Goal: Transaction & Acquisition: Purchase product/service

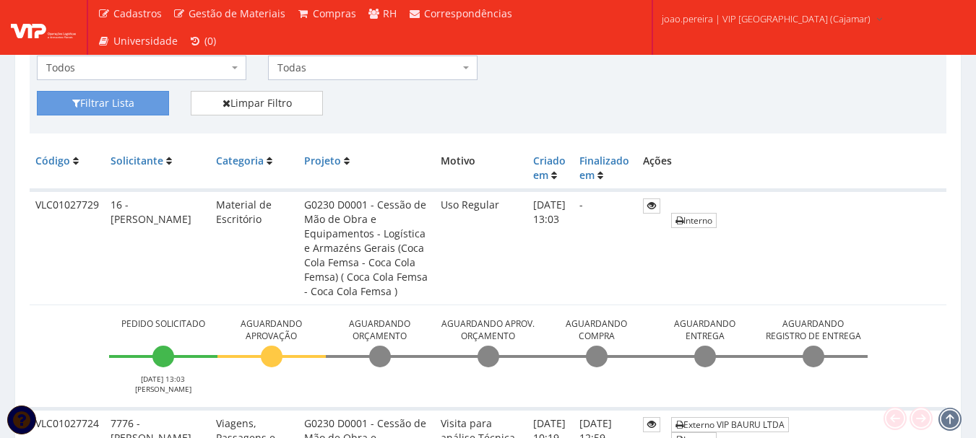
scroll to position [290, 0]
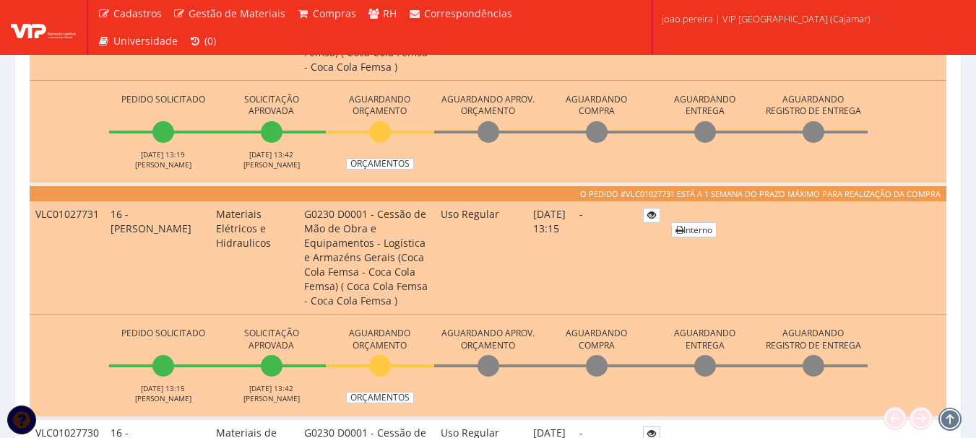
scroll to position [579, 0]
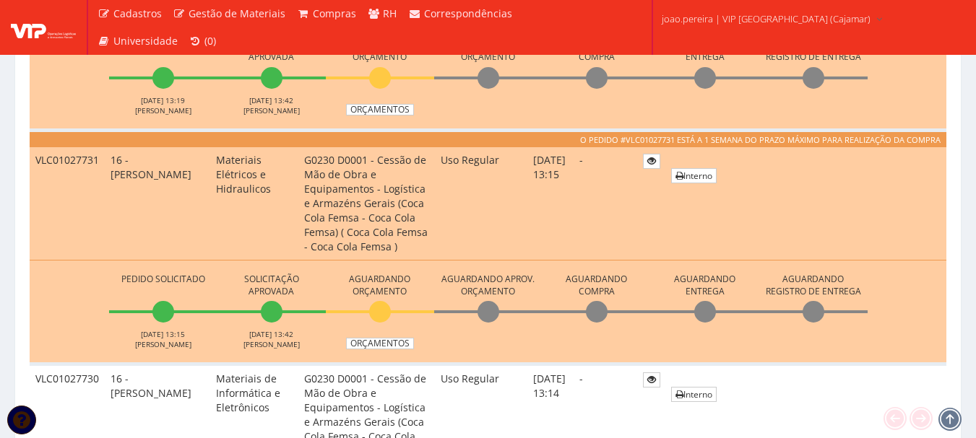
scroll to position [579, 0]
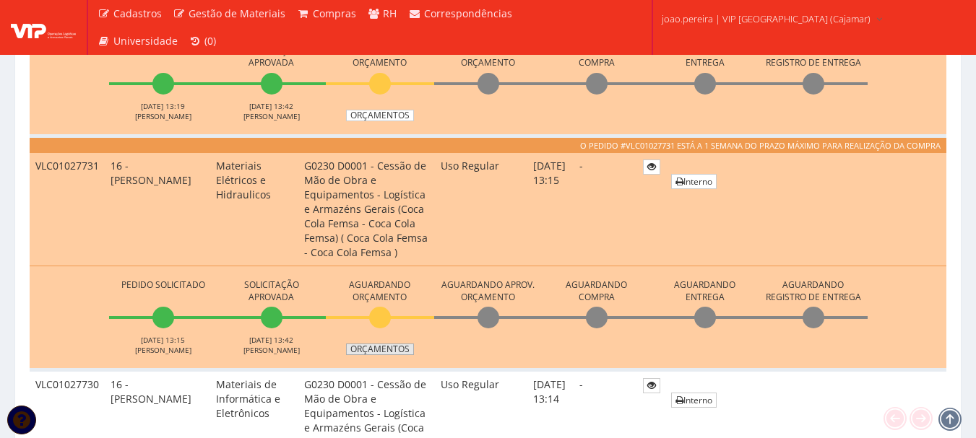
click at [381, 350] on link "Orçamentos" at bounding box center [380, 350] width 68 height 12
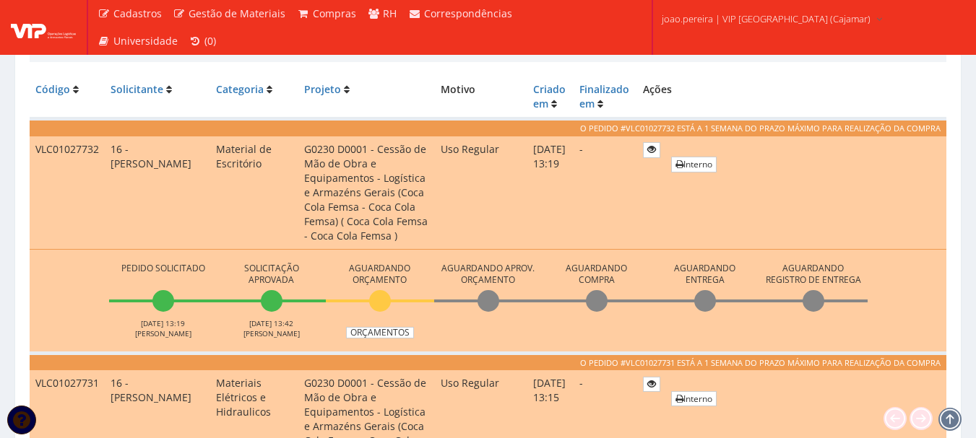
scroll to position [363, 0]
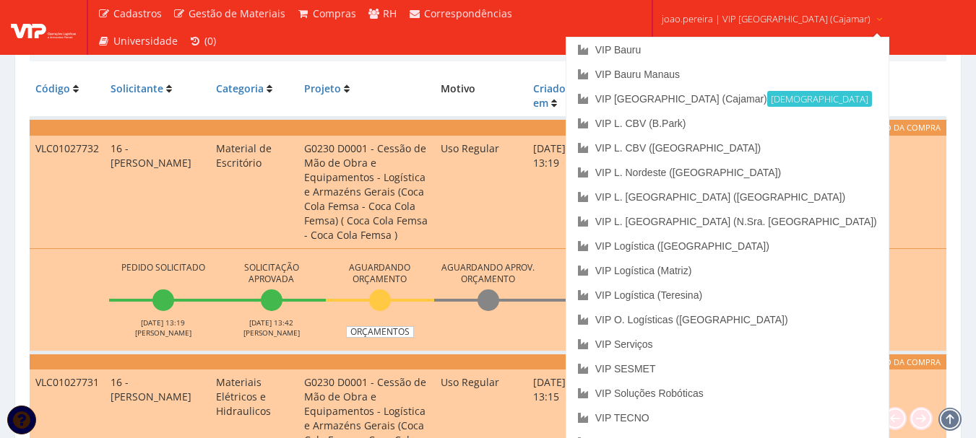
click at [677, 19] on span "joao.pereira | VIP Brasil (Cajamar)" at bounding box center [765, 19] width 209 height 14
click at [693, 50] on link "VIP Bauru" at bounding box center [727, 50] width 322 height 25
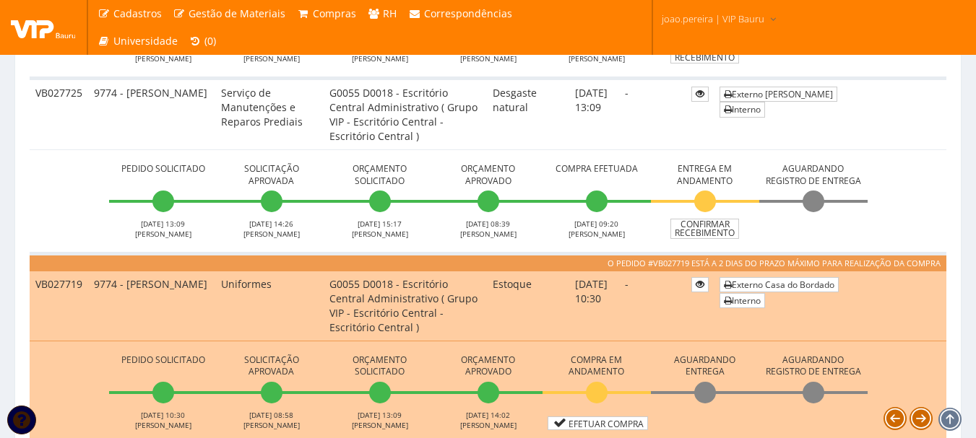
scroll to position [722, 0]
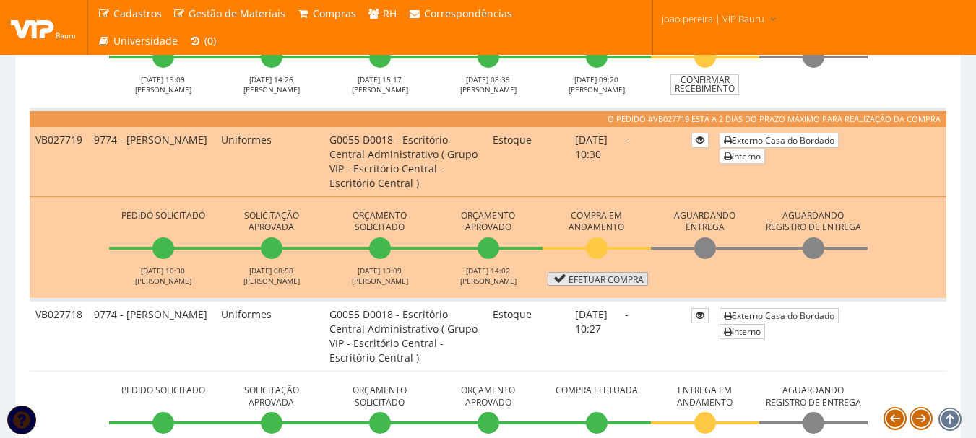
click at [622, 277] on link "Efetuar Compra" at bounding box center [597, 279] width 100 height 14
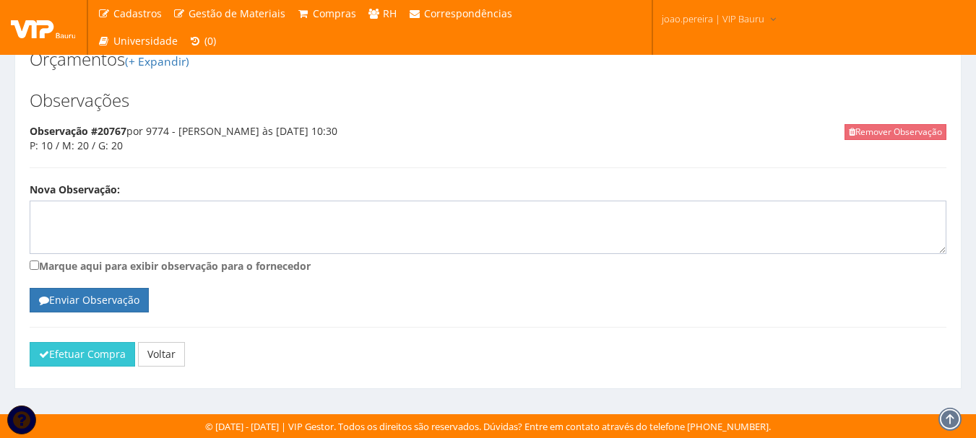
scroll to position [642, 0]
click at [74, 347] on button "Efetuar Compra" at bounding box center [82, 354] width 105 height 25
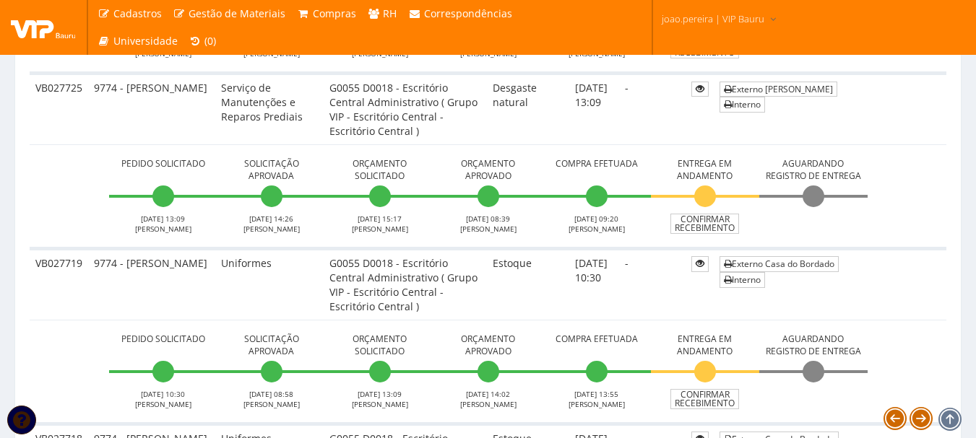
scroll to position [722, 0]
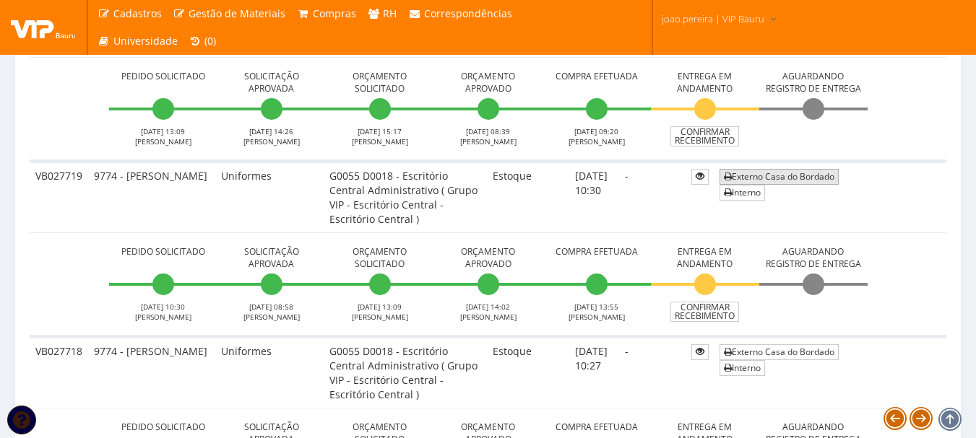
click at [802, 175] on link "Externo Casa do Bordado" at bounding box center [778, 176] width 119 height 15
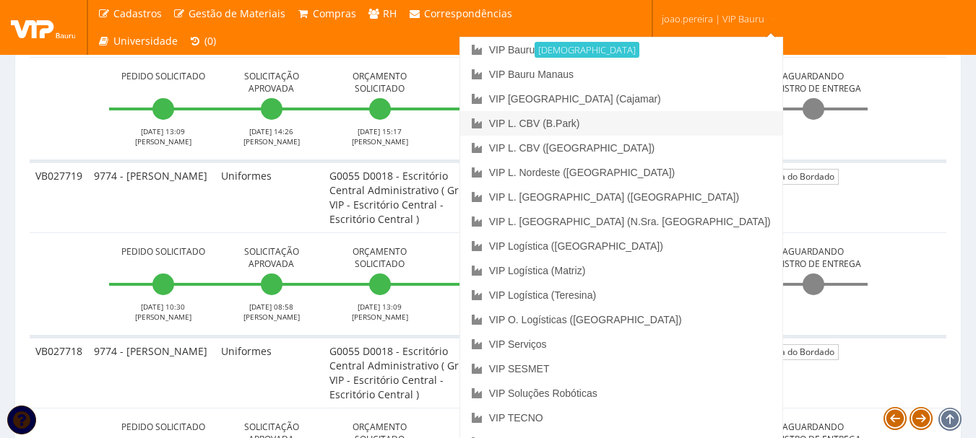
click at [675, 122] on link "VIP L. CBV (B.Park)" at bounding box center [621, 123] width 322 height 25
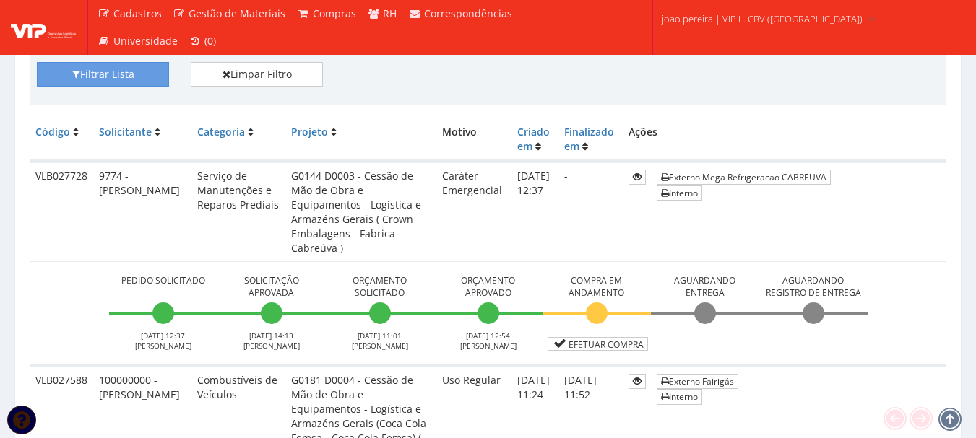
scroll to position [289, 0]
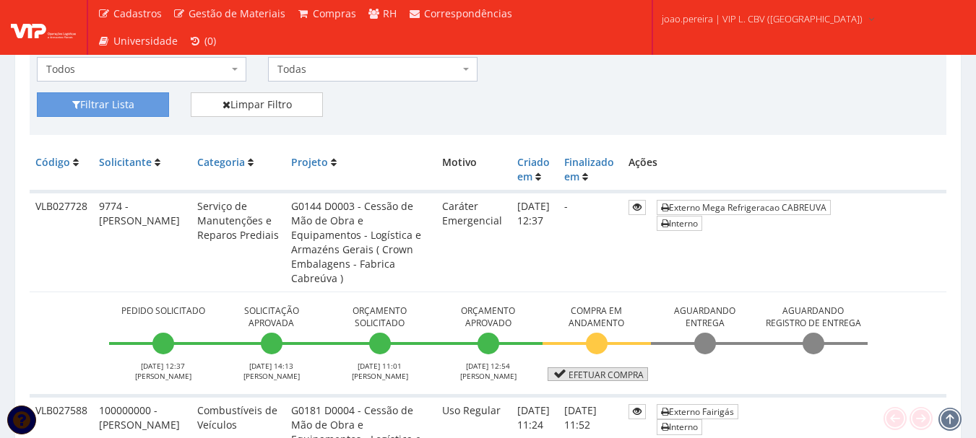
click at [613, 373] on link "Efetuar Compra" at bounding box center [597, 375] width 100 height 14
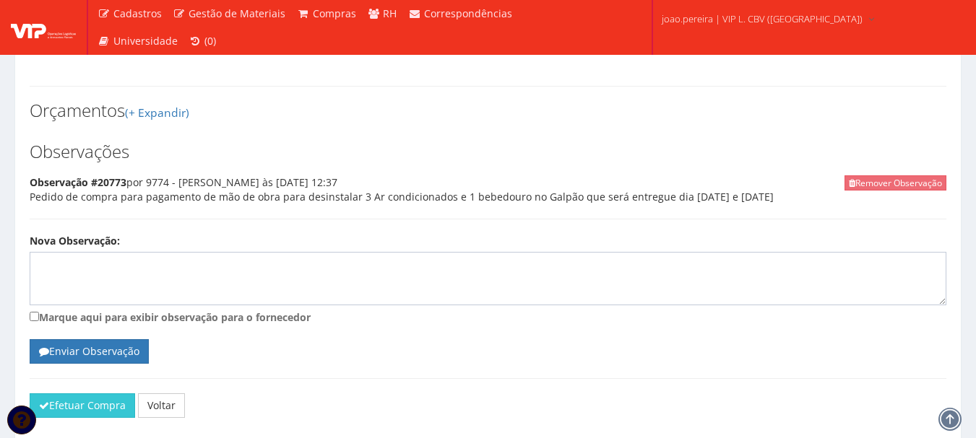
scroll to position [642, 0]
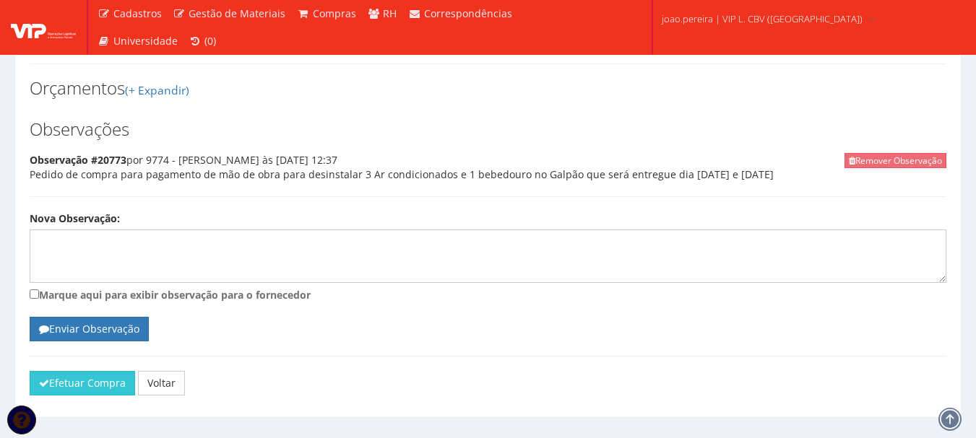
click at [90, 371] on div at bounding box center [488, 388] width 938 height 35
click at [90, 371] on button "Efetuar Compra" at bounding box center [82, 383] width 105 height 25
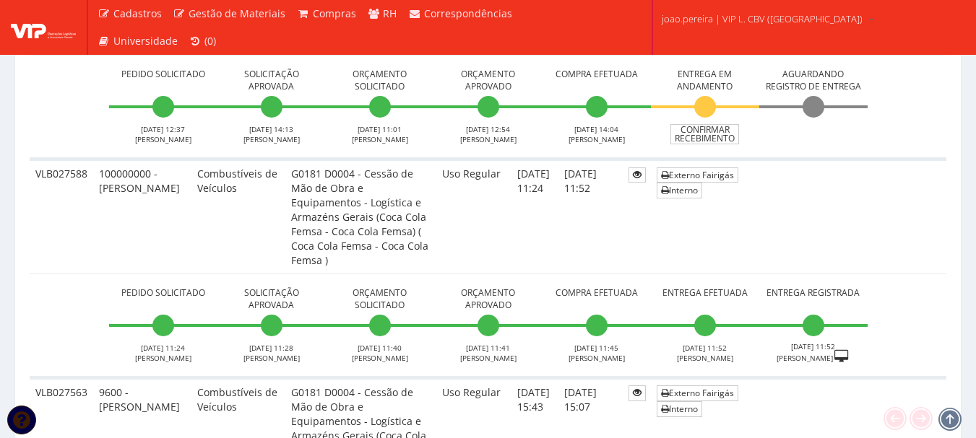
scroll to position [433, 0]
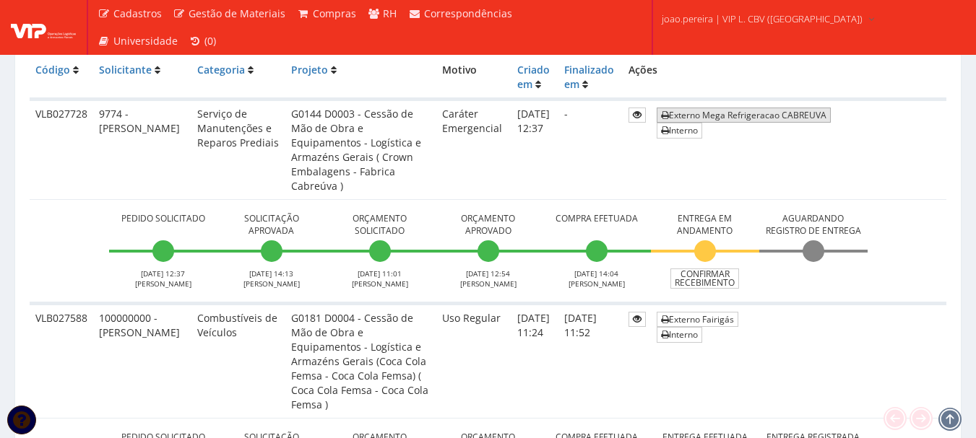
click at [738, 112] on link "Externo Mega Refrigeracao CABREUVA" at bounding box center [743, 115] width 174 height 15
click at [870, 318] on td "Externo Fairigás Interno" at bounding box center [798, 360] width 295 height 115
drag, startPoint x: 35, startPoint y: 113, endPoint x: 87, endPoint y: 112, distance: 51.3
click at [87, 112] on td "VLB027728" at bounding box center [62, 150] width 64 height 100
copy td "VLB027728"
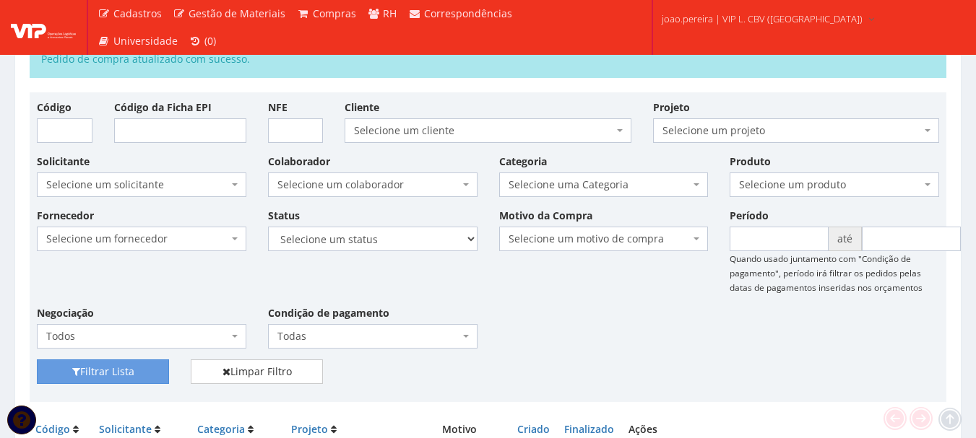
scroll to position [0, 0]
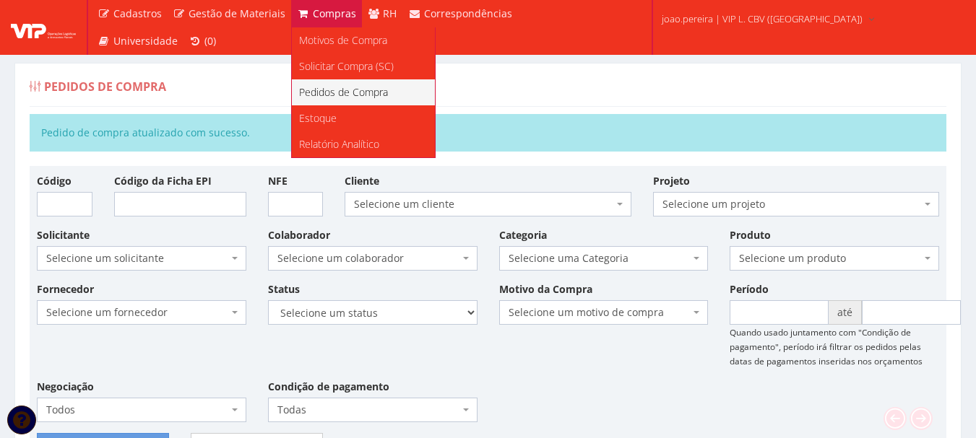
click at [318, 92] on span "Pedidos de Compra" at bounding box center [343, 92] width 89 height 14
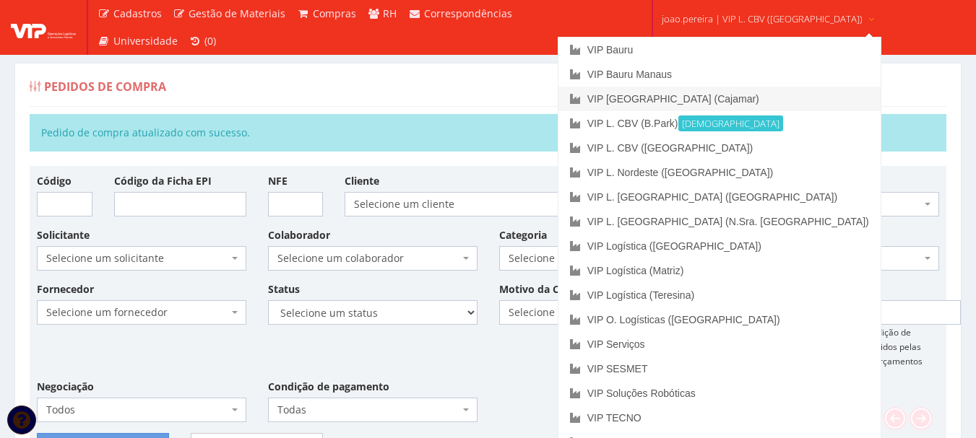
click at [711, 96] on link "VIP [GEOGRAPHIC_DATA] (Cajamar)" at bounding box center [719, 99] width 322 height 25
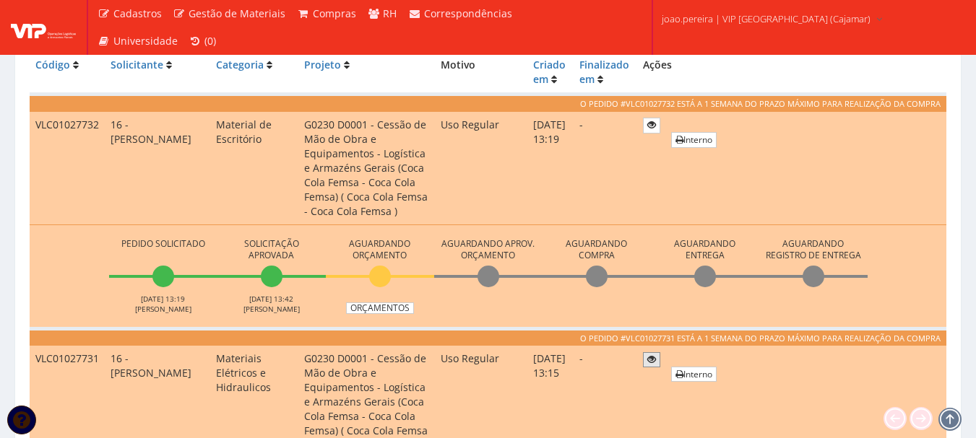
scroll to position [361, 0]
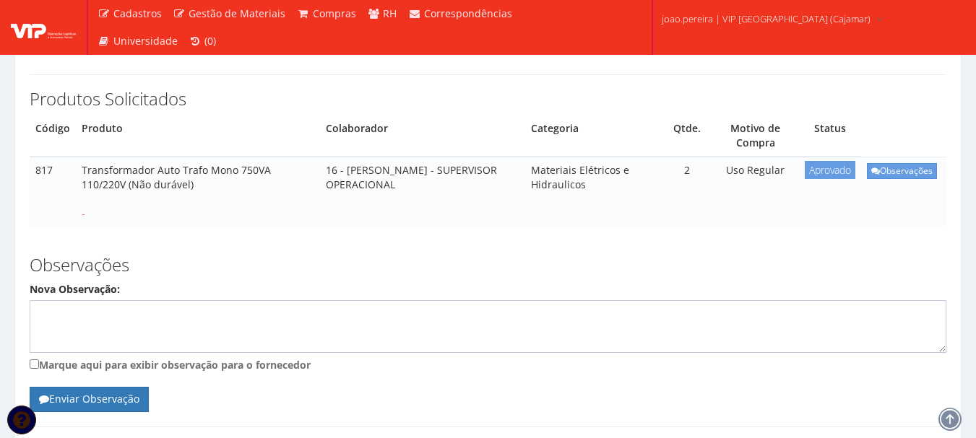
scroll to position [217, 0]
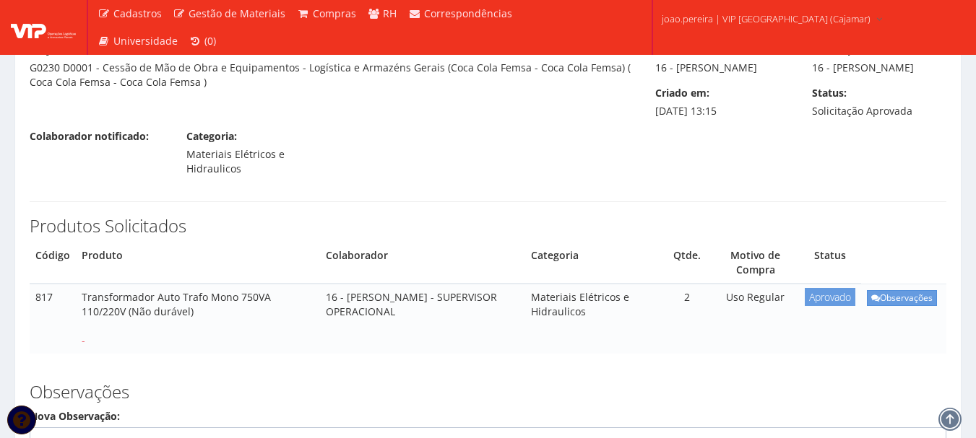
scroll to position [96, 0]
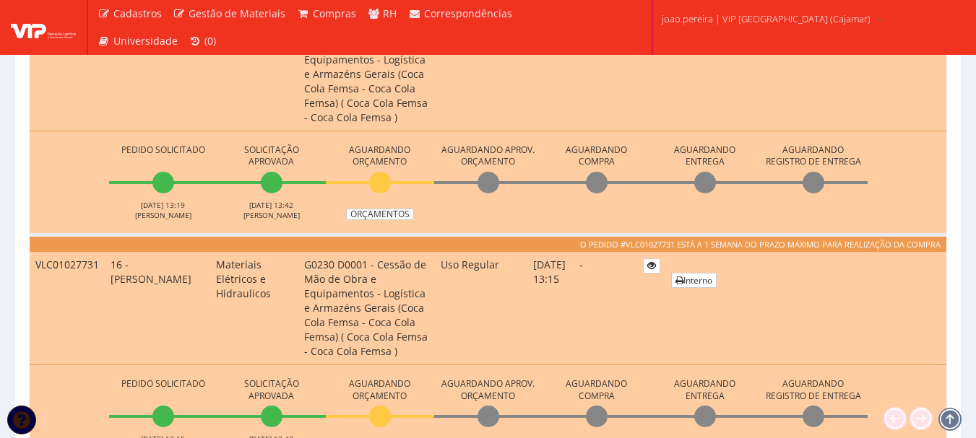
scroll to position [505, 0]
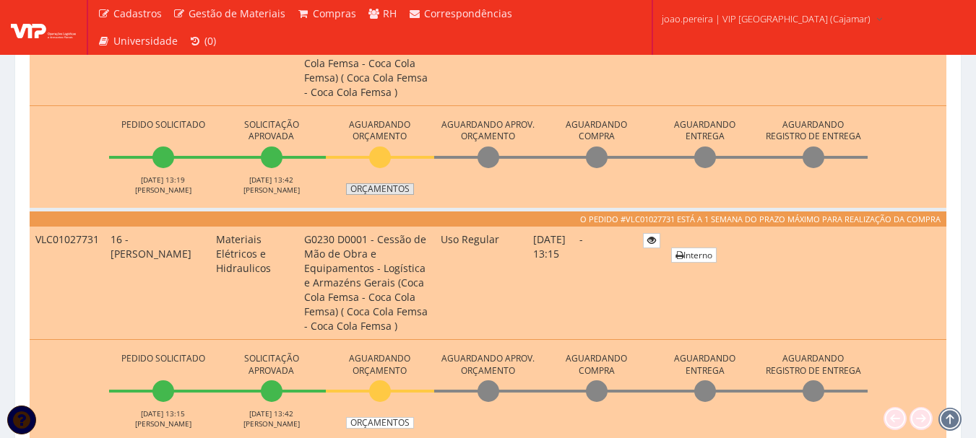
click at [391, 191] on link "Orçamentos" at bounding box center [380, 189] width 68 height 12
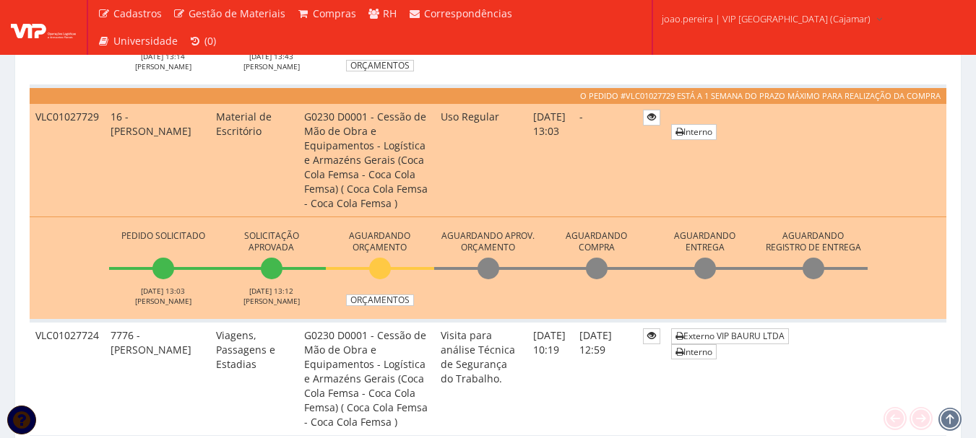
scroll to position [1083, 0]
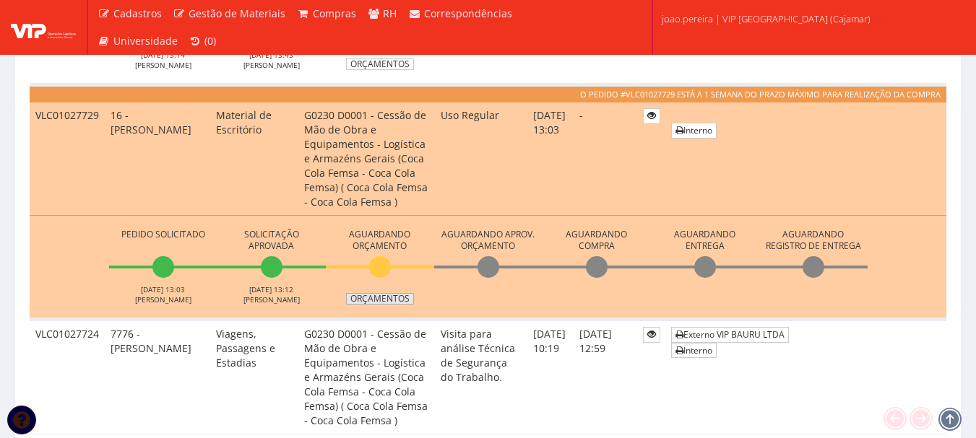
click at [395, 300] on link "Orçamentos" at bounding box center [380, 299] width 68 height 12
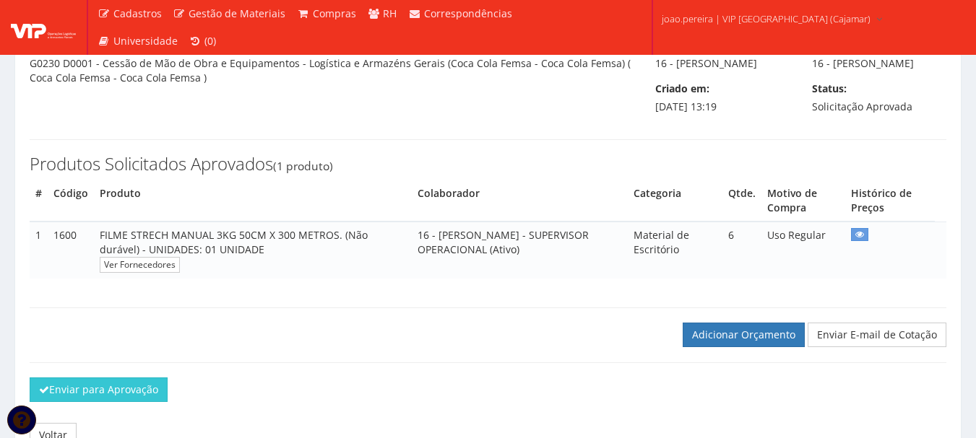
scroll to position [144, 0]
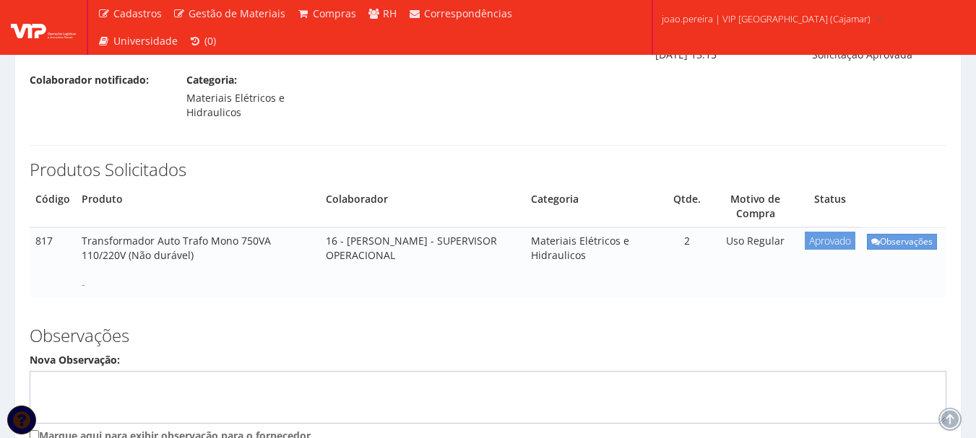
scroll to position [217, 0]
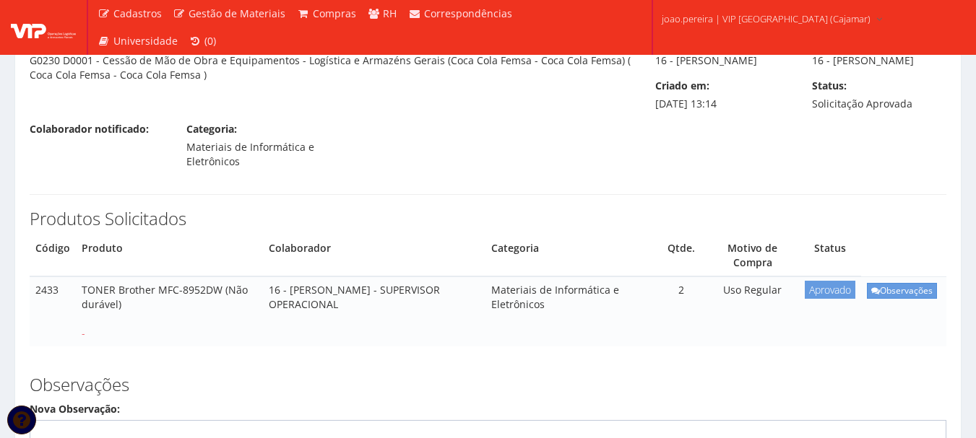
scroll to position [144, 0]
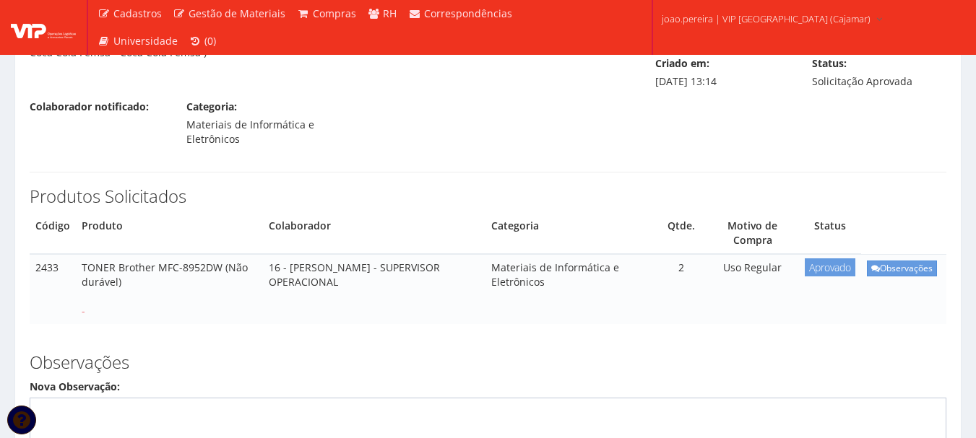
drag, startPoint x: 81, startPoint y: 236, endPoint x: 215, endPoint y: 238, distance: 134.3
click at [215, 254] on td "TONER Brother MFC-8952DW (Não durável) -" at bounding box center [169, 289] width 187 height 70
copy td "TONER Brother MFC-8952DW"
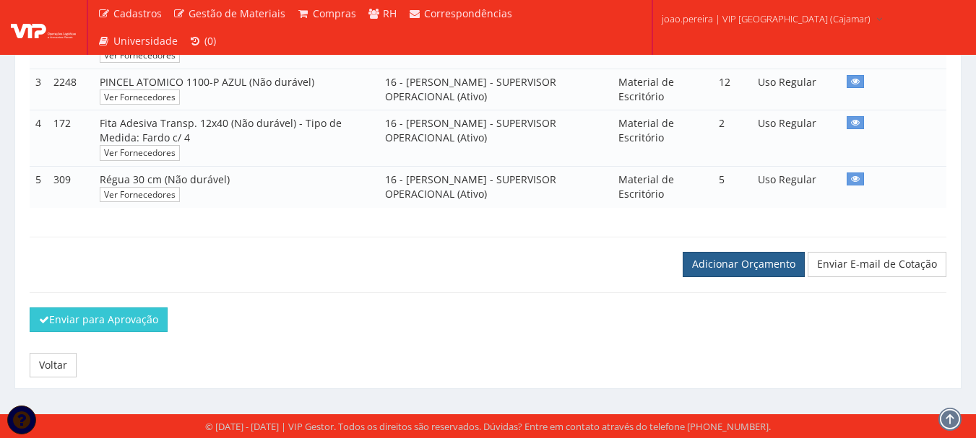
scroll to position [399, 0]
click at [739, 267] on link "Adicionar Orçamento" at bounding box center [743, 264] width 122 height 25
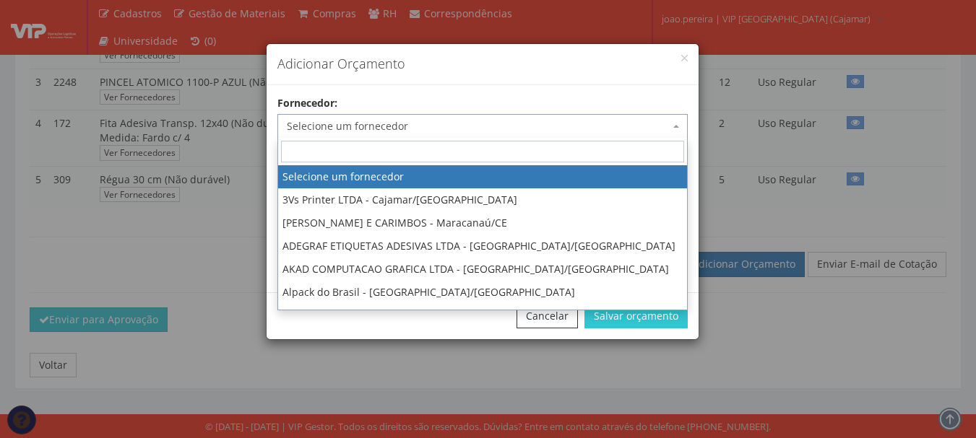
click at [363, 119] on span "Selecione um fornecedor" at bounding box center [478, 126] width 383 height 14
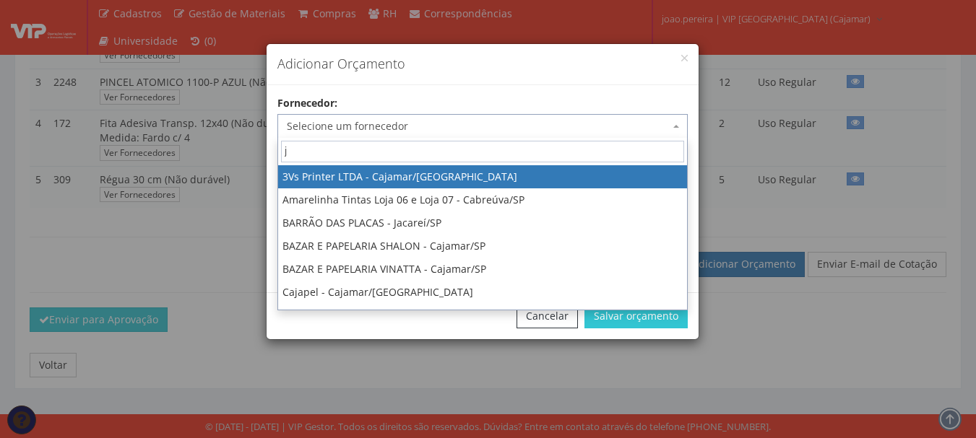
type input "jl"
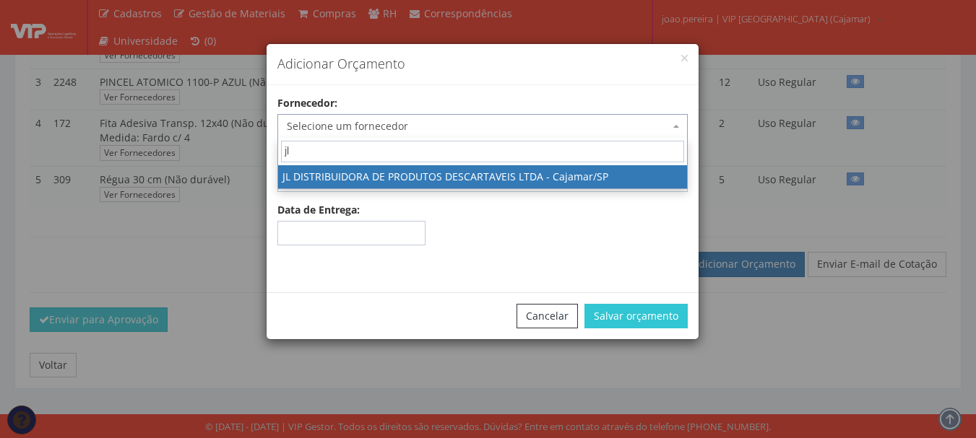
select select "2186"
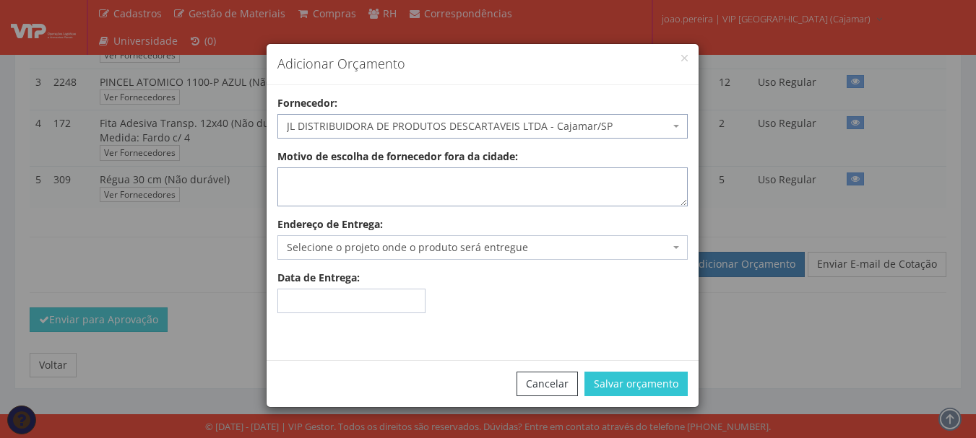
click at [339, 185] on textarea "Motivo de escolha de fornecedor fora da cidade:" at bounding box center [482, 187] width 410 height 39
type textarea "Entrega no local"
click at [387, 247] on span "Selecione o projeto onde o produto será entregue" at bounding box center [478, 247] width 383 height 14
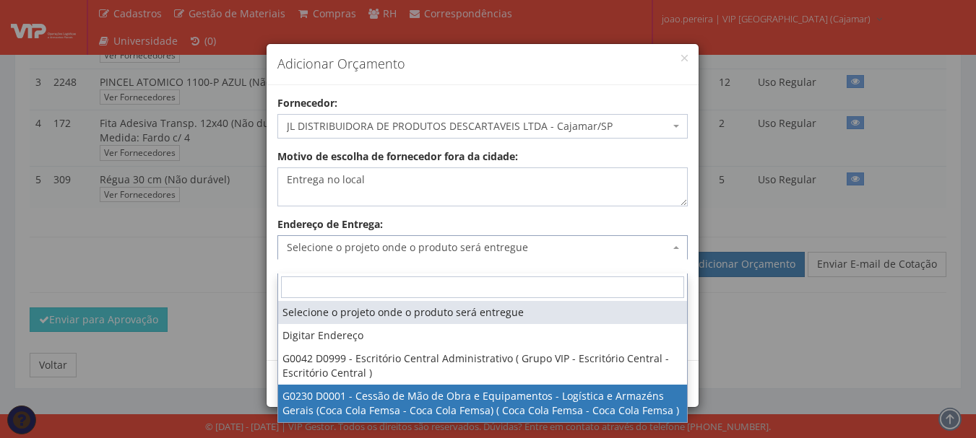
select select "230"
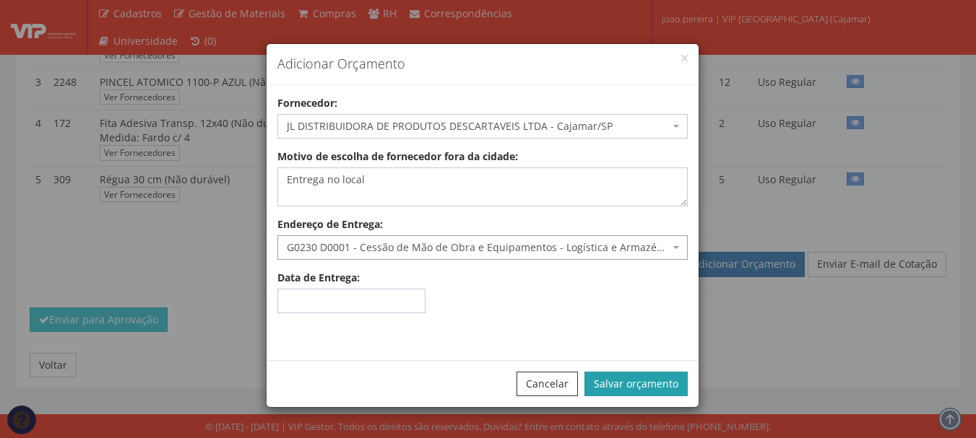
click at [638, 375] on button "Salvar orçamento" at bounding box center [635, 384] width 103 height 25
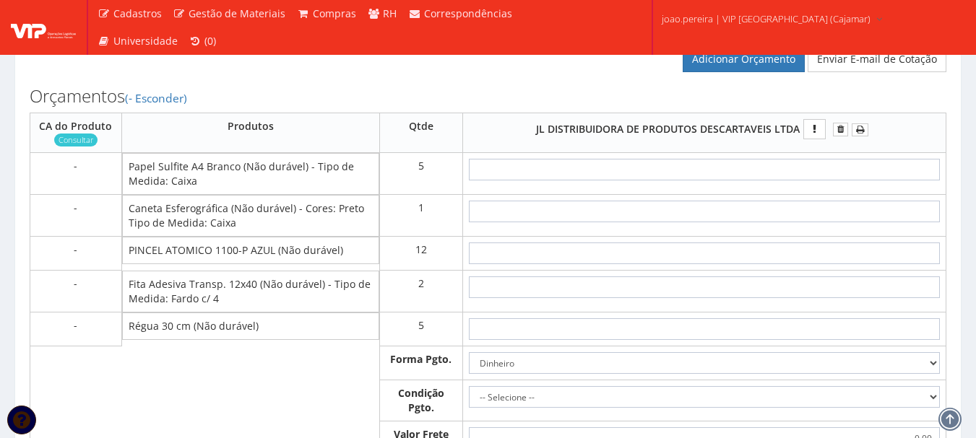
scroll to position [650, 0]
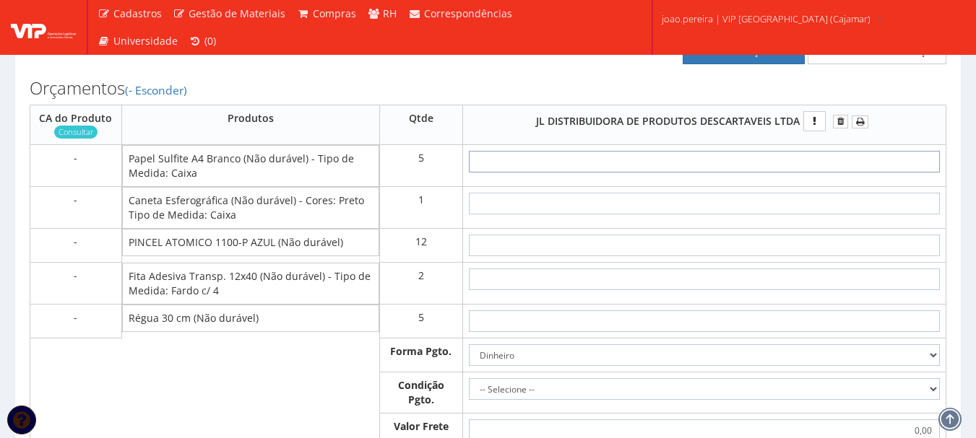
click at [754, 173] on input "text" at bounding box center [704, 162] width 471 height 22
click at [734, 170] on input "text" at bounding box center [704, 162] width 471 height 22
type input "2"
type input "10,00"
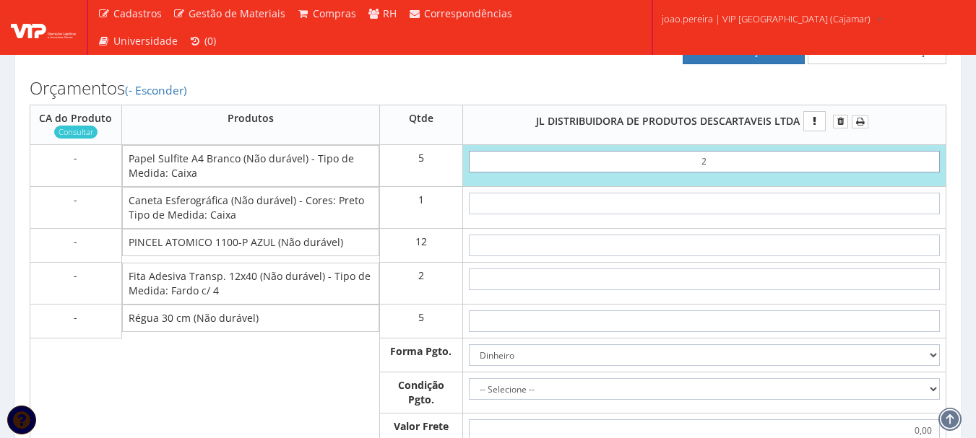
type input "26"
type input "130,00"
type input "2,65"
type input "13,25"
type input "26,50"
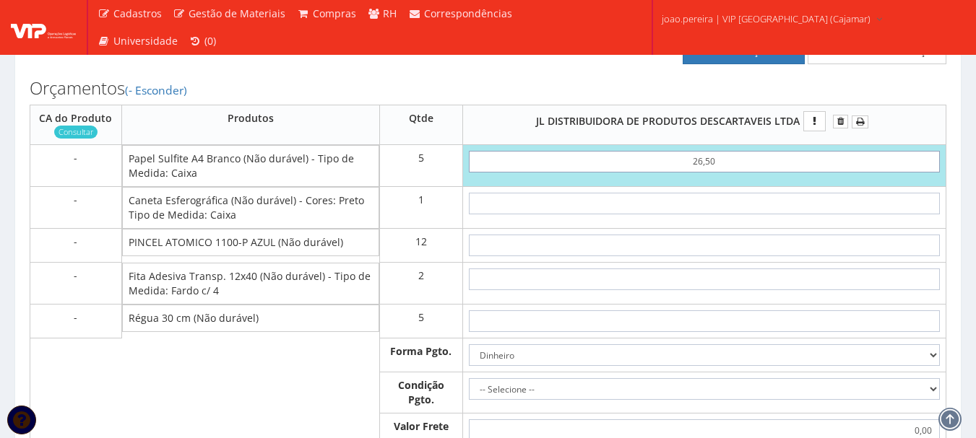
type input "132,50"
type input "265,00"
type input "1325,00"
type input "265,00"
type input "6"
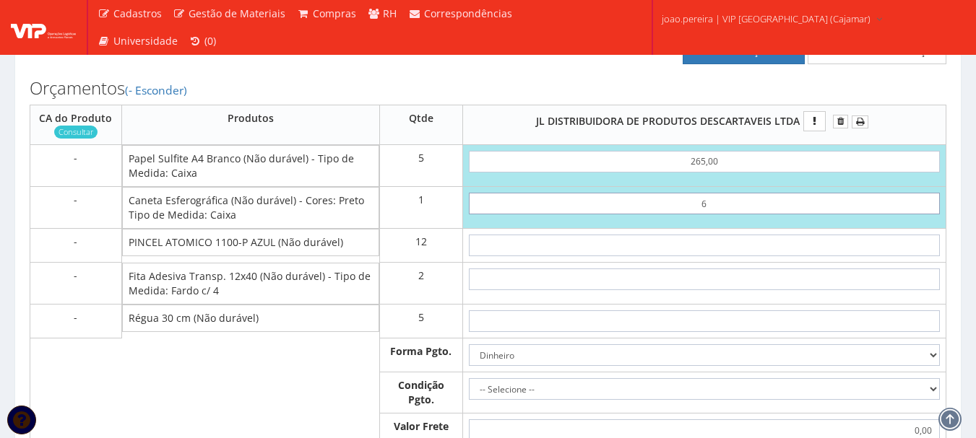
type input "1331,00"
type input "62"
type input "1387,00"
type input "6,25"
type input "1331,25"
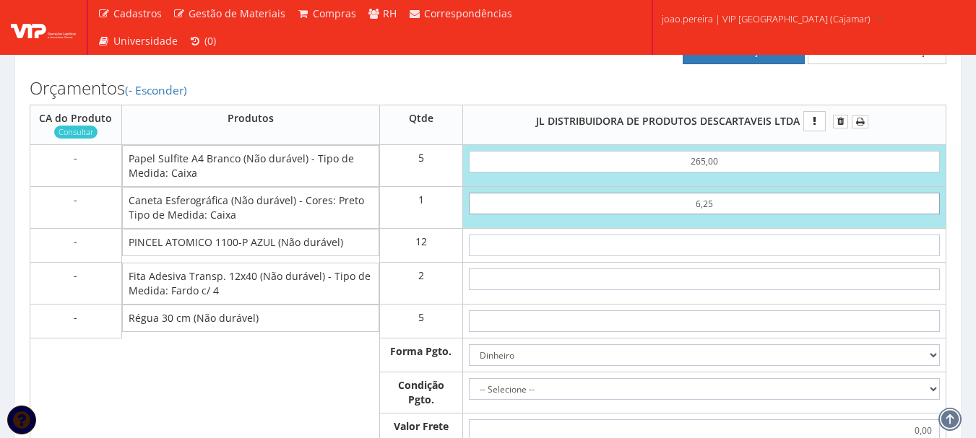
type input "62,50"
type input "1387,50"
type input "62,50"
type input "5"
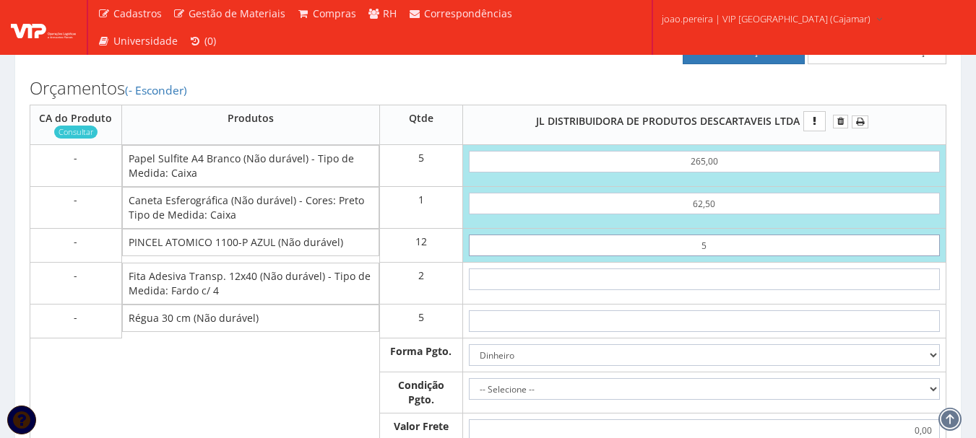
type input "1447,50"
type input "56"
type input "2059,50"
type input "5,60"
type input "1454,70"
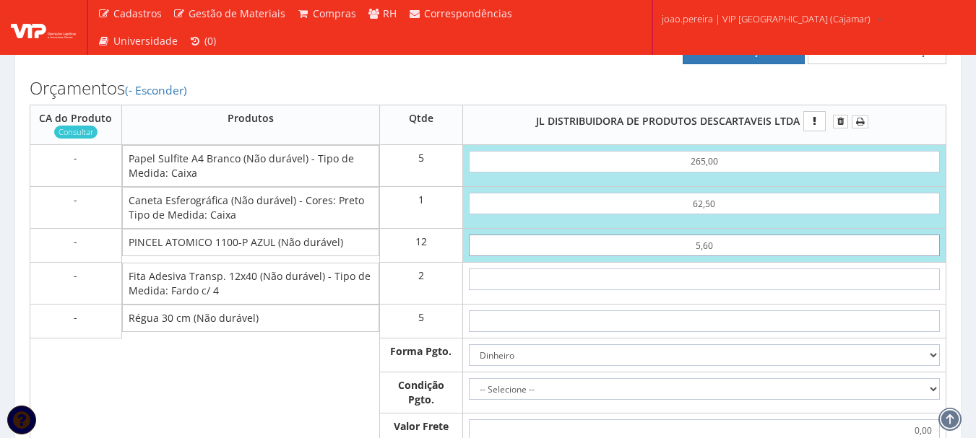
type input "5,60"
click at [736, 327] on input "text" at bounding box center [704, 322] width 471 height 22
type input "3"
type input "1469,70"
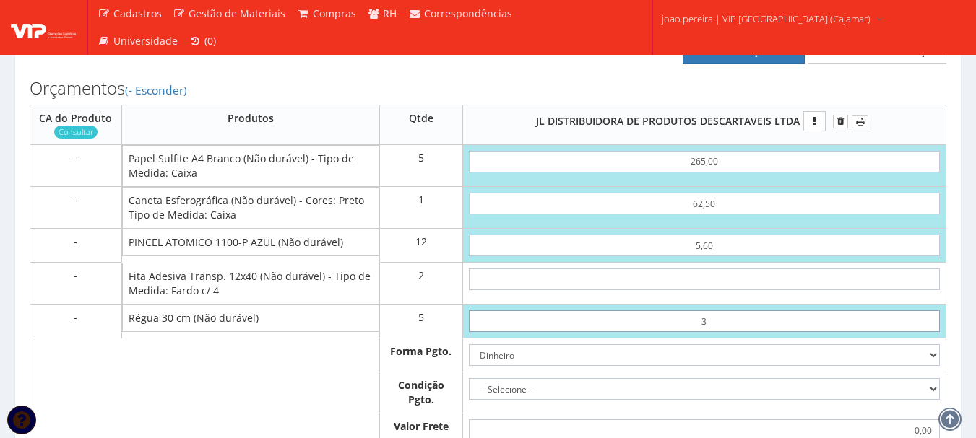
type input "31"
type input "1609,70"
type input "3,10"
type input "1470,20"
type input "3,10"
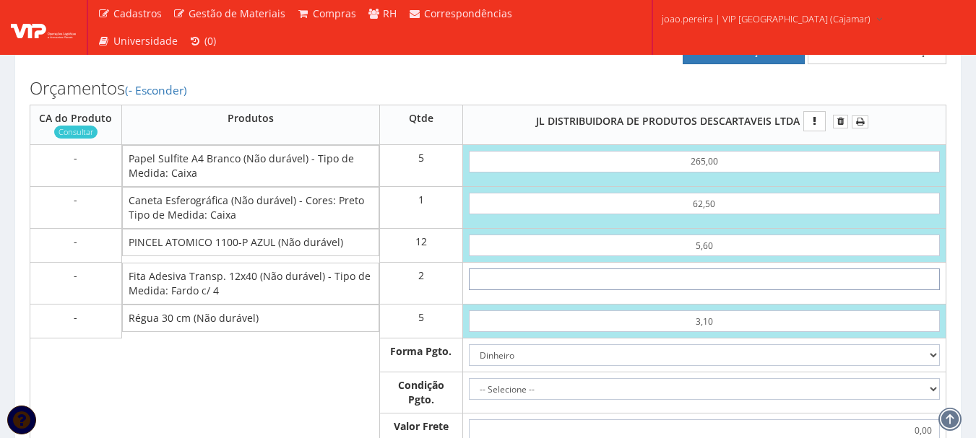
click at [730, 289] on input "text" at bounding box center [704, 280] width 471 height 22
click at [698, 290] on input "text" at bounding box center [704, 280] width 471 height 22
type input "9"
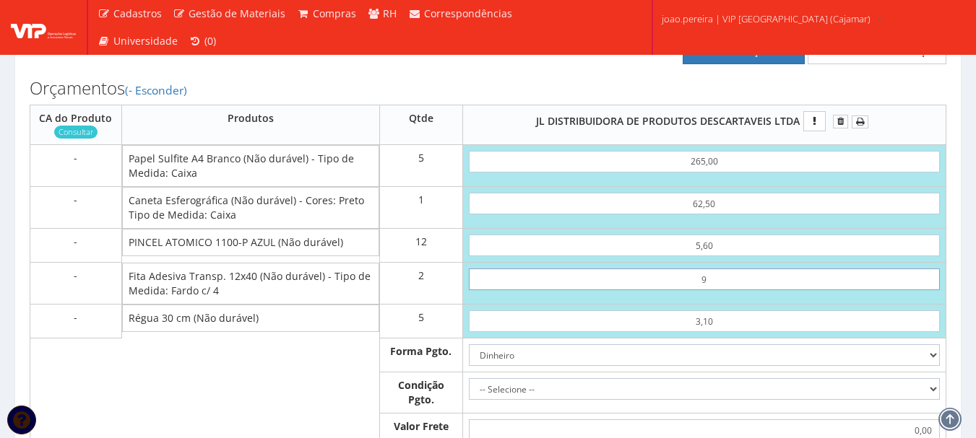
type input "1488,20"
type input "90"
type input "1650,20"
type input "9,00"
type input "1488,20"
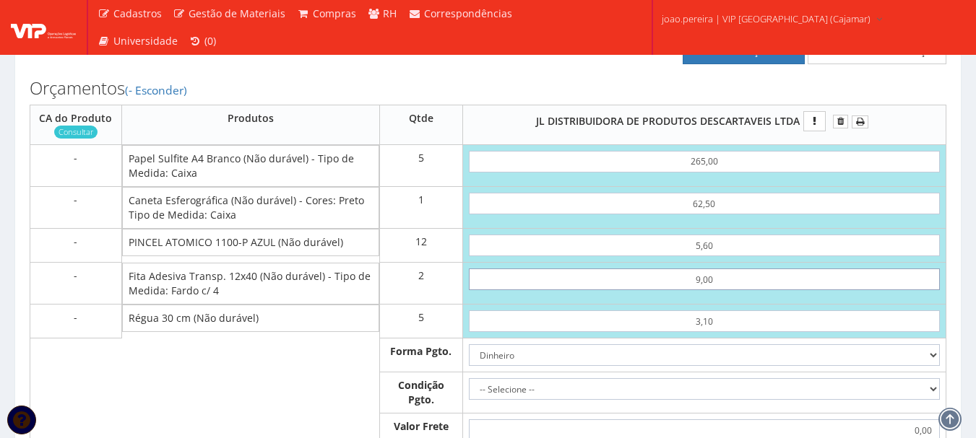
type input "9,00"
drag, startPoint x: 707, startPoint y: 363, endPoint x: 719, endPoint y: 359, distance: 12.1
click at [707, 363] on select "Dinheiro Boleto Bancário Depósito Transferência Bancária Cartão de Crédito Cart…" at bounding box center [704, 355] width 471 height 22
click at [739, 366] on select "Dinheiro Boleto Bancário Depósito Transferência Bancária Cartão de Crédito Cart…" at bounding box center [704, 355] width 471 height 22
click at [926, 400] on select "-- Selecione -- À vista 7 dias 10 dias" at bounding box center [704, 389] width 471 height 22
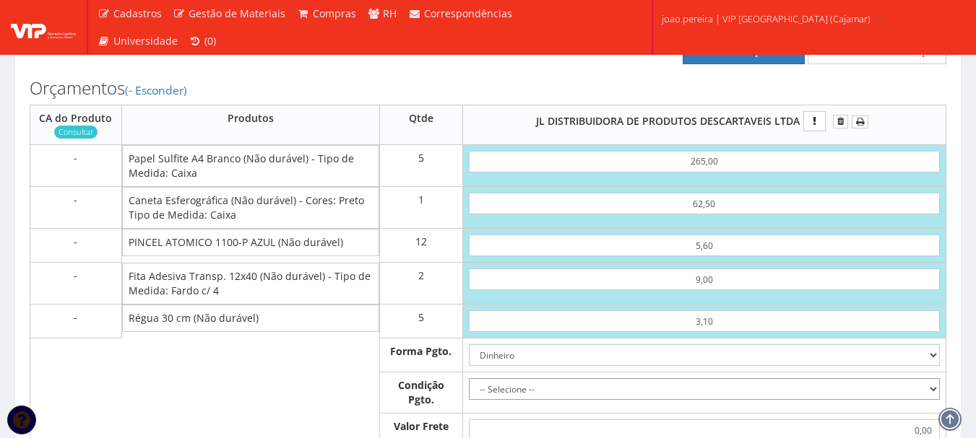
select select "0"
click at [469, 393] on select "-- Selecione -- À vista 7 dias 10 dias" at bounding box center [704, 389] width 471 height 22
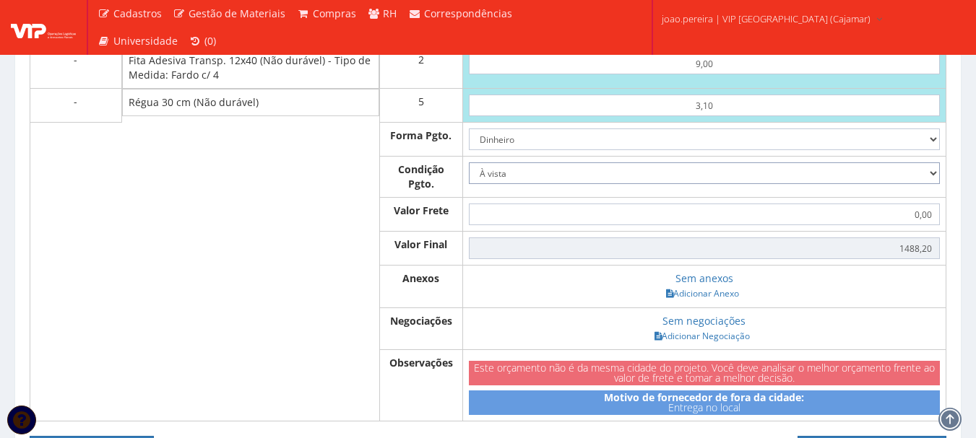
scroll to position [867, 0]
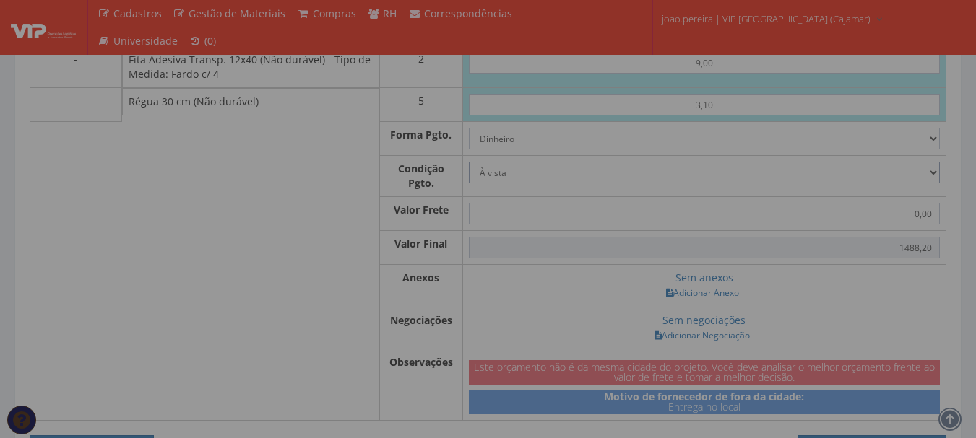
type input "1.488,20"
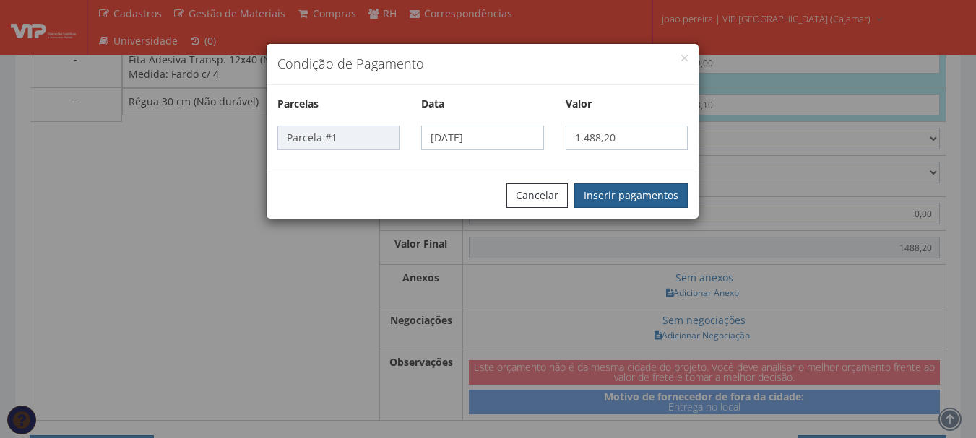
click at [633, 197] on button "Inserir pagamentos" at bounding box center [630, 195] width 113 height 25
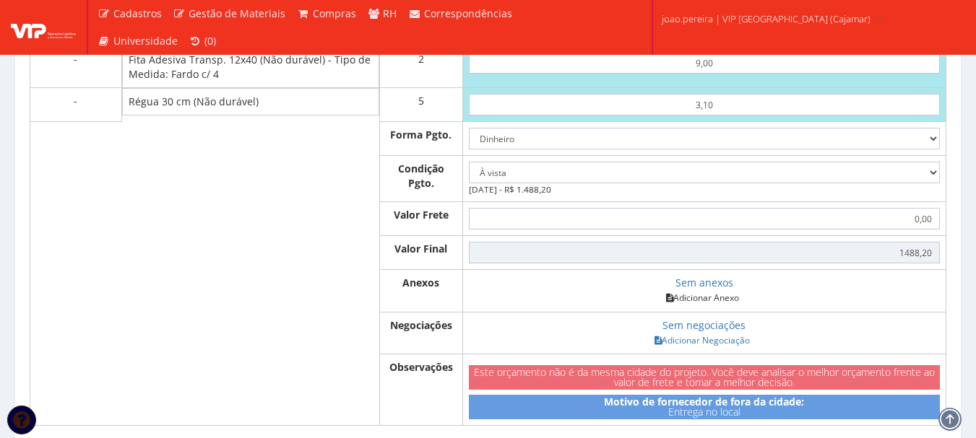
click at [698, 305] on link "Adicionar Anexo" at bounding box center [702, 297] width 82 height 15
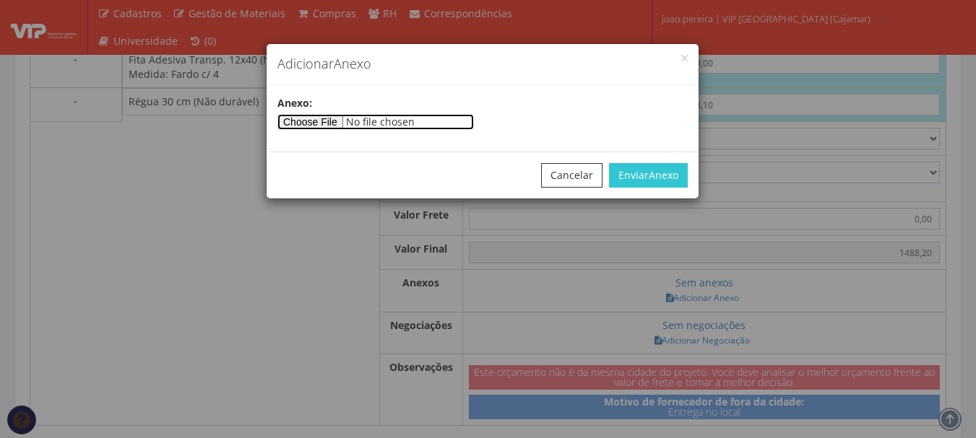
click at [343, 127] on input"] "file" at bounding box center [375, 122] width 196 height 16
type input"] "C:\fakepath\ORÇAMENTO JL.pdf"
click at [635, 162] on div "Cancelar Enviar Anexo" at bounding box center [482, 175] width 432 height 47
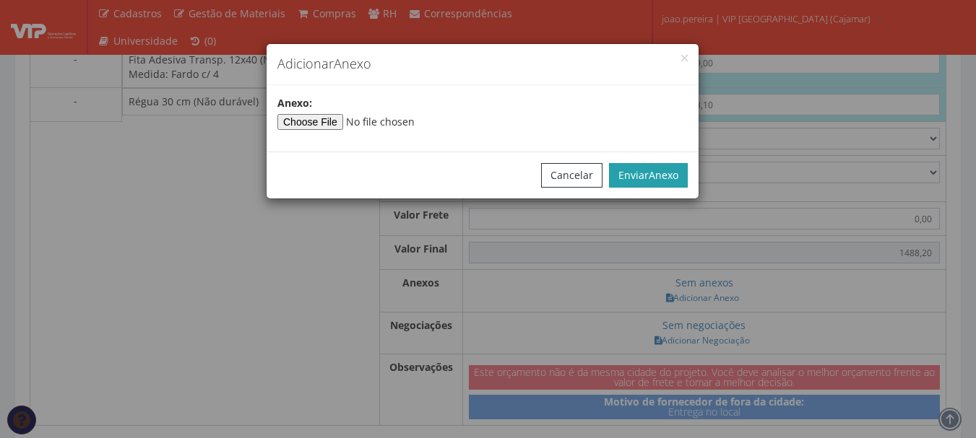
click at [638, 171] on button "Enviar Anexo" at bounding box center [648, 175] width 79 height 25
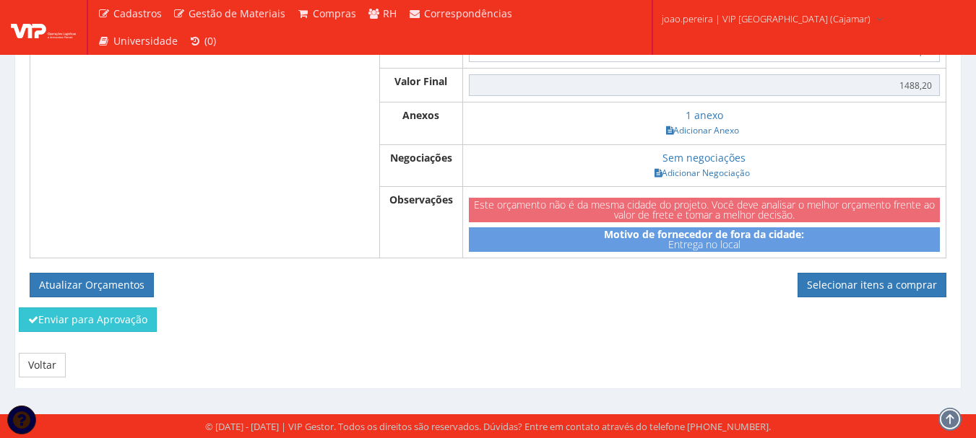
scroll to position [1049, 0]
click at [108, 280] on button "Atualizar Orçamentos" at bounding box center [92, 285] width 124 height 25
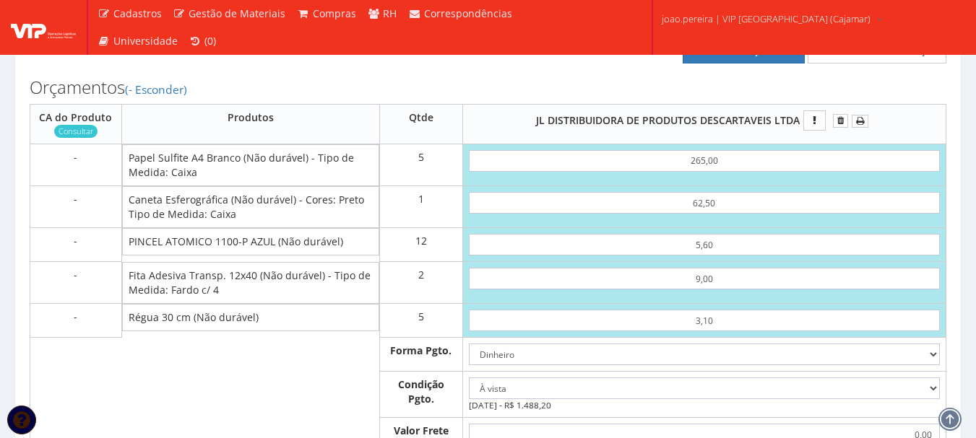
scroll to position [543, 0]
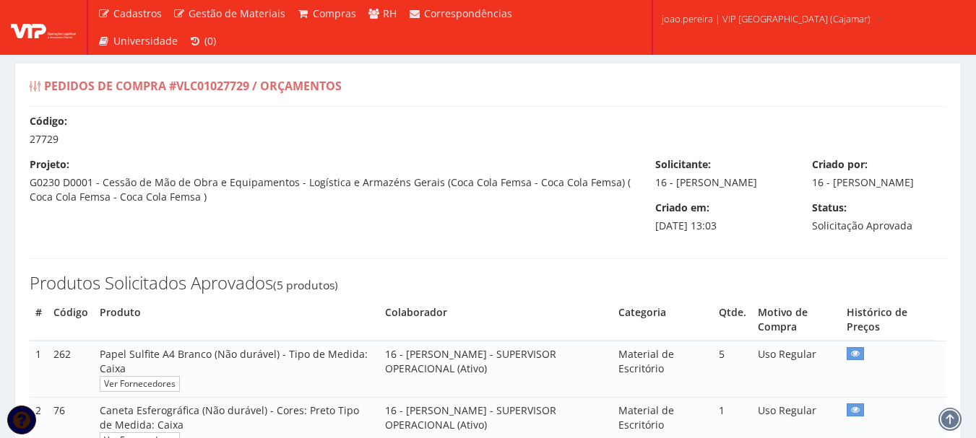
select select "0"
type input "1.488,20"
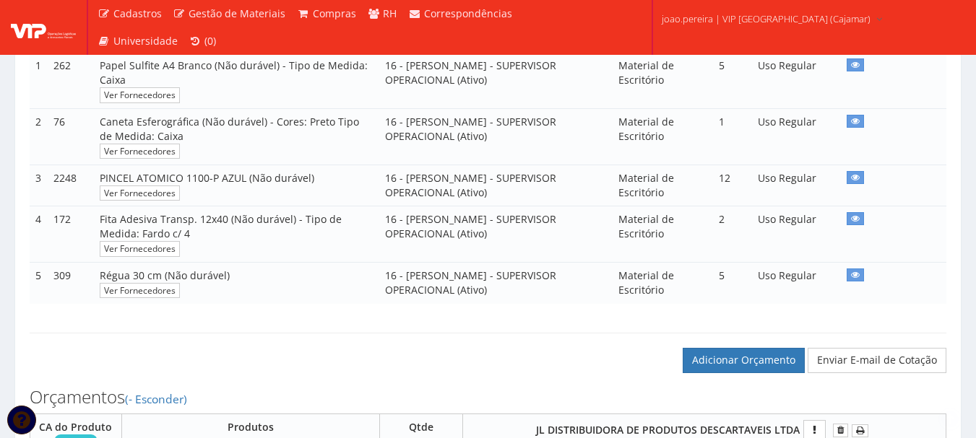
scroll to position [505, 0]
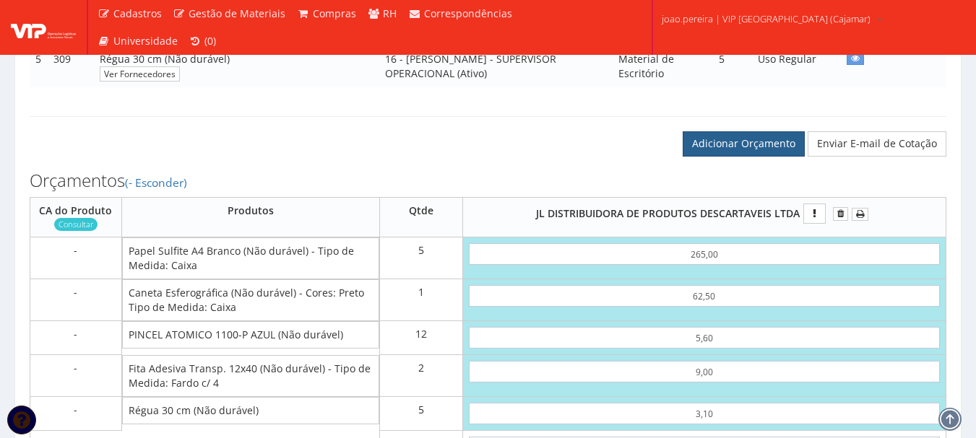
click at [747, 156] on link "Adicionar Orçamento" at bounding box center [743, 143] width 122 height 25
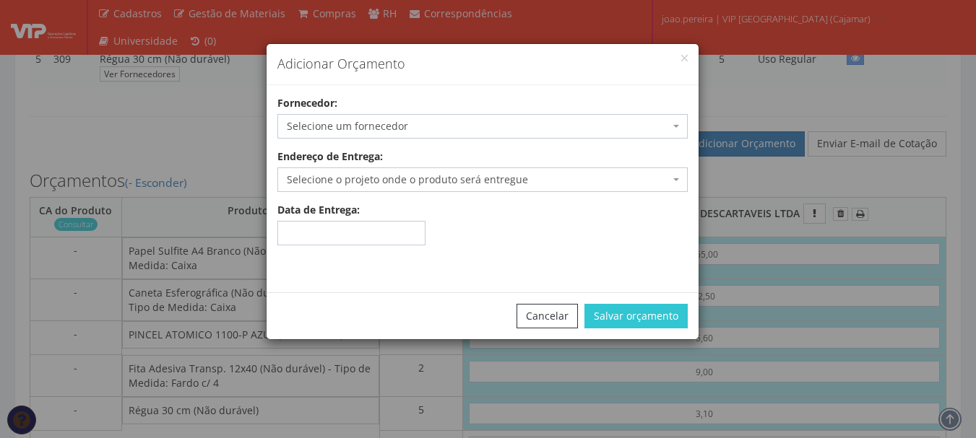
click at [399, 127] on span "Selecione um fornecedor" at bounding box center [478, 126] width 383 height 14
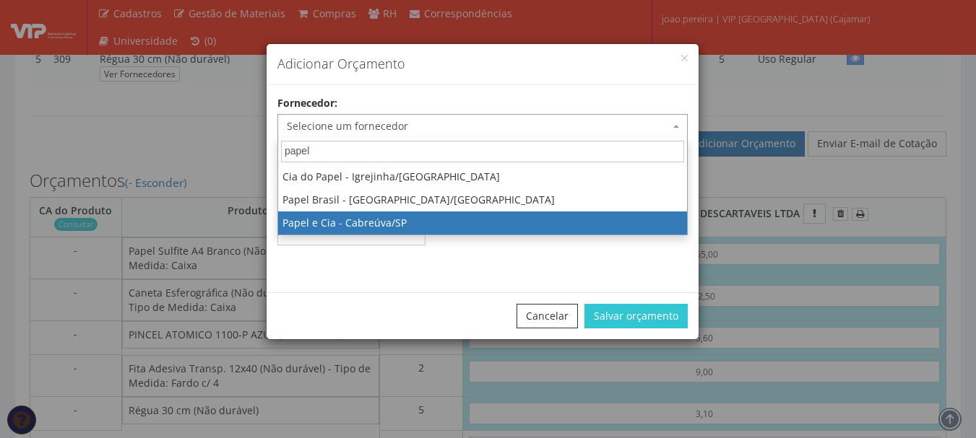
type input "papel"
select select "919"
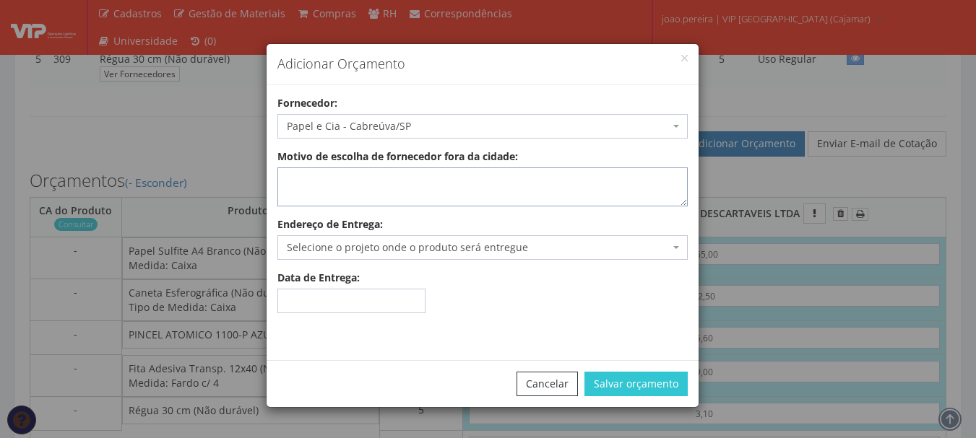
click at [423, 190] on textarea "Motivo de escolha de fornecedor fora da cidade:" at bounding box center [482, 187] width 410 height 39
type textarea "entrega no local"
click at [422, 246] on span "Selecione o projeto onde o produto será entregue" at bounding box center [478, 247] width 383 height 14
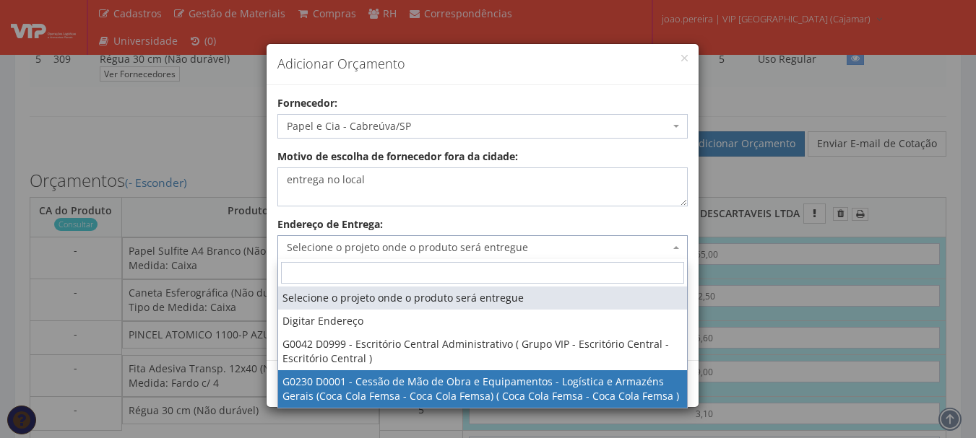
select select "230"
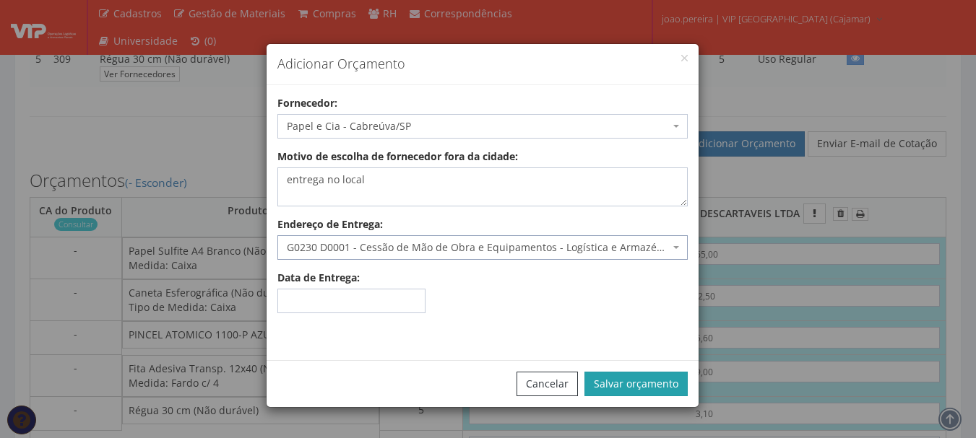
click at [657, 384] on button "Salvar orçamento" at bounding box center [635, 384] width 103 height 25
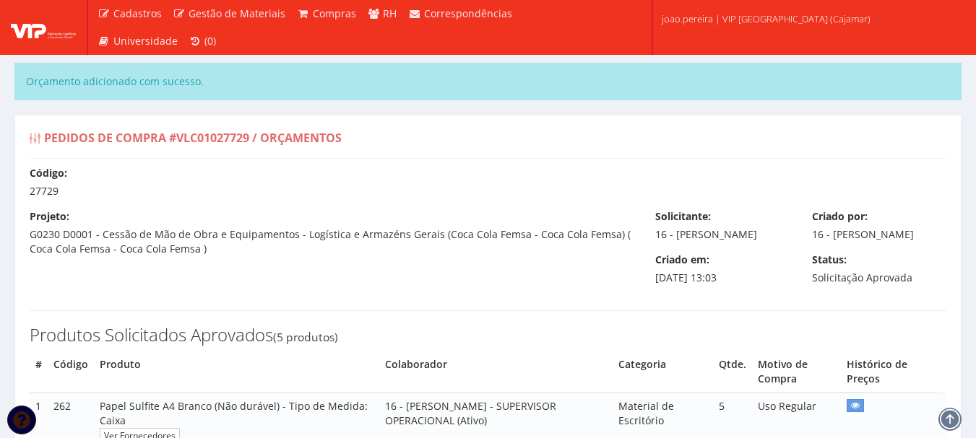
select select "0"
type input "1.488,20"
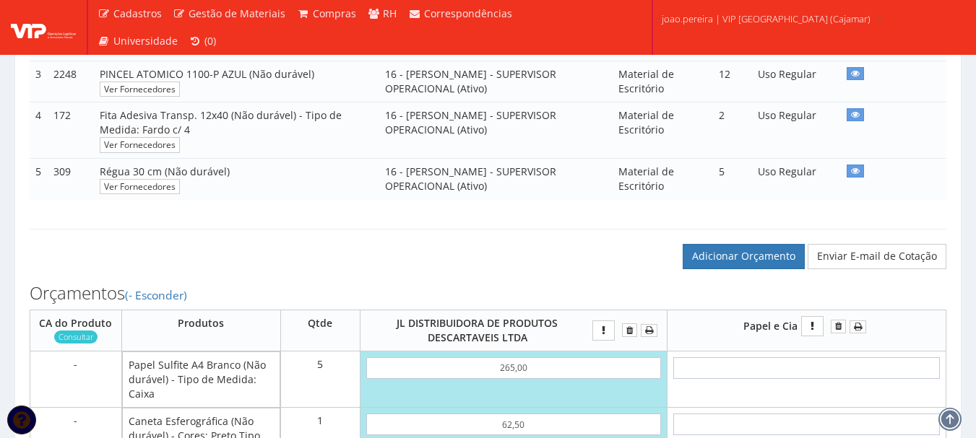
scroll to position [578, 0]
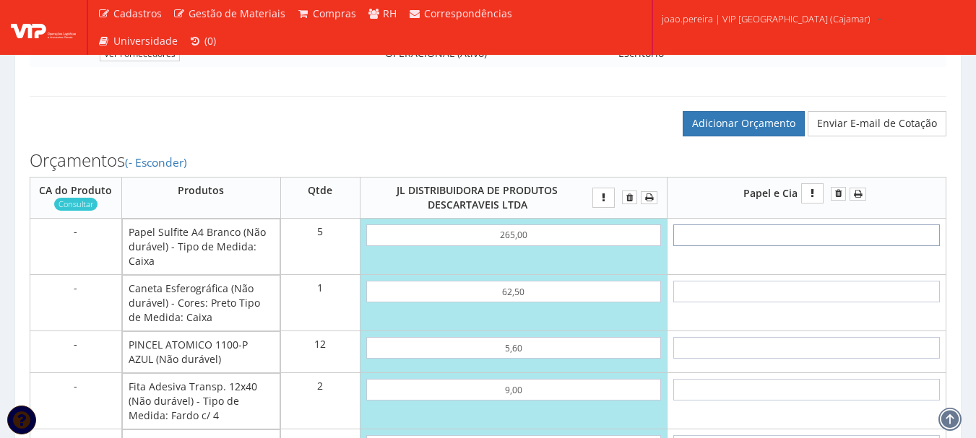
click at [833, 246] on input "text" at bounding box center [806, 236] width 266 height 22
click at [830, 246] on input "text" at bounding box center [806, 236] width 266 height 22
type input "2"
type input "10,00"
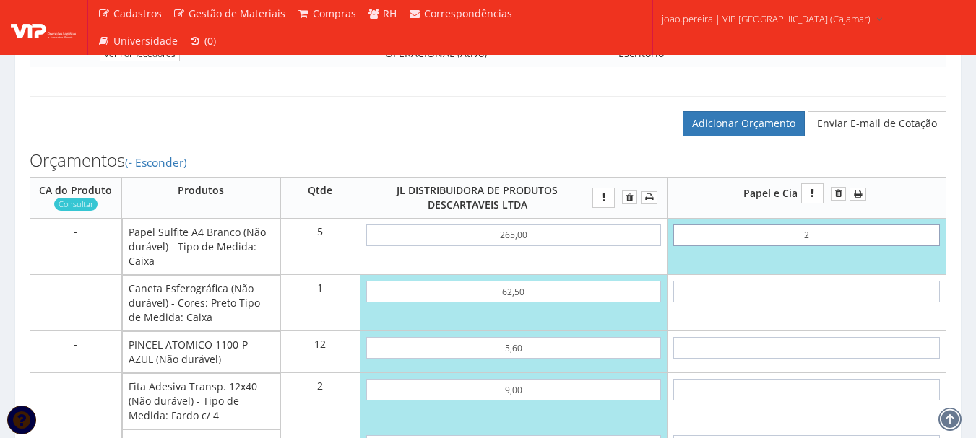
type input "28"
type input "140,00"
type input "2,87"
type input "14,35"
type input "28,70"
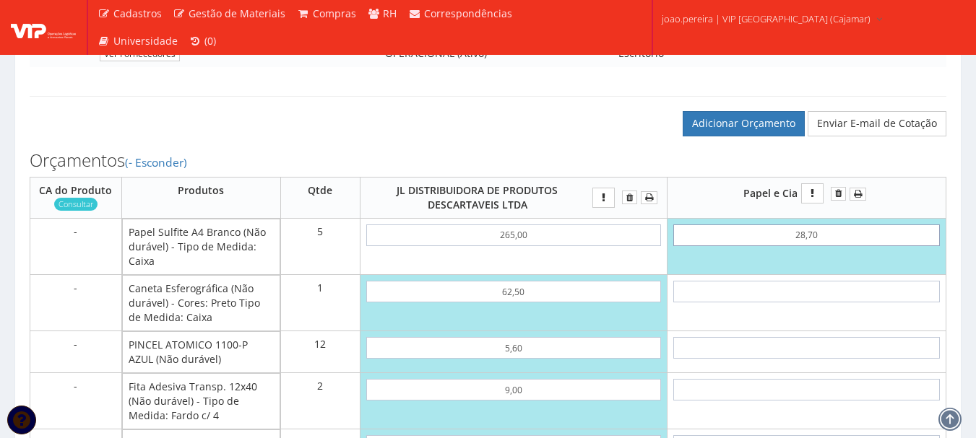
type input "143,50"
type input "287,00"
type input "1435,00"
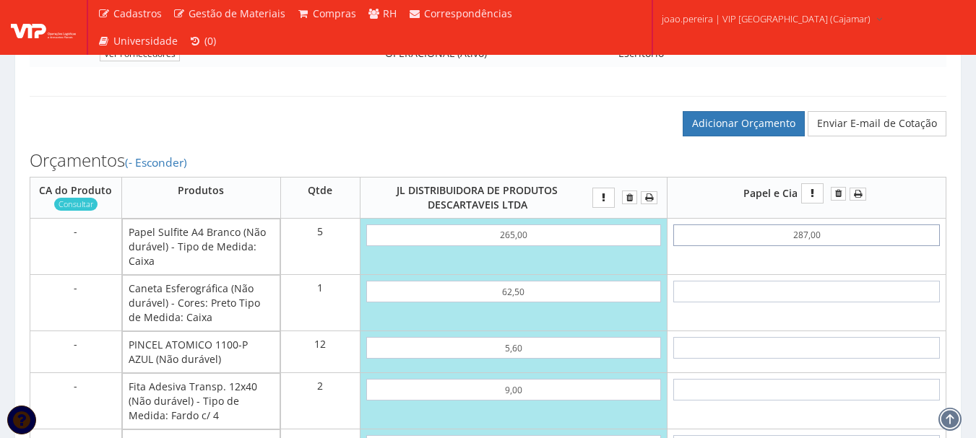
type input "287,00"
type input "1488,20"
type input "6"
type input "1441,00"
type input "62"
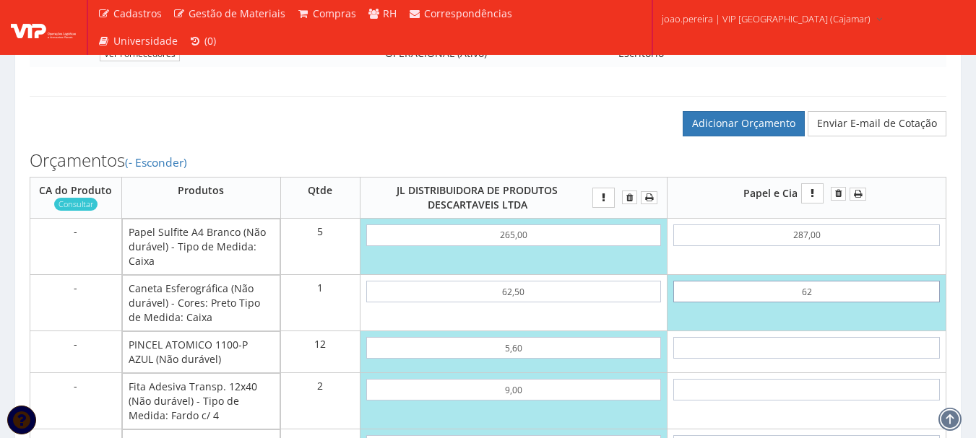
type input "1497,00"
type input "6,22"
type input "1441,22"
type input "62,25"
type input "1497,25"
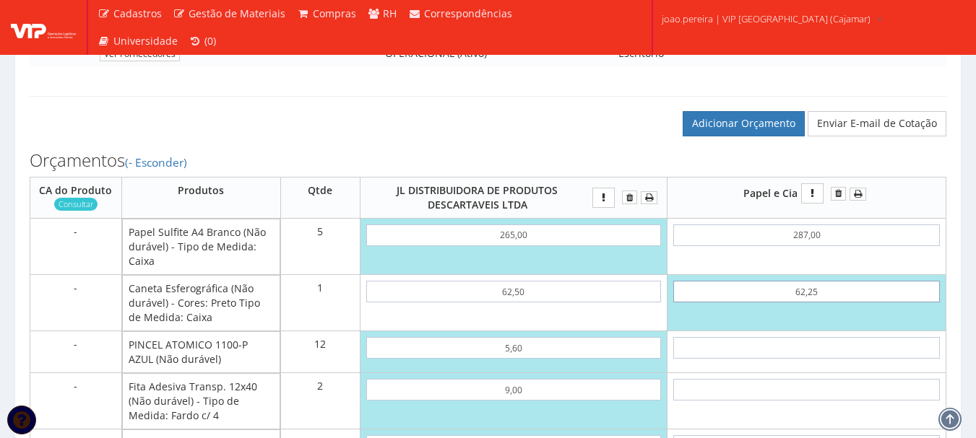
type input "62,25"
type input "7"
type input "1581,25"
type input "70"
type input "2337,25"
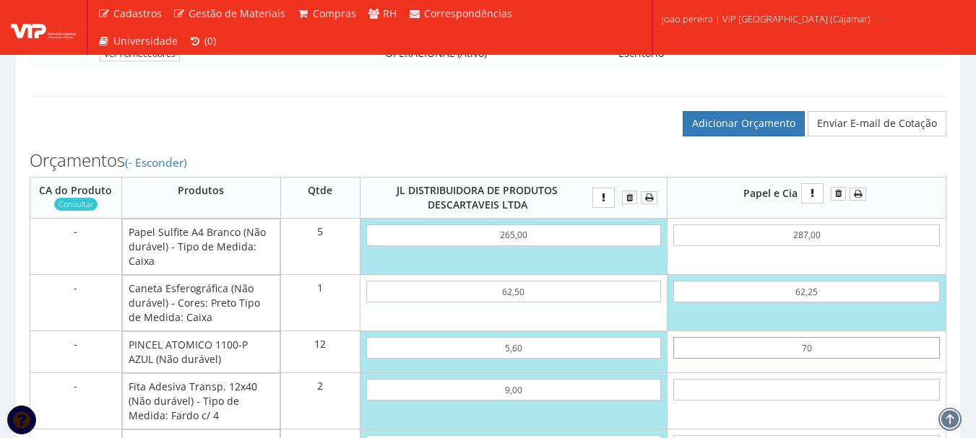
type input "7,00"
type input "1581,25"
type input "7,00"
type input "3"
type input "1587,25"
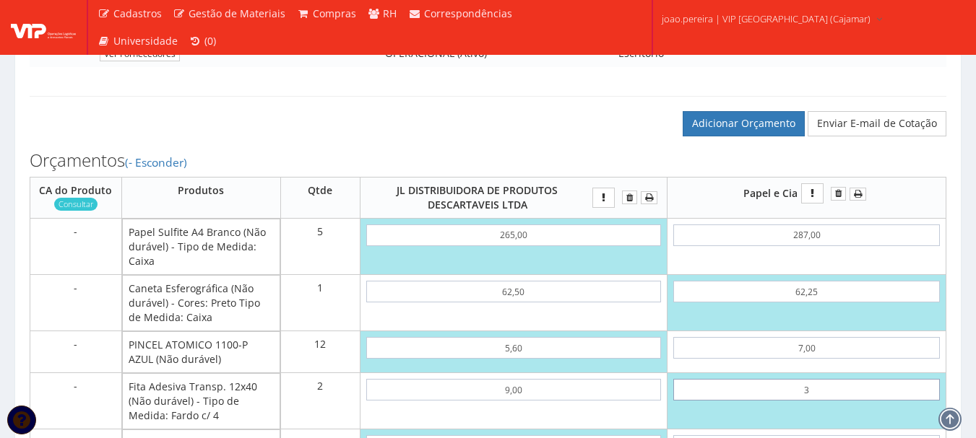
type input "32"
type input "1645,25"
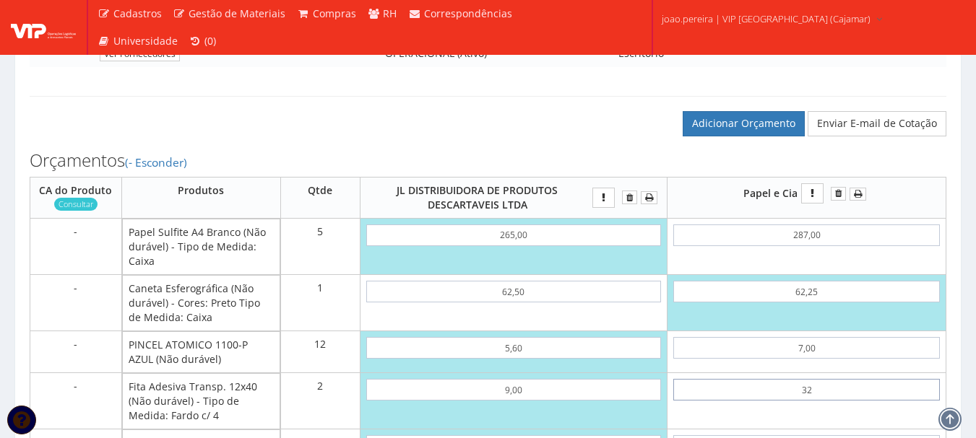
type input "3,27"
type input "1587,79"
type input "32,74"
type input "1646,73"
type input "32,74"
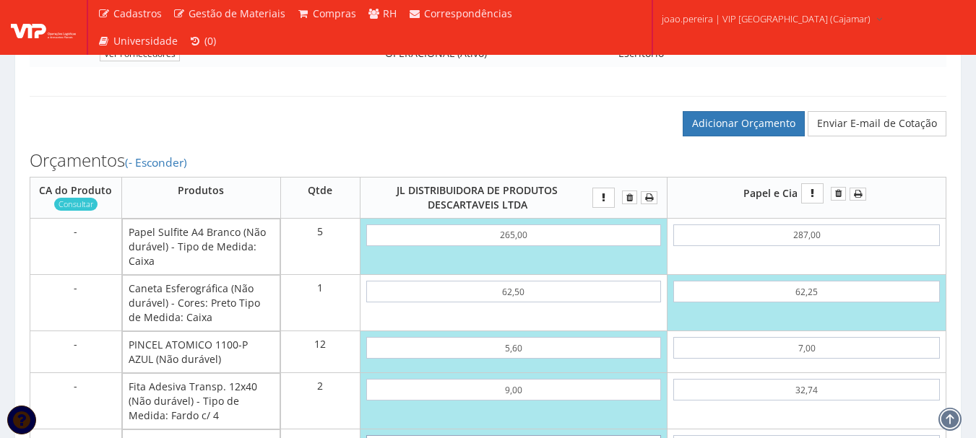
scroll to position [820, 0]
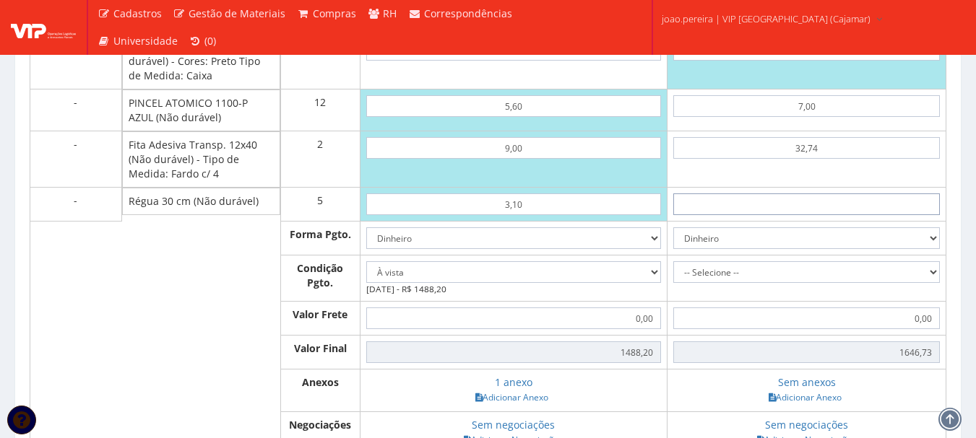
type input "3"
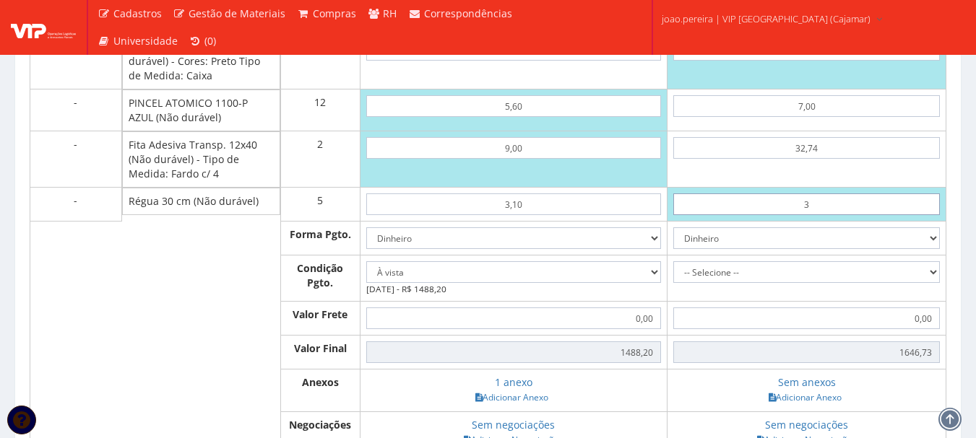
type input "1661,73"
type input "30"
type input "1796,73"
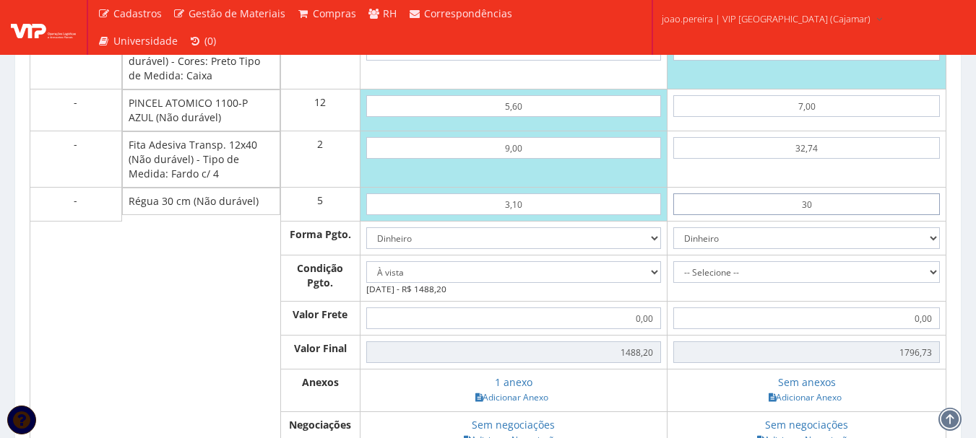
type input "3,09"
type input "1662,18"
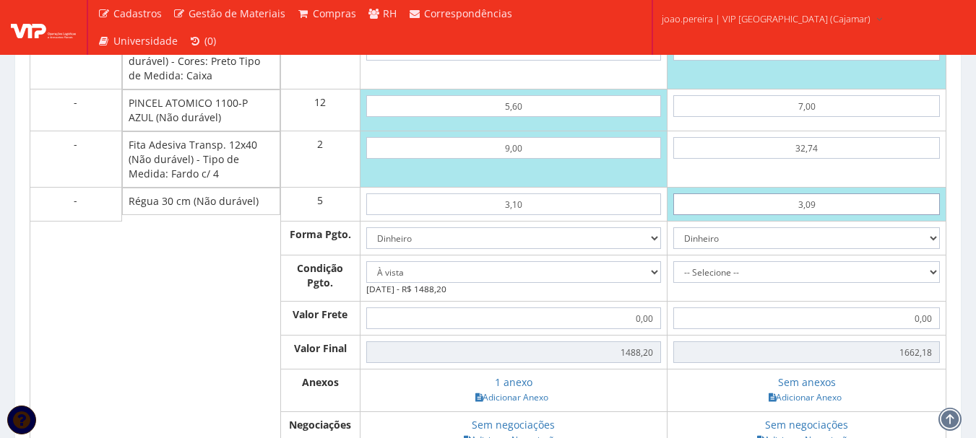
type input "3,09"
drag, startPoint x: 536, startPoint y: 165, endPoint x: 446, endPoint y: 155, distance: 90.2
click at [446, 155] on input "9,00" at bounding box center [513, 148] width 295 height 22
click at [532, 159] on input "9,00" at bounding box center [513, 148] width 295 height 22
type input "90"
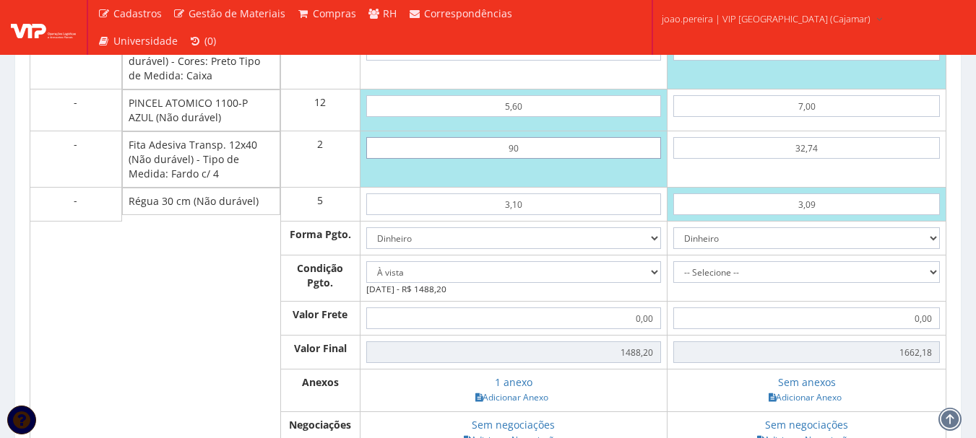
type input "1650,20"
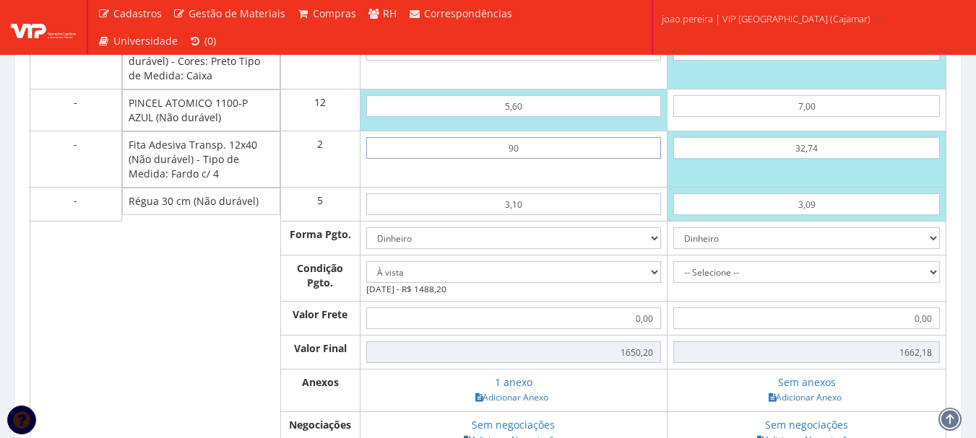
type input "9"
type input "1488,20"
type input "1470,20"
type input "4"
type input "1478,20"
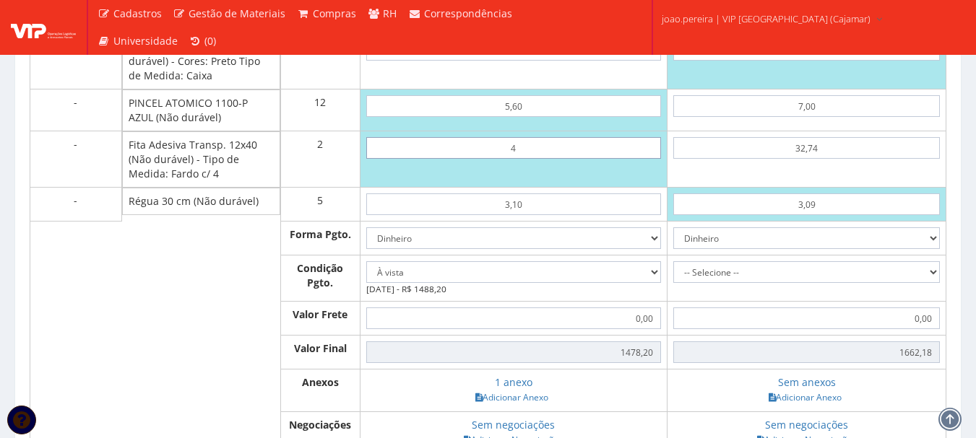
type input "45"
type input "1560,20"
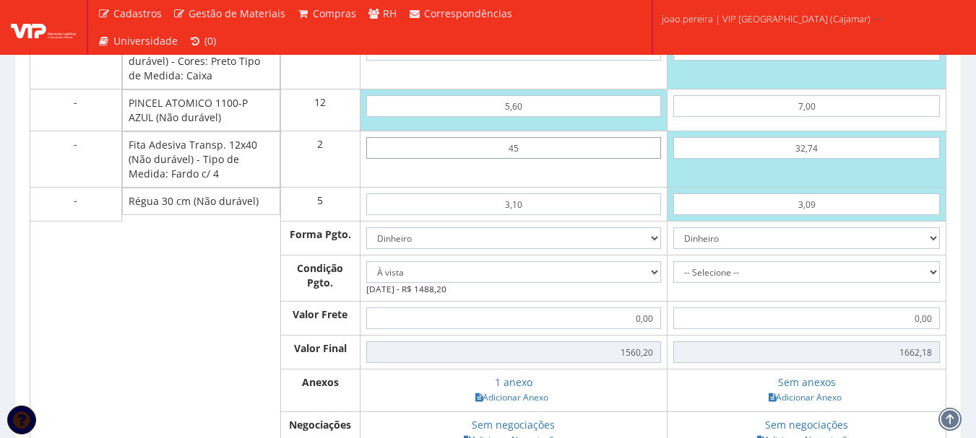
type input "4,50"
type input "1479,20"
type input "45,00"
type input "1560,20"
type input "45,00"
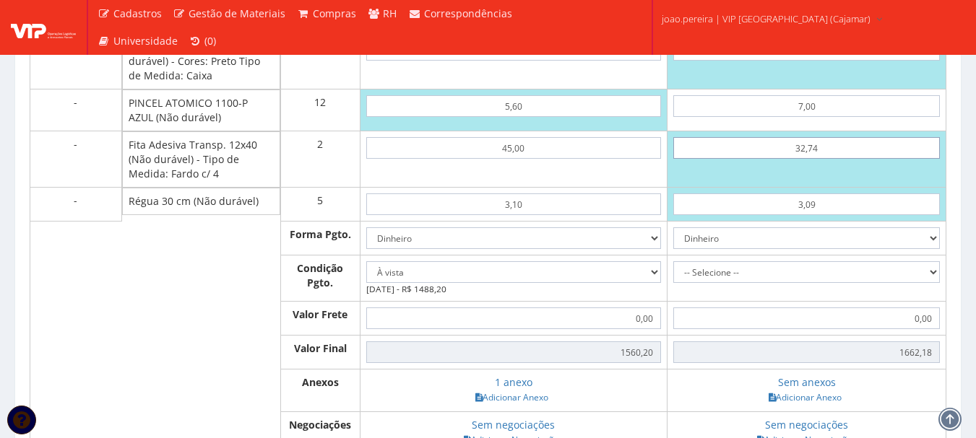
select select
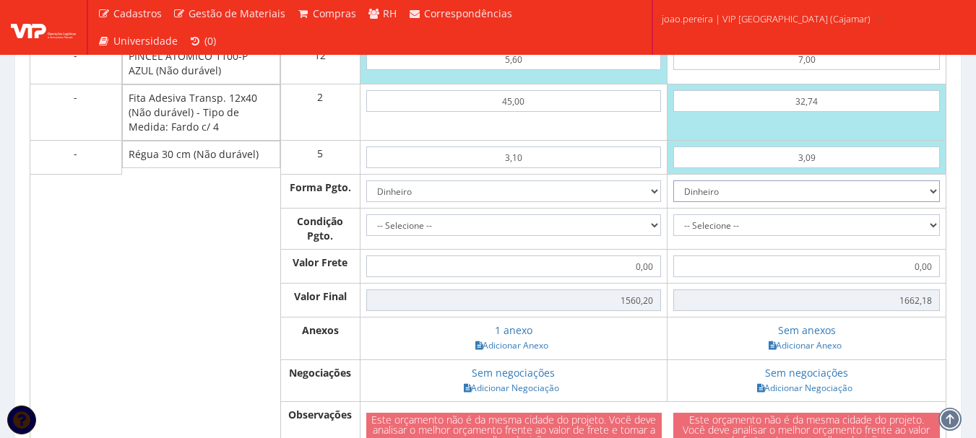
scroll to position [892, 0]
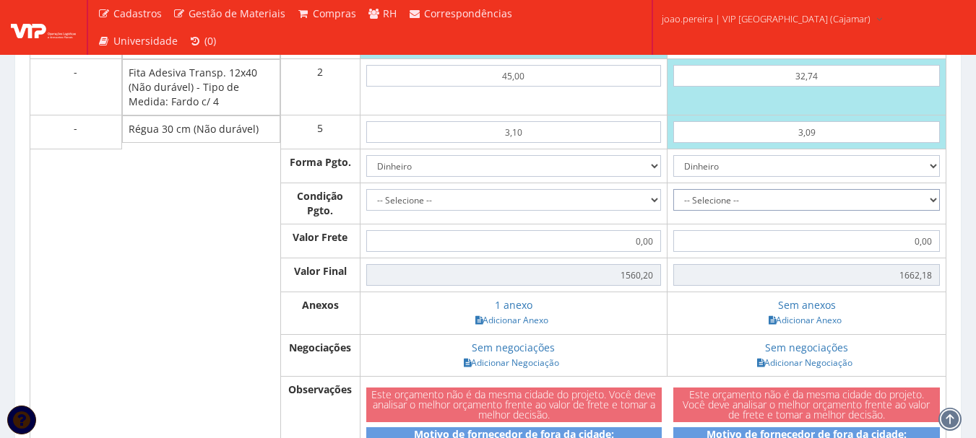
drag, startPoint x: 933, startPoint y: 212, endPoint x: 921, endPoint y: 215, distance: 12.8
click at [933, 211] on select "-- Selecione -- À vista 7 dias 10 dias" at bounding box center [806, 200] width 266 height 22
select select "0"
click at [673, 204] on select "-- Selecione -- À vista 7 dias 10 dias" at bounding box center [806, 200] width 266 height 22
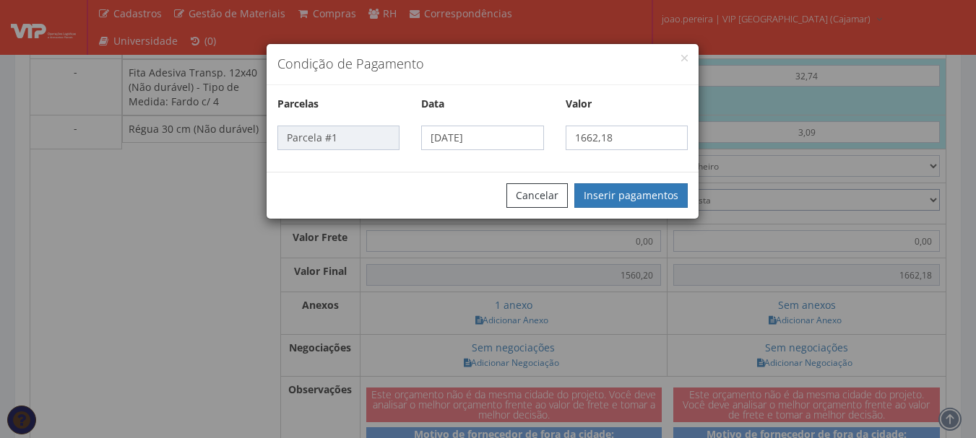
type input "1.662,18"
click at [647, 187] on button "Inserir pagamentos" at bounding box center [630, 195] width 113 height 25
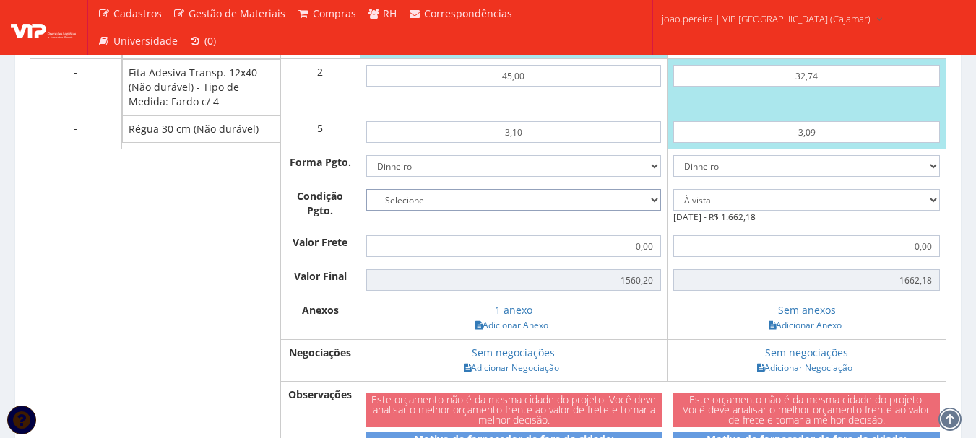
click at [649, 210] on select "-- Selecione -- À vista 7 dias 10 dias" at bounding box center [513, 200] width 295 height 22
select select "0"
click at [366, 204] on select "-- Selecione -- À vista 7 dias 10 dias" at bounding box center [513, 200] width 295 height 22
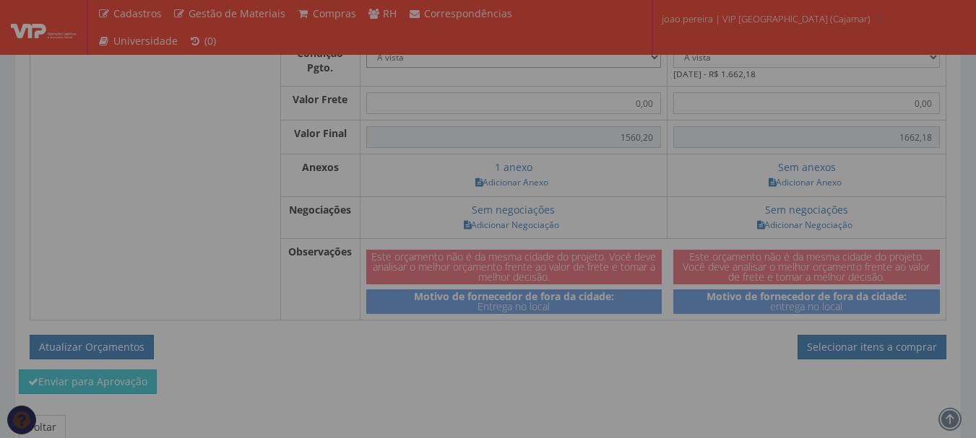
scroll to position [1036, 0]
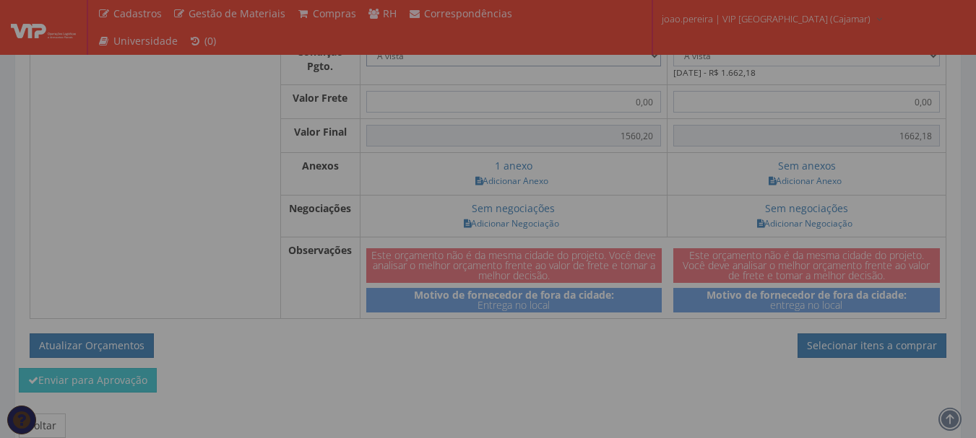
type input "1.560,20"
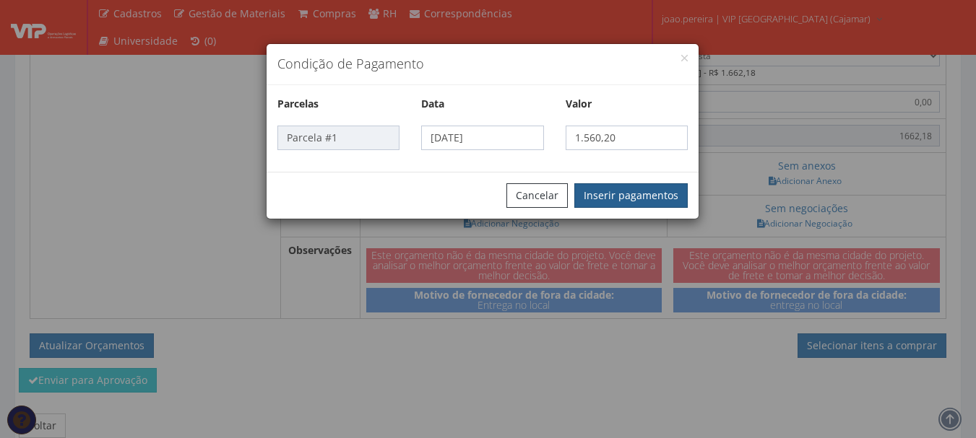
click at [622, 185] on button "Inserir pagamentos" at bounding box center [630, 195] width 113 height 25
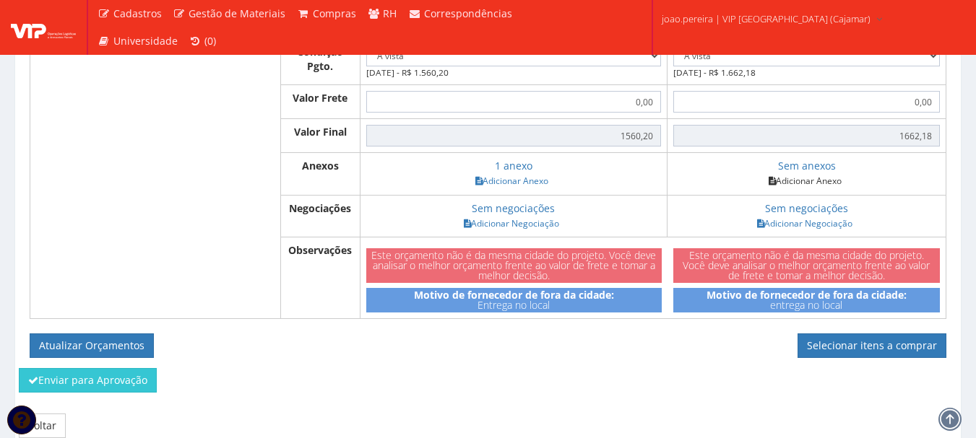
click at [828, 188] on link "Adicionar Anexo" at bounding box center [805, 180] width 82 height 15
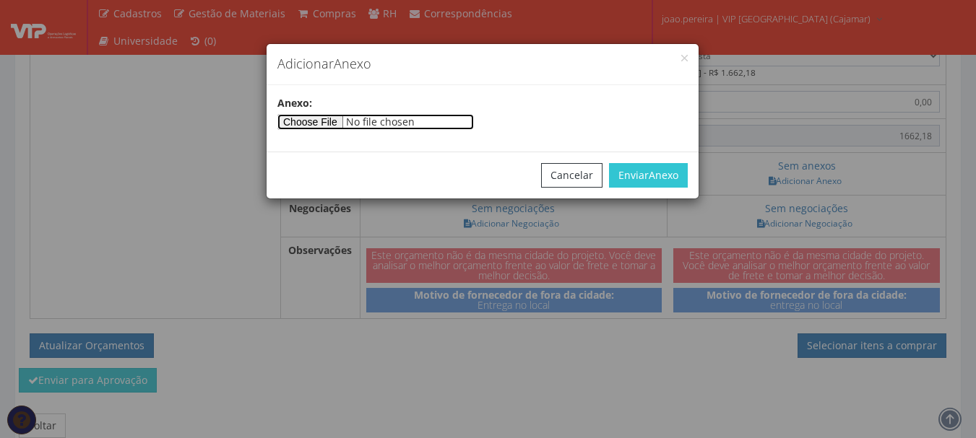
click at [318, 120] on input"] "file" at bounding box center [375, 122] width 196 height 16
type input"] "C:\fakepath\07724 (1).TXT"
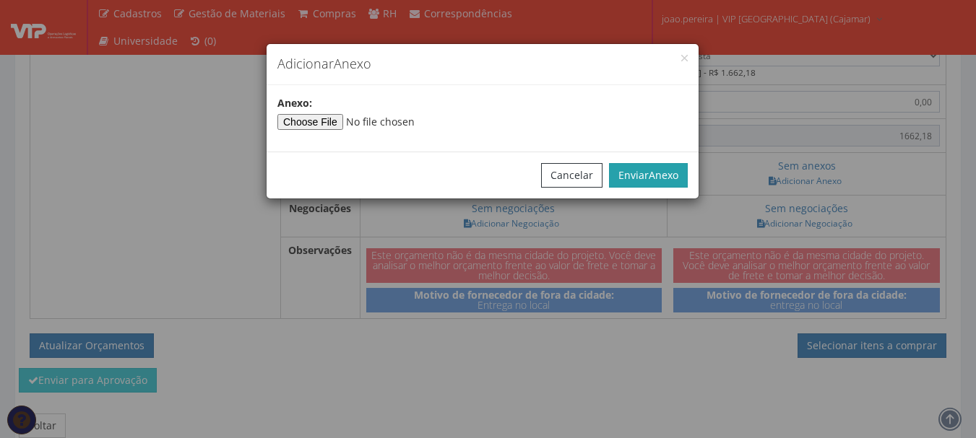
click at [658, 172] on span "Anexo" at bounding box center [663, 175] width 30 height 14
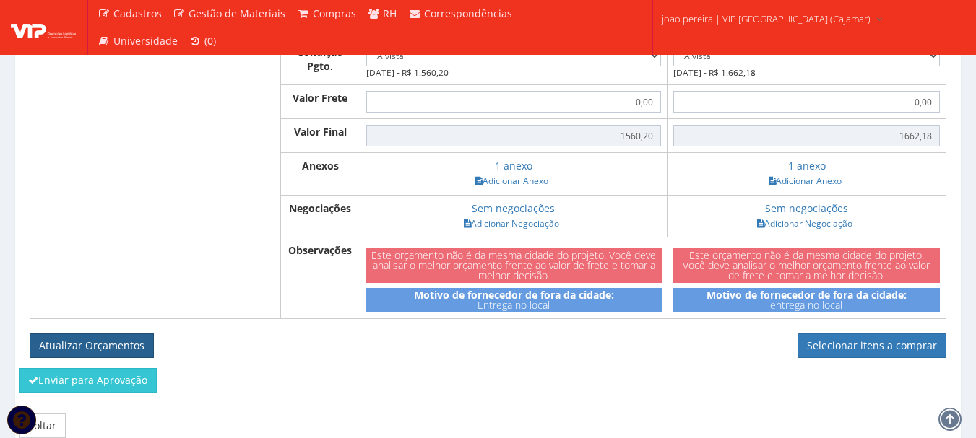
click at [95, 355] on button "Atualizar Orçamentos" at bounding box center [92, 346] width 124 height 25
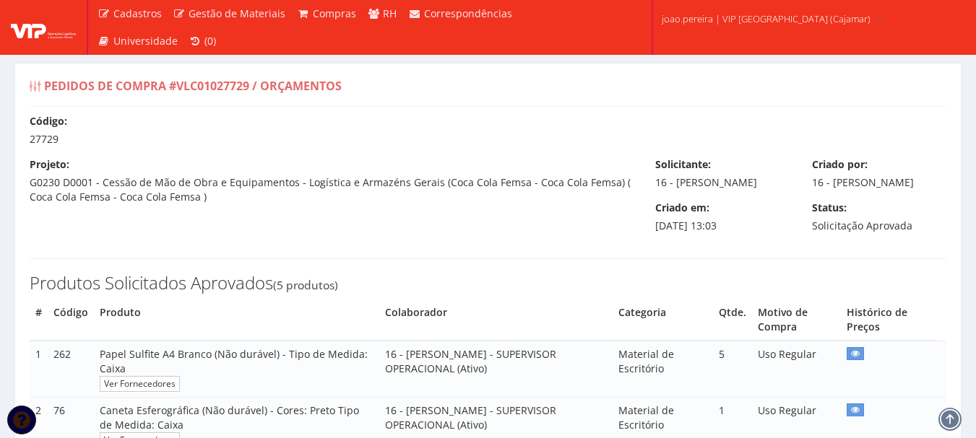
select select "0"
type input "1.560,20"
type input "1.662,18"
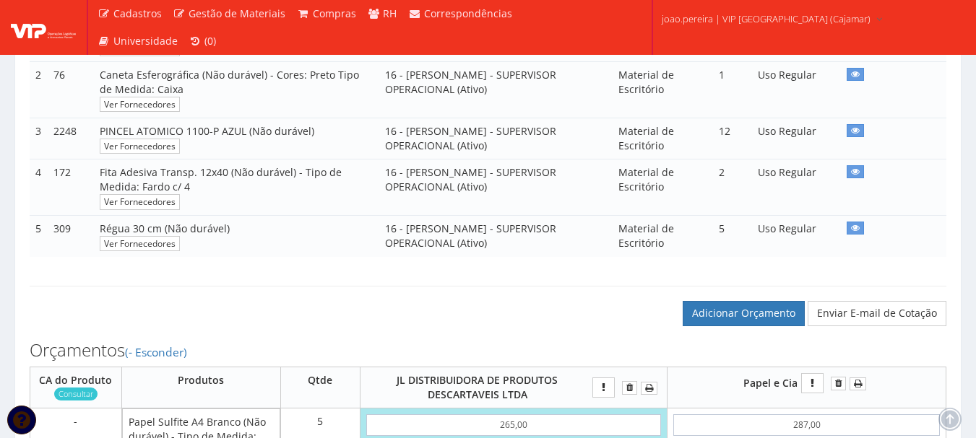
scroll to position [361, 0]
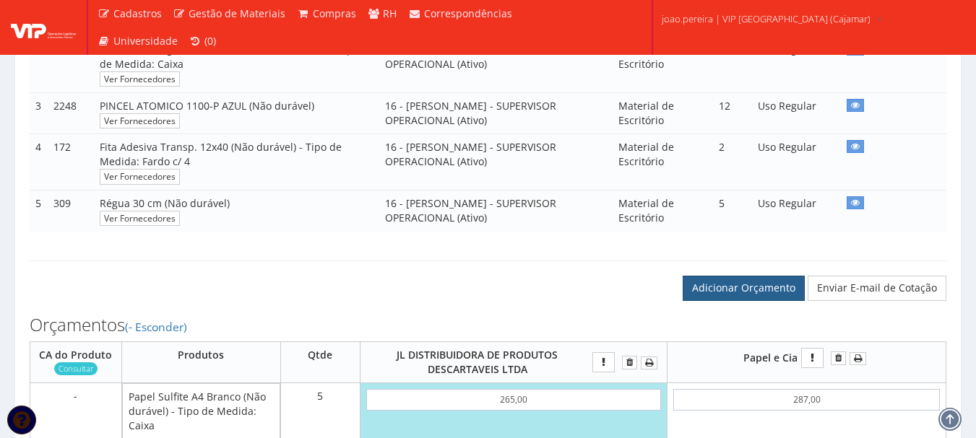
click at [745, 300] on link "Adicionar Orçamento" at bounding box center [743, 288] width 122 height 25
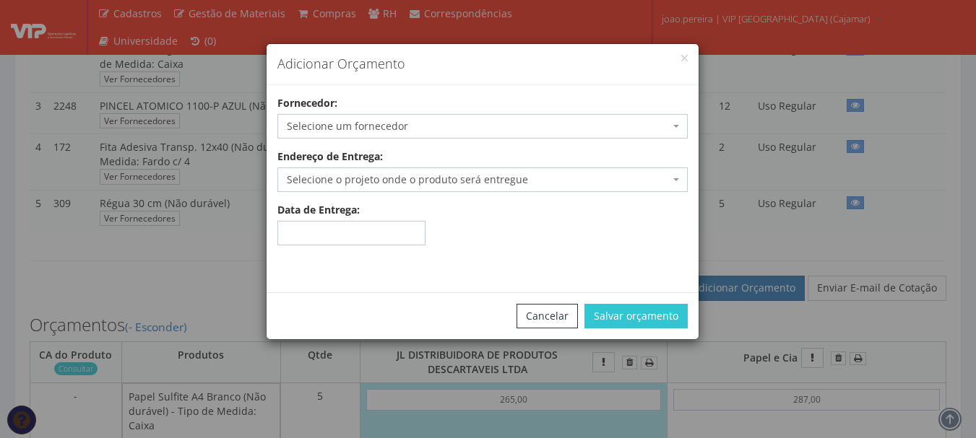
click at [440, 123] on span "Selecione um fornecedor" at bounding box center [478, 126] width 383 height 14
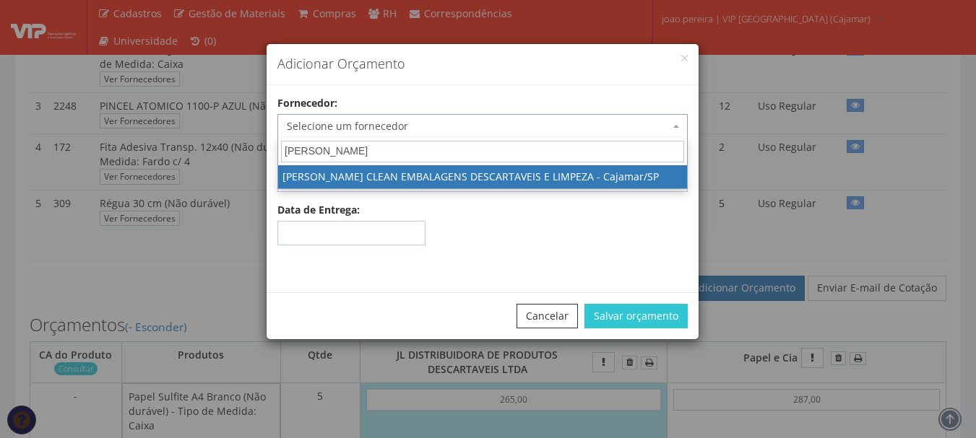
type input "[PERSON_NAME]"
select select "2592"
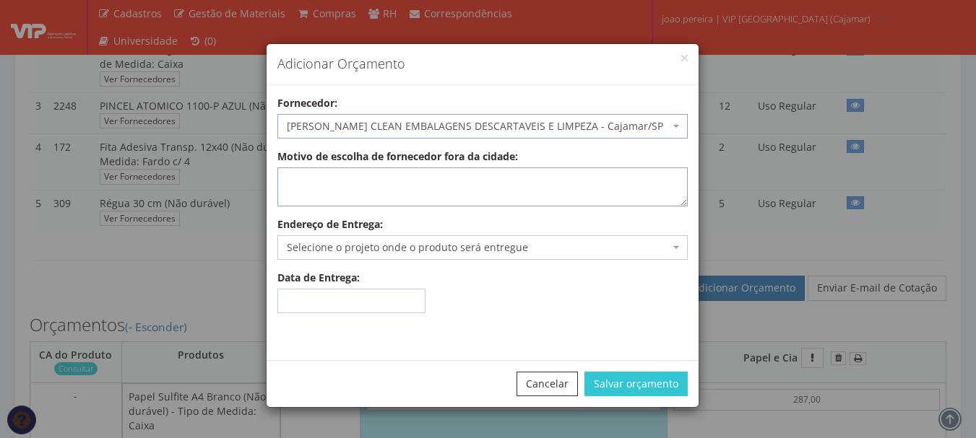
click at [407, 197] on textarea "Motivo de escolha de fornecedor fora da cidade:" at bounding box center [482, 187] width 410 height 39
type textarea "entrega no local"
click at [476, 244] on span "Selecione o projeto onde o produto será entregue" at bounding box center [478, 247] width 383 height 14
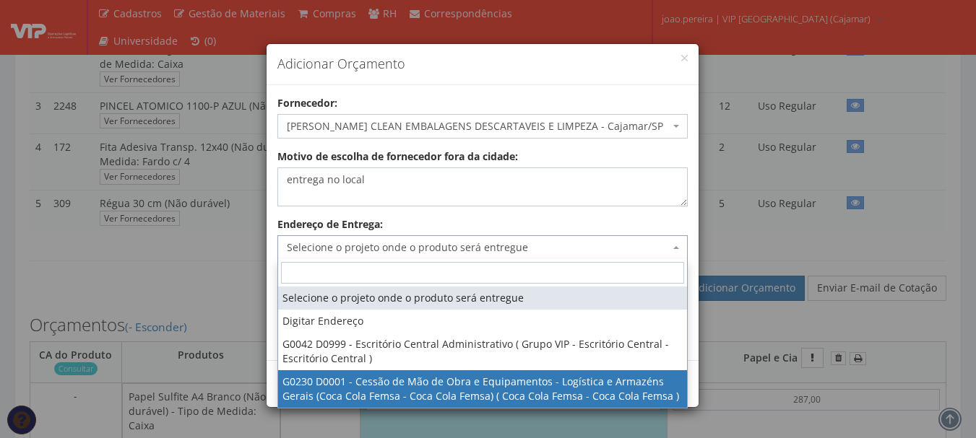
select select "230"
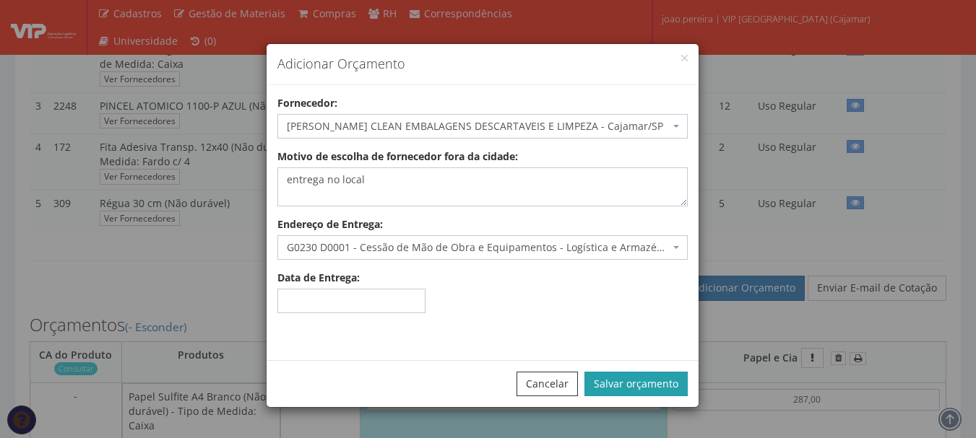
click at [654, 390] on button "Salvar orçamento" at bounding box center [635, 384] width 103 height 25
click at [667, 377] on button "Salvar orçamento" at bounding box center [635, 384] width 103 height 25
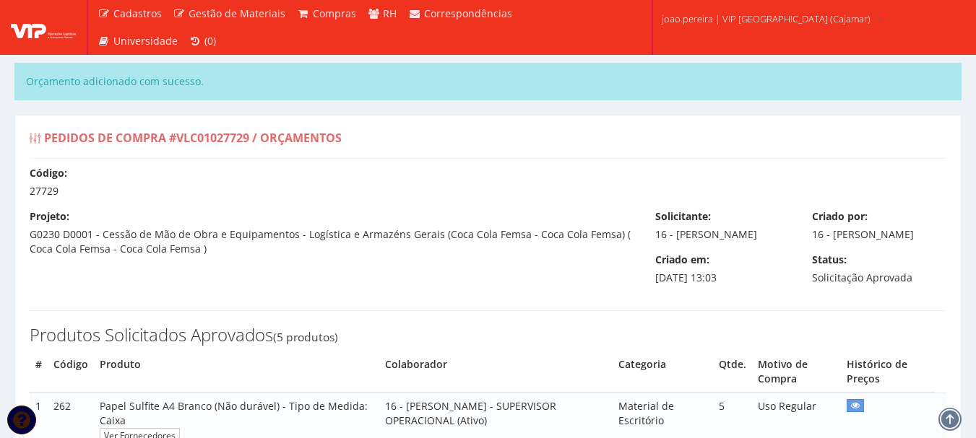
select select "0"
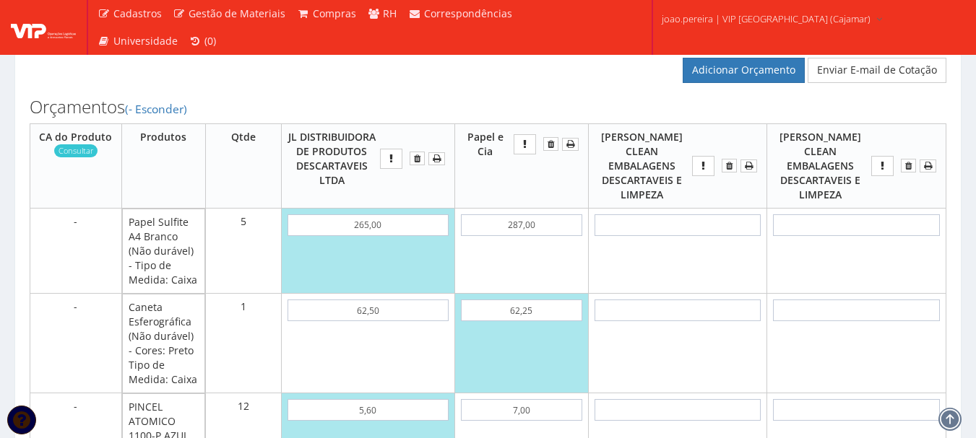
scroll to position [650, 0]
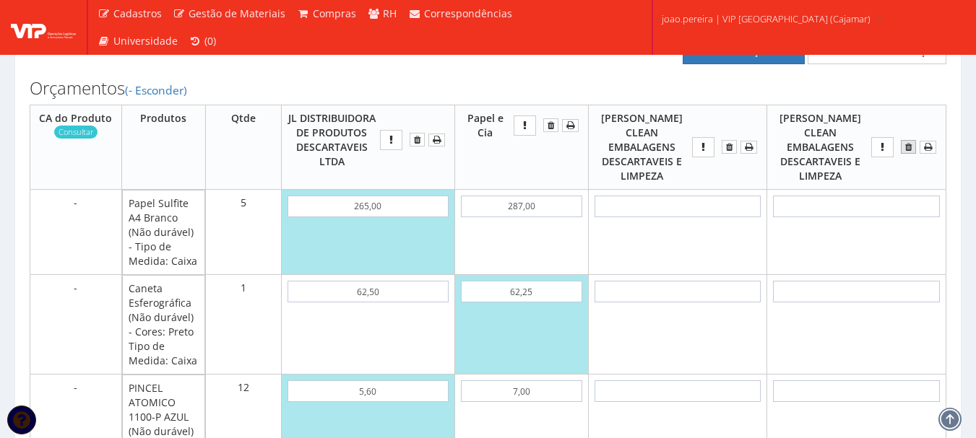
click at [910, 152] on icon "submit" at bounding box center [908, 147] width 6 height 10
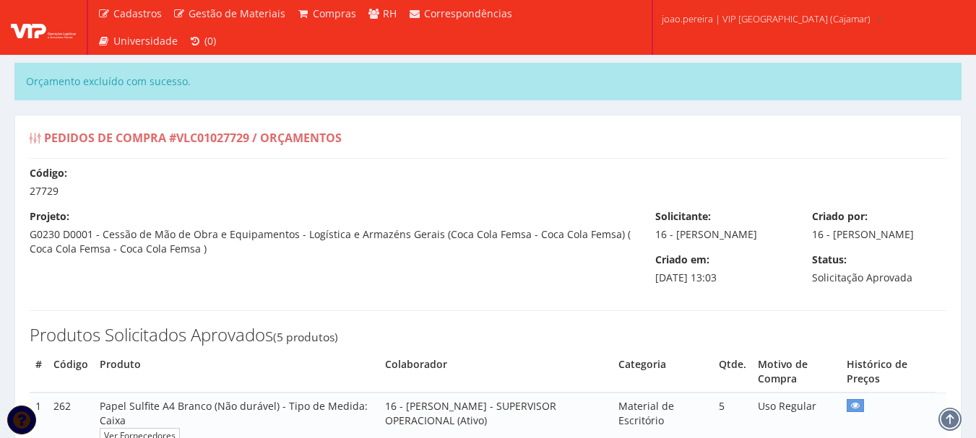
select select "0"
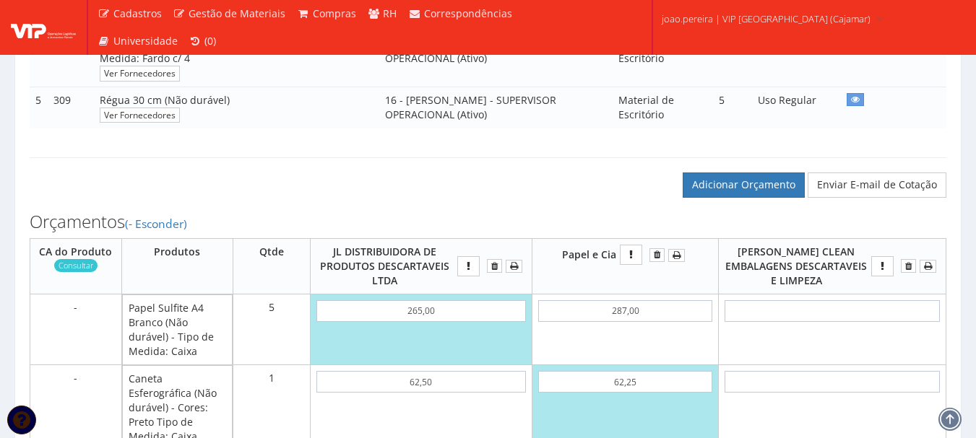
scroll to position [578, 0]
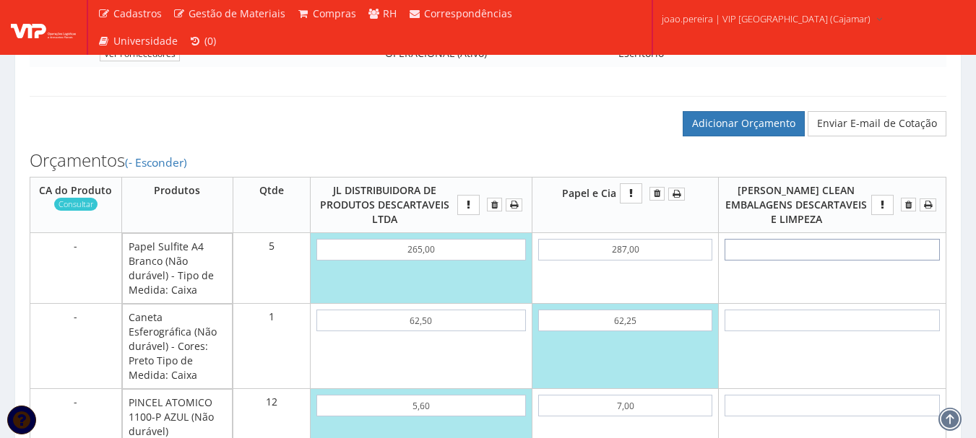
click at [868, 256] on input "text" at bounding box center [831, 250] width 215 height 22
type input "3"
type input "15,00"
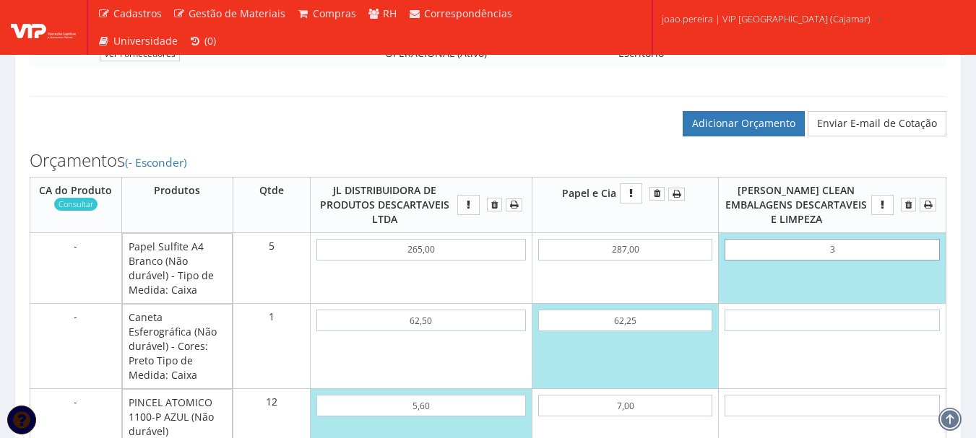
type input "34"
type input "170,00"
type input "3,40"
type input "17,00"
type input "34,00"
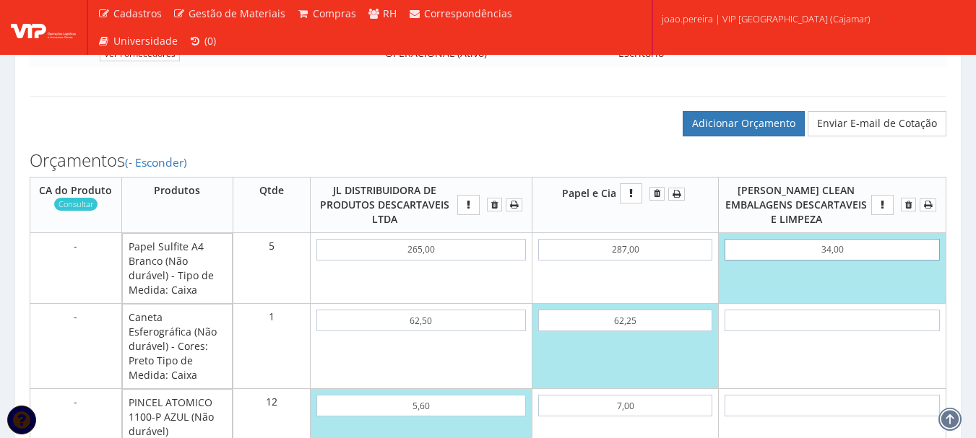
type input "170,00"
type input "340,00"
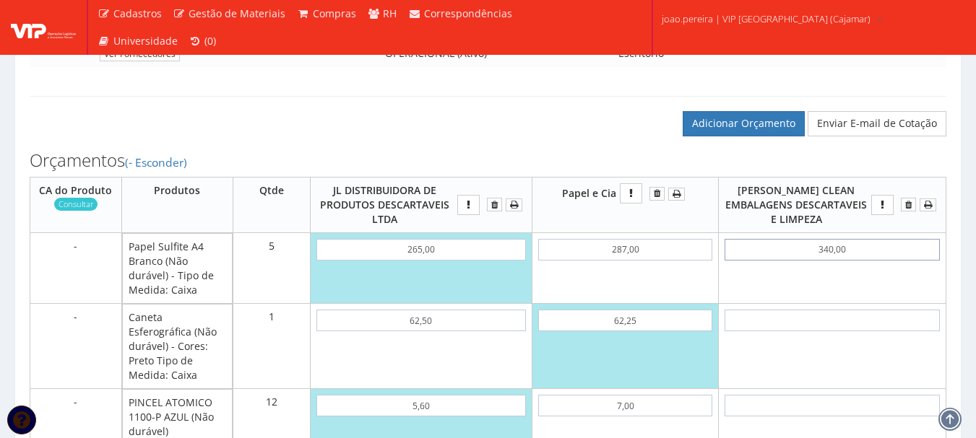
type input "1700,00"
type input "340,00"
type input "1560,20"
type input "1662,18"
type input "49"
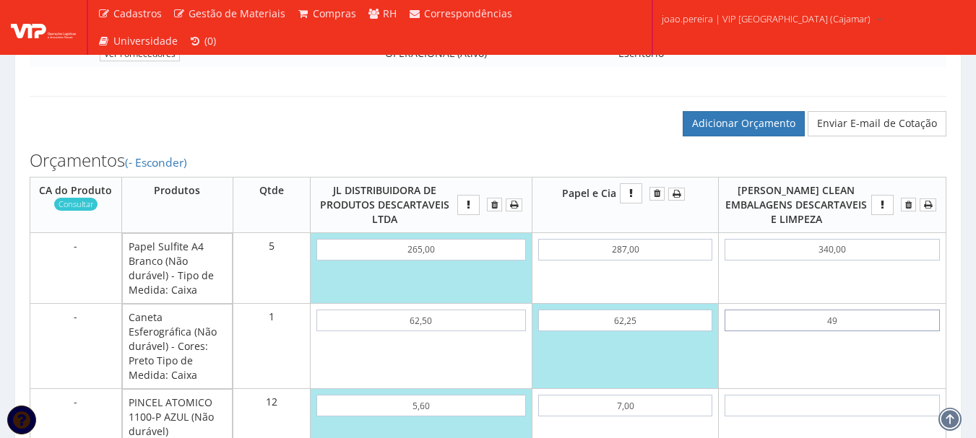
type input "1749,00"
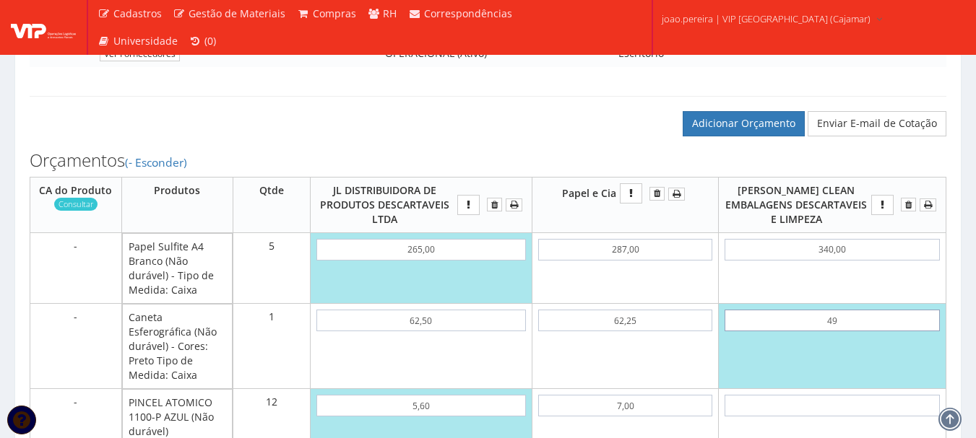
type input "4,90"
type input "1704,90"
type input "49,00"
type input "1749,00"
type input "49,00"
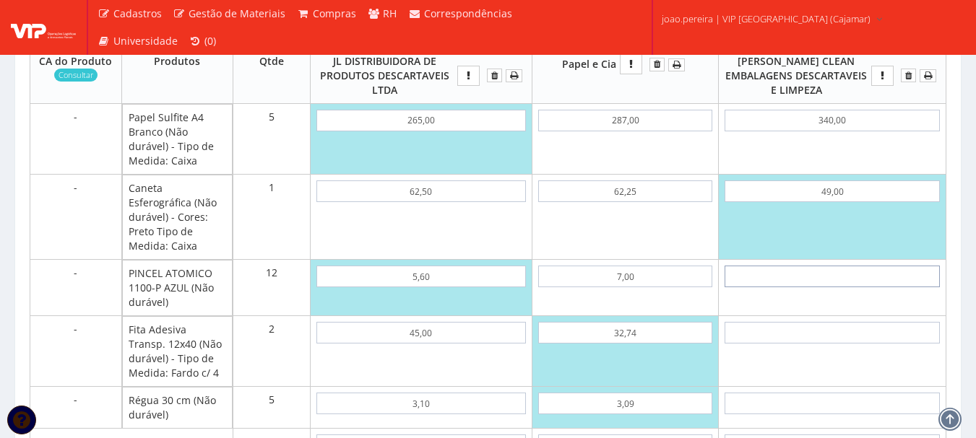
scroll to position [722, 0]
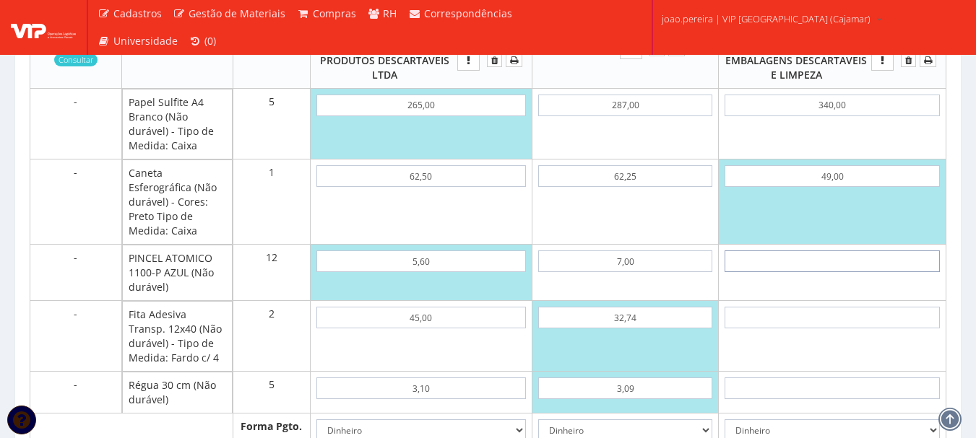
type input "6"
type input "1821,00"
type input "65"
type input "2529,00"
type input "6,50"
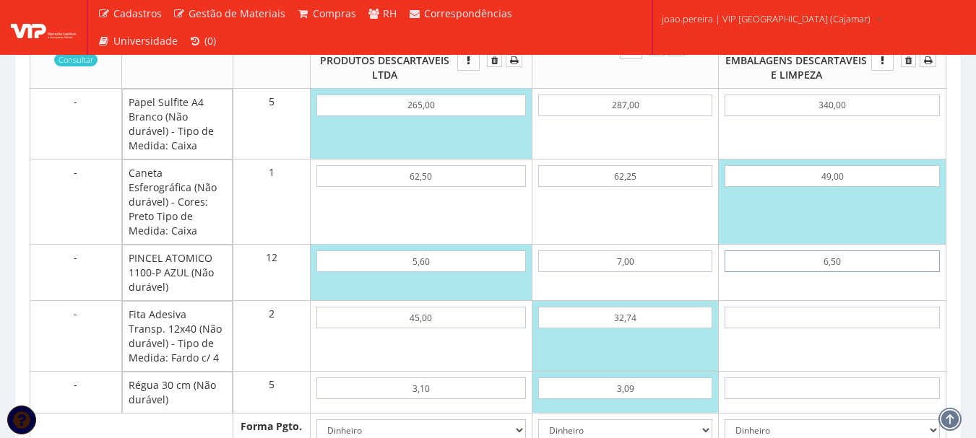
type input "1827,00"
type input "6,50"
type input "5"
type input "1837,00"
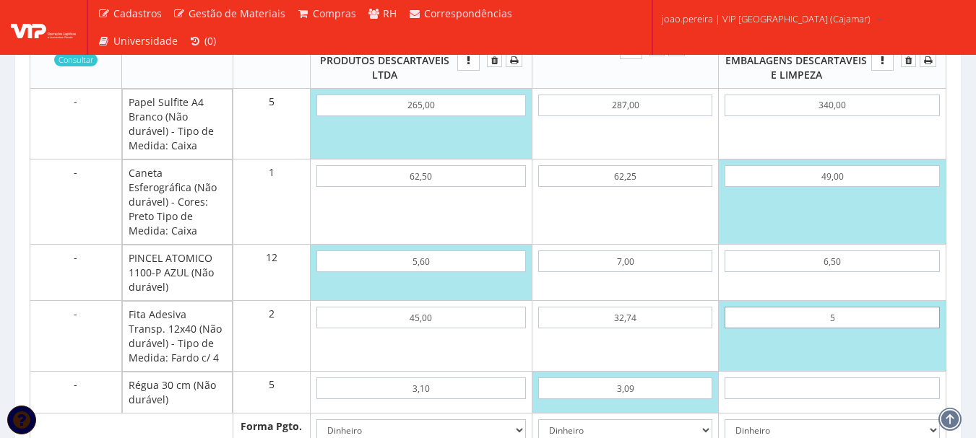
type input "52"
type input "1931,00"
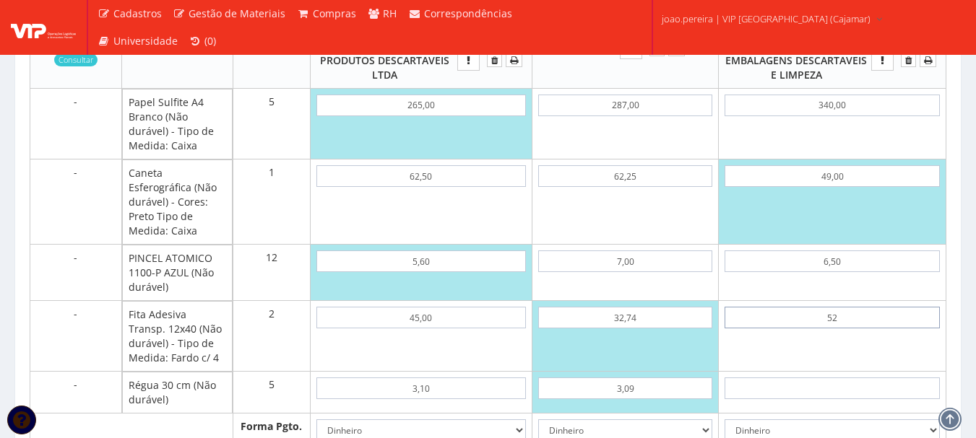
type input "5,25"
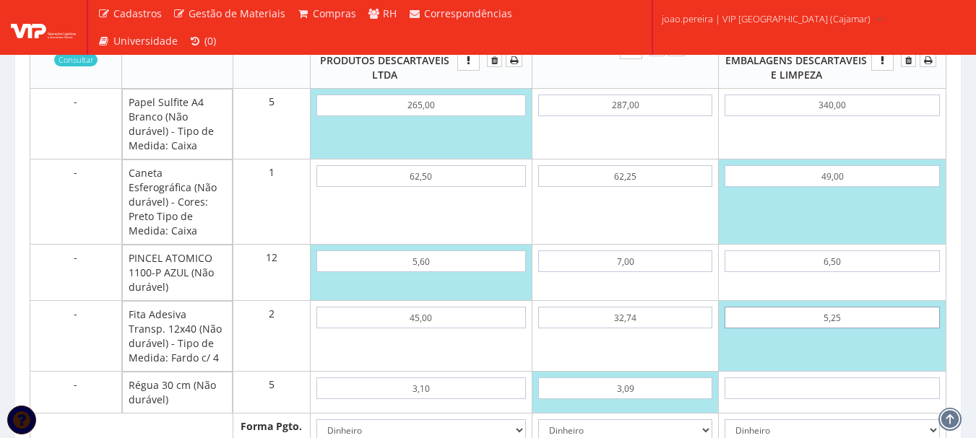
type input "1837,50"
type input "52,50"
type input "1932,00"
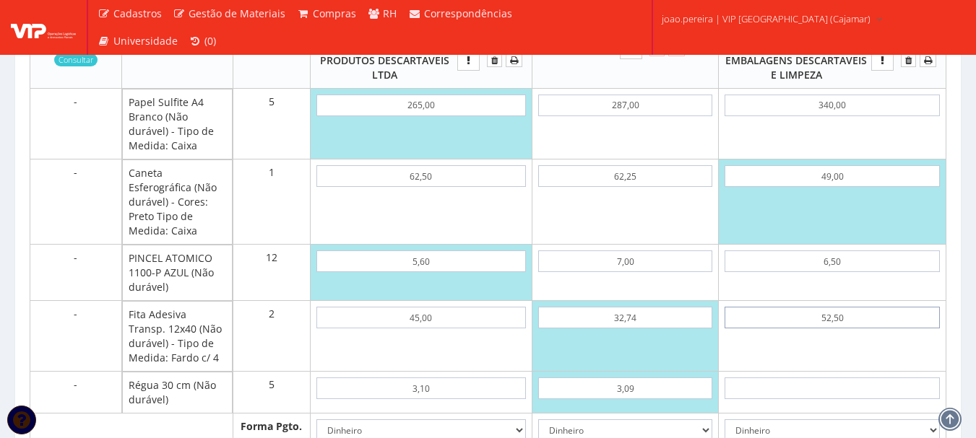
type input "52,50"
type input "3"
type input "1947,00"
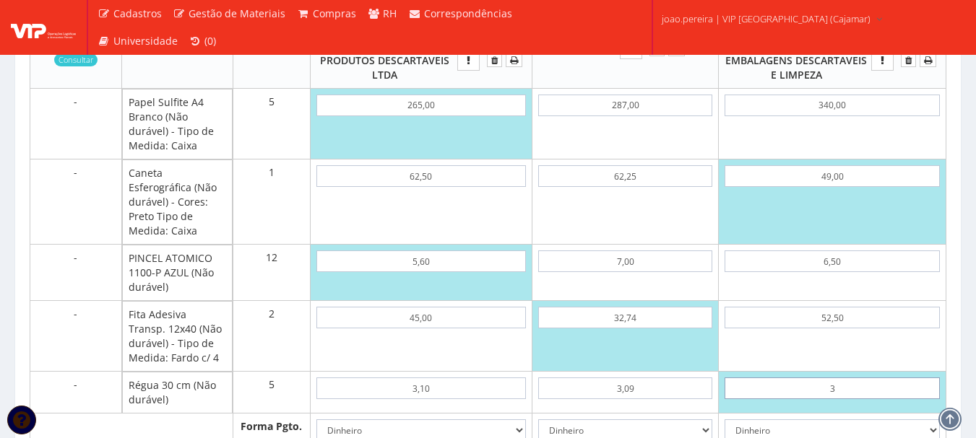
type input "35"
type input "2107,00"
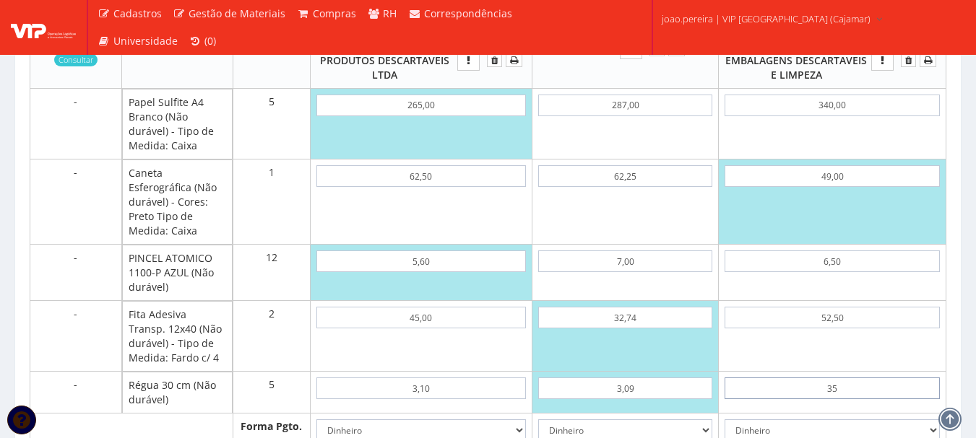
type input "3,50"
type input "1949,50"
type input "3,50"
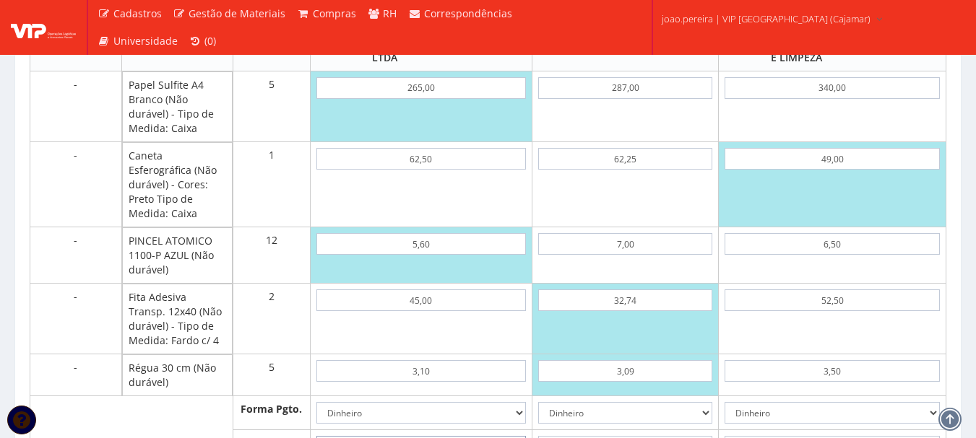
scroll to position [982, 0]
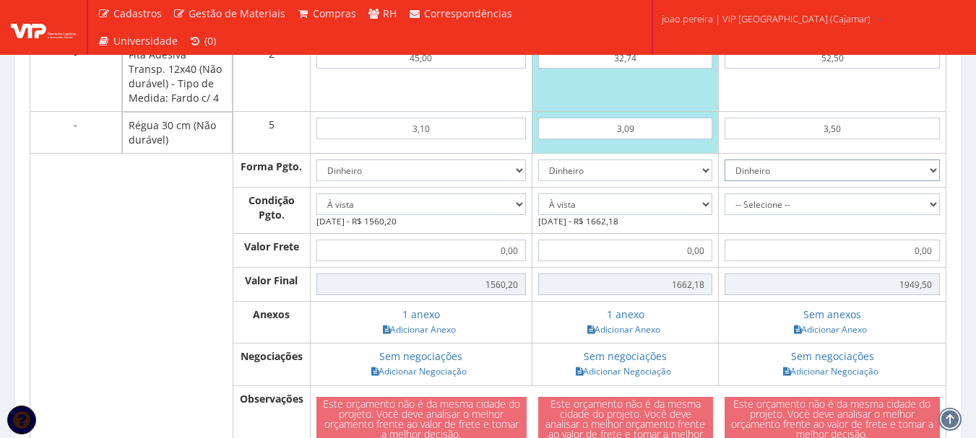
click at [936, 181] on select "Dinheiro Boleto Bancário Depósito Transferência Bancária Cartão de Crédito Cart…" at bounding box center [831, 171] width 215 height 22
select select "1"
click at [731, 174] on select "Dinheiro Boleto Bancário Depósito Transferência Bancária Cartão de Crédito Cart…" at bounding box center [831, 171] width 215 height 22
click at [932, 215] on select "-- Selecione -- À vista 7 dias 10 dias" at bounding box center [831, 205] width 215 height 22
select select "60"
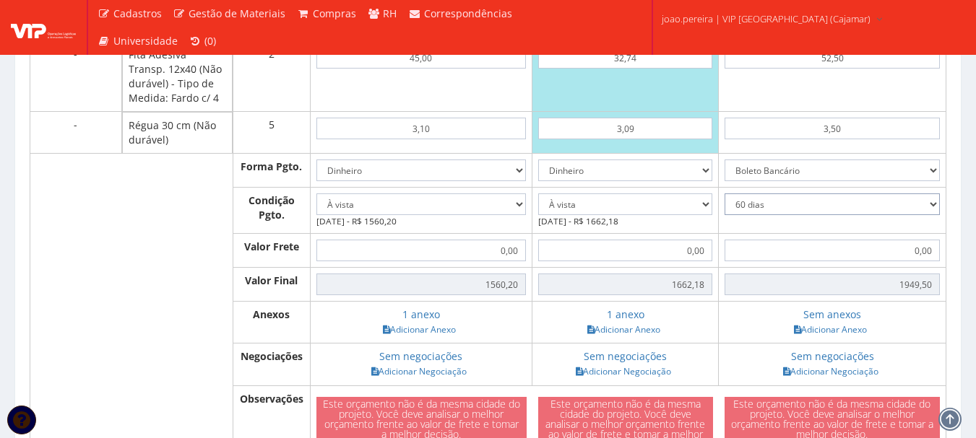
click at [731, 208] on select "-- Selecione -- À vista 7 dias 10 dias" at bounding box center [831, 205] width 215 height 22
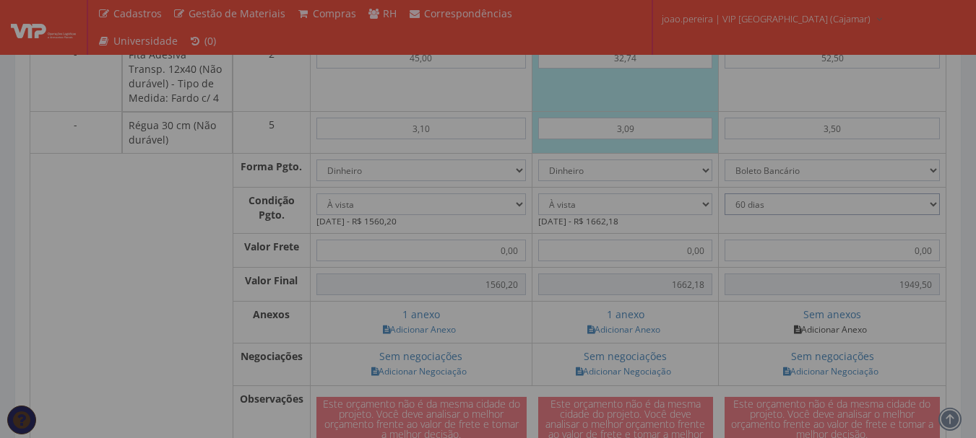
type input "1.949,50"
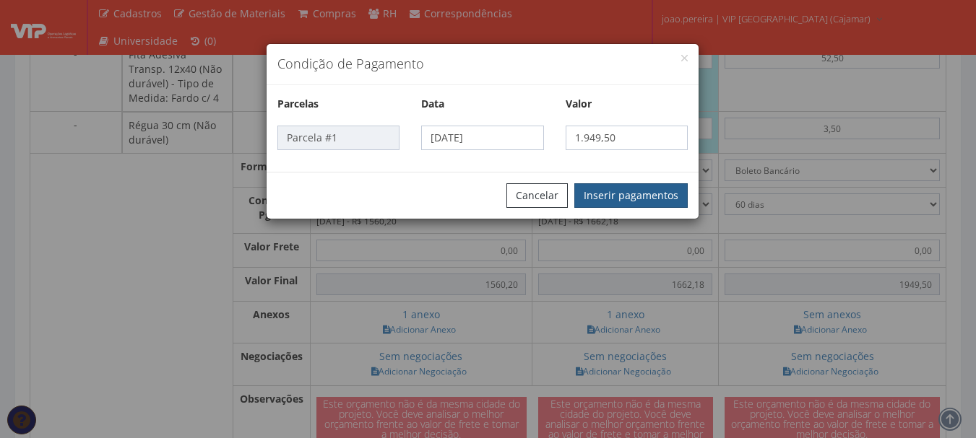
click at [628, 199] on button "Inserir pagamentos" at bounding box center [630, 195] width 113 height 25
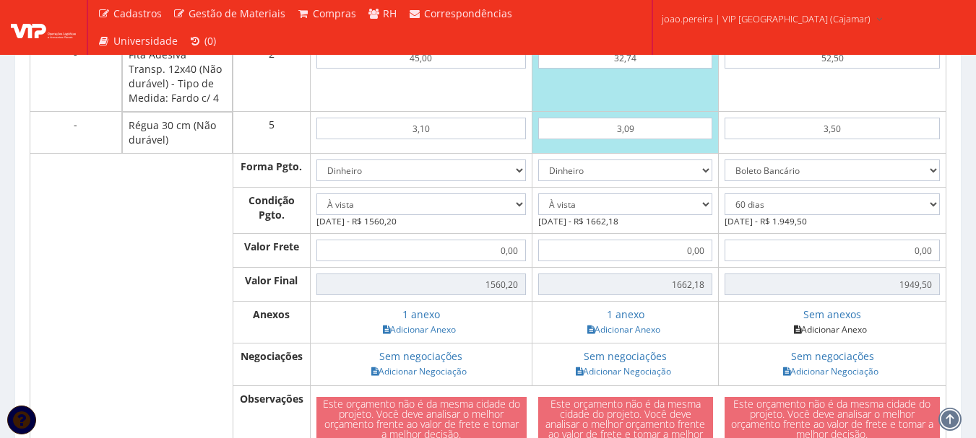
click at [822, 337] on link "Adicionar Anexo" at bounding box center [830, 329] width 82 height 15
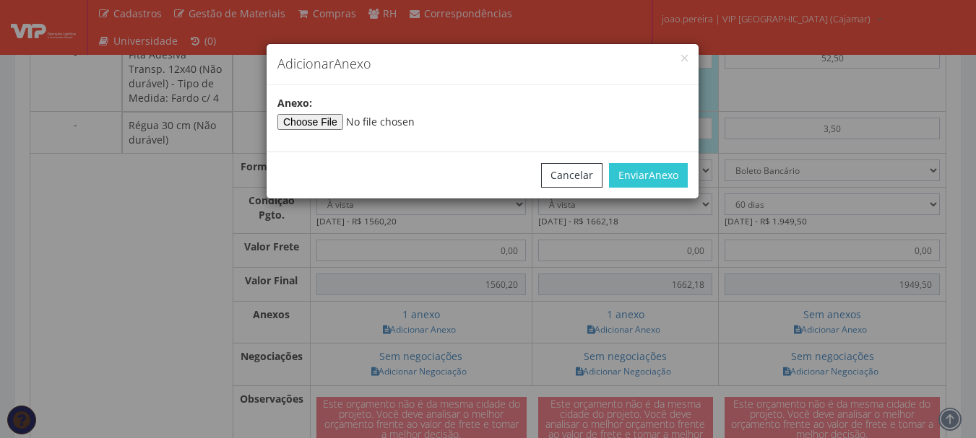
click at [322, 131] on div "Anexo :" at bounding box center [482, 118] width 432 height 45
click at [322, 123] on input"] "file" at bounding box center [375, 122] width 196 height 16
type input"] "C:\fakepath\PedidoVenda_284681(2).pdf"
click at [632, 175] on button "Enviar Anexo" at bounding box center [648, 175] width 79 height 25
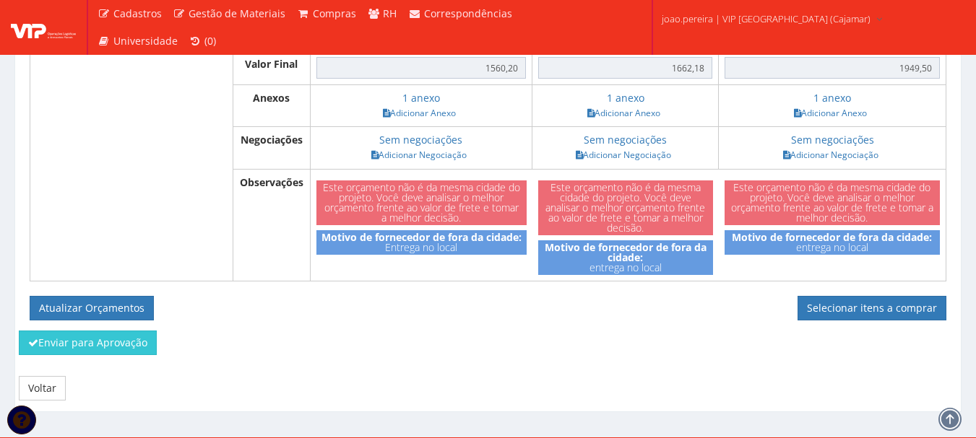
scroll to position [1226, 0]
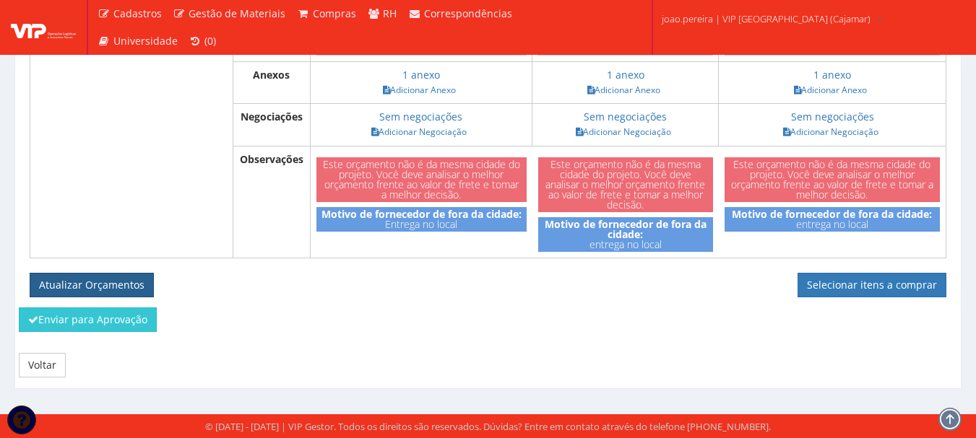
click at [72, 281] on button "Atualizar Orçamentos" at bounding box center [92, 285] width 124 height 25
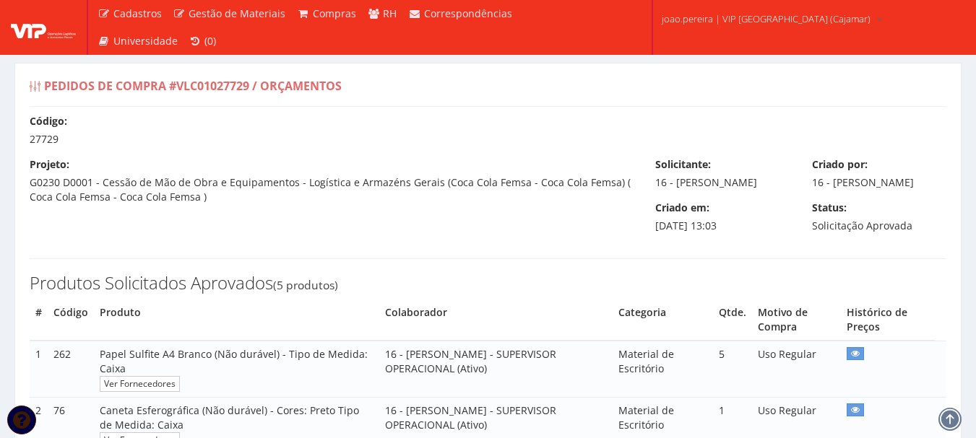
select select "0"
select select "60"
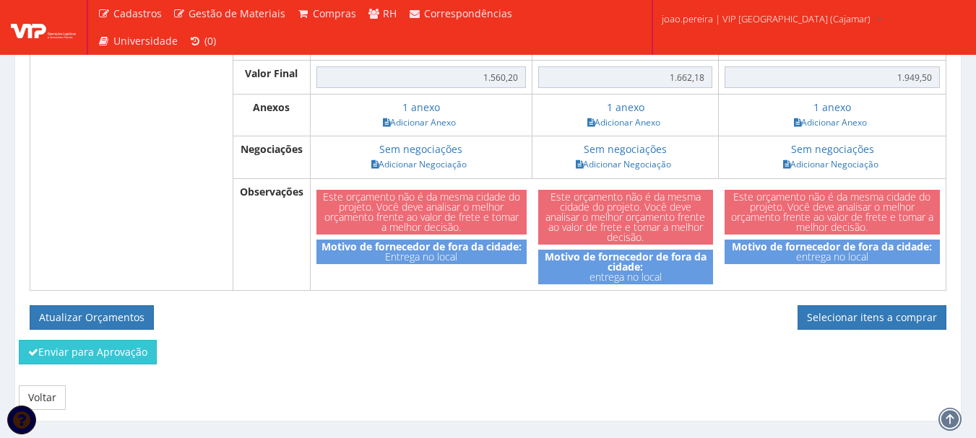
scroll to position [1155, 0]
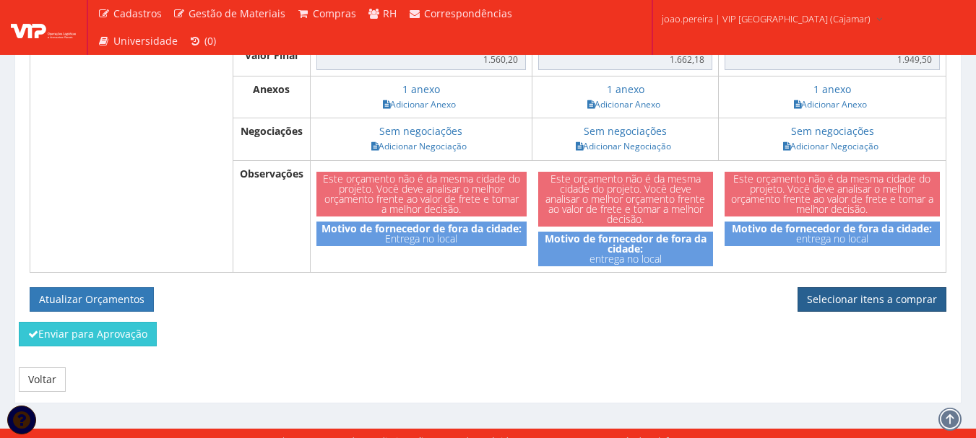
click at [881, 308] on link "Selecionar itens a comprar" at bounding box center [871, 299] width 149 height 25
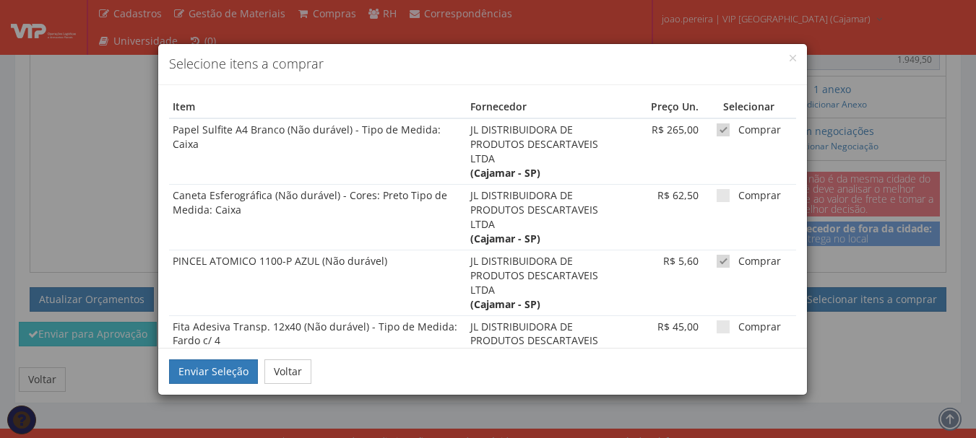
click at [717, 131] on span at bounding box center [722, 129] width 13 height 13
click at [738, 131] on input "Comprar" at bounding box center [742, 130] width 9 height 9
checkbox input "false"
click at [716, 258] on span at bounding box center [722, 261] width 13 height 13
click at [738, 258] on input "Comprar" at bounding box center [742, 261] width 9 height 9
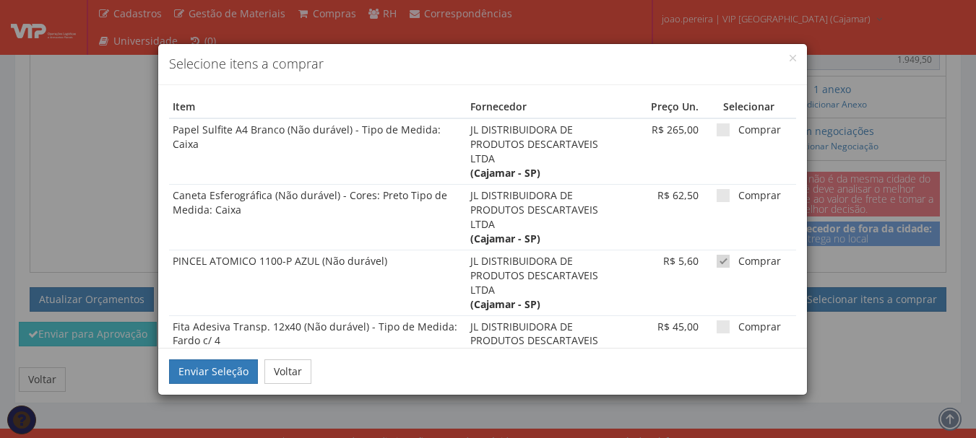
checkbox input "false"
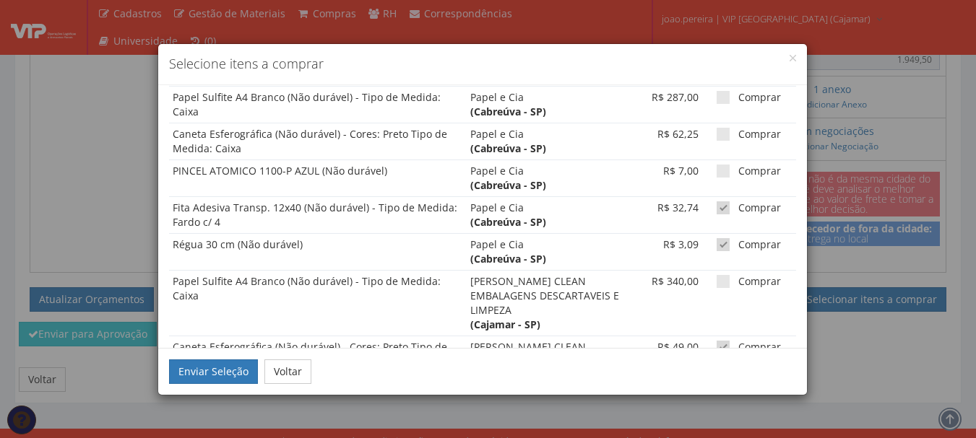
scroll to position [361, 0]
click at [717, 210] on span at bounding box center [722, 207] width 13 height 13
click at [738, 210] on input "Comprar" at bounding box center [742, 207] width 9 height 9
checkbox input "false"
click at [716, 248] on span at bounding box center [722, 244] width 13 height 13
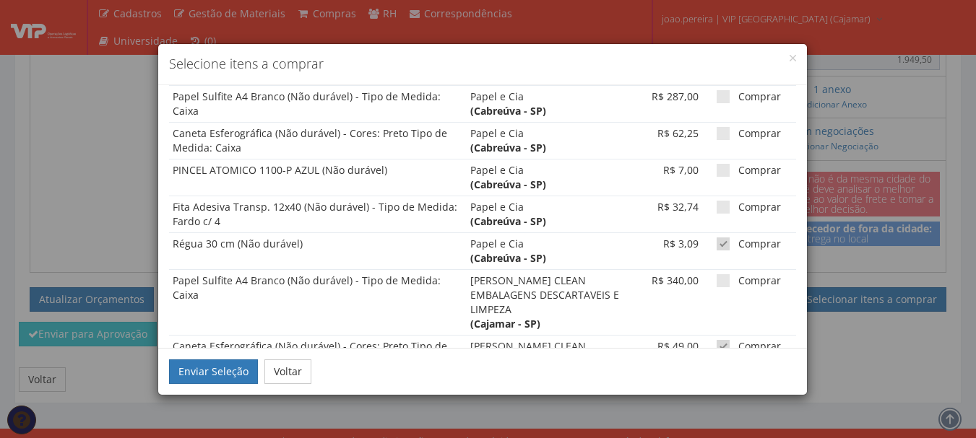
click at [738, 248] on input "Comprar" at bounding box center [742, 244] width 9 height 9
checkbox input "false"
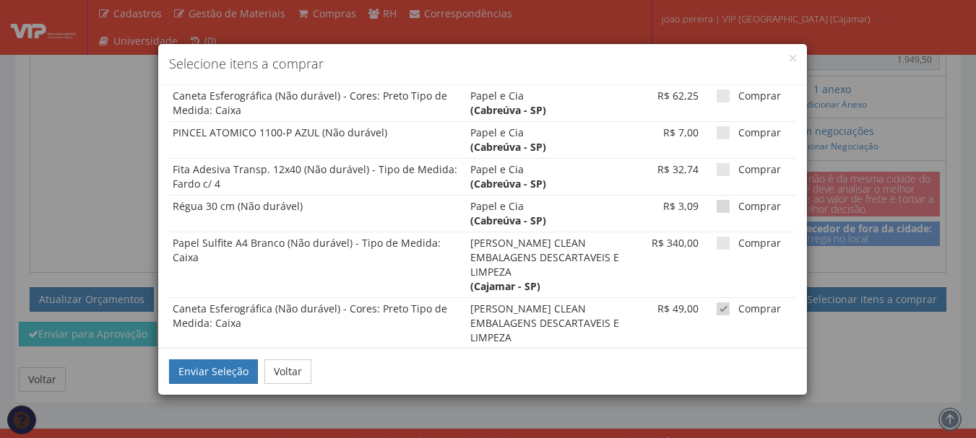
scroll to position [433, 0]
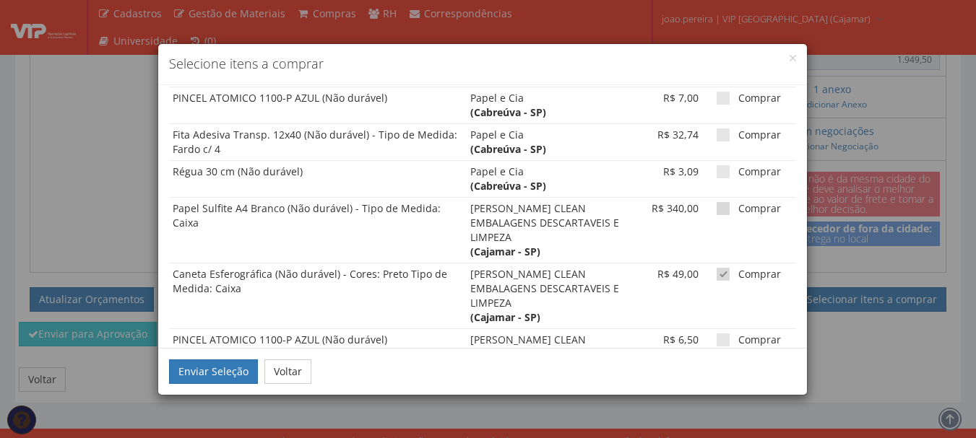
click at [716, 210] on span at bounding box center [722, 208] width 13 height 13
click at [738, 210] on input "Comprar" at bounding box center [742, 208] width 9 height 9
checkbox input "true"
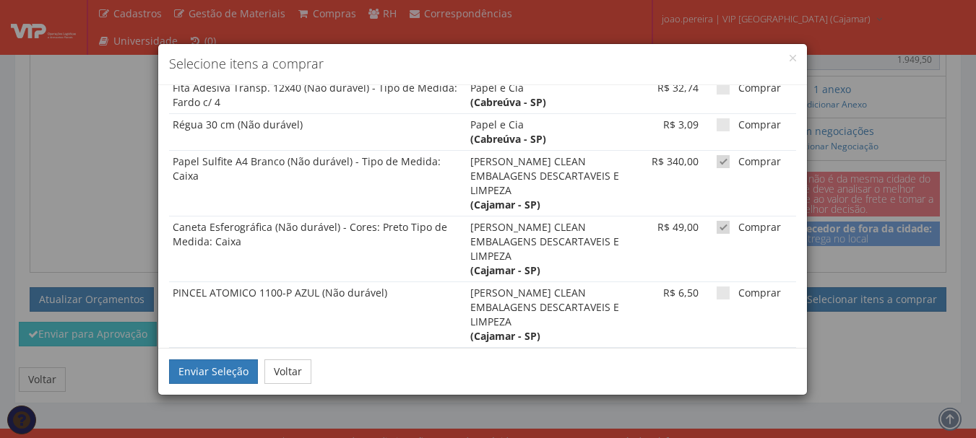
scroll to position [505, 0]
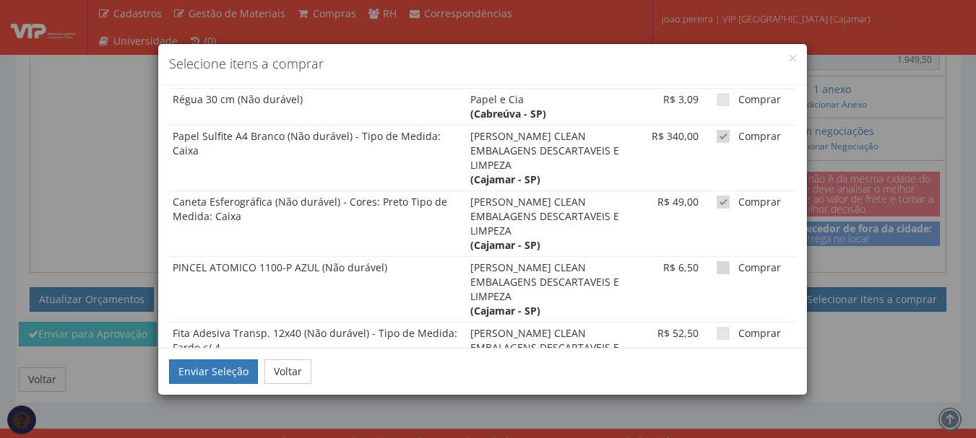
click at [716, 261] on span at bounding box center [722, 267] width 13 height 13
click at [738, 264] on input "Comprar" at bounding box center [742, 268] width 9 height 9
checkbox input "true"
click at [716, 327] on span at bounding box center [722, 333] width 13 height 13
click at [738, 329] on input "Comprar" at bounding box center [742, 333] width 9 height 9
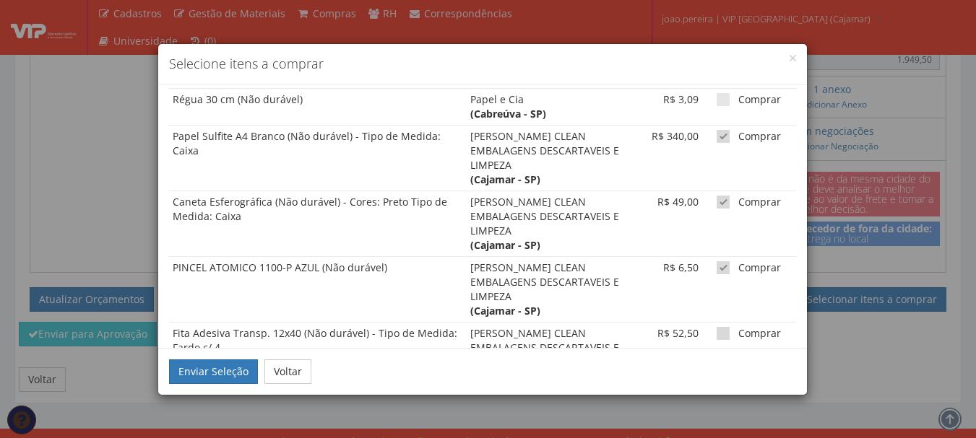
checkbox input "true"
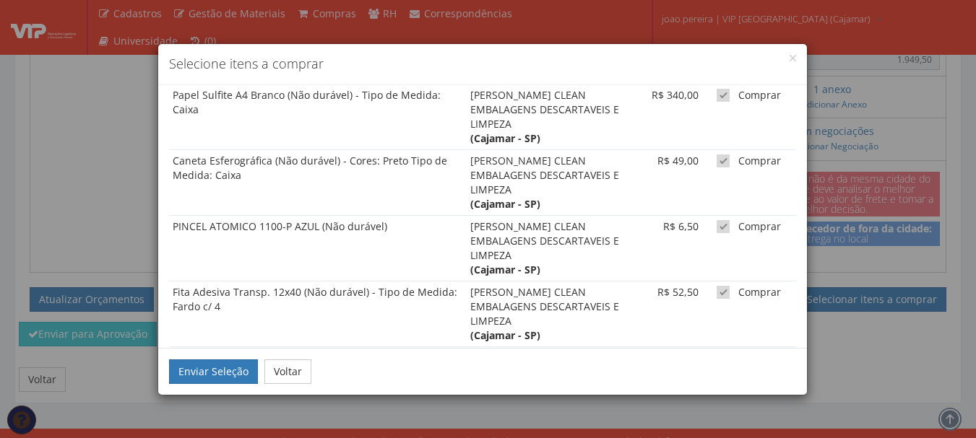
scroll to position [564, 0]
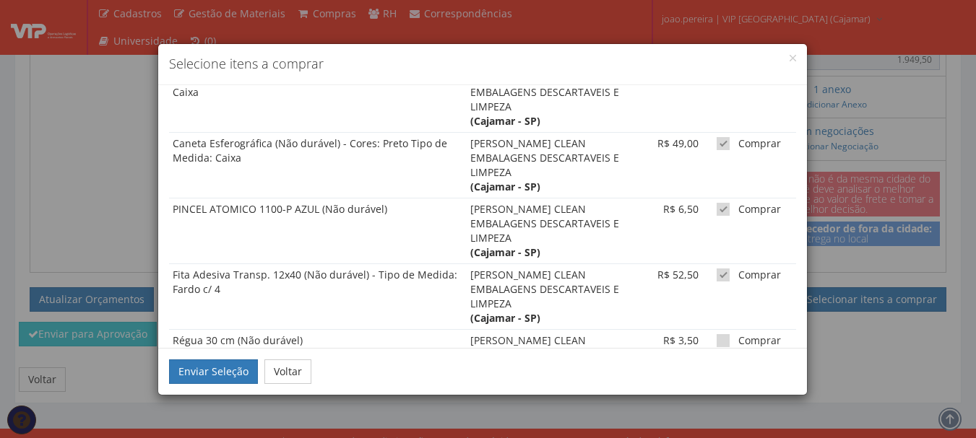
click at [716, 334] on span at bounding box center [722, 340] width 13 height 13
click at [738, 337] on input "Comprar" at bounding box center [742, 341] width 9 height 9
checkbox input "true"
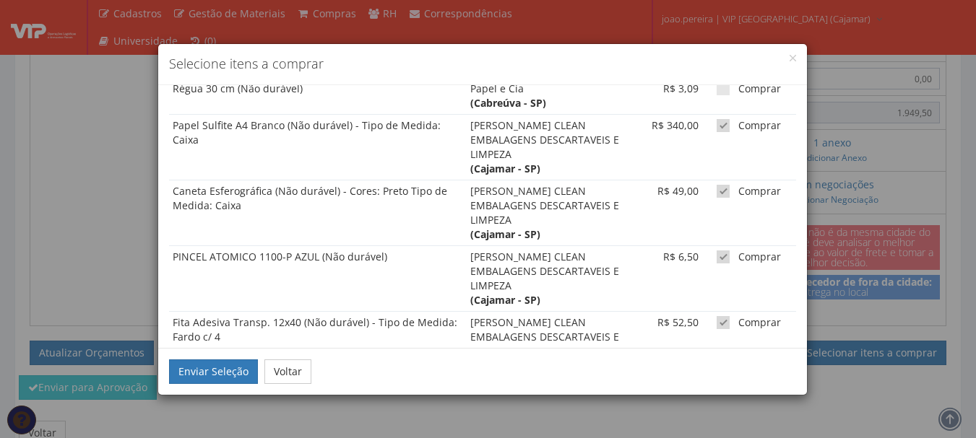
scroll to position [492, 0]
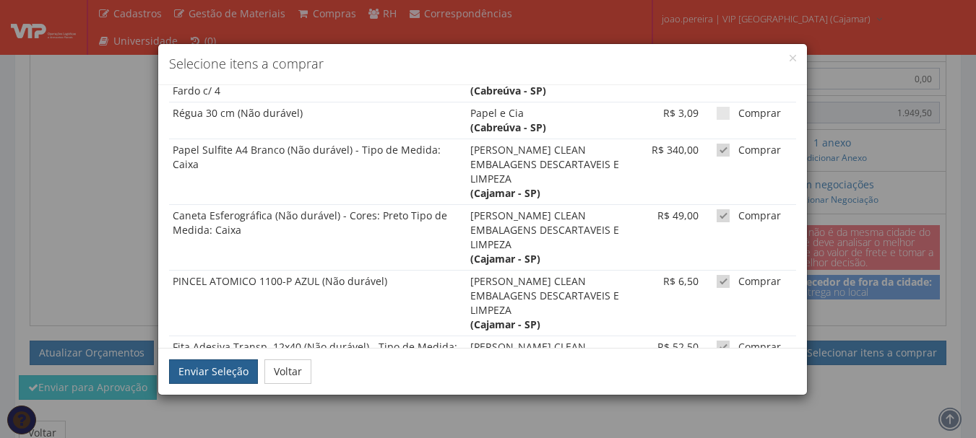
click at [205, 368] on button "Enviar Seleção" at bounding box center [213, 372] width 89 height 25
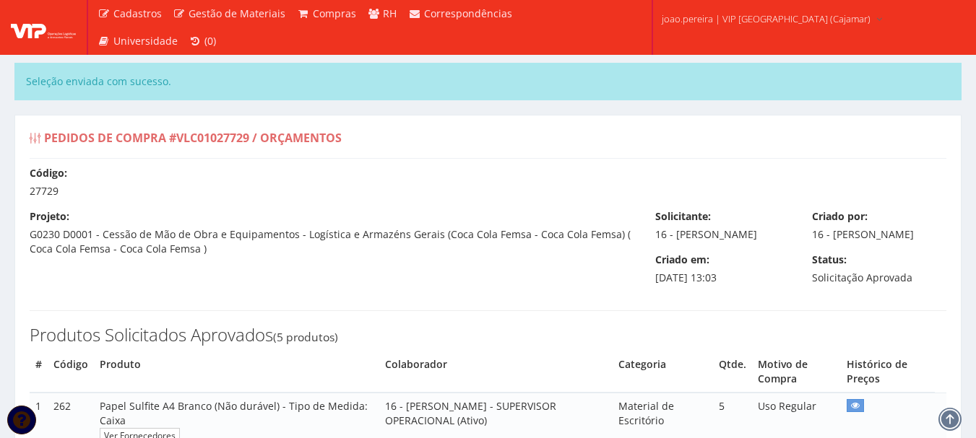
select select "0"
select select "60"
type input "1.700,00"
type input "1.949,50"
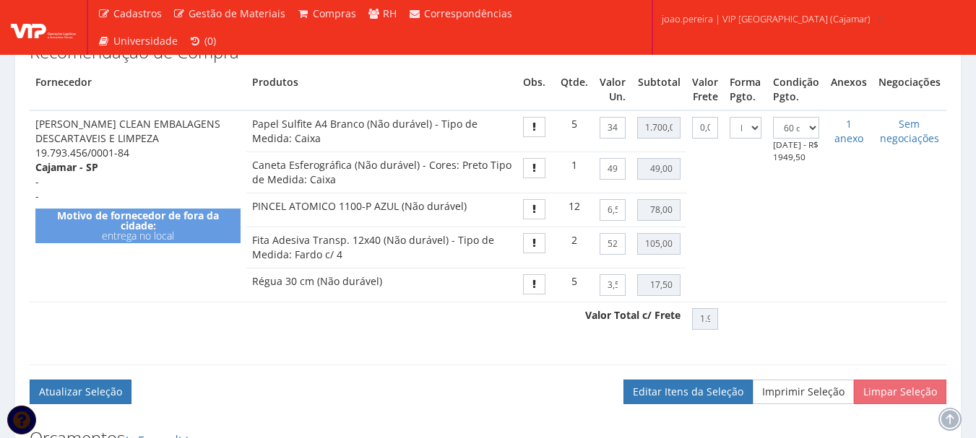
scroll to position [794, 0]
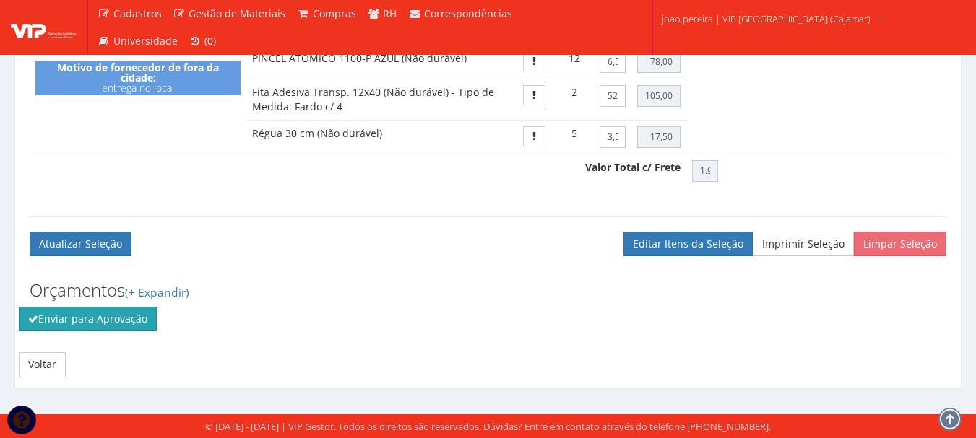
click at [90, 328] on button "Enviar para Aprovação" at bounding box center [88, 319] width 138 height 25
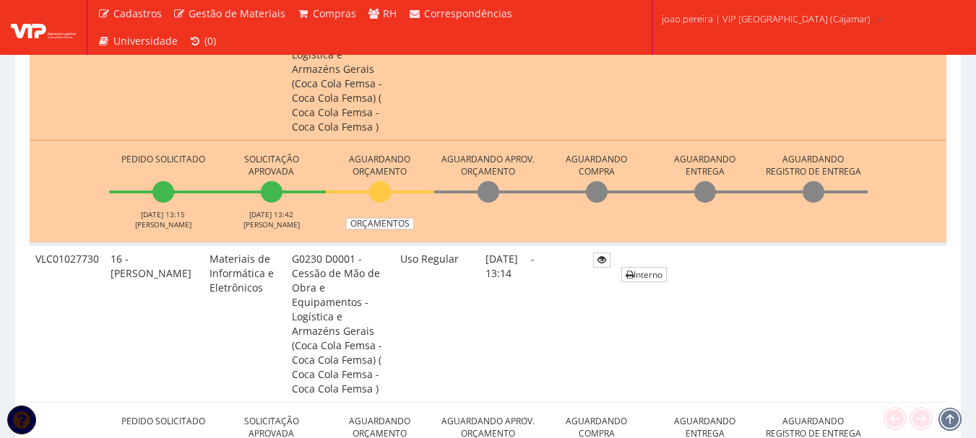
scroll to position [867, 0]
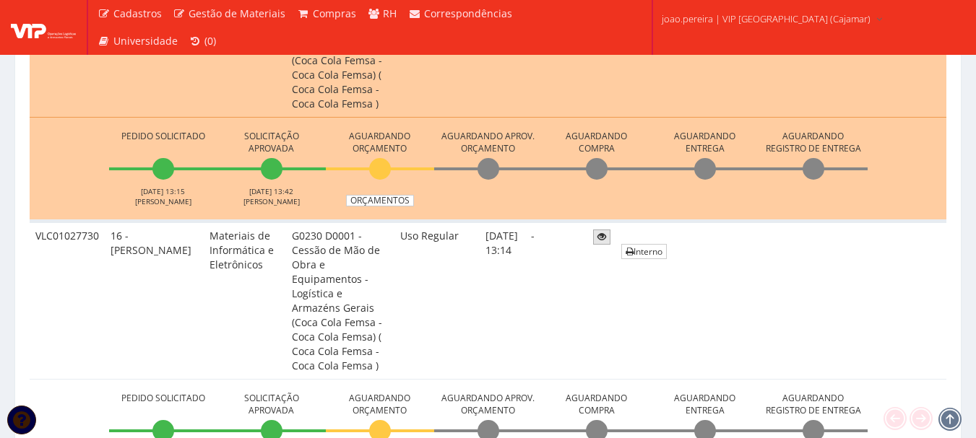
click at [606, 232] on icon at bounding box center [601, 237] width 9 height 10
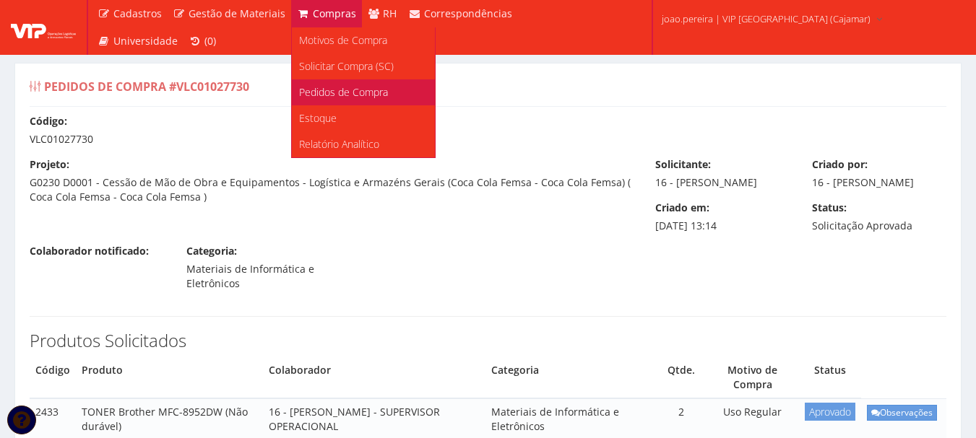
click at [347, 92] on span "Pedidos de Compra" at bounding box center [343, 92] width 89 height 14
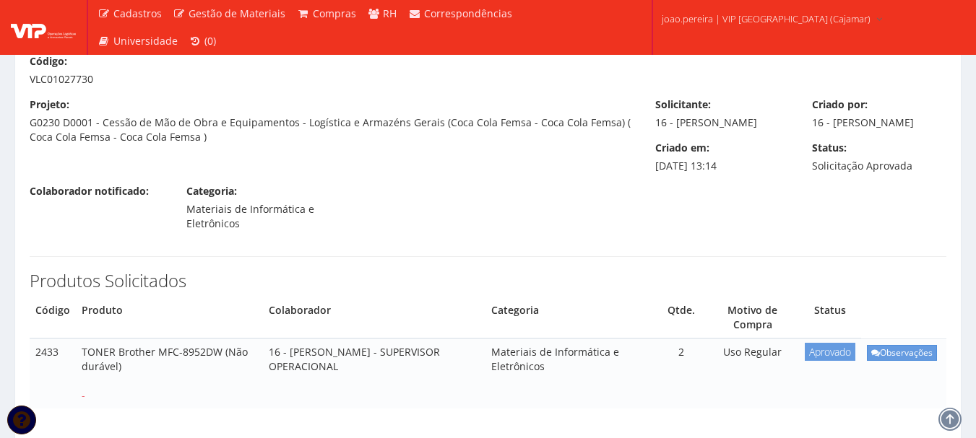
scroll to position [144, 0]
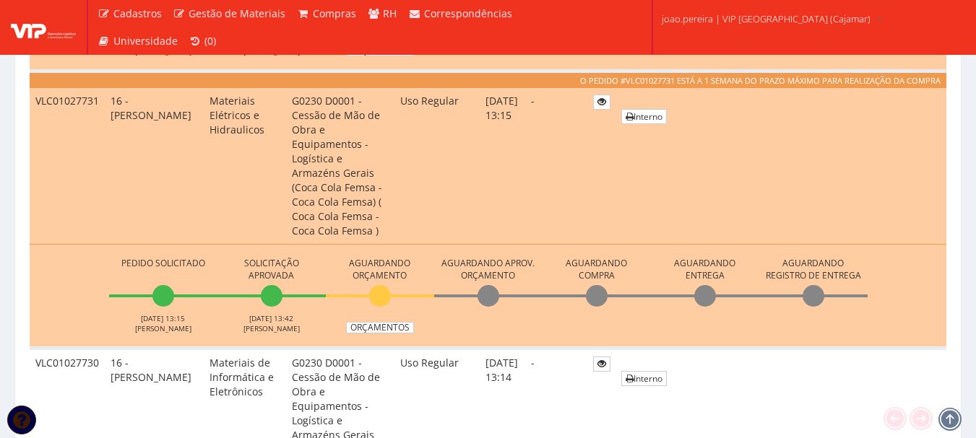
scroll to position [722, 0]
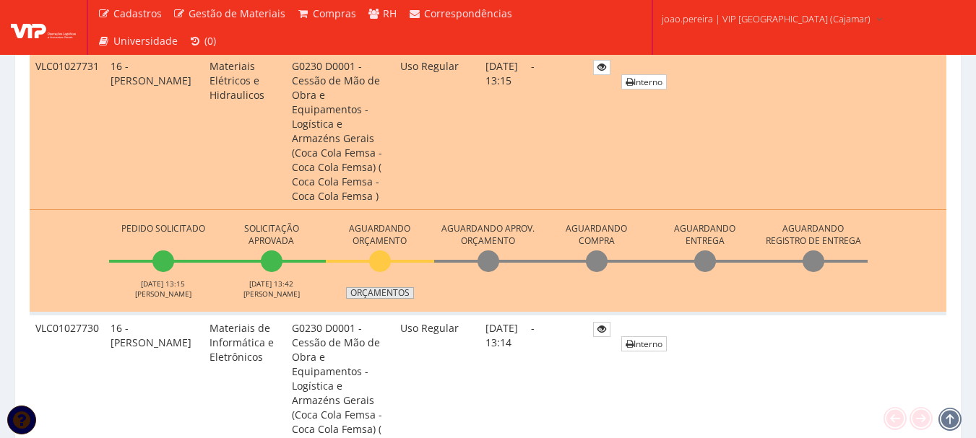
click at [391, 287] on link "Orçamentos" at bounding box center [380, 293] width 68 height 12
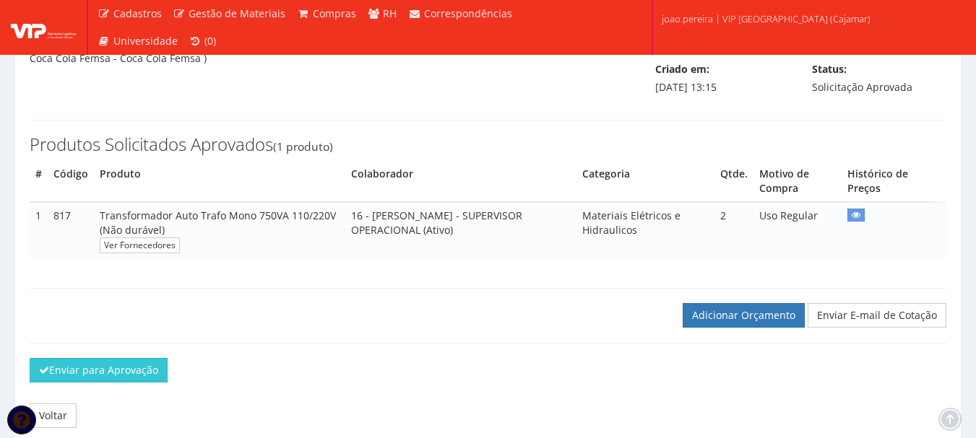
scroll to position [144, 0]
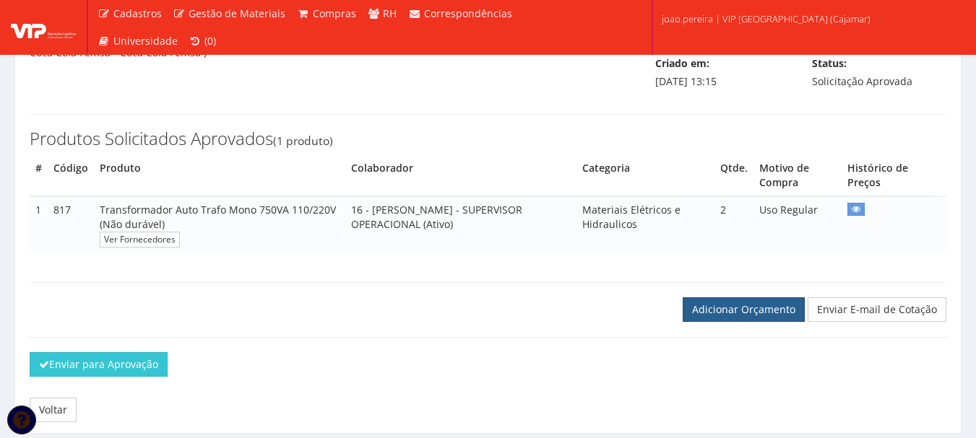
click at [739, 318] on link "Adicionar Orçamento" at bounding box center [743, 310] width 122 height 25
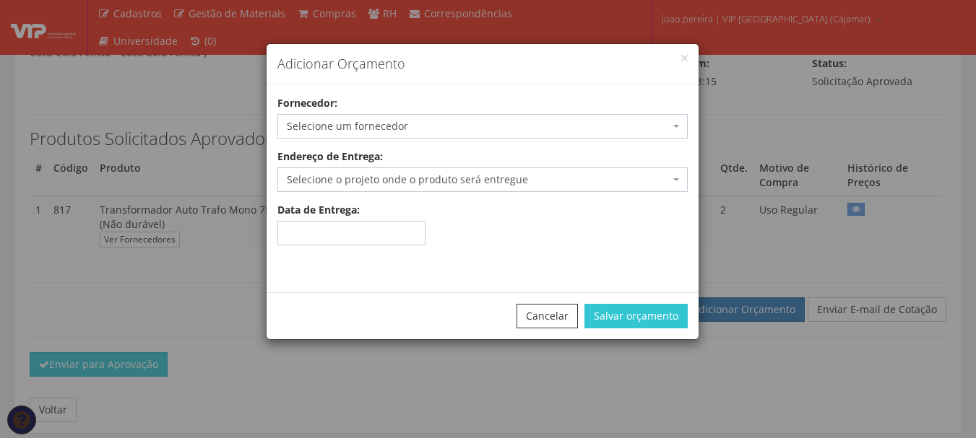
click at [467, 123] on span "Selecione um fornecedor" at bounding box center [478, 126] width 383 height 14
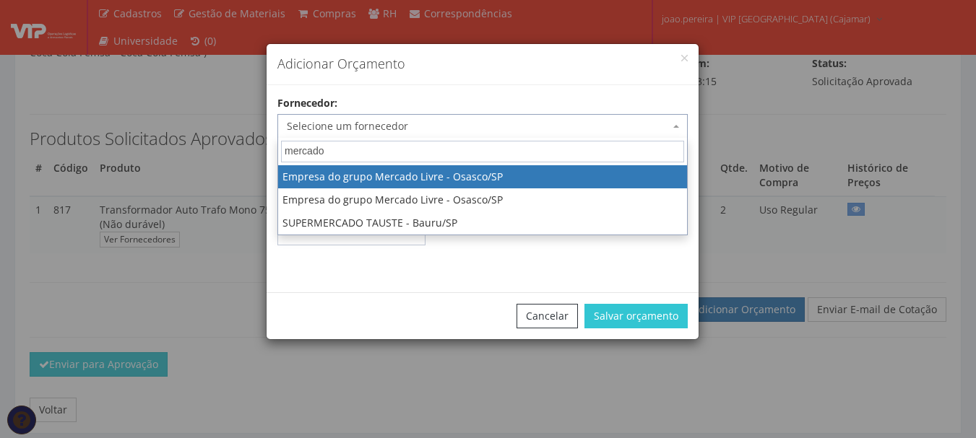
type input "mercado"
select select "318"
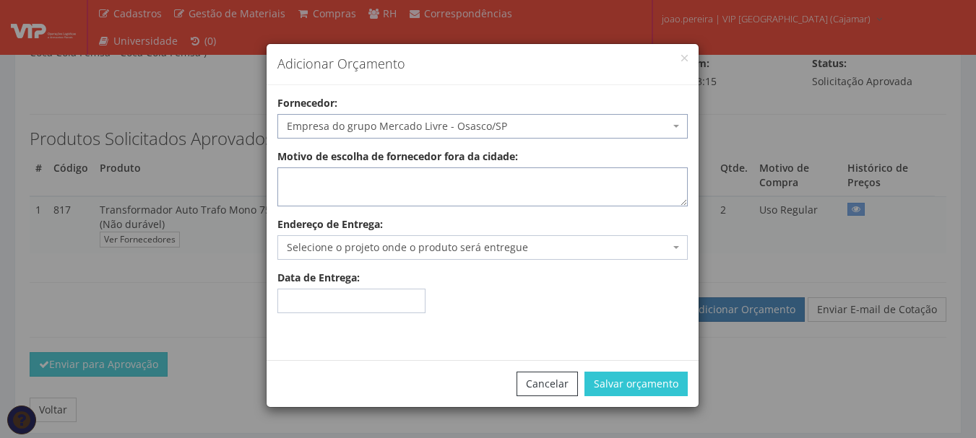
click at [403, 177] on textarea "Motivo de escolha de fornecedor fora da cidade:" at bounding box center [482, 187] width 410 height 39
type textarea "entrega no local"
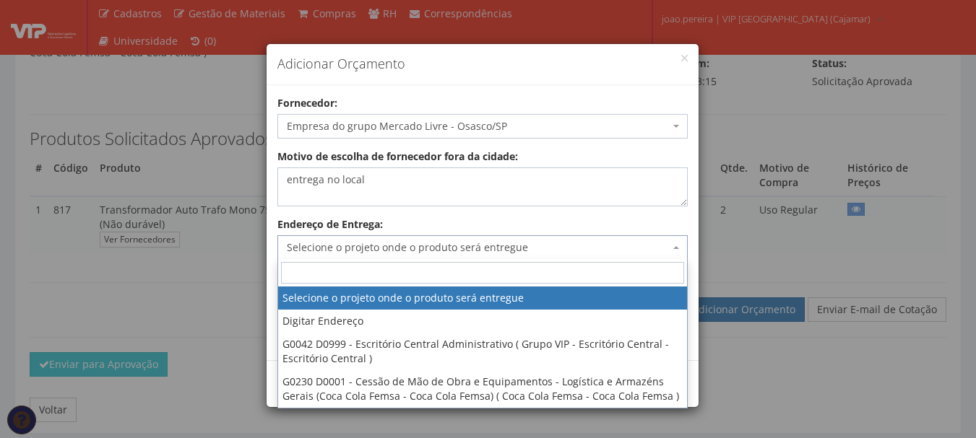
click at [375, 242] on span "Selecione o projeto onde o produto será entregue" at bounding box center [478, 247] width 383 height 14
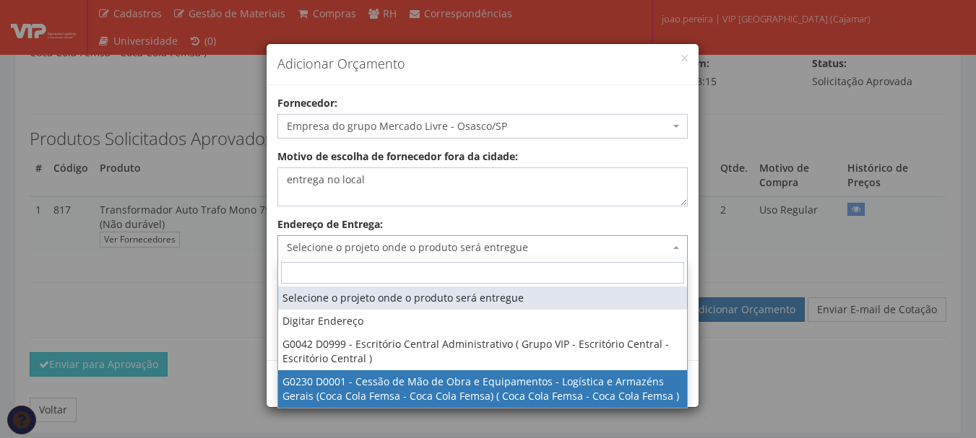
select select "230"
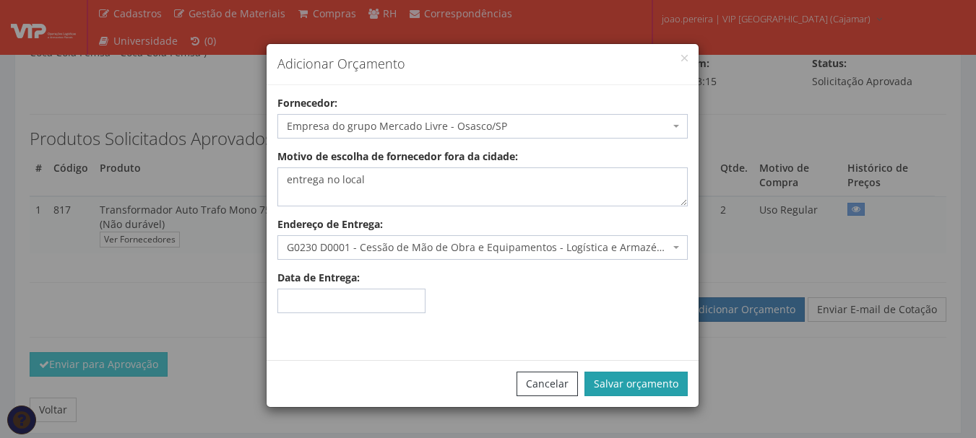
click at [641, 373] on button "Salvar orçamento" at bounding box center [635, 384] width 103 height 25
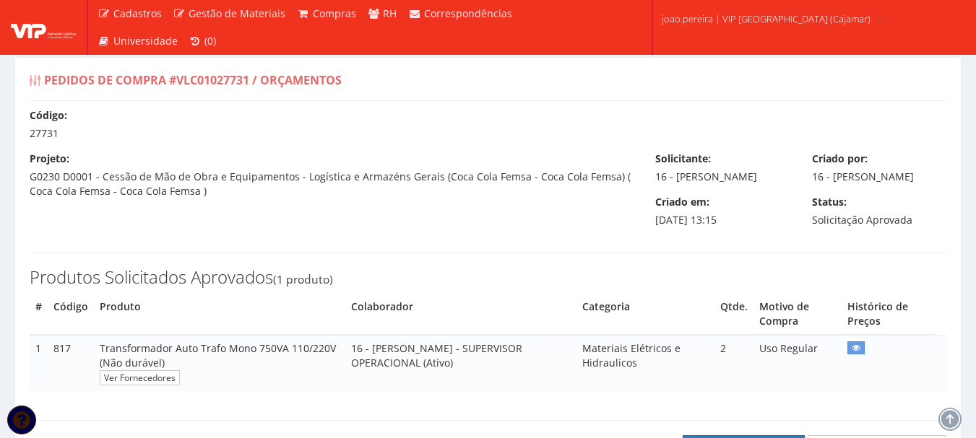
scroll to position [144, 0]
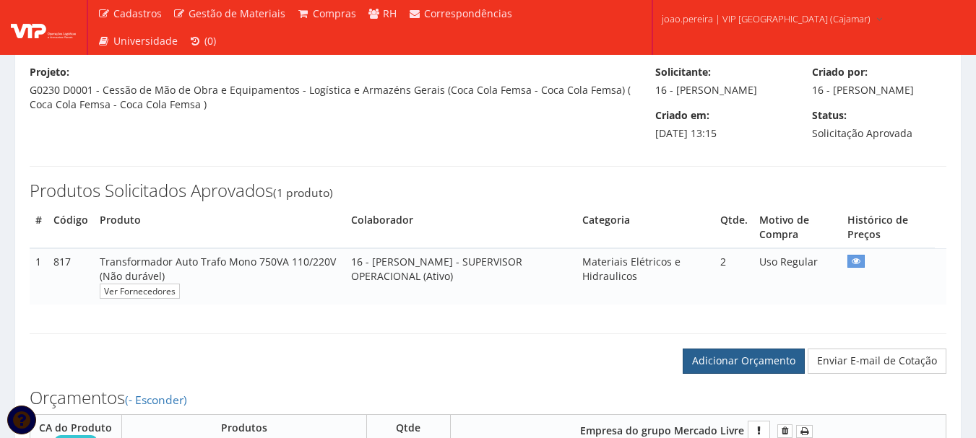
click at [744, 373] on link "Adicionar Orçamento" at bounding box center [743, 361] width 122 height 25
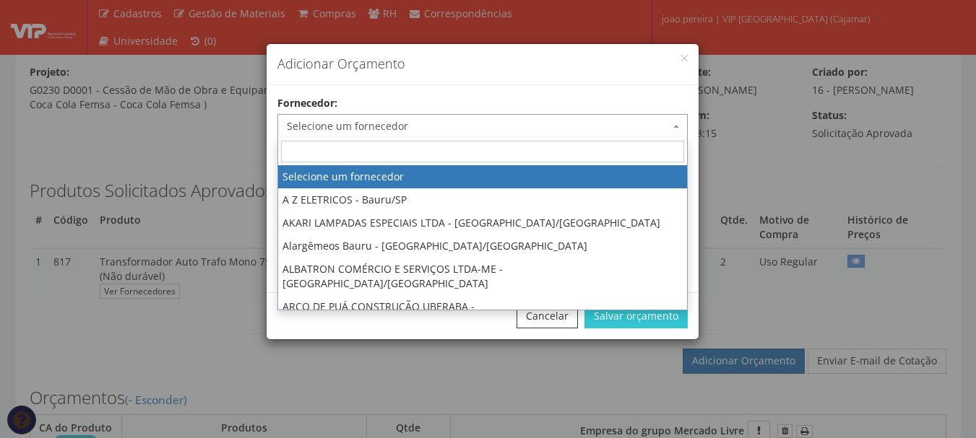
click at [440, 124] on span "Selecione um fornecedor" at bounding box center [478, 126] width 383 height 14
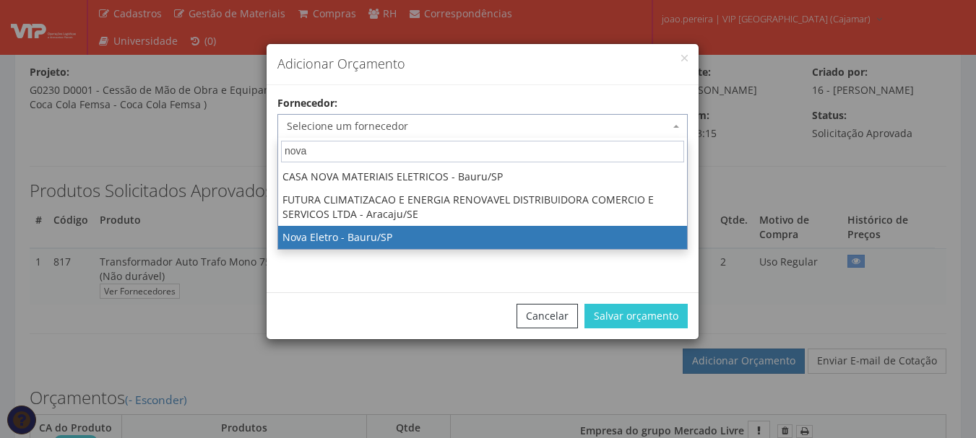
type input "nova"
select select "575"
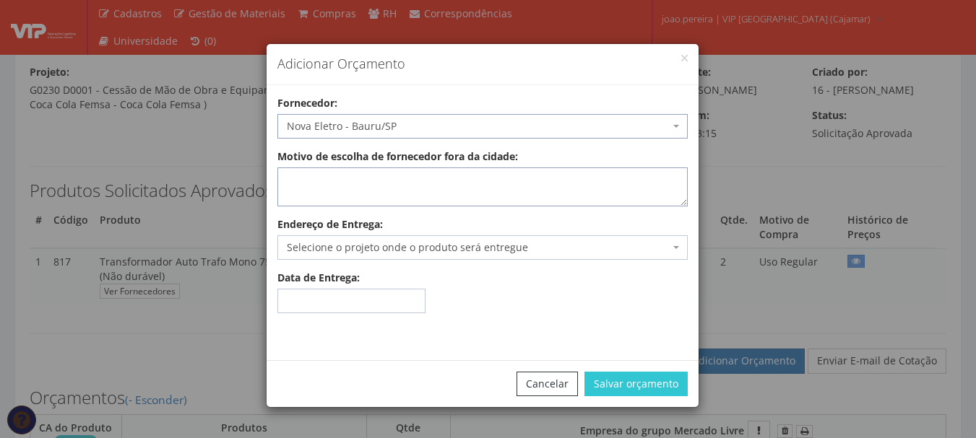
click at [346, 181] on textarea "Motivo de escolha de fornecedor fora da cidade:" at bounding box center [482, 187] width 410 height 39
type textarea "entrega no local"
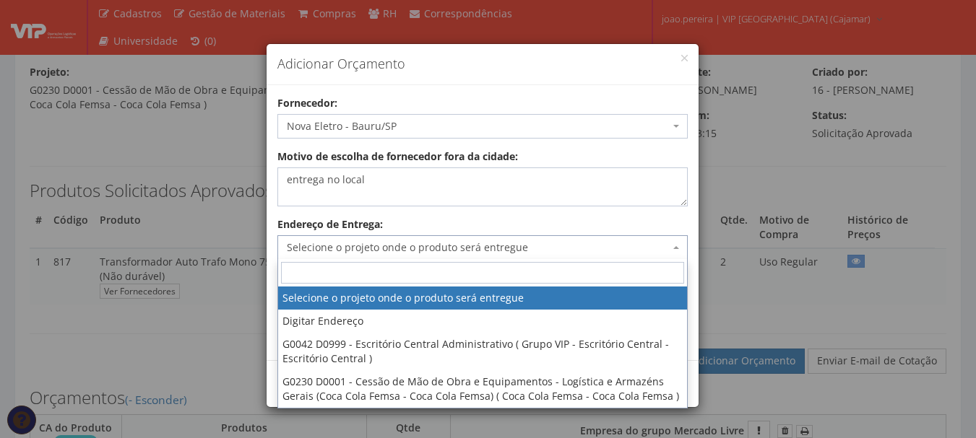
click at [448, 246] on span "Selecione o projeto onde o produto será entregue" at bounding box center [478, 247] width 383 height 14
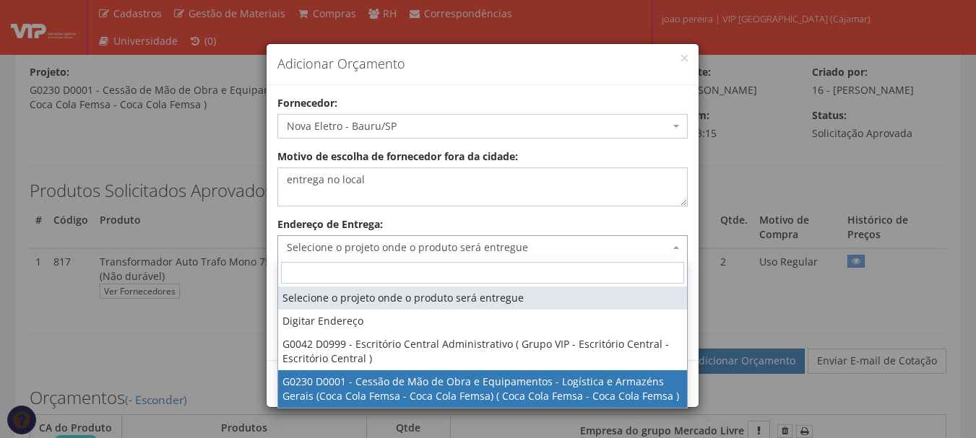
select select "230"
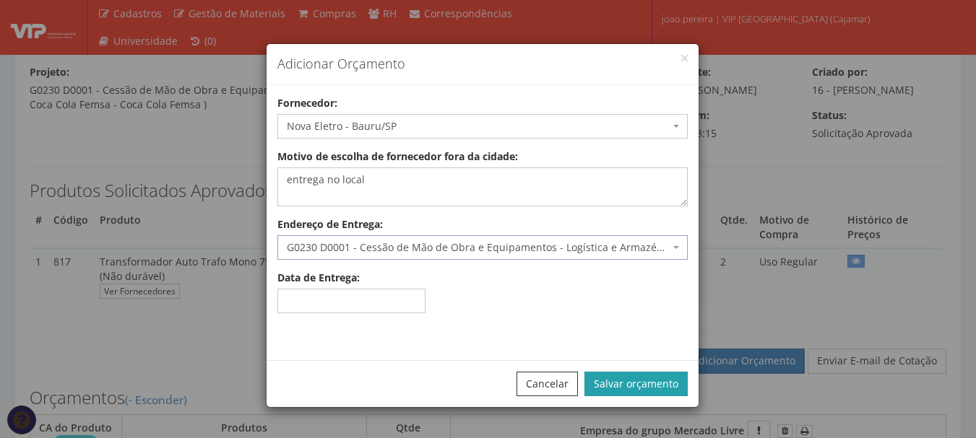
click at [664, 378] on button "Salvar orçamento" at bounding box center [635, 384] width 103 height 25
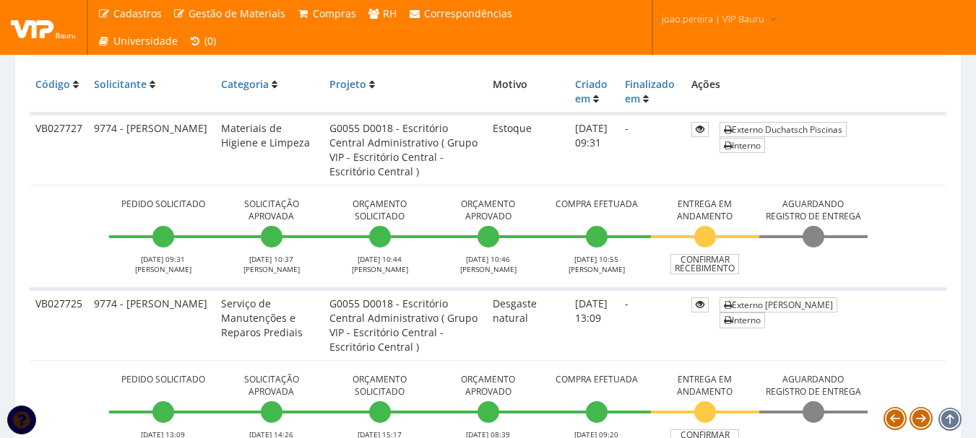
scroll to position [361, 0]
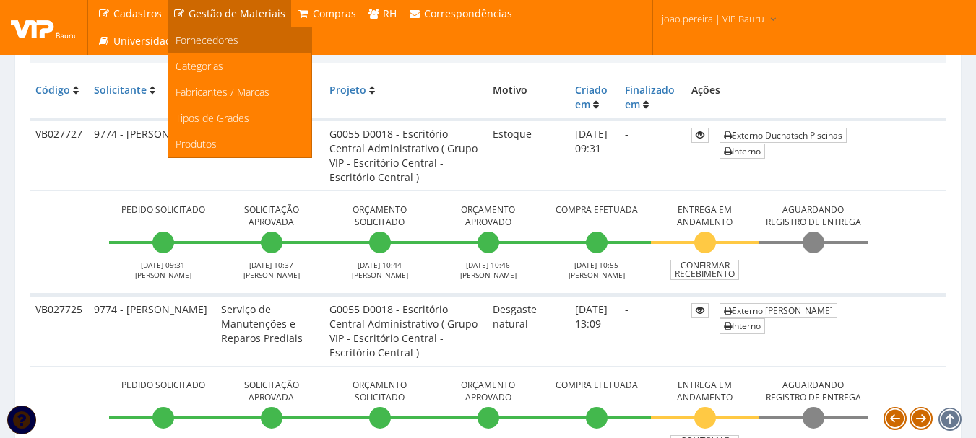
click at [206, 43] on span "Fornecedores" at bounding box center [206, 40] width 63 height 14
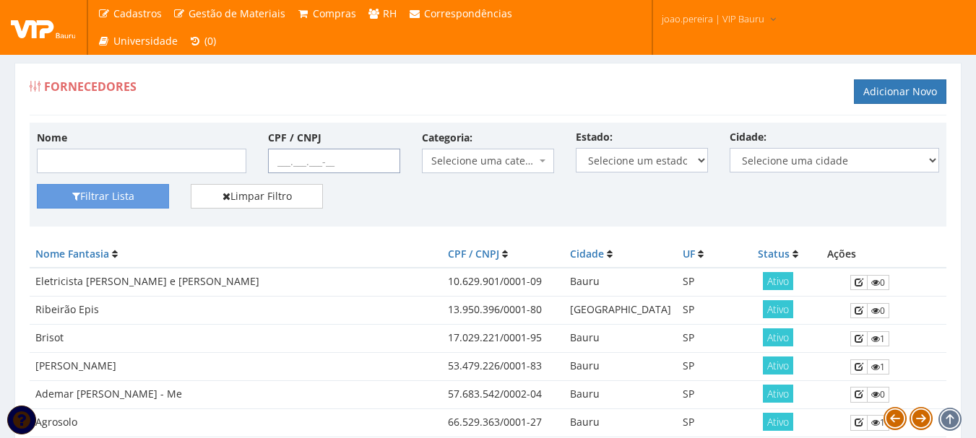
click at [269, 159] on input "CPF / CNPJ" at bounding box center [334, 161] width 132 height 25
paste input "10.726.998/0001-60"
type input "10.726.998/0001-60"
click at [117, 196] on button "Filtrar Lista" at bounding box center [103, 196] width 132 height 25
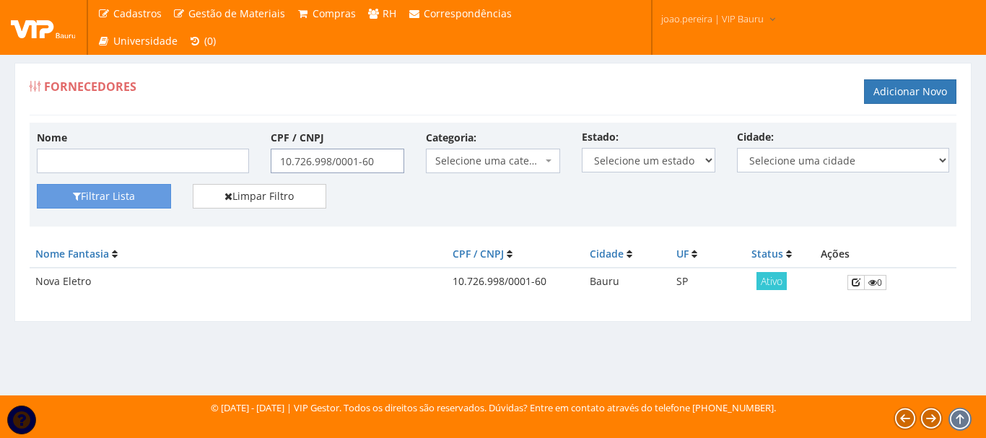
drag, startPoint x: 341, startPoint y: 164, endPoint x: 221, endPoint y: 169, distance: 120.0
click at [225, 170] on div "Nome CPF / CNPJ 10.726.998/0001-60 Categoria: Selecione uma categoria (Inativo …" at bounding box center [493, 157] width 934 height 54
paste input "01.754.239/0063-12"
type input "01.754.239/0063-12"
click at [100, 196] on button "Filtrar Lista" at bounding box center [104, 196] width 134 height 25
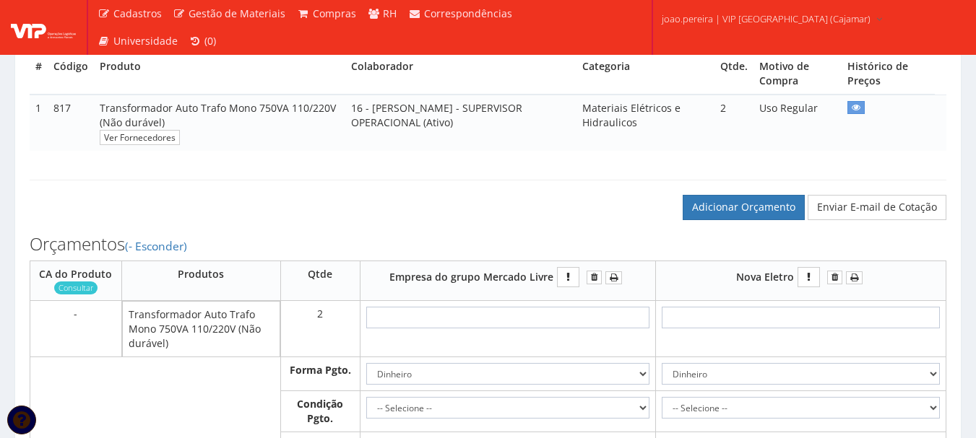
scroll to position [433, 0]
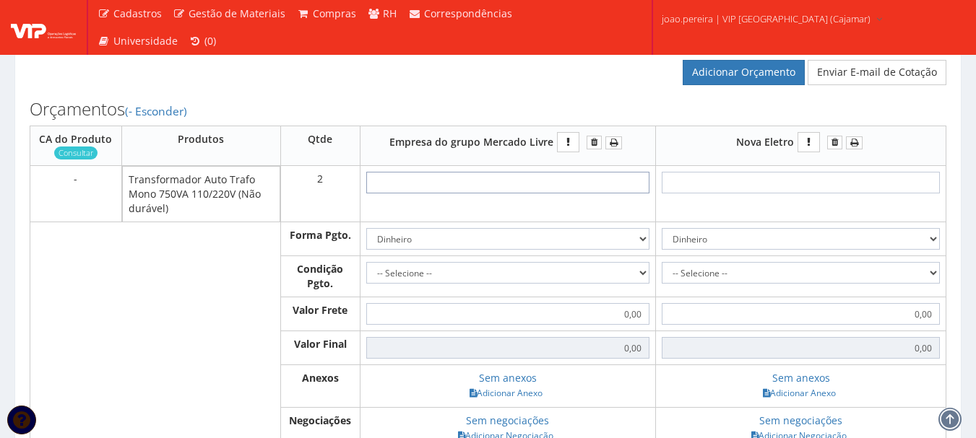
click at [500, 194] on input "text" at bounding box center [507, 183] width 283 height 22
type input "1"
type input "2,00"
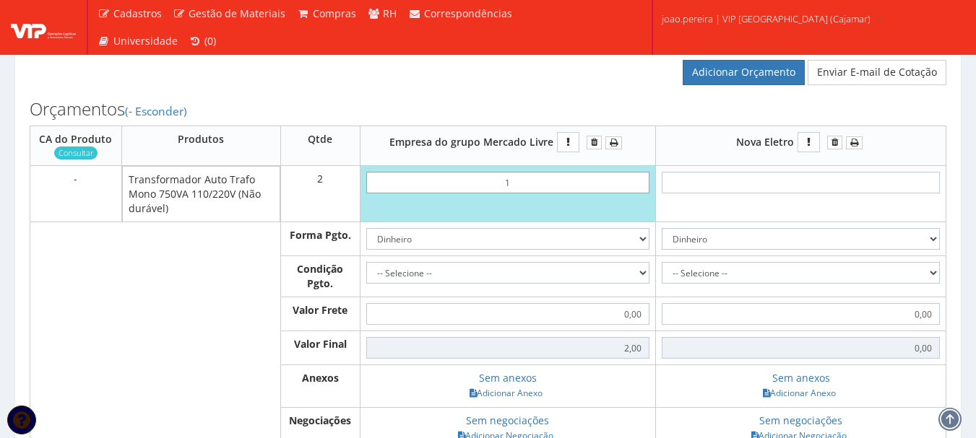
type input "17"
type input "34,00"
type input "1,79"
type input "3,58"
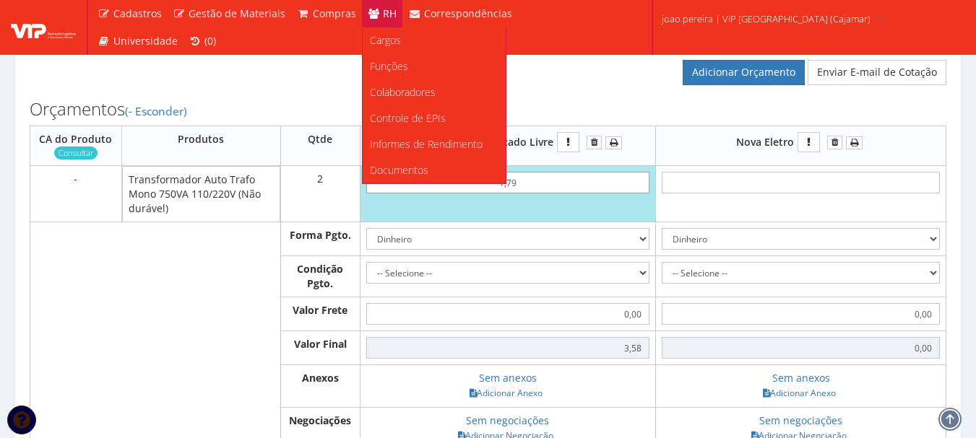
type input "17,96"
type input "35,92"
type input "179,66"
type input "359,32"
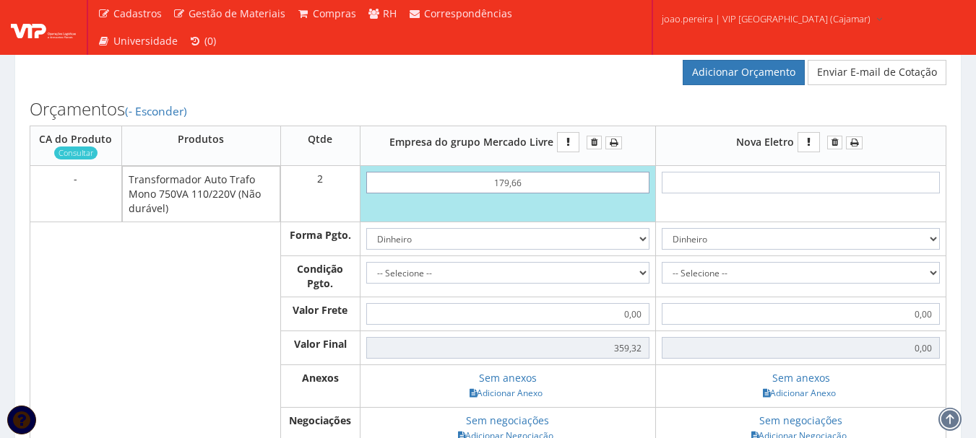
type input "179,66"
click at [635, 250] on select "Dinheiro Boleto Bancário Depósito Transferência Bancária Cartão de Crédito Cart…" at bounding box center [507, 239] width 283 height 22
select select "1"
click at [366, 243] on select "Dinheiro Boleto Bancário Depósito Transferência Bancária Cartão de Crédito Cart…" at bounding box center [507, 239] width 283 height 22
click at [636, 284] on select "-- Selecione -- À vista 7 dias 10 dias" at bounding box center [507, 273] width 283 height 22
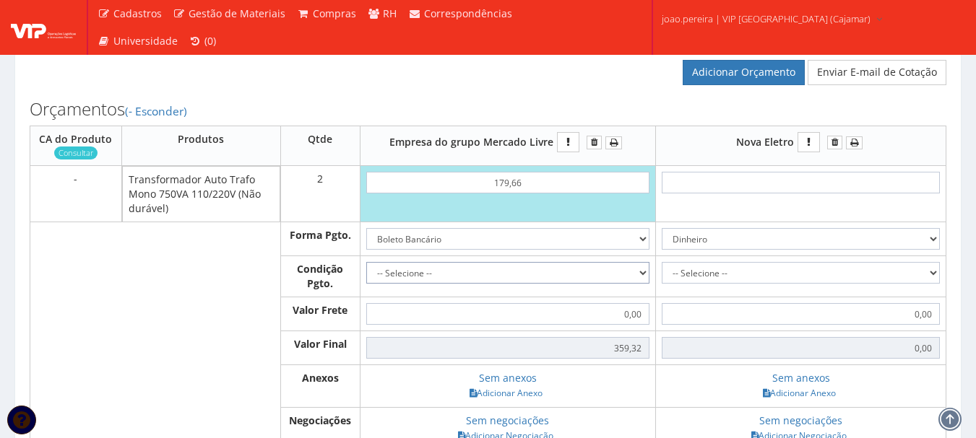
select select "0"
click at [366, 277] on select "-- Selecione -- À vista 7 dias 10 dias" at bounding box center [507, 273] width 283 height 22
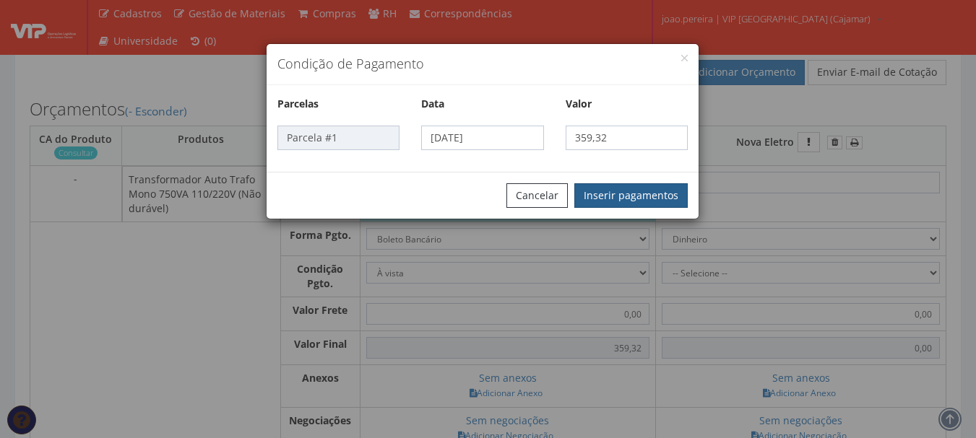
click at [651, 198] on button "Inserir pagamentos" at bounding box center [630, 195] width 113 height 25
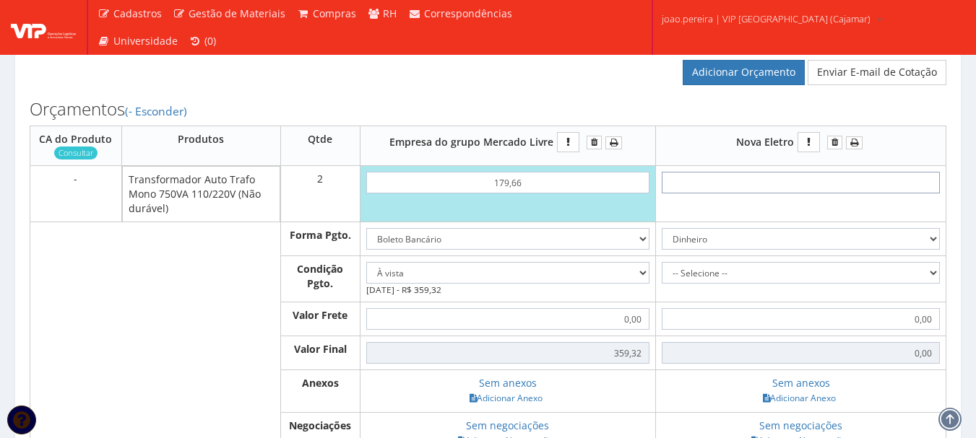
click at [843, 194] on input "text" at bounding box center [800, 183] width 278 height 22
click at [848, 194] on input "text" at bounding box center [800, 183] width 278 height 22
type input "3"
type input "6,00"
type input "33"
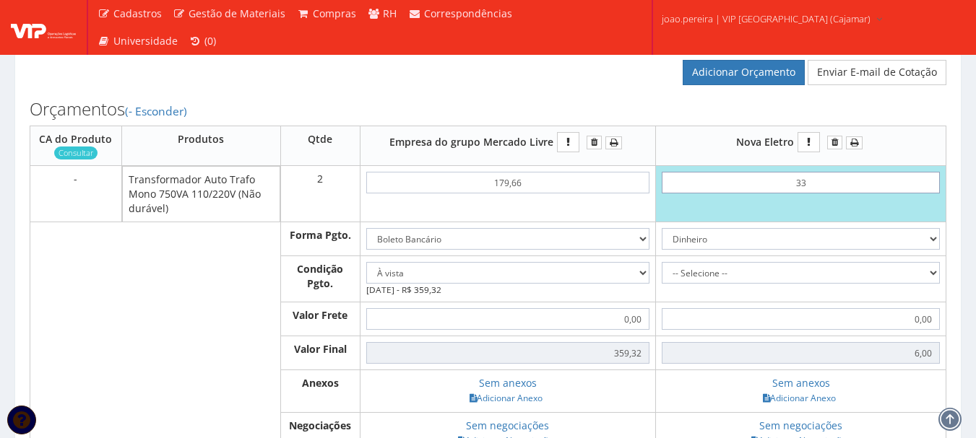
type input "66,00"
type input "3,39"
type input "6,78"
type input "33,99"
type input "67,98"
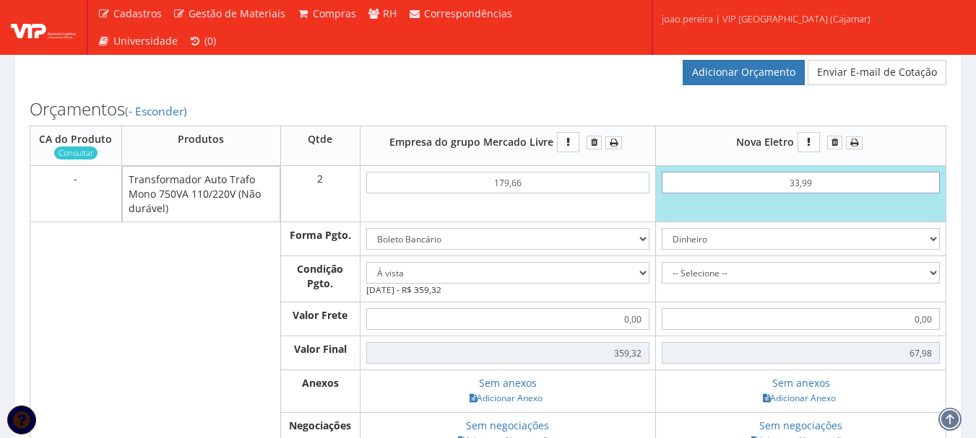
type input "339,90"
type input "679,80"
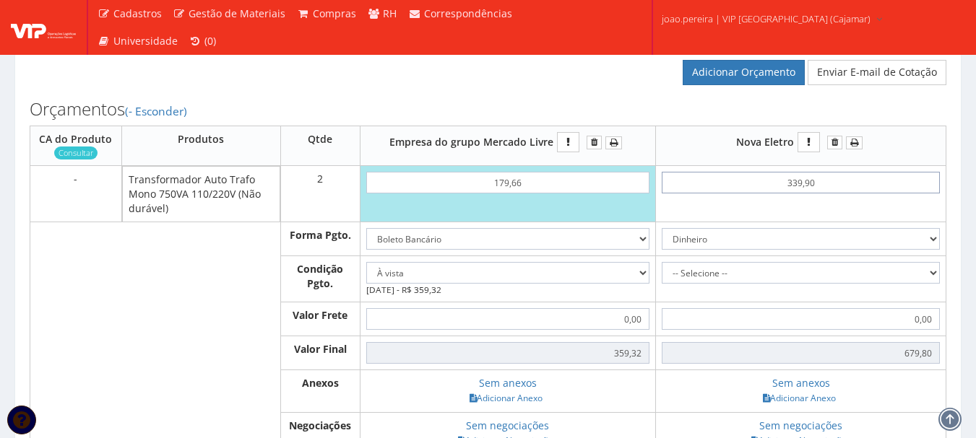
type input "339,90"
click at [903, 250] on select "Dinheiro Boleto Bancário Depósito Transferência Bancária Cartão de Crédito Cart…" at bounding box center [800, 239] width 278 height 22
click at [661, 243] on select "Dinheiro Boleto Bancário Depósito Transferência Bancária Cartão de Crédito Cart…" at bounding box center [800, 239] width 278 height 22
click at [932, 284] on select "-- Selecione -- À vista 7 dias 10 dias" at bounding box center [800, 273] width 278 height 22
click at [822, 284] on select "-- Selecione -- À vista 7 dias 10 dias" at bounding box center [800, 273] width 278 height 22
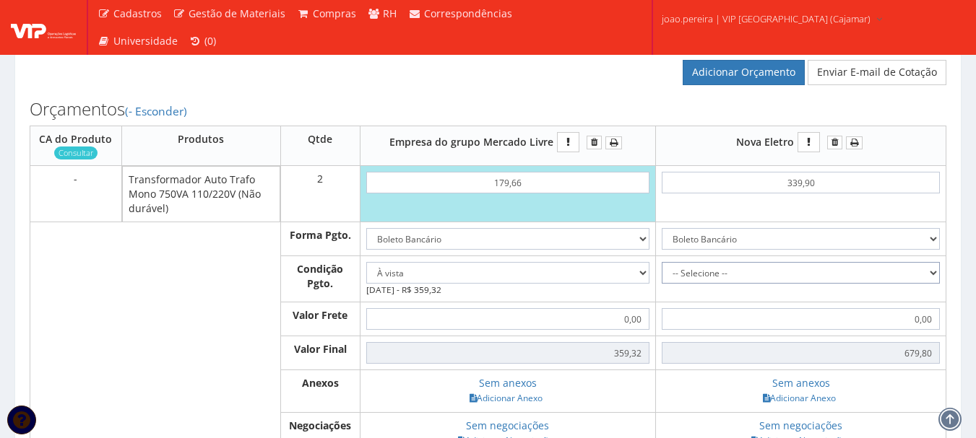
click at [810, 284] on select "-- Selecione -- À vista 7 dias 10 dias" at bounding box center [800, 273] width 278 height 22
click at [793, 355] on td "679,80" at bounding box center [801, 354] width 290 height 34
drag, startPoint x: 921, startPoint y: 253, endPoint x: 906, endPoint y: 259, distance: 16.5
click at [919, 250] on select "Dinheiro Boleto Bancário Depósito Transferência Bancária Cartão de Crédito Cart…" at bounding box center [800, 239] width 278 height 22
select select "3"
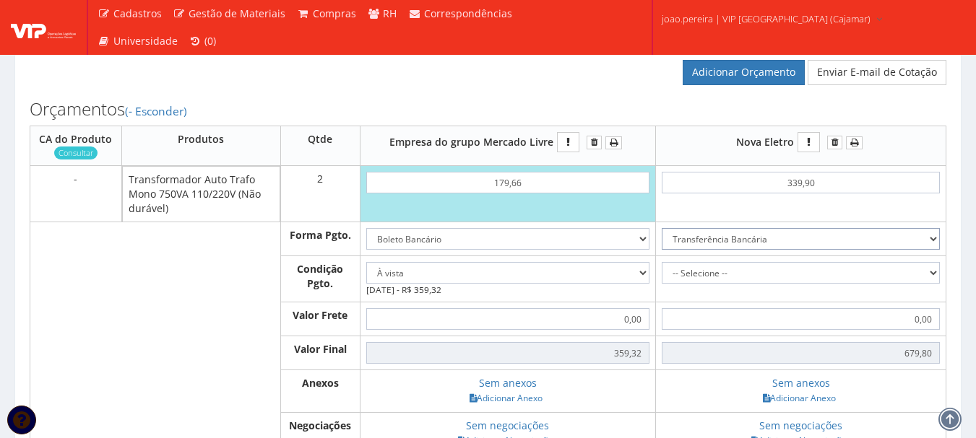
click at [661, 243] on select "Dinheiro Boleto Bancário Depósito Transferência Bancária Cartão de Crédito Cart…" at bounding box center [800, 239] width 278 height 22
click at [932, 284] on select "-- Selecione -- À vista 7 dias 10 dias" at bounding box center [800, 273] width 278 height 22
select select "0"
click at [661, 277] on select "-- Selecione -- À vista 7 dias 10 dias" at bounding box center [800, 273] width 278 height 22
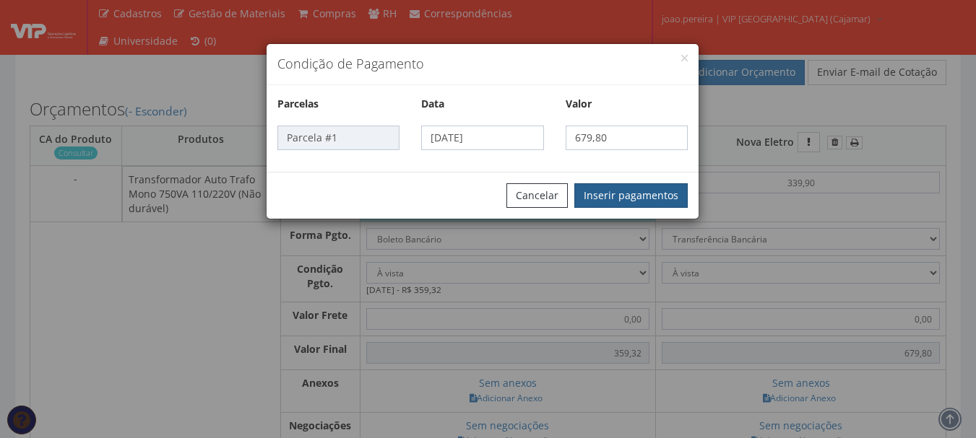
click at [662, 198] on button "Inserir pagamentos" at bounding box center [630, 195] width 113 height 25
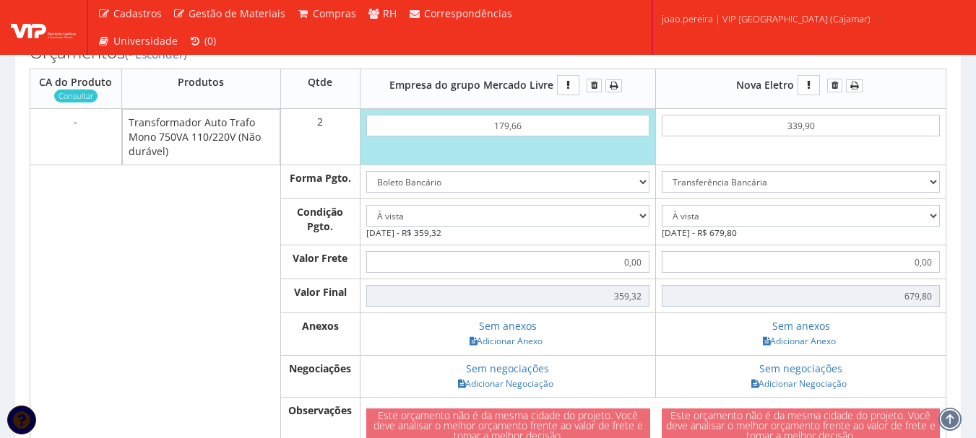
scroll to position [578, 0]
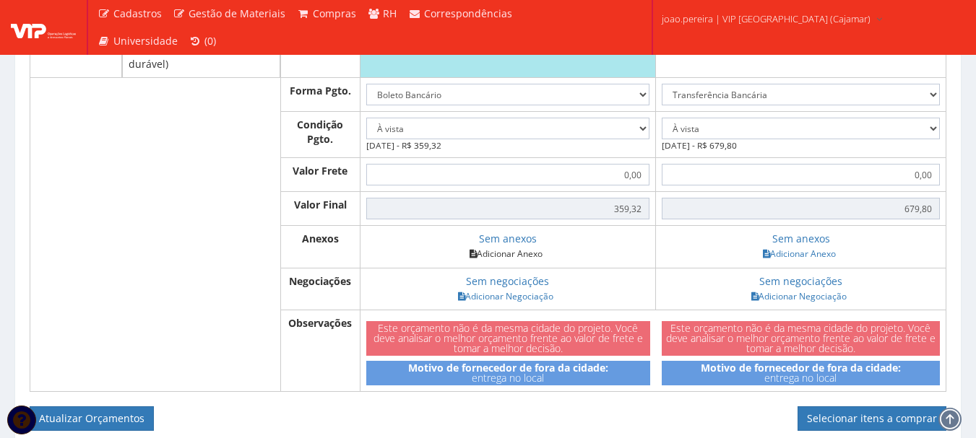
click at [515, 261] on link "Adicionar Anexo" at bounding box center [506, 253] width 82 height 15
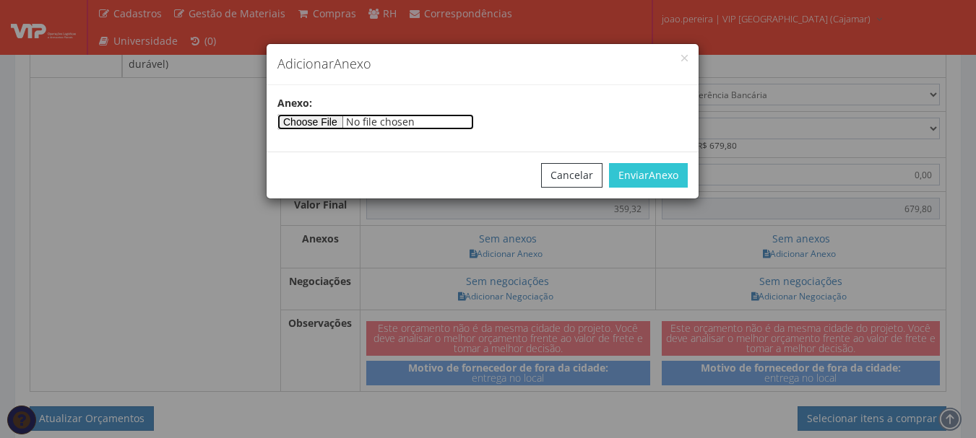
click at [335, 121] on input"] "file" at bounding box center [375, 122] width 196 height 16
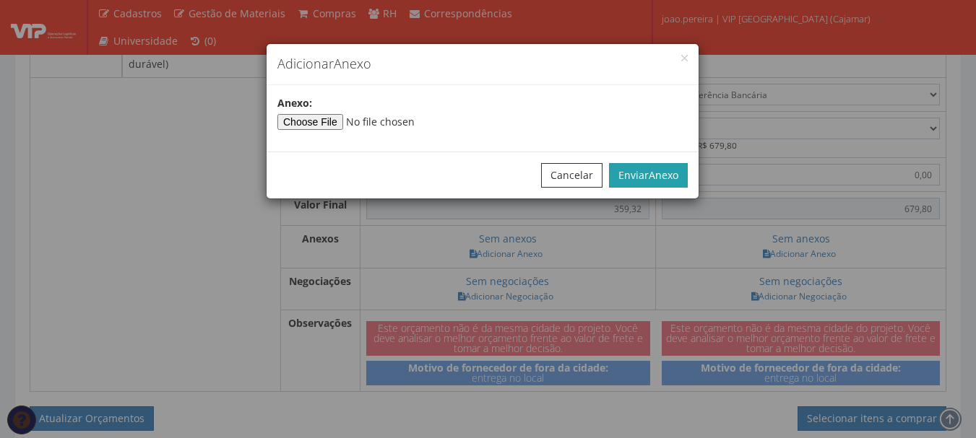
click at [673, 174] on span "Anexo" at bounding box center [663, 175] width 30 height 14
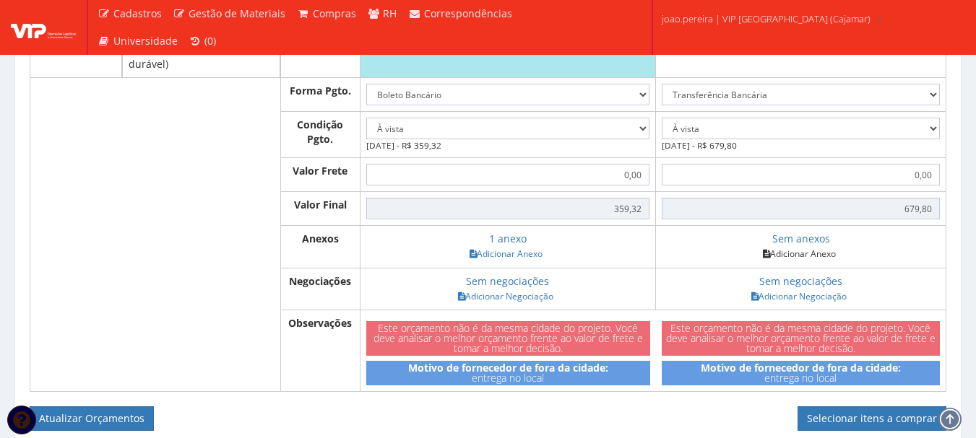
click at [820, 261] on link "Adicionar Anexo" at bounding box center [799, 253] width 82 height 15
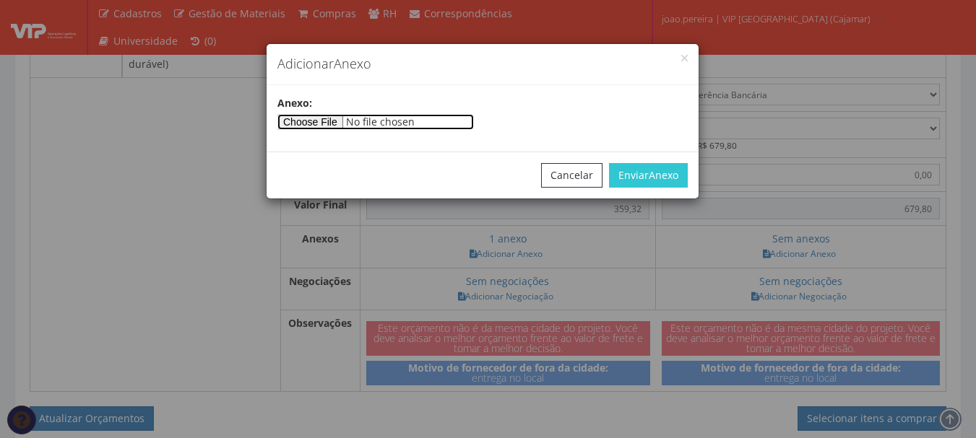
click at [349, 118] on input"] "file" at bounding box center [375, 122] width 196 height 16
type input"] "C:\fakepath\ORÇAMENTO NOVA ELETRO.jpg"
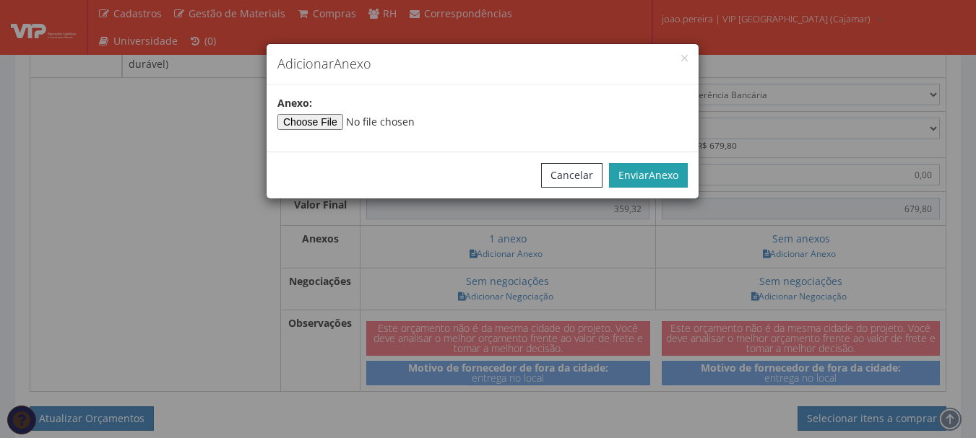
click at [655, 168] on span "Anexo" at bounding box center [663, 175] width 30 height 14
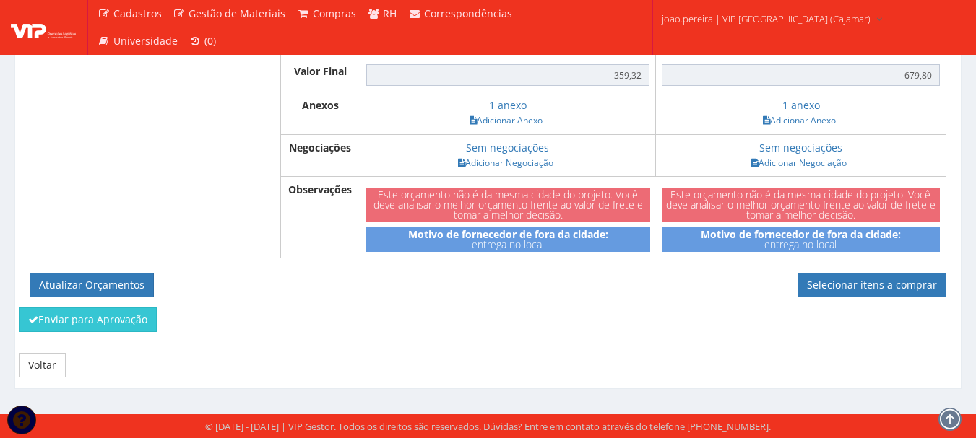
scroll to position [726, 0]
click at [94, 277] on button "Atualizar Orçamentos" at bounding box center [92, 285] width 124 height 25
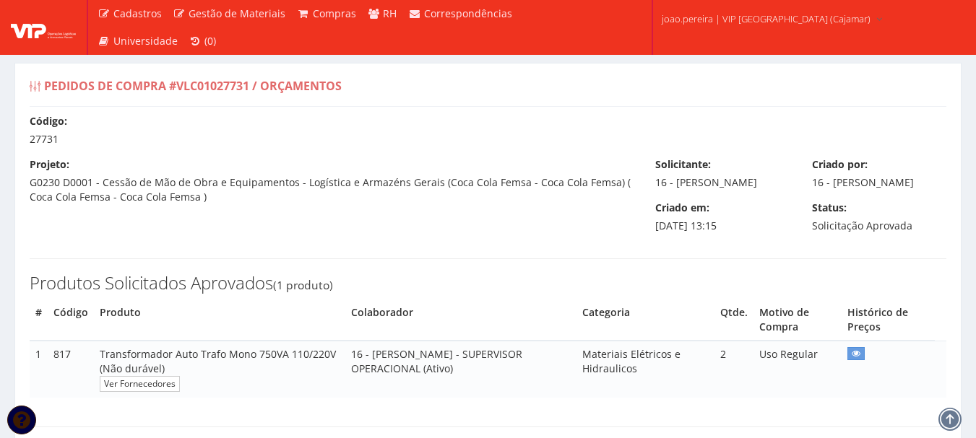
select select "0"
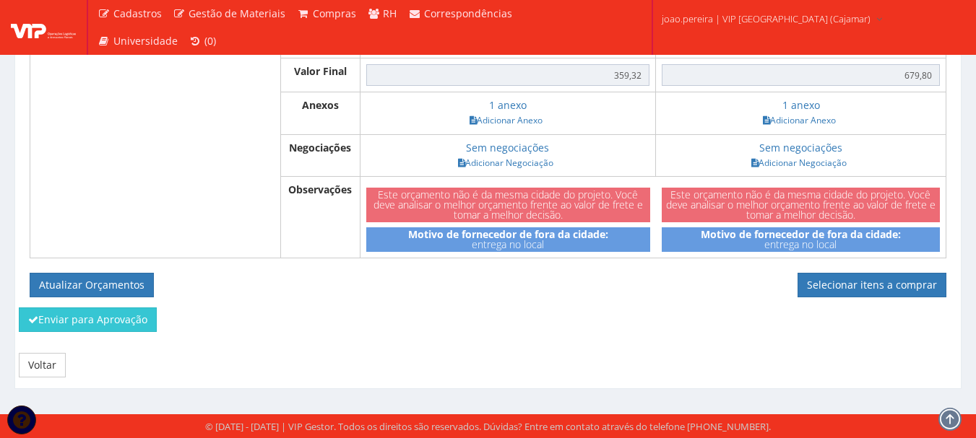
scroll to position [674, 0]
click at [100, 284] on button "Atualizar Orçamentos" at bounding box center [92, 285] width 124 height 25
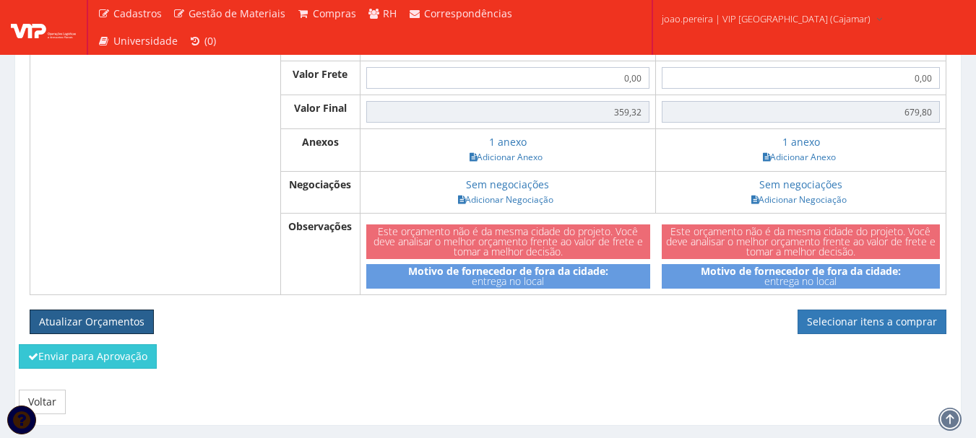
scroll to position [602, 0]
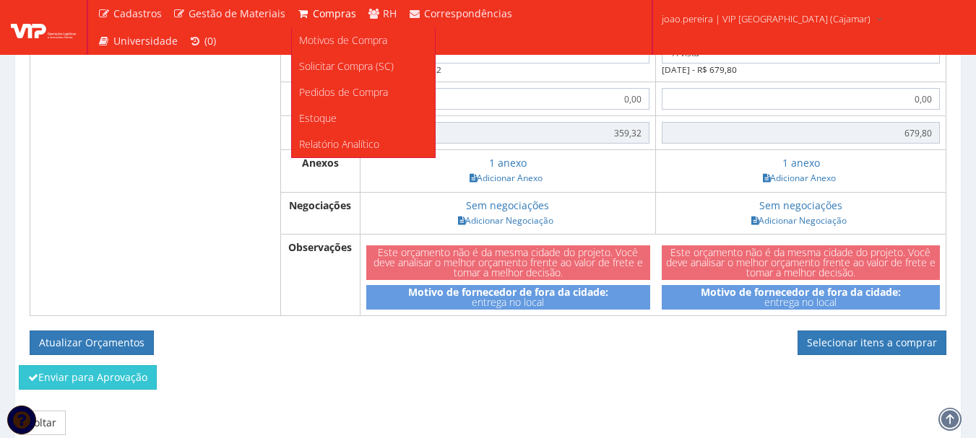
click at [321, 12] on span "Compras" at bounding box center [334, 13] width 43 height 14
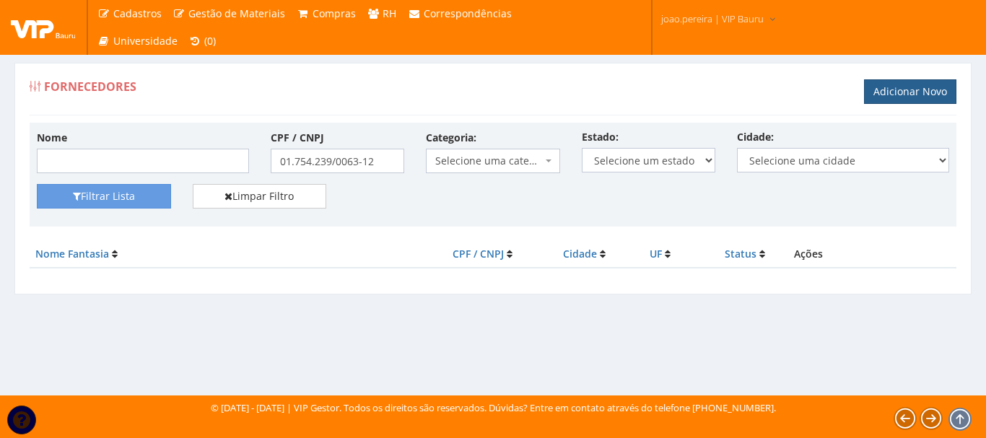
click at [921, 84] on link "Adicionar Novo" at bounding box center [910, 91] width 92 height 25
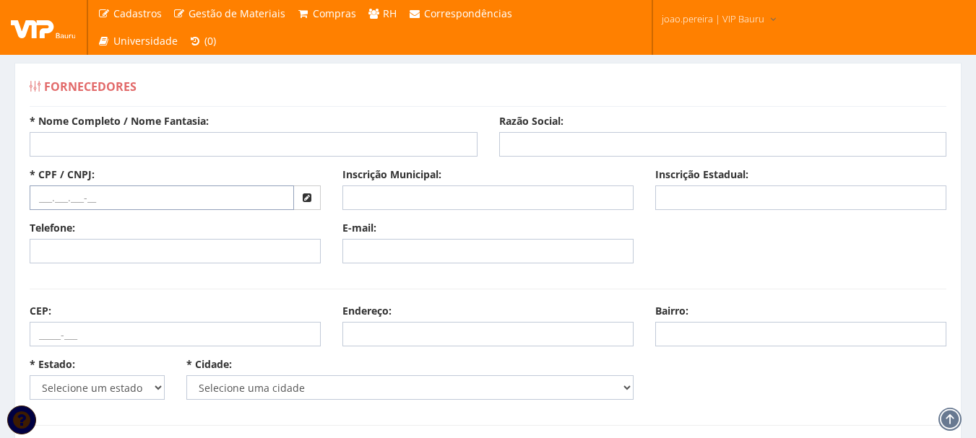
click at [30, 194] on input "text" at bounding box center [162, 198] width 264 height 25
paste input "01.754.239/0063-12"
type input "01.754.239/0063-12"
click at [131, 141] on input "* Nome Completo / Nome Fantasia:" at bounding box center [254, 144] width 448 height 25
paste input "Refrigeracao Dufrio Comercio e Importacao S.a."
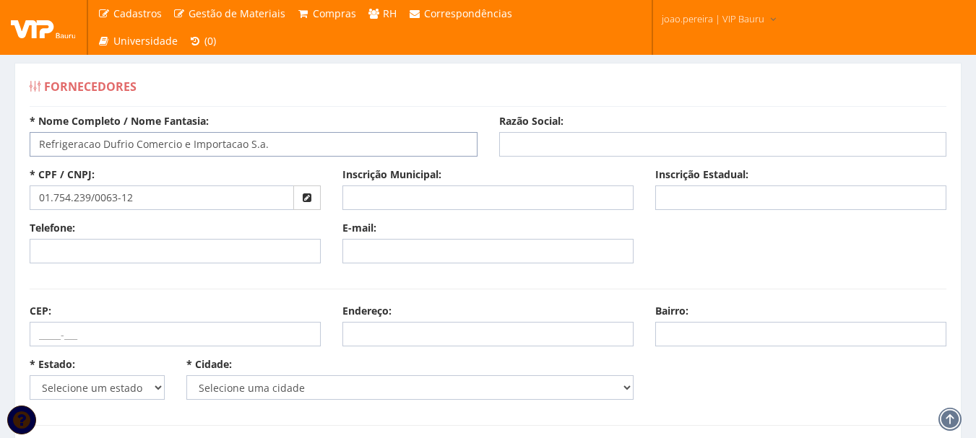
type input "Refrigeracao Dufrio Comercio e Importacao S.a."
click at [548, 146] on input "Razão Social:" at bounding box center [723, 144] width 448 height 25
paste input "Refrigeracao Dufrio Comercio e Importacao S.a."
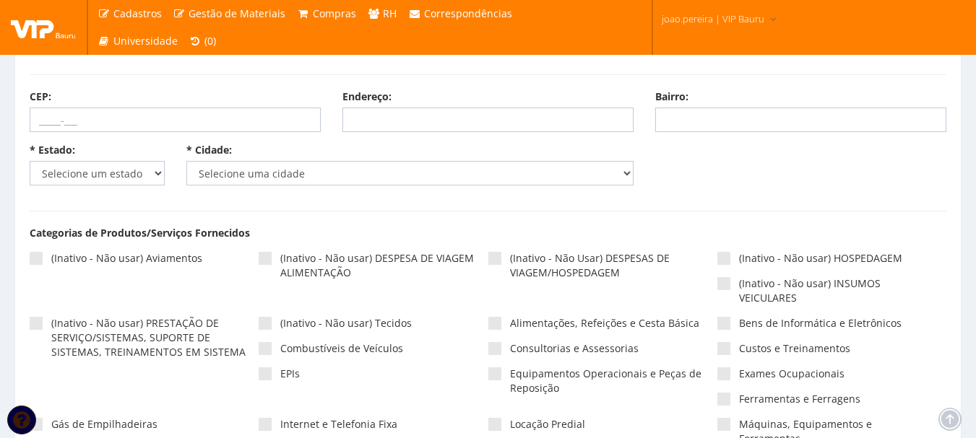
scroll to position [217, 0]
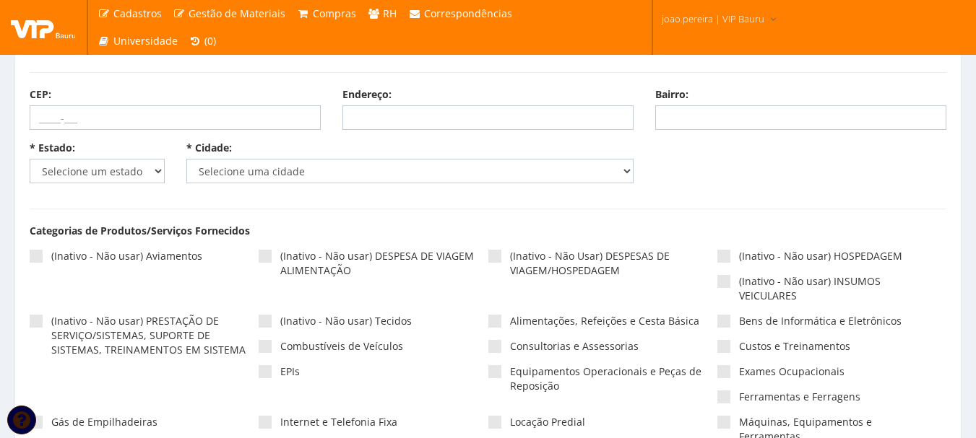
type input "Refrigeracao Dufrio Comercio e Importacao S.a."
click at [134, 174] on select "Selecione um estado AC AL AM AP BA Cacheu CE DF ES GO MA MG MS MT PA PB PE PI P…" at bounding box center [97, 171] width 135 height 25
select select "25"
click at [30, 159] on select "Selecione um estado AC AL AM AP BA Cacheu CE DF ES GO MA MG MS MT PA PB PE PI P…" at bounding box center [97, 171] width 135 height 25
click at [345, 170] on select "Selecione uma cidade" at bounding box center [410, 171] width 448 height 25
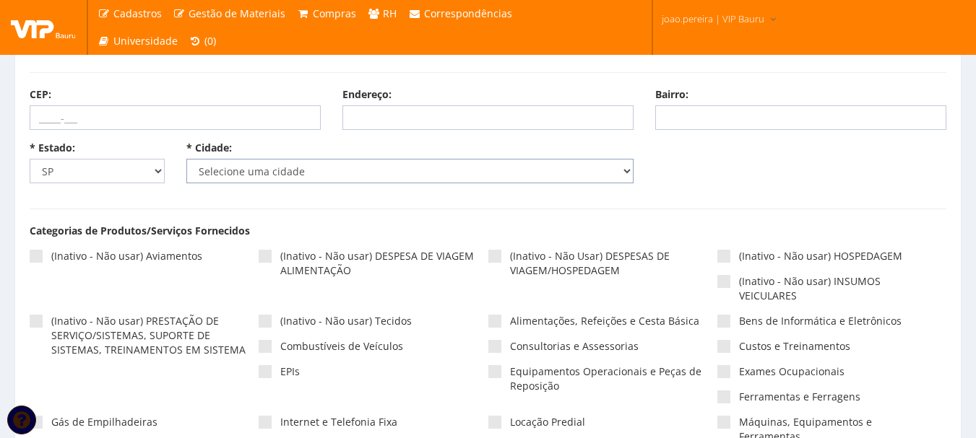
select select "4773"
click at [186, 159] on select "Selecione uma cidade Adamantina Adolfo [GEOGRAPHIC_DATA] Águas de Lindóia Águas…" at bounding box center [410, 171] width 448 height 25
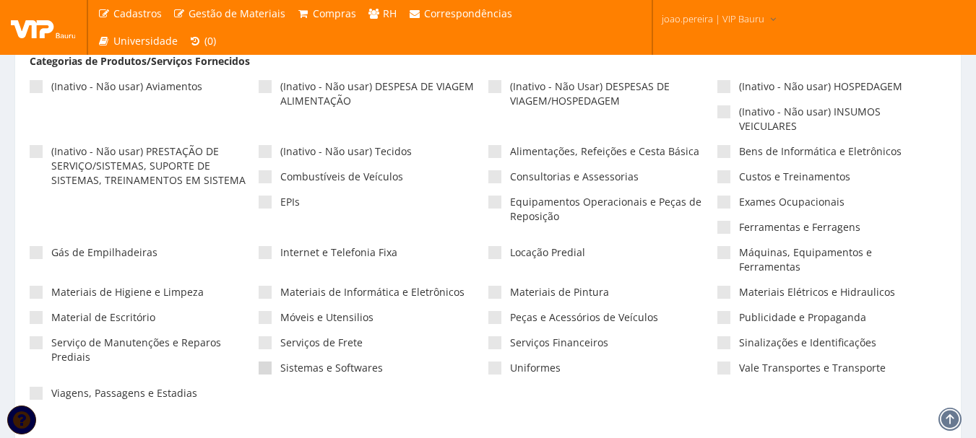
scroll to position [361, 0]
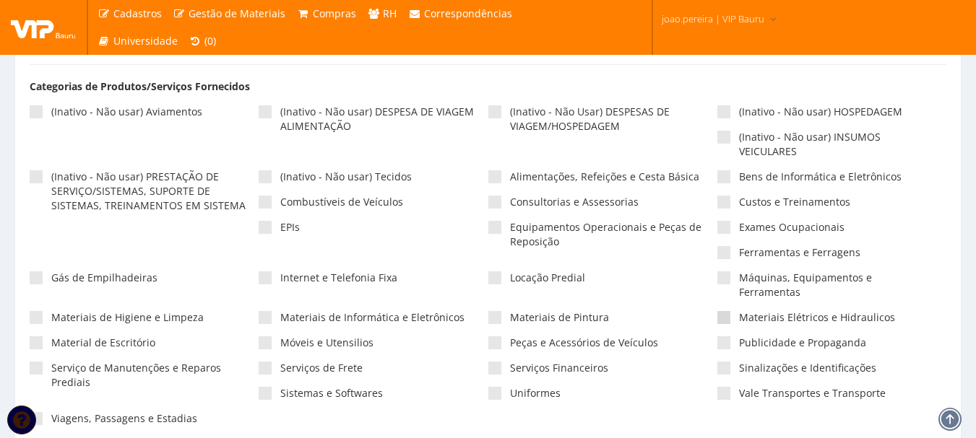
click at [726, 311] on span at bounding box center [723, 317] width 13 height 13
click at [739, 313] on input"] "Materiais Elétricos e Hidraulicos" at bounding box center [743, 317] width 9 height 9
checkbox input"] "true"
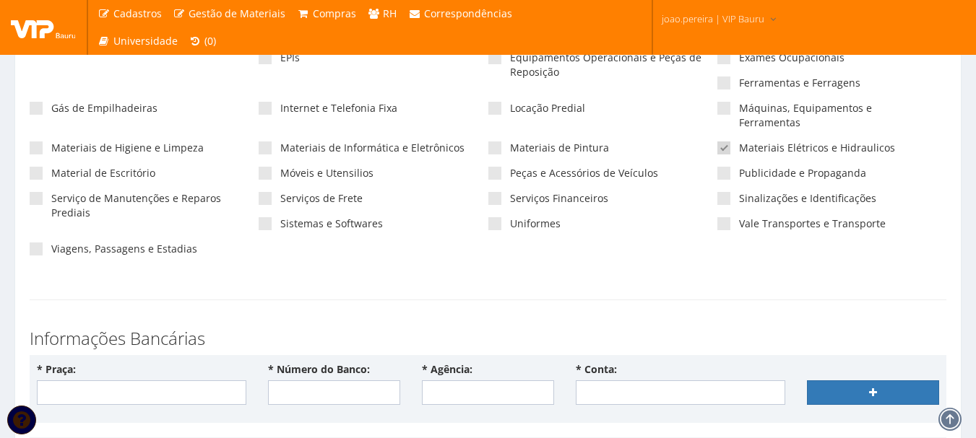
scroll to position [505, 0]
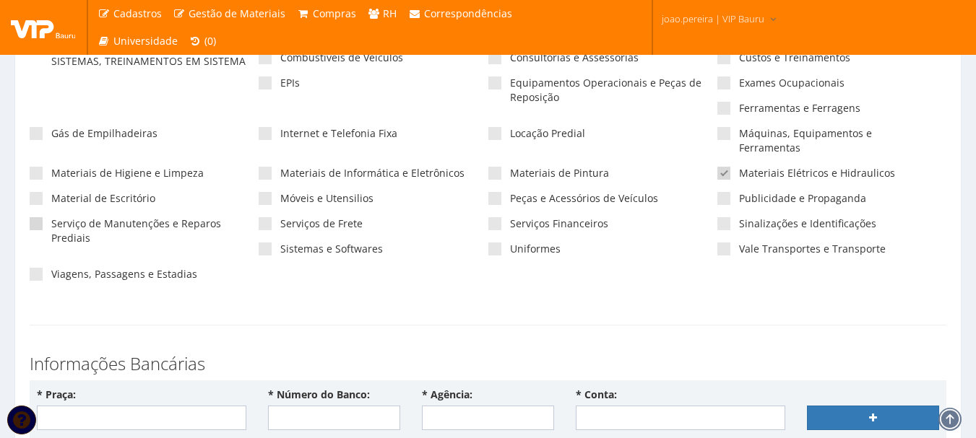
click at [32, 217] on span at bounding box center [36, 223] width 13 height 13
click at [51, 220] on input"] "Serviço de Manutenções e Reparos Prediais" at bounding box center [55, 224] width 9 height 9
checkbox input"] "true"
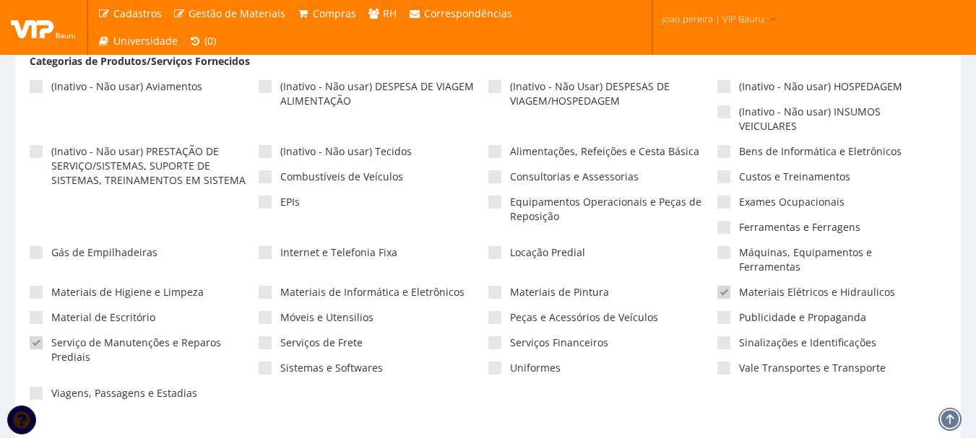
scroll to position [361, 0]
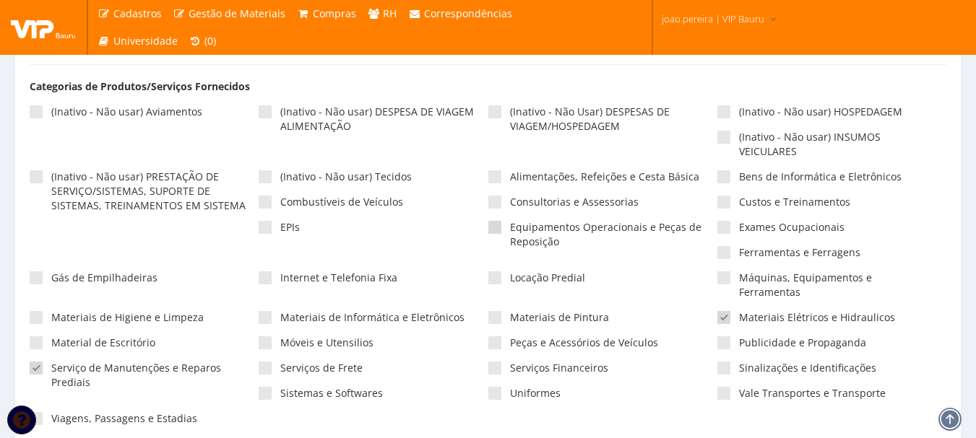
click at [503, 227] on label "Equipamentos Operacionais e Peças de Reposição" at bounding box center [602, 234] width 229 height 29
click at [510, 227] on input"] "Equipamentos Operacionais e Peças de Reposição" at bounding box center [514, 227] width 9 height 9
checkbox input"] "true"
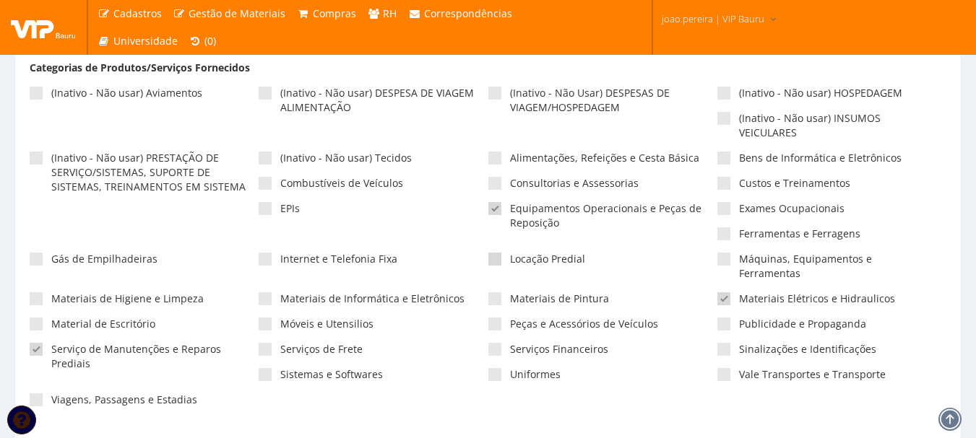
scroll to position [433, 0]
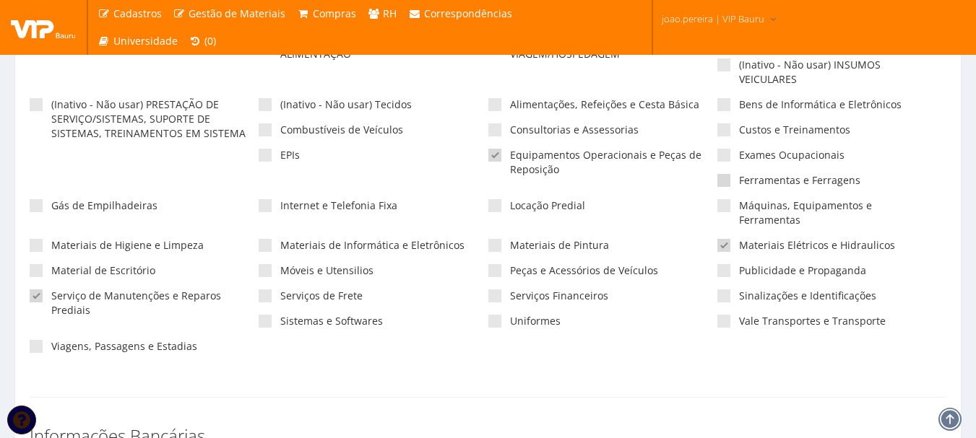
click at [728, 184] on span at bounding box center [723, 180] width 13 height 13
click at [739, 184] on input"] "Ferramentas e Ferragens" at bounding box center [743, 180] width 9 height 9
checkbox input"] "true"
click at [722, 204] on span at bounding box center [723, 205] width 13 height 13
click at [739, 204] on input"] "Máquinas, Equipamentos e Ferramentas" at bounding box center [743, 205] width 9 height 9
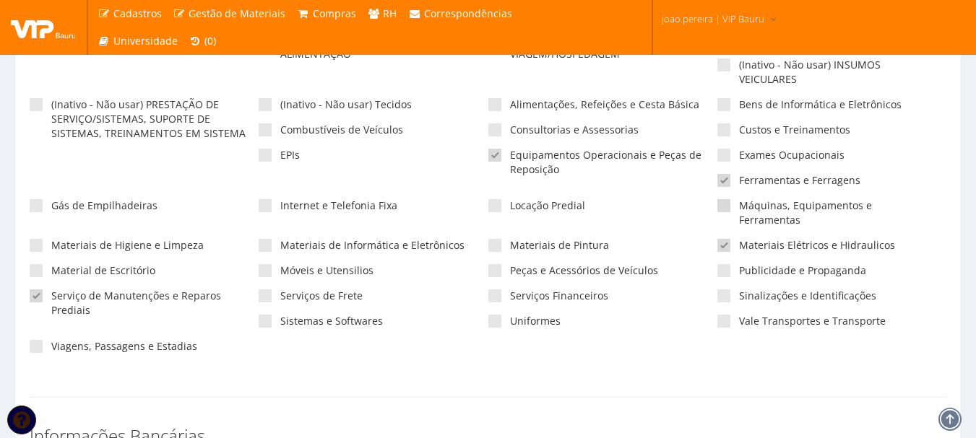
checkbox input"] "true"
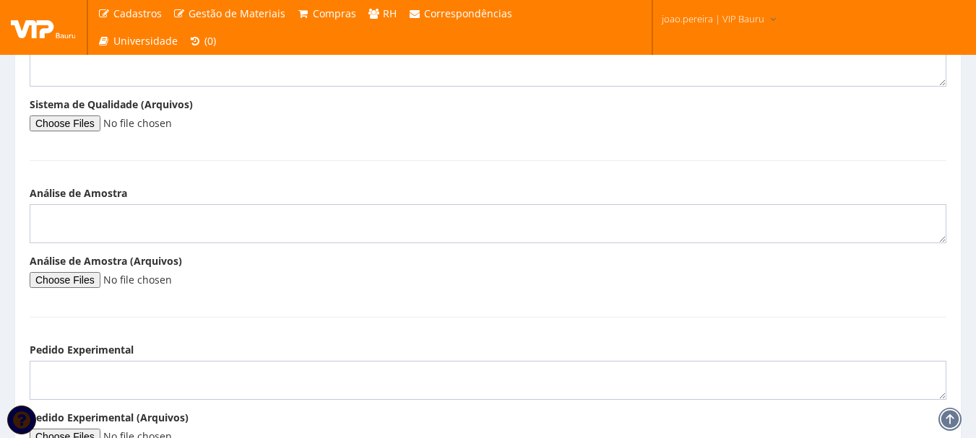
scroll to position [1972, 0]
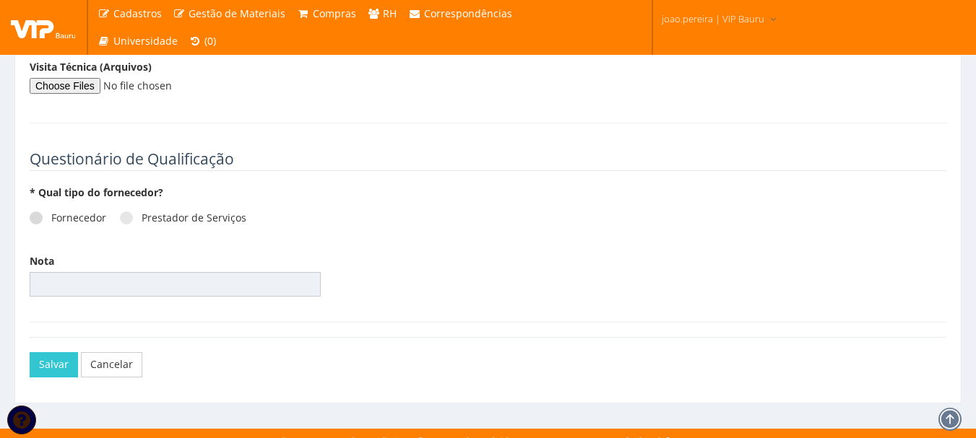
click at [32, 212] on span at bounding box center [36, 218] width 13 height 13
click at [51, 214] on input "Fornecedor" at bounding box center [55, 218] width 9 height 9
radio input "true"
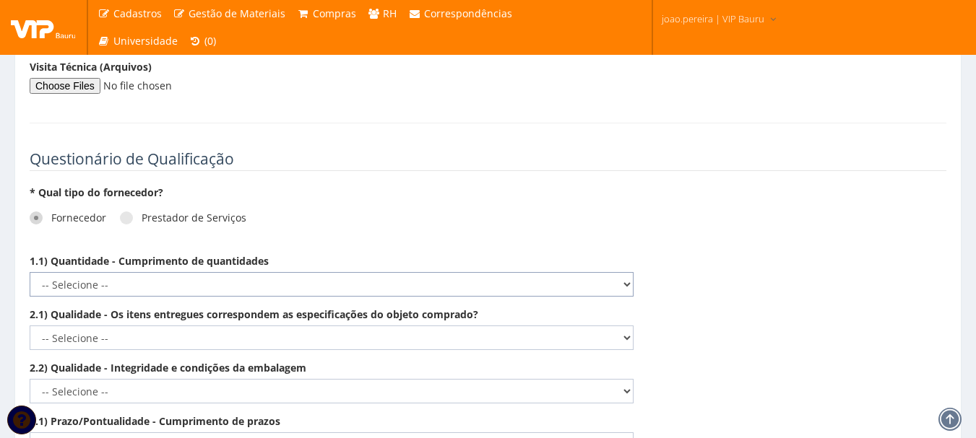
click at [452, 272] on select "-- Selecione -- Não demonstra a competência esperada Demonstra a competência em…" at bounding box center [332, 284] width 604 height 25
select select "5"
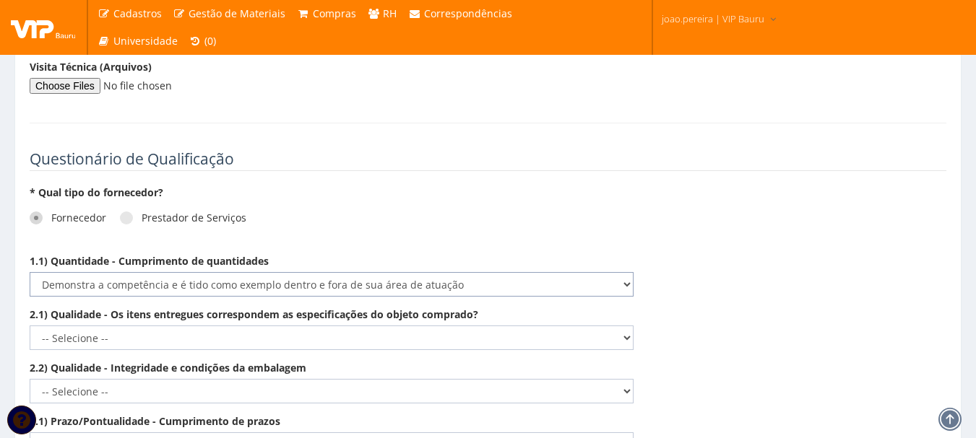
click at [30, 272] on select "-- Selecione -- Não demonstra a competência esperada Demonstra a competência em…" at bounding box center [332, 284] width 604 height 25
click at [584, 326] on select "-- Selecione -- Não demonstra a competência esperada Demonstra a competência em…" at bounding box center [332, 338] width 604 height 25
select select "5"
click at [30, 326] on select "-- Selecione -- Não demonstra a competência esperada Demonstra a competência em…" at bounding box center [332, 338] width 604 height 25
click at [560, 379] on select "-- Selecione -- Não demonstra a competência esperada Demonstra a competência em…" at bounding box center [332, 391] width 604 height 25
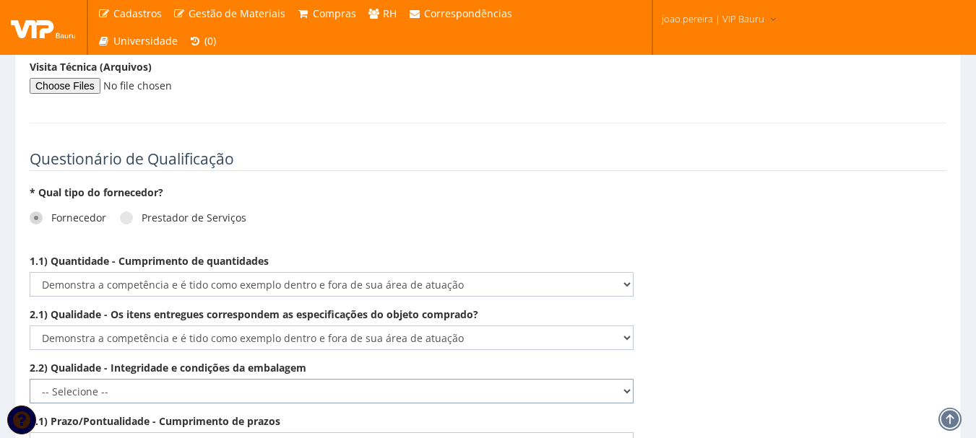
select select "5"
click at [30, 379] on select "-- Selecione -- Não demonstra a competência esperada Demonstra a competência em…" at bounding box center [332, 391] width 604 height 25
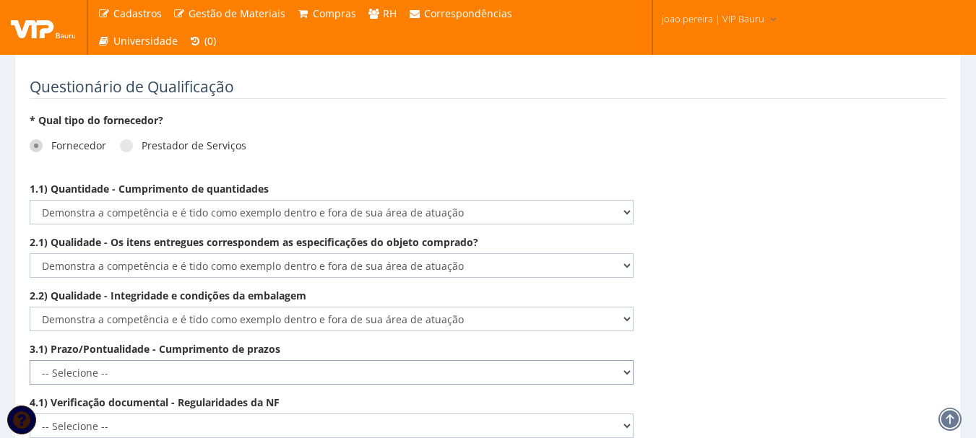
click at [565, 360] on select "-- Selecione -- Não demonstra a competência esperada Demonstra a competência em…" at bounding box center [332, 372] width 604 height 25
select select "5"
click at [30, 360] on select "-- Selecione -- Não demonstra a competência esperada Demonstra a competência em…" at bounding box center [332, 372] width 604 height 25
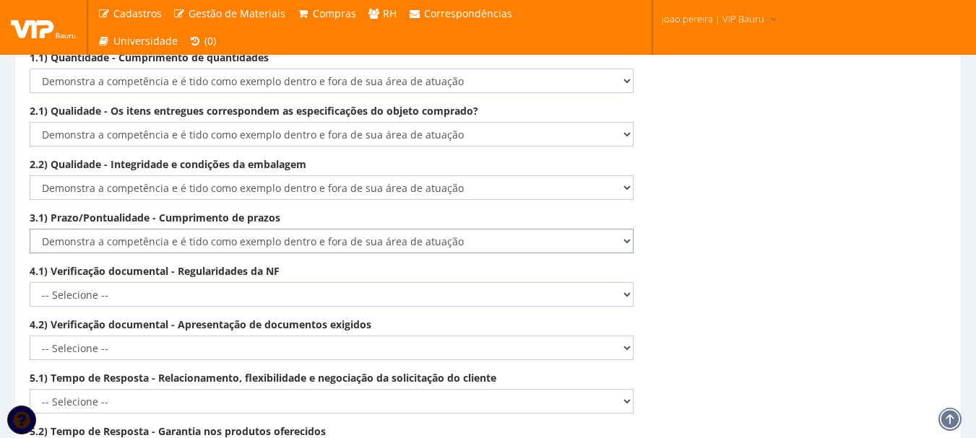
scroll to position [2189, 0]
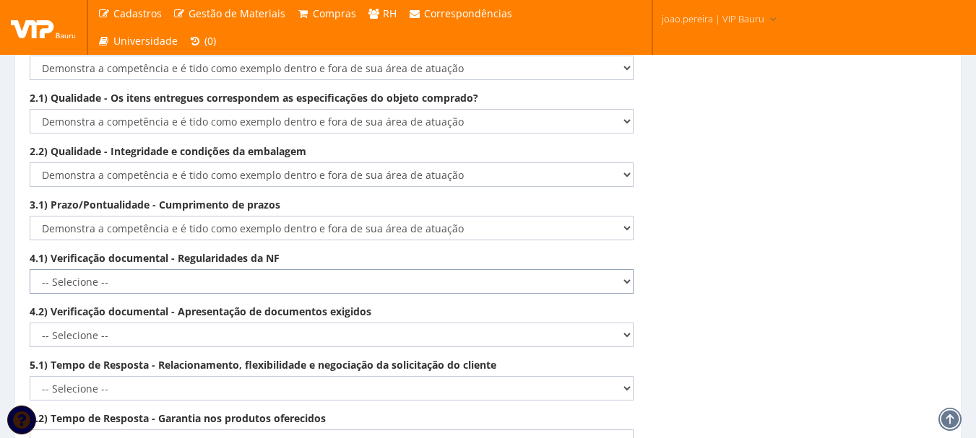
click at [519, 269] on select "-- Selecione -- Não demonstra a competência esperada Demonstra a competência em…" at bounding box center [332, 281] width 604 height 25
select select "5"
click at [30, 269] on select "-- Selecione -- Não demonstra a competência esperada Demonstra a competência em…" at bounding box center [332, 281] width 604 height 25
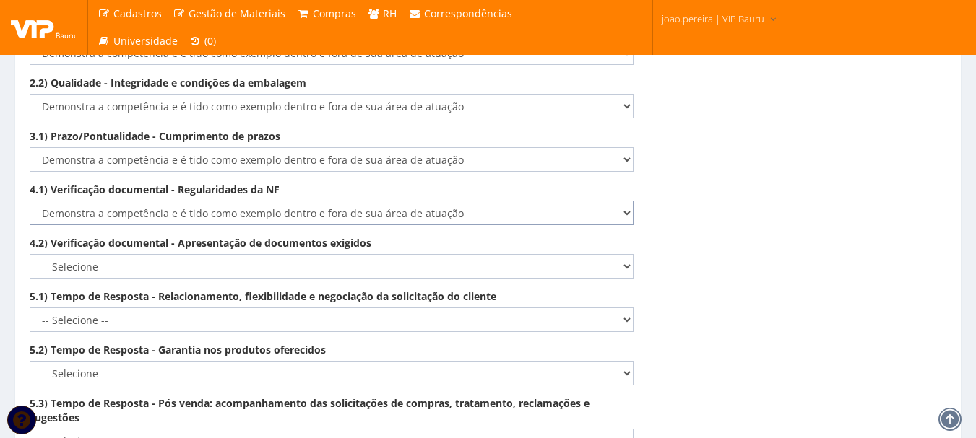
scroll to position [2261, 0]
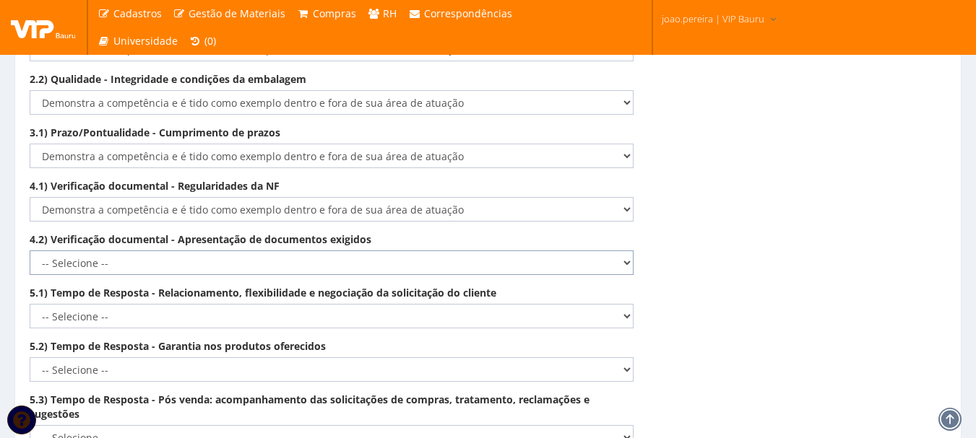
click at [525, 251] on select "-- Selecione -- Não demonstra a competência esperada Demonstra a competência em…" at bounding box center [332, 263] width 604 height 25
select select "5"
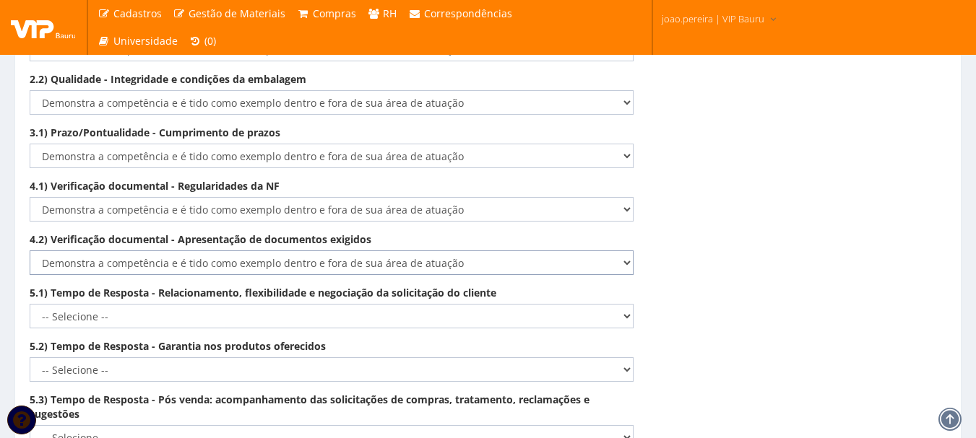
click at [30, 251] on select "-- Selecione -- Não demonstra a competência esperada Demonstra a competência em…" at bounding box center [332, 263] width 604 height 25
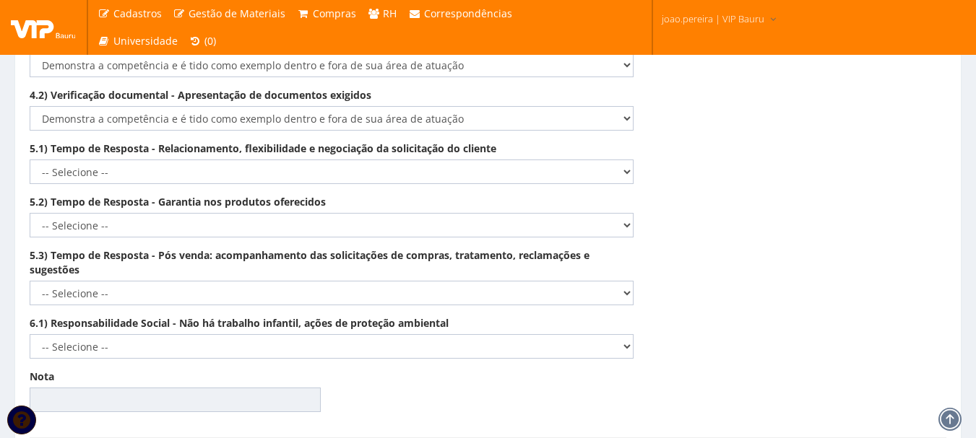
click at [527, 195] on div "5.2) Tempo de Resposta - Garantia nos produtos oferecidos -- Selecione -- Não d…" at bounding box center [331, 216] width 625 height 43
click at [518, 213] on select "-- Selecione -- Não demonstra a competência esperada Demonstra a competência em…" at bounding box center [332, 225] width 604 height 25
select select "5"
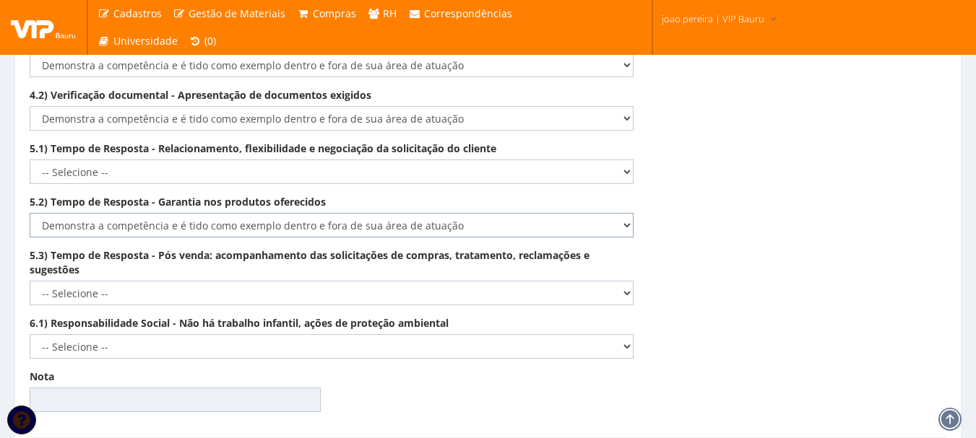
click at [30, 213] on select "-- Selecione -- Não demonstra a competência esperada Demonstra a competência em…" at bounding box center [332, 225] width 604 height 25
click at [537, 282] on select "-- Selecione -- Não demonstra a competência esperada Demonstra a competência em…" at bounding box center [332, 293] width 604 height 25
select select "5"
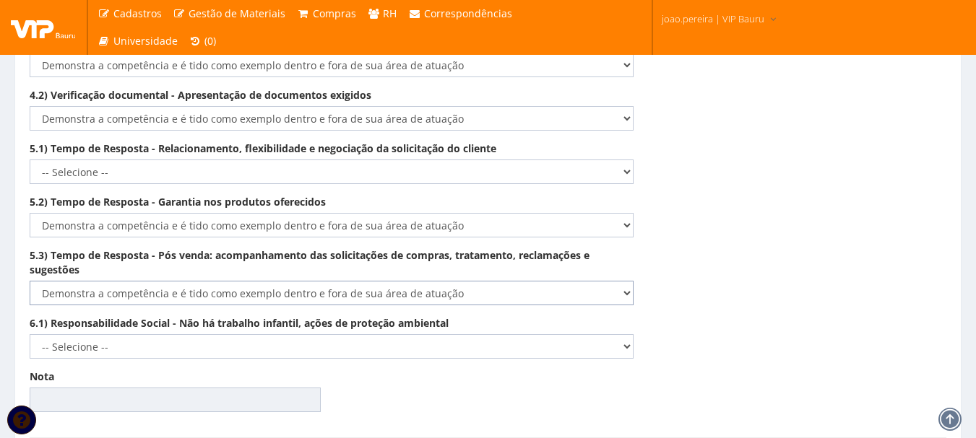
click at [30, 281] on select "-- Selecione -- Não demonstra a competência esperada Demonstra a competência em…" at bounding box center [332, 293] width 604 height 25
click at [534, 334] on select "-- Selecione -- Não demonstra a competência esperada Demonstra a competência em…" at bounding box center [332, 346] width 604 height 25
select select "5"
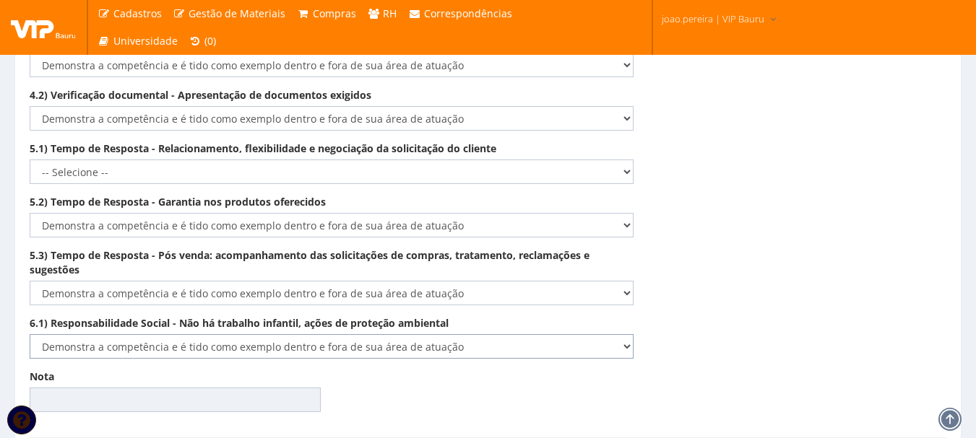
click at [30, 334] on select "-- Selecione -- Não demonstra a competência esperada Demonstra a competência em…" at bounding box center [332, 346] width 604 height 25
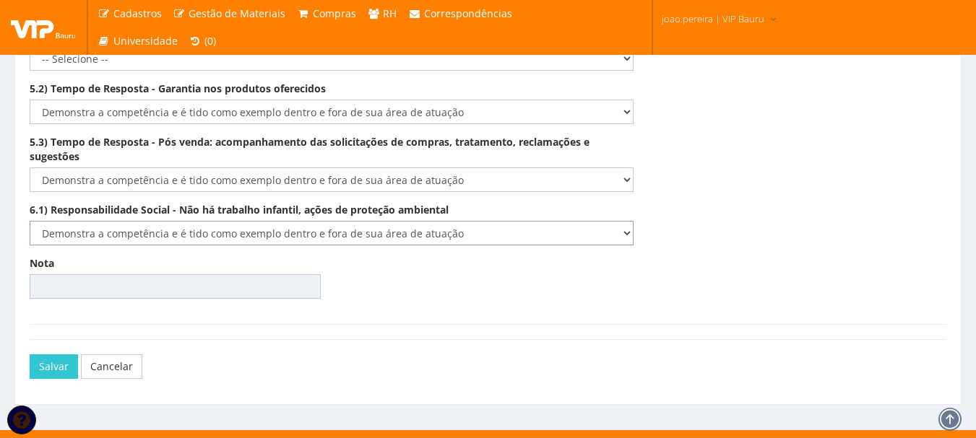
scroll to position [2520, 0]
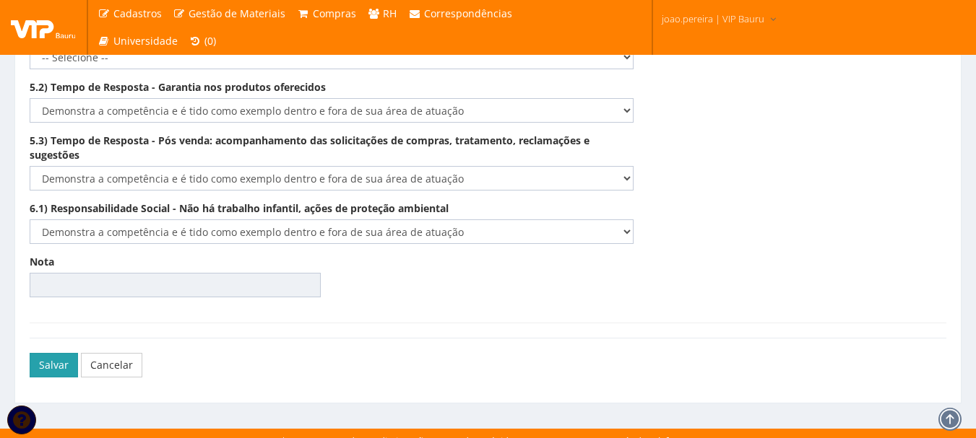
click at [48, 353] on button "Salvar" at bounding box center [54, 365] width 48 height 25
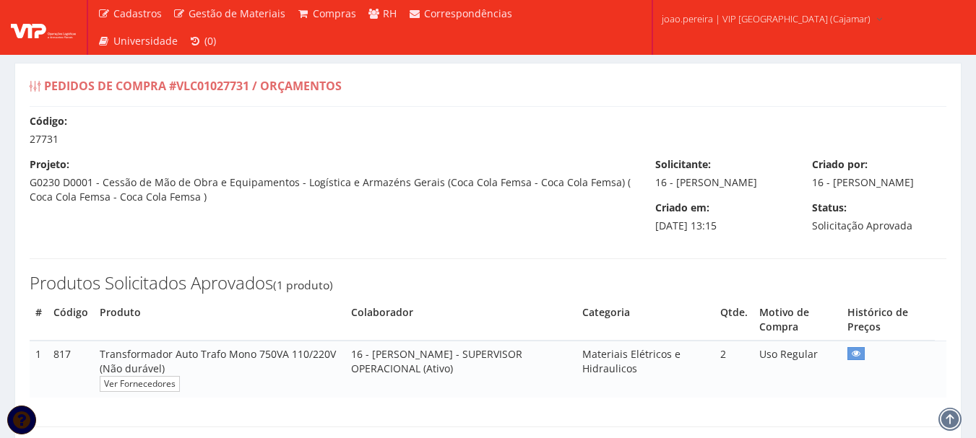
select select "0"
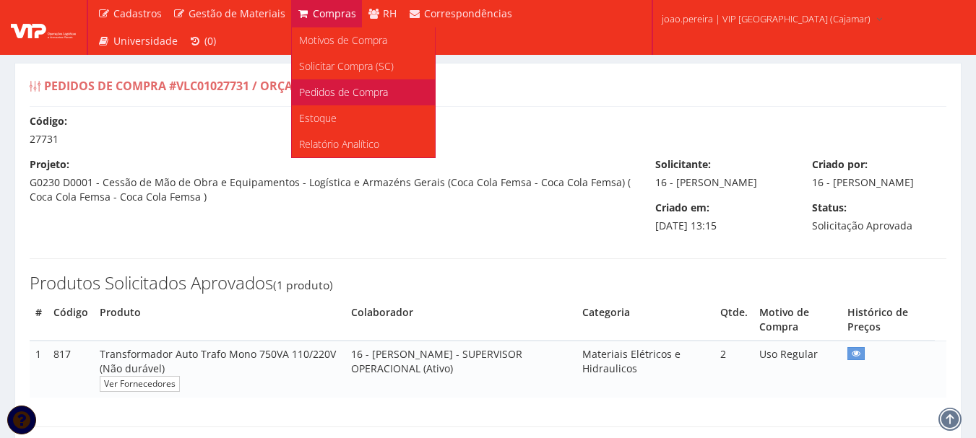
click at [347, 90] on span "Pedidos de Compra" at bounding box center [343, 92] width 89 height 14
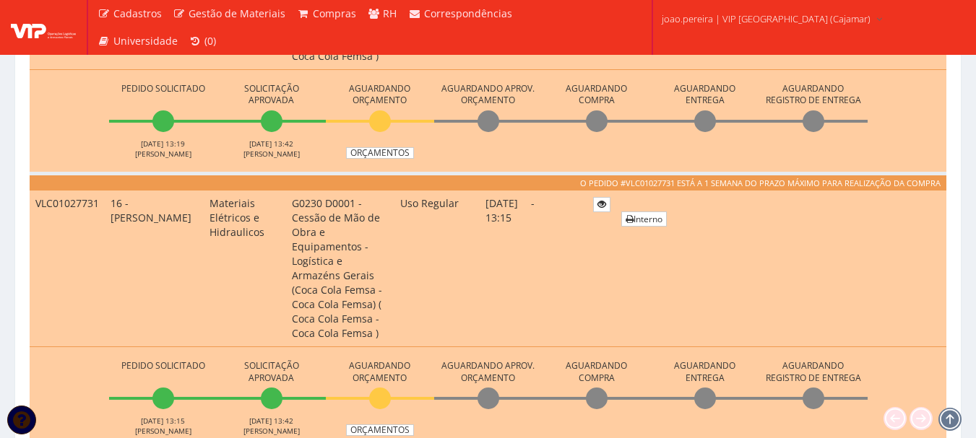
scroll to position [578, 0]
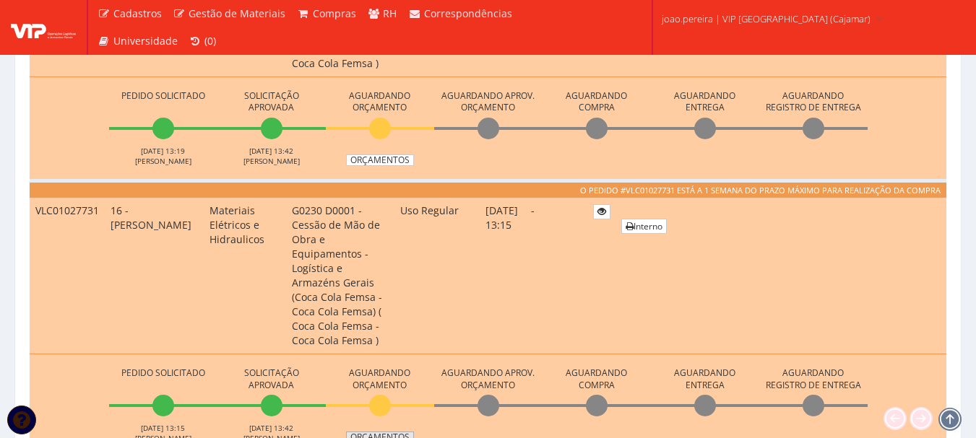
click at [382, 432] on link "Orçamentos" at bounding box center [380, 438] width 68 height 12
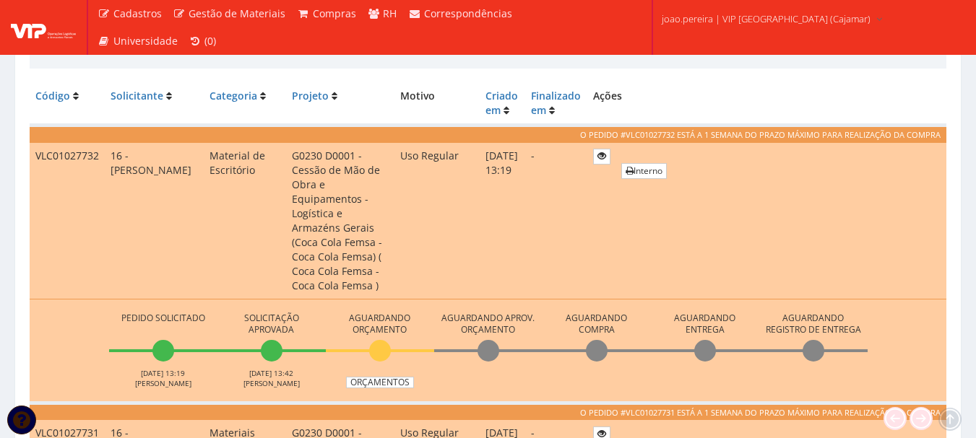
scroll to position [433, 0]
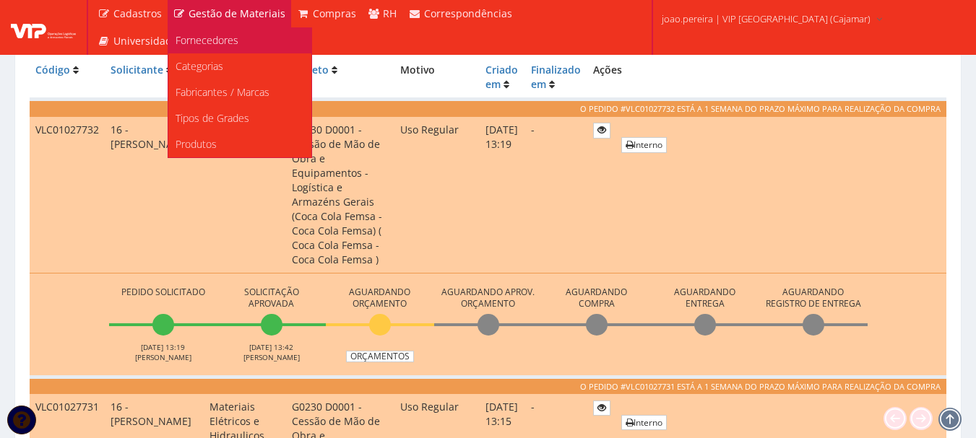
click at [212, 36] on span "Fornecedores" at bounding box center [206, 40] width 63 height 14
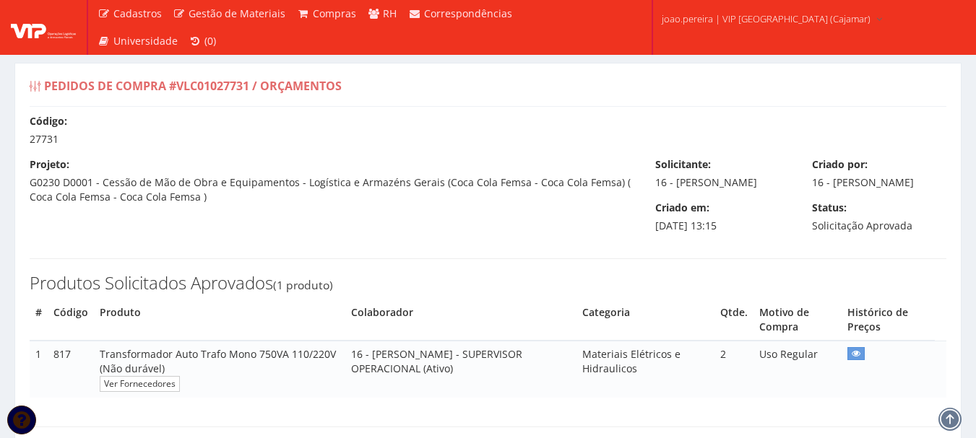
select select "0"
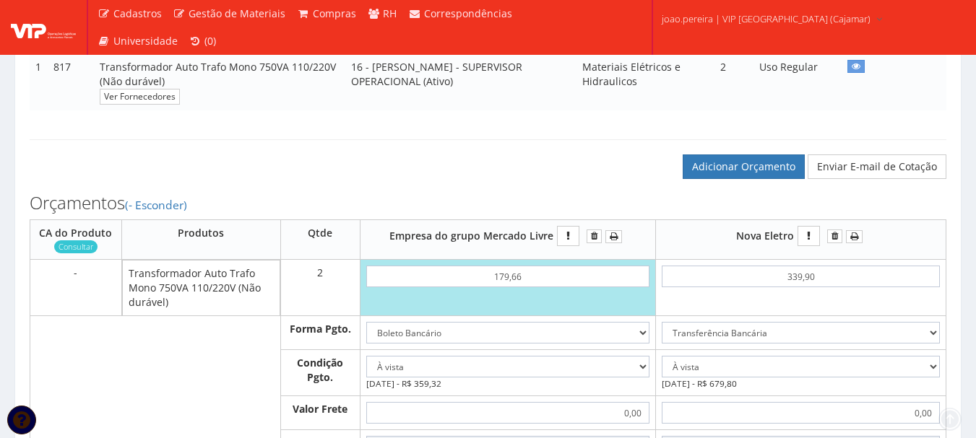
scroll to position [289, 0]
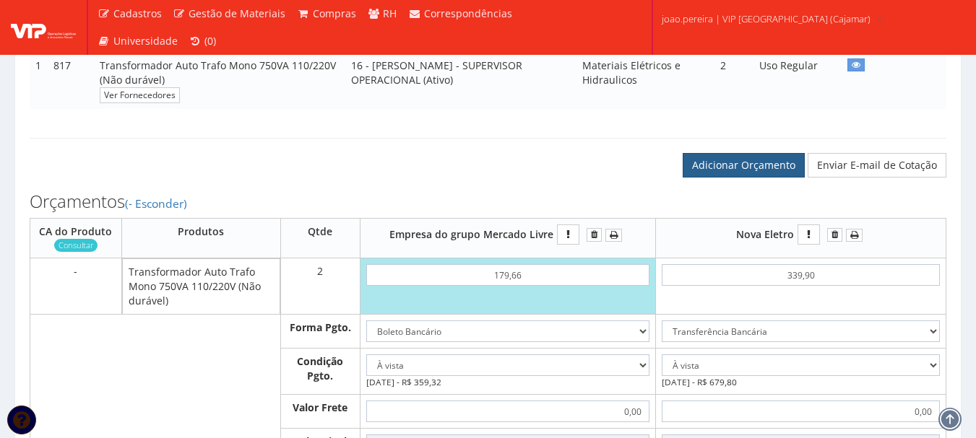
click at [747, 178] on link "Adicionar Orçamento" at bounding box center [743, 165] width 122 height 25
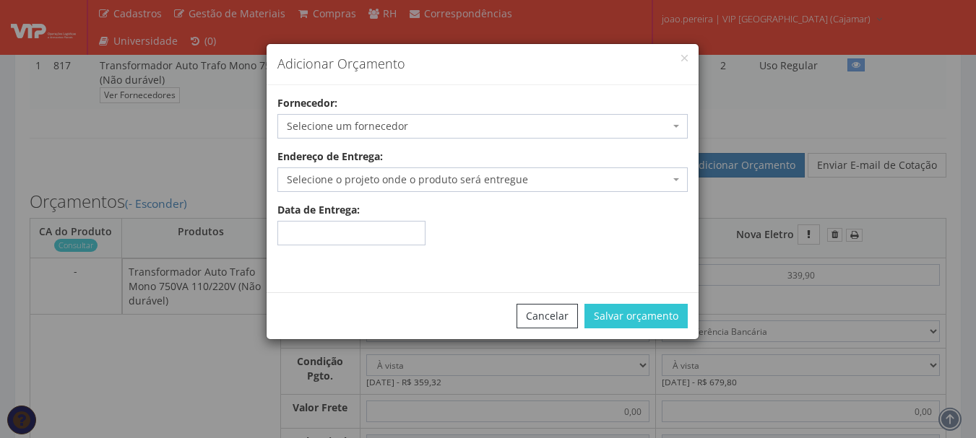
click at [443, 126] on span "Selecione um fornecedor" at bounding box center [478, 126] width 383 height 14
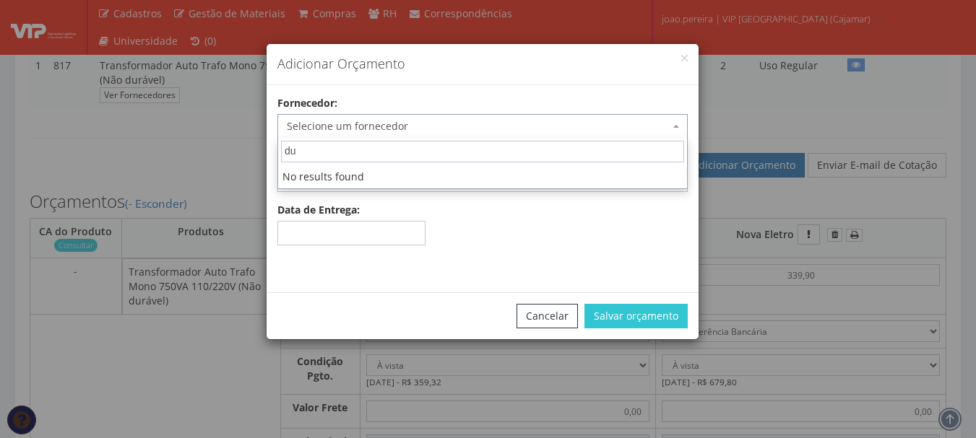
type input "d"
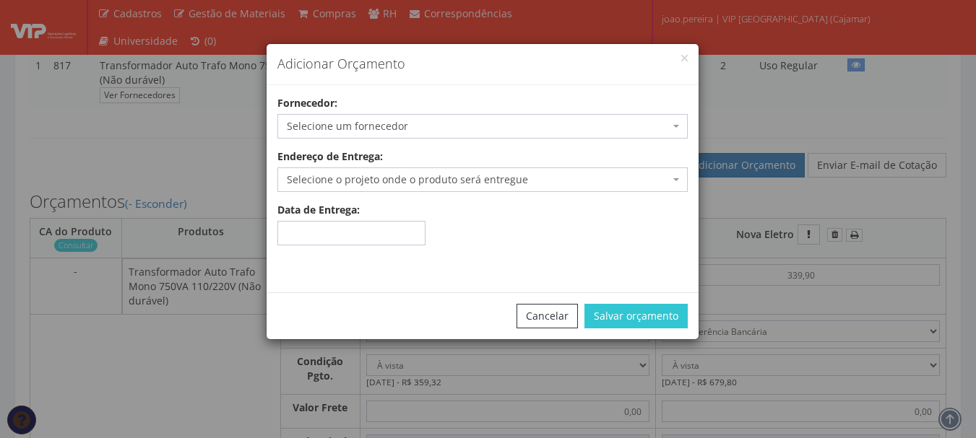
click at [194, 143] on div "Adicionar Orçamento Fornecedor: Selecione um fornecedor A Z ELETRICOS - Bauru/S…" at bounding box center [488, 219] width 976 height 438
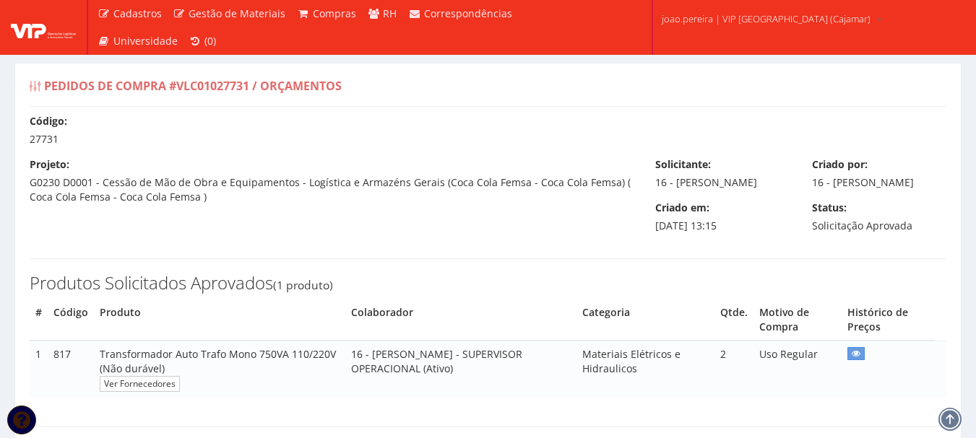
select select "0"
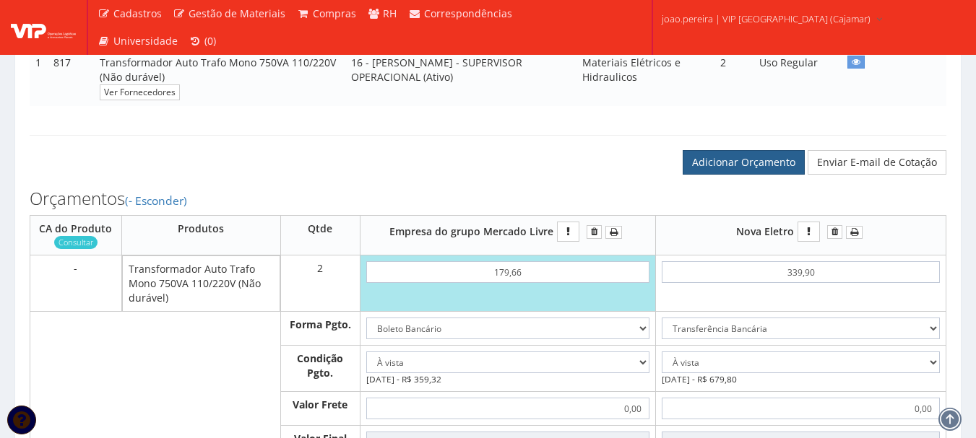
click at [750, 172] on link "Adicionar Orçamento" at bounding box center [743, 162] width 122 height 25
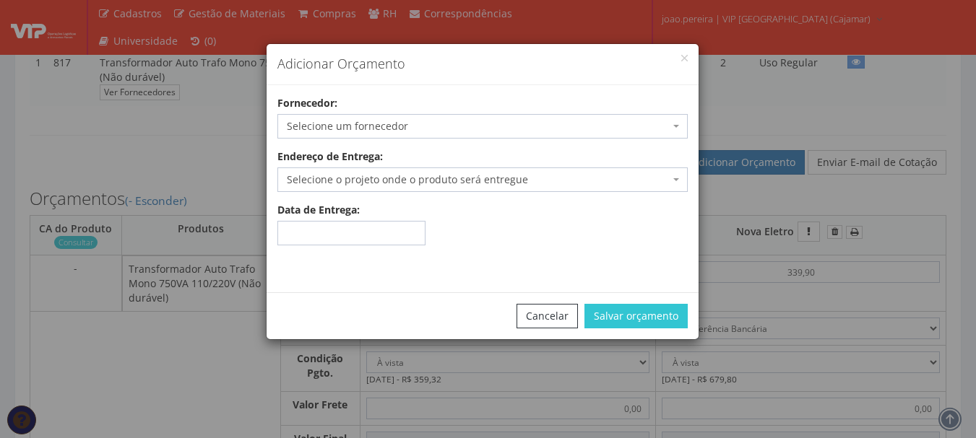
click at [466, 131] on span "Selecione um fornecedor" at bounding box center [478, 126] width 383 height 14
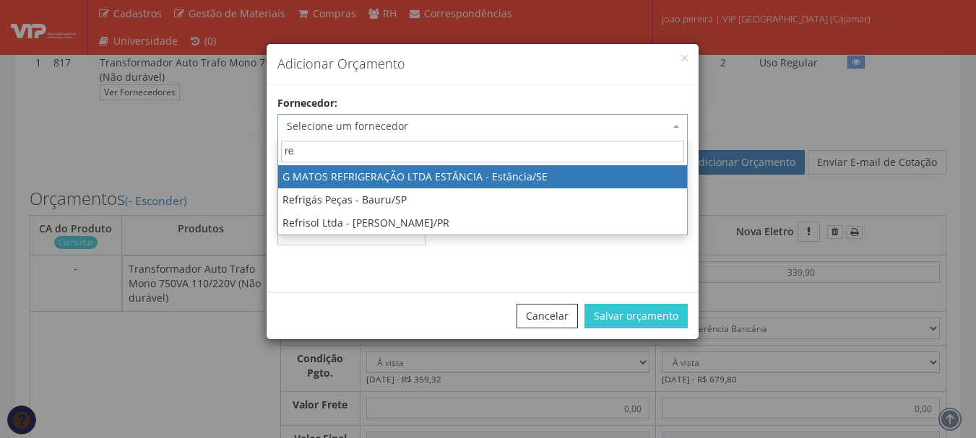
type input "r"
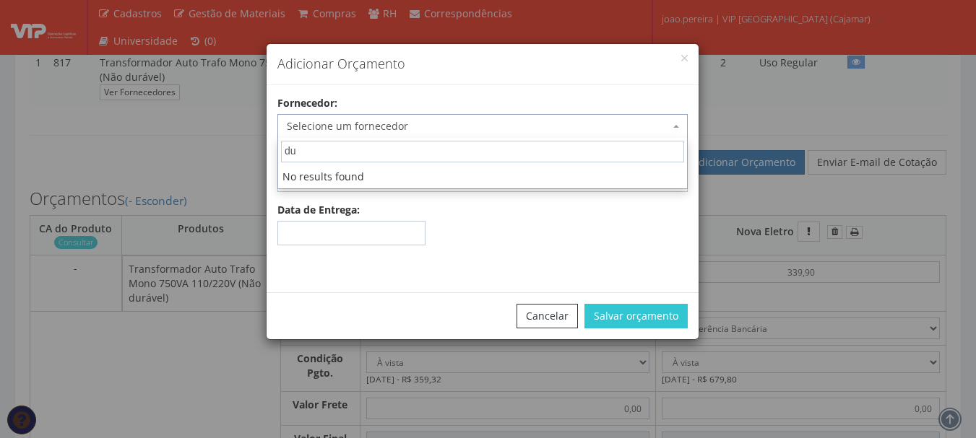
type input "d"
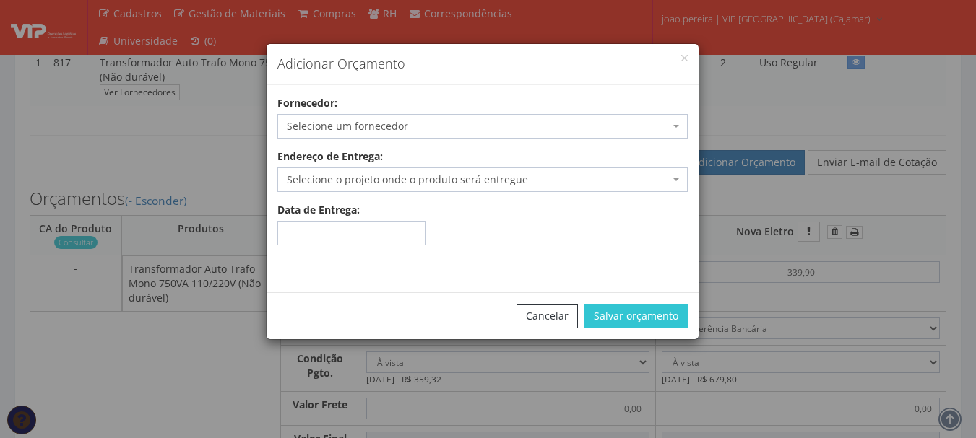
click at [203, 148] on div "Adicionar Orçamento Fornecedor: Selecione um fornecedor A Z ELETRICOS - Bauru/S…" at bounding box center [488, 219] width 976 height 438
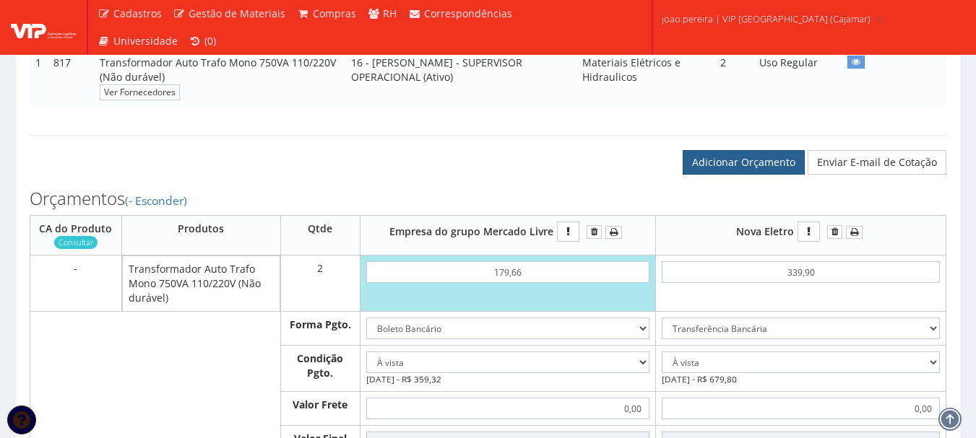
click at [769, 167] on link "Adicionar Orçamento" at bounding box center [743, 162] width 122 height 25
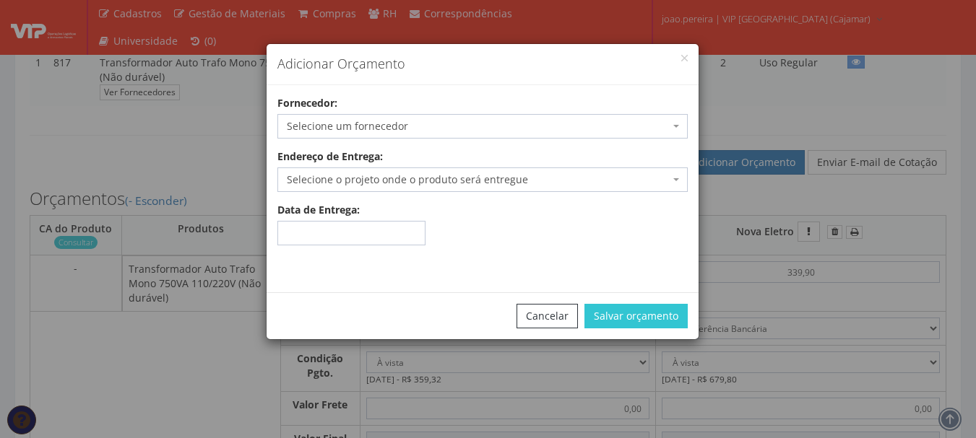
click at [355, 127] on span "Selecione um fornecedor" at bounding box center [478, 126] width 383 height 14
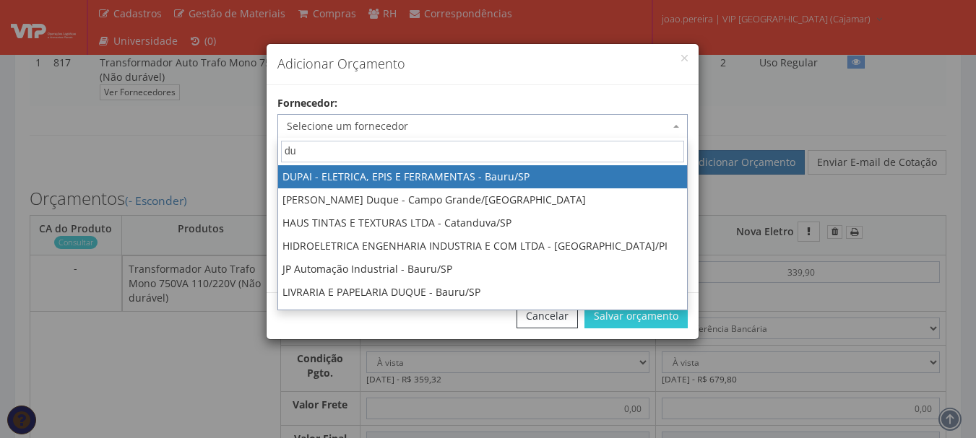
type input "d"
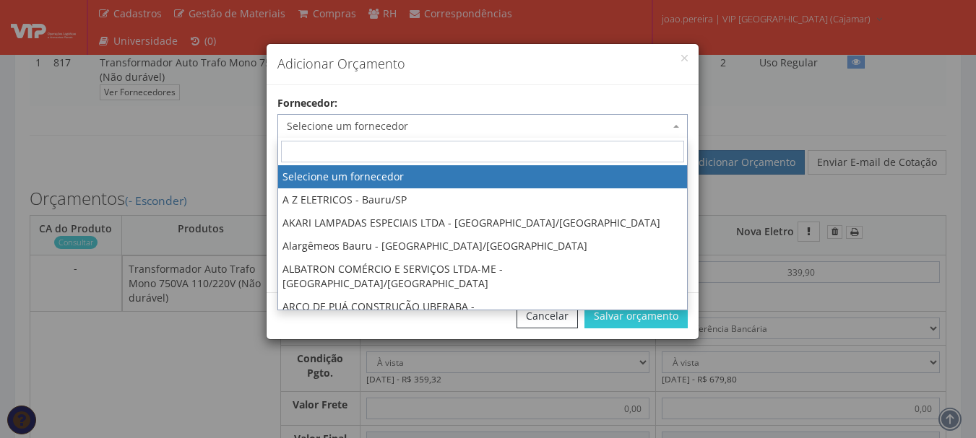
click at [161, 149] on div "Adicionar Orçamento Fornecedor: Selecione um fornecedor A Z ELETRICOS - Bauru/S…" at bounding box center [488, 219] width 976 height 438
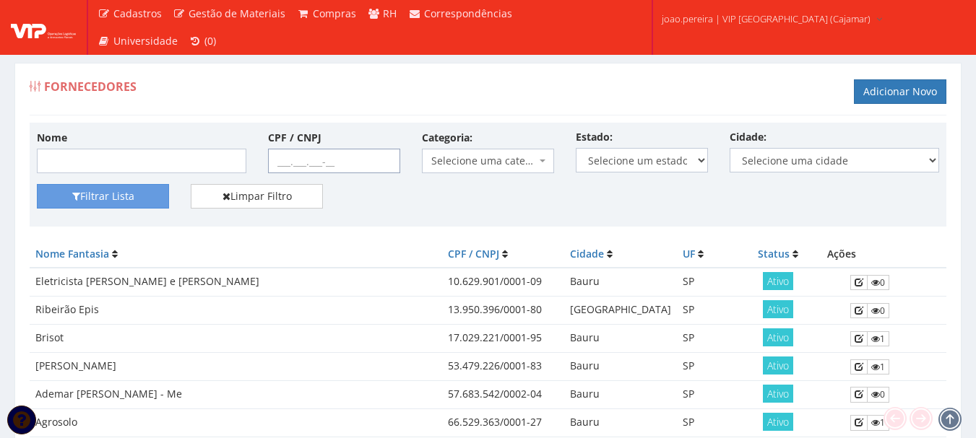
drag, startPoint x: 376, startPoint y: 165, endPoint x: 210, endPoint y: 165, distance: 166.1
click at [210, 165] on div "Nome CPF / CNPJ Categoria: Selecione uma categoria (Inativo - Não usar) Aviamen…" at bounding box center [488, 157] width 924 height 54
paste input "text"
paste input "01.754.239/0063-12"
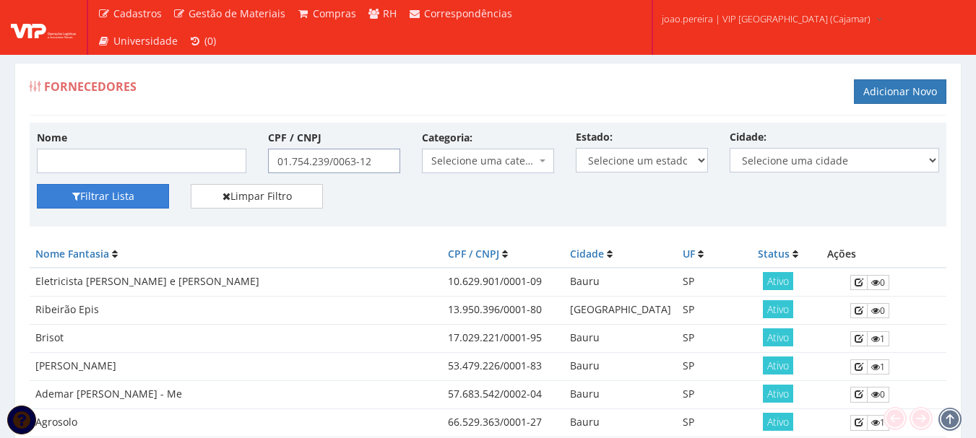
type input "01.754.239/0063-12"
click at [103, 191] on button "Filtrar Lista" at bounding box center [103, 196] width 132 height 25
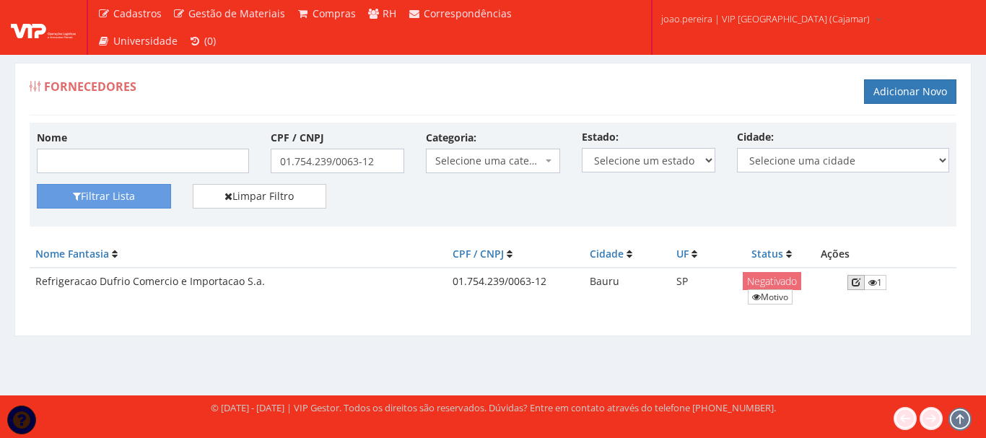
click at [854, 284] on icon at bounding box center [856, 282] width 9 height 10
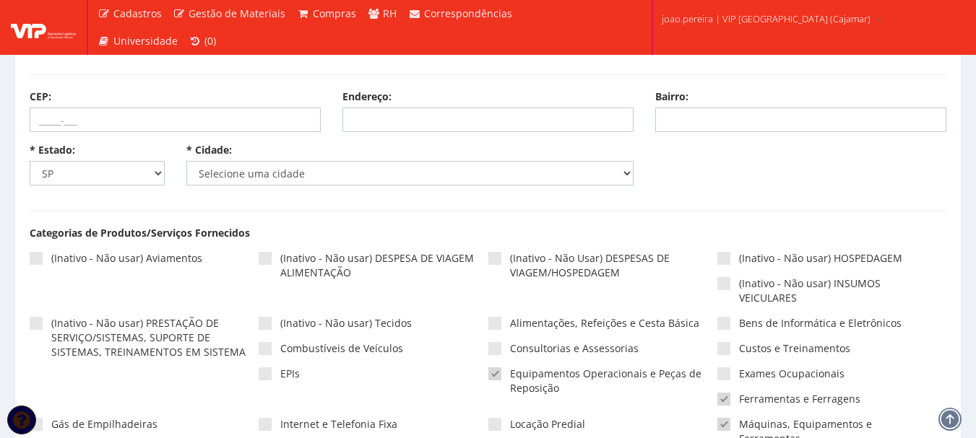
select select "4773"
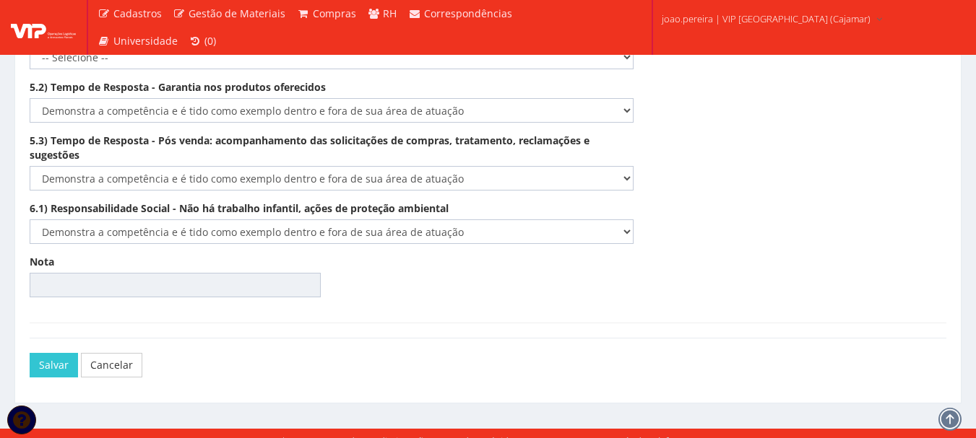
scroll to position [2304, 0]
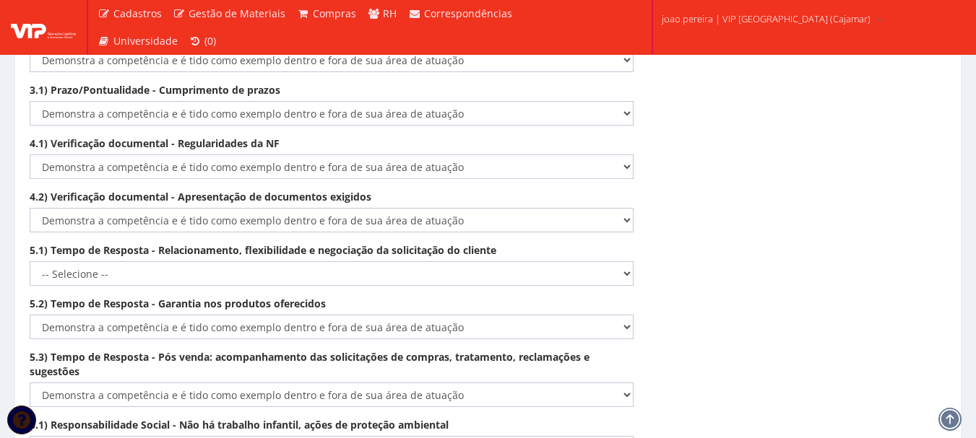
click at [634, 255] on div "5.1) Tempo de Resposta - Relacionamento, flexibilidade e negociação da solicita…" at bounding box center [331, 264] width 625 height 43
click at [629, 261] on select "-- Selecione -- Não demonstra a competência esperada Demonstra a competência em…" at bounding box center [332, 273] width 604 height 25
select select "5"
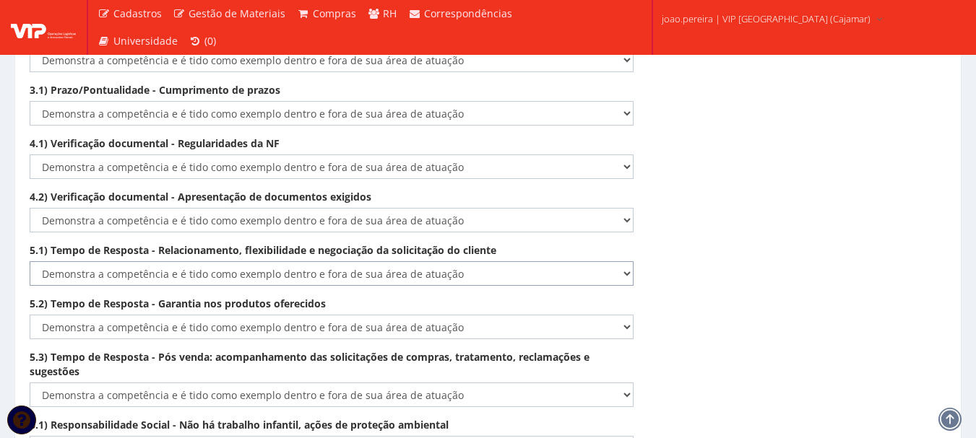
click at [30, 261] on select "-- Selecione -- Não demonstra a competência esperada Demonstra a competência em…" at bounding box center [332, 273] width 604 height 25
type input "100.00"
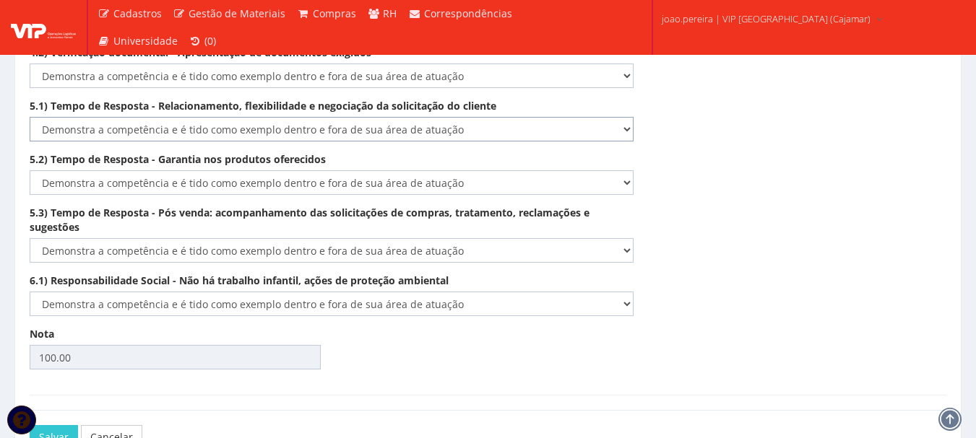
scroll to position [2520, 0]
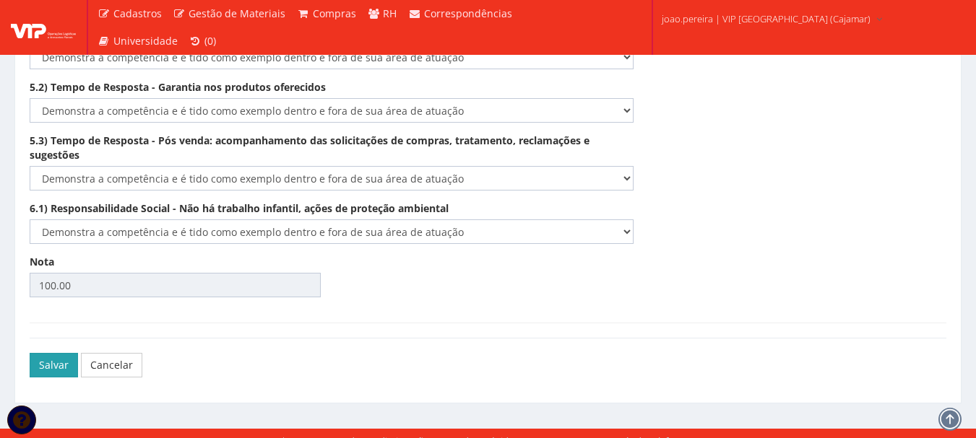
click at [40, 353] on button "Salvar" at bounding box center [54, 365] width 48 height 25
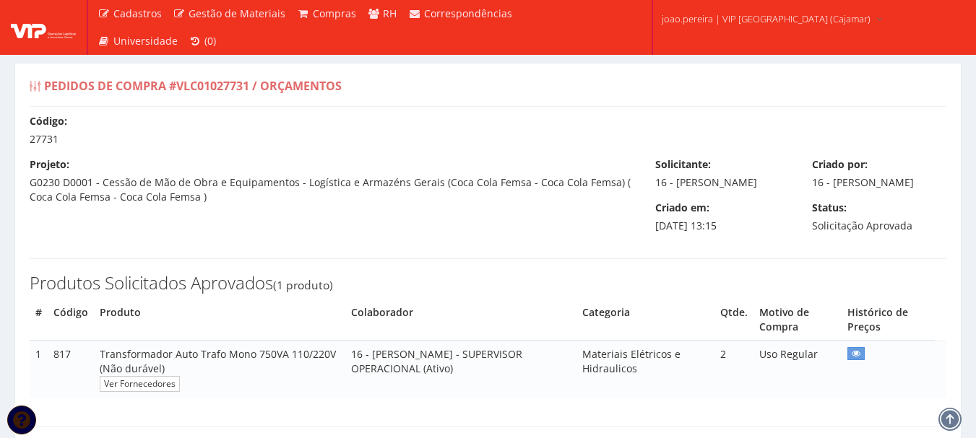
select select "0"
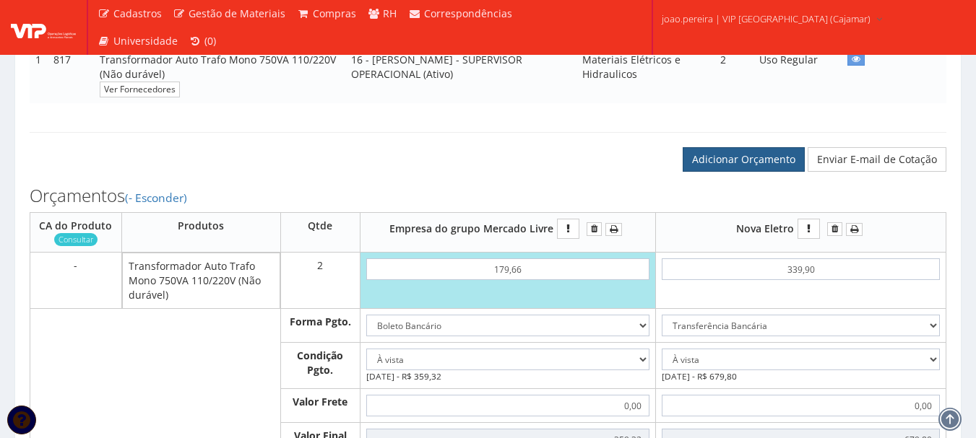
click at [750, 166] on link "Adicionar Orçamento" at bounding box center [743, 159] width 122 height 25
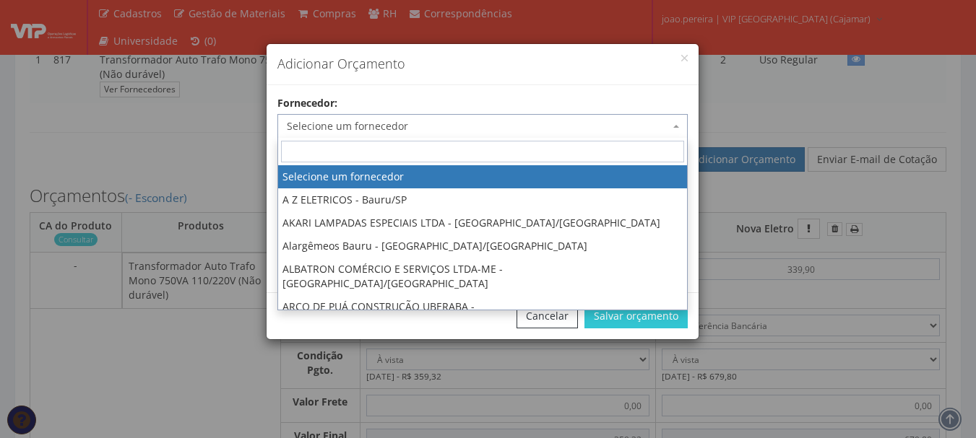
click at [443, 119] on span "Selecione um fornecedor" at bounding box center [478, 126] width 383 height 14
click at [470, 154] on input "search" at bounding box center [482, 152] width 403 height 22
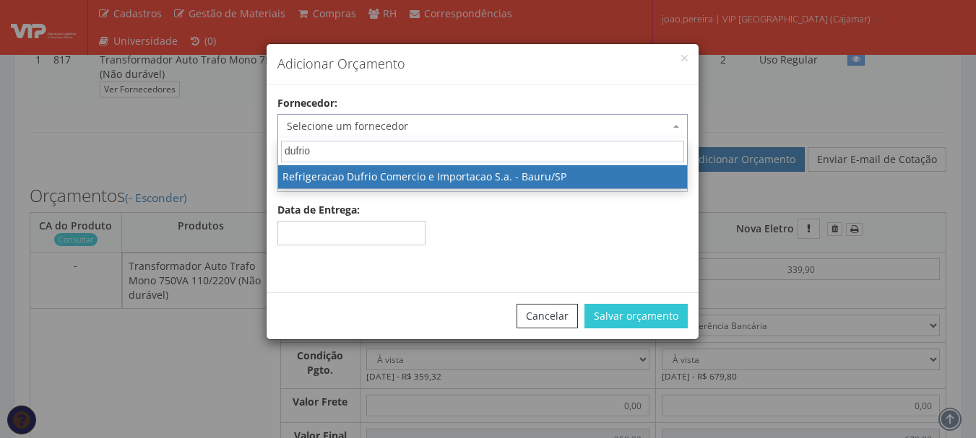
type input "dufrio"
select select "2618"
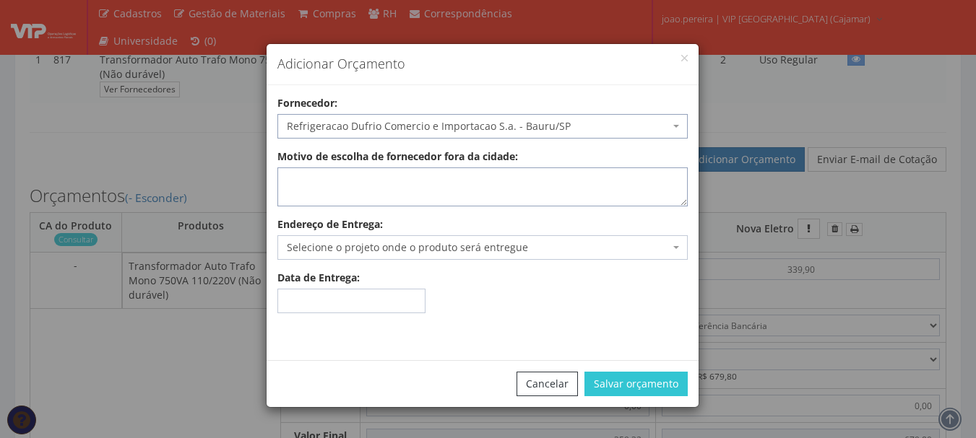
click at [391, 195] on textarea "Motivo de escolha de fornecedor fora da cidade:" at bounding box center [482, 187] width 410 height 39
type textarea "entrega no local"
click at [440, 239] on span "Selecione o projeto onde o produto será entregue" at bounding box center [482, 247] width 410 height 25
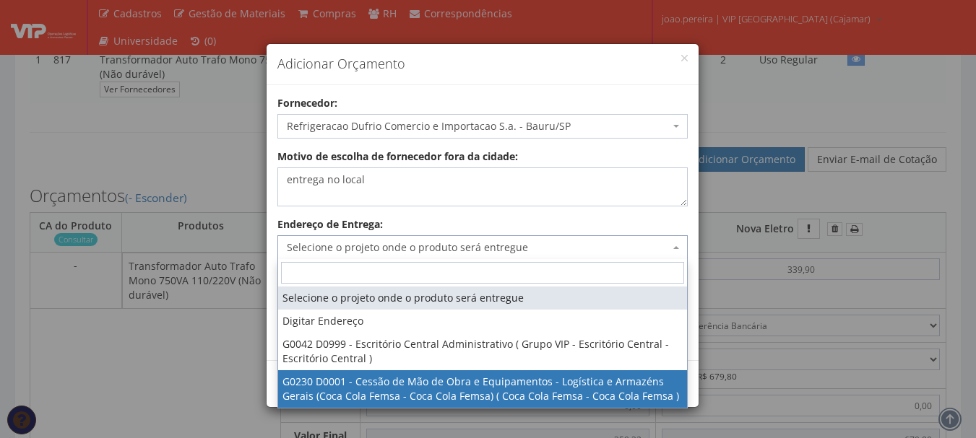
select select "230"
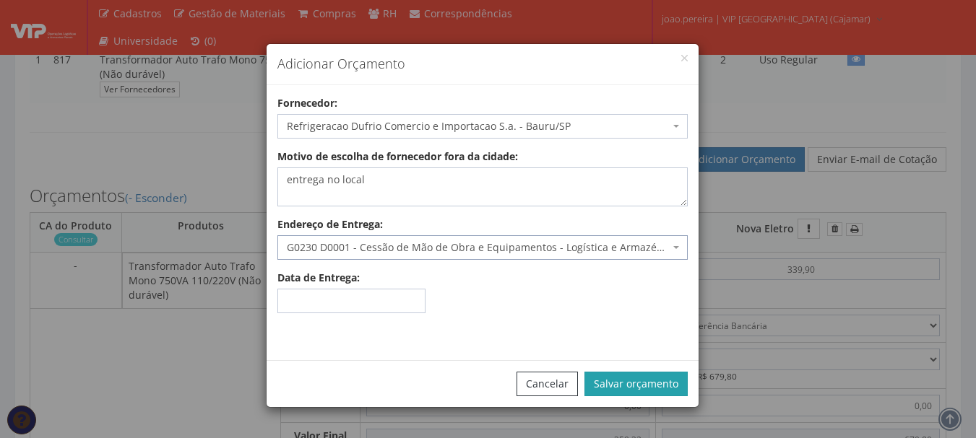
click at [666, 378] on button "Salvar orçamento" at bounding box center [635, 384] width 103 height 25
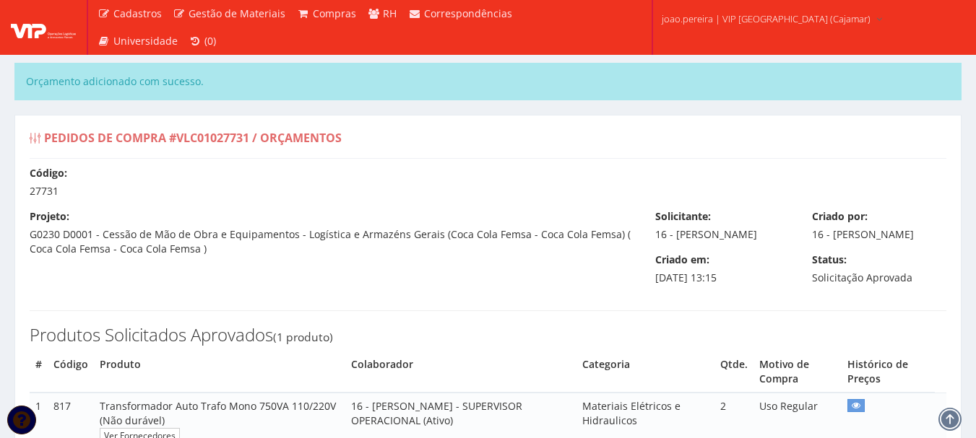
select select "0"
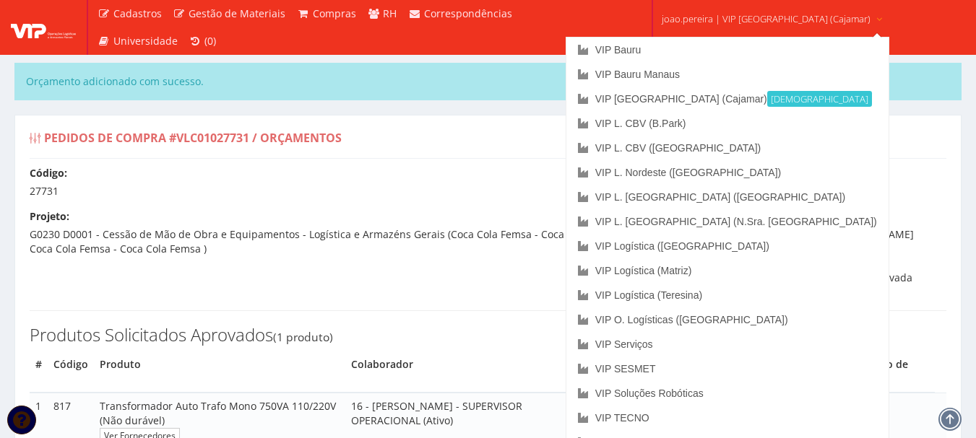
click at [904, 139] on div "Pedidos de Compra #VLC01027731 / Orçamentos" at bounding box center [488, 141] width 916 height 35
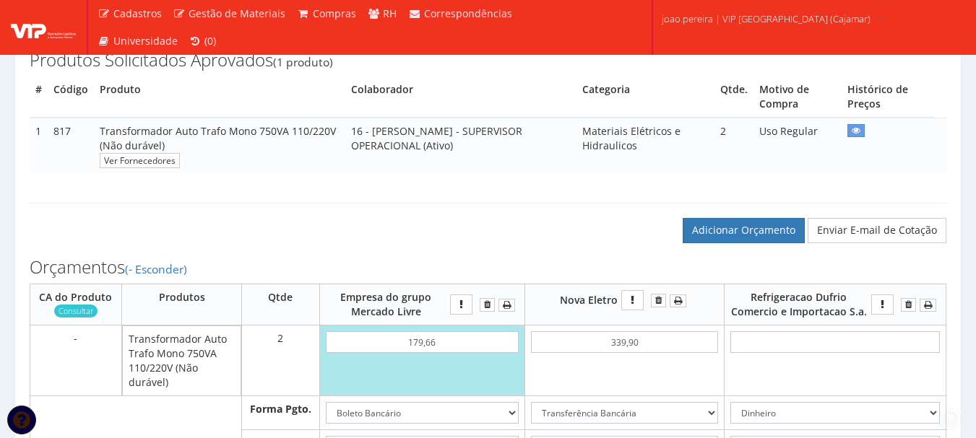
scroll to position [361, 0]
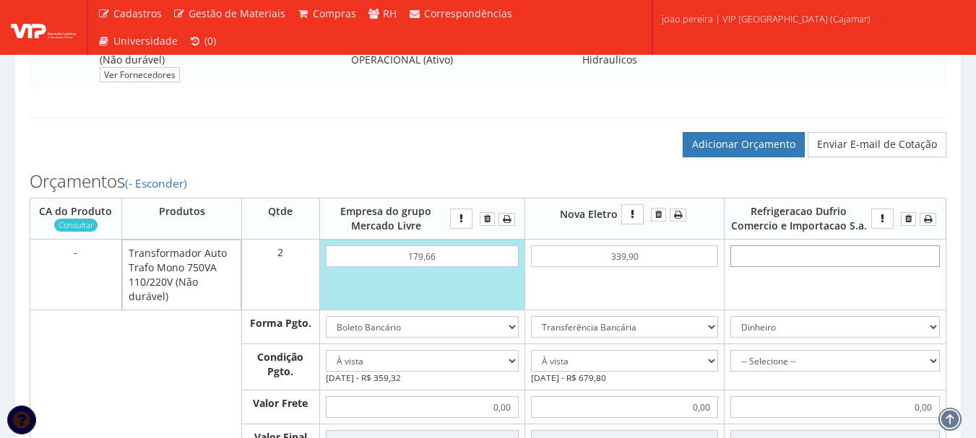
click at [840, 267] on input "text" at bounding box center [834, 257] width 209 height 22
type input "2"
type input "4,00"
type input "28"
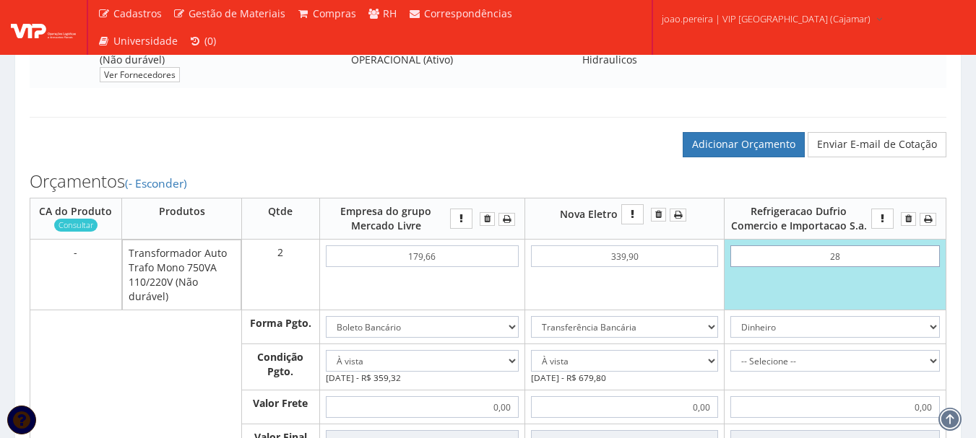
type input "56,00"
type input "2,80"
type input "5,60"
type input "28,00"
type input "56,00"
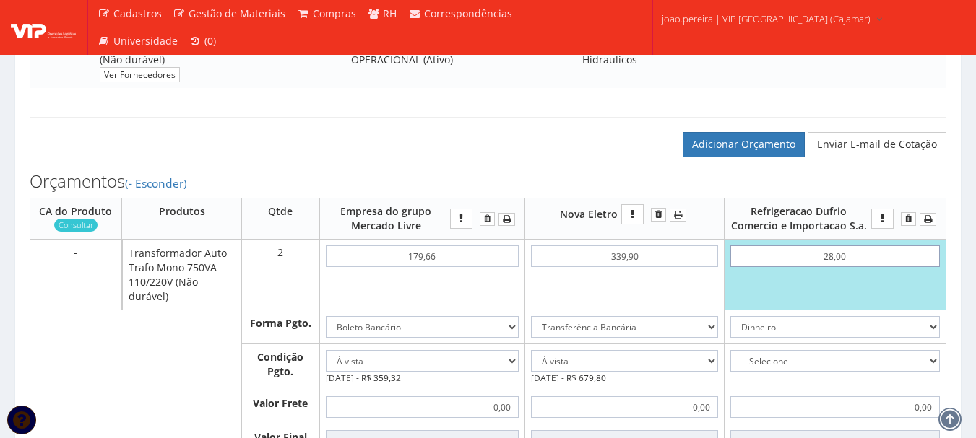
type input "280,00"
type input "560,00"
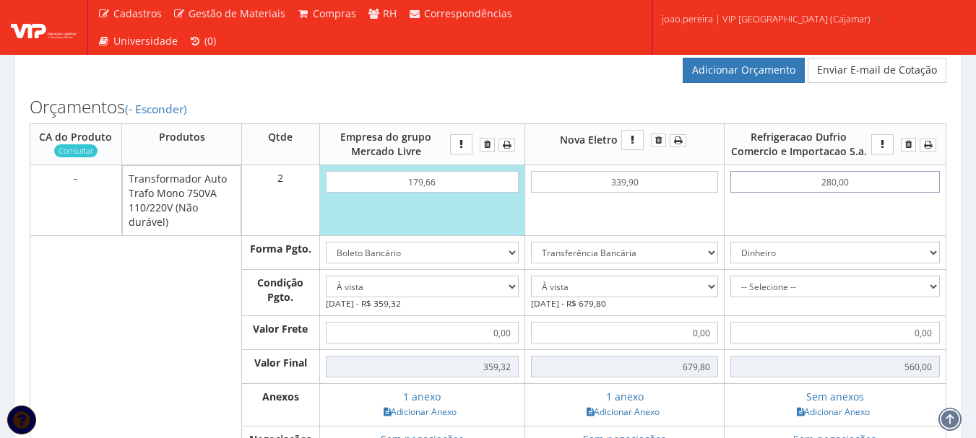
scroll to position [505, 0]
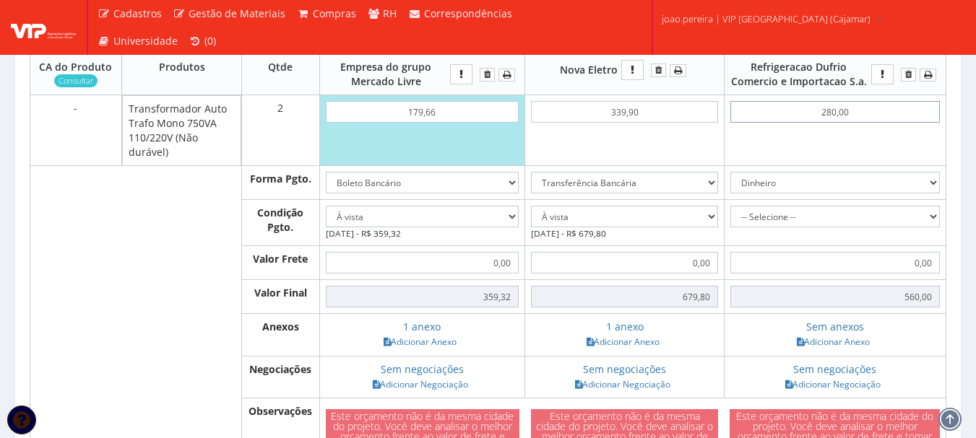
type input "280,00"
click at [926, 192] on select "Dinheiro Boleto Bancário Depósito Transferência Bancária Cartão de Crédito Cart…" at bounding box center [834, 183] width 209 height 22
select select "3"
click at [730, 186] on select "Dinheiro Boleto Bancário Depósito Transferência Bancária Cartão de Crédito Cart…" at bounding box center [834, 183] width 209 height 22
drag, startPoint x: 921, startPoint y: 235, endPoint x: 930, endPoint y: 230, distance: 11.0
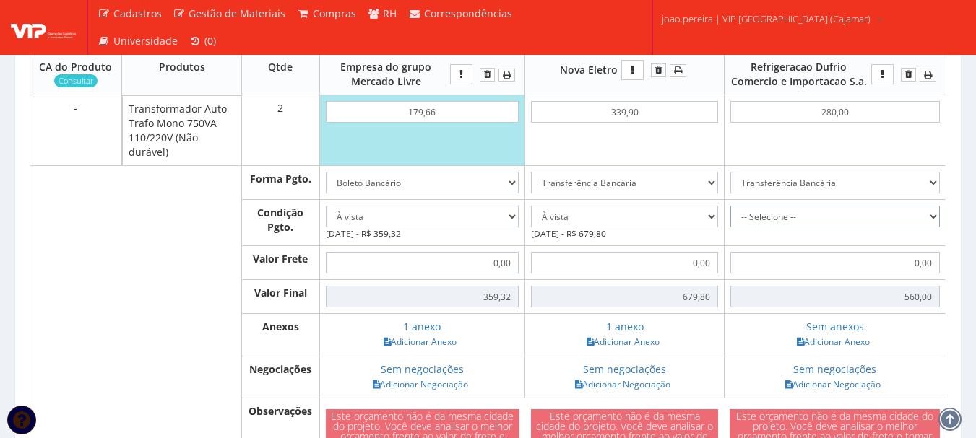
click at [924, 227] on select "-- Selecione -- À vista 7 dias 10 dias" at bounding box center [834, 217] width 209 height 22
select select "0"
click at [730, 220] on select "-- Selecione -- À vista 7 dias 10 dias" at bounding box center [834, 217] width 209 height 22
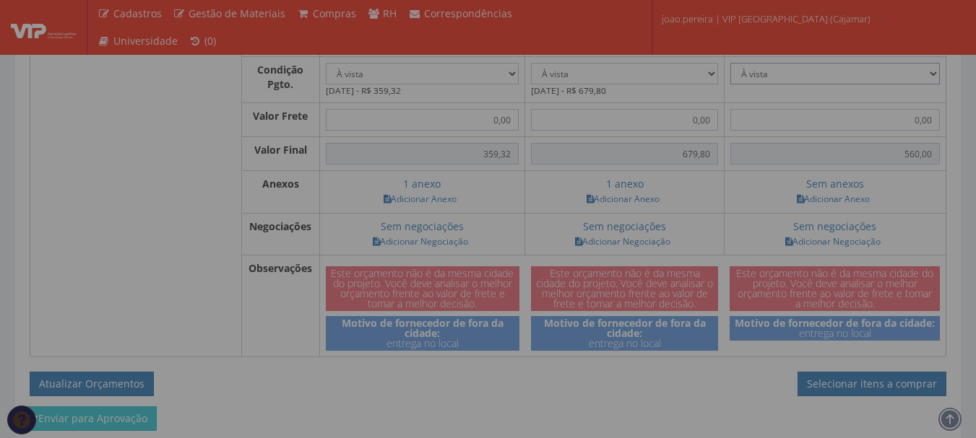
scroll to position [650, 0]
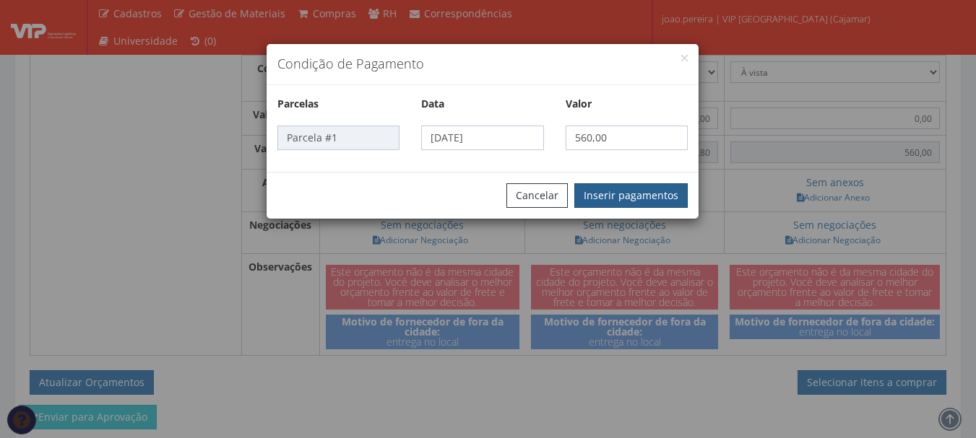
click at [641, 186] on button "Inserir pagamentos" at bounding box center [630, 195] width 113 height 25
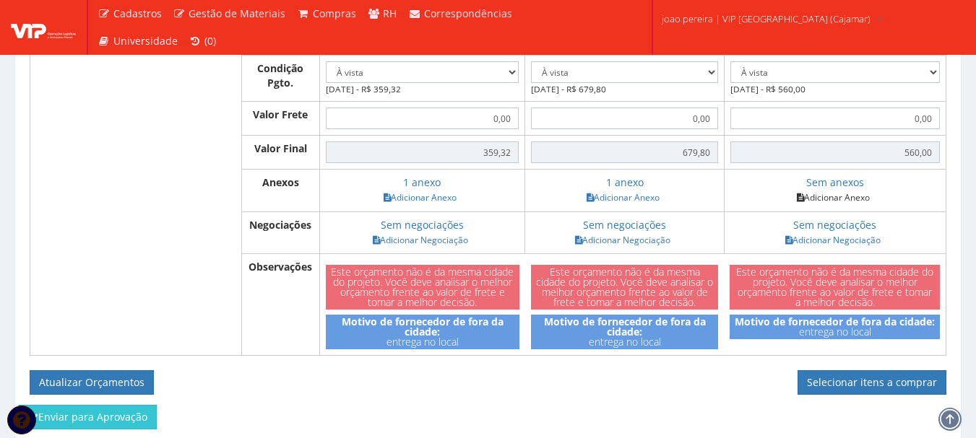
click at [850, 205] on link "Adicionar Anexo" at bounding box center [833, 197] width 82 height 15
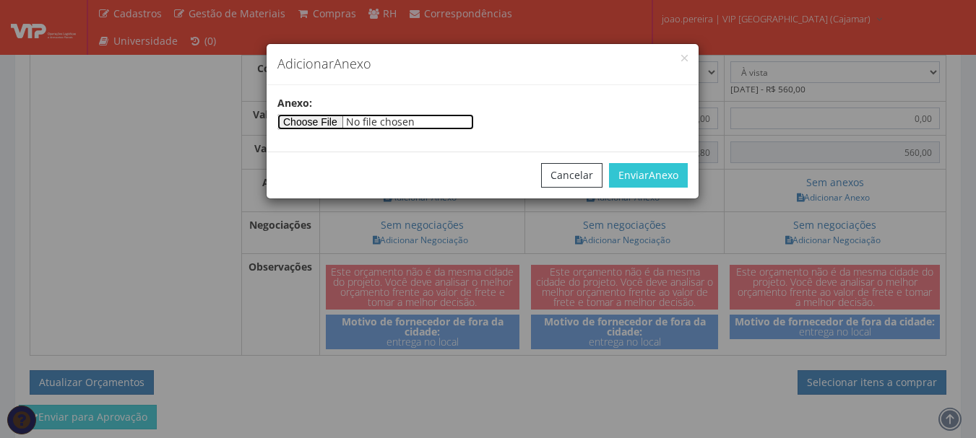
click at [322, 118] on input"] "file" at bounding box center [375, 122] width 196 height 16
type input"] "C:\fakepath\ORÇAMENTO DUFRIO.jpg"
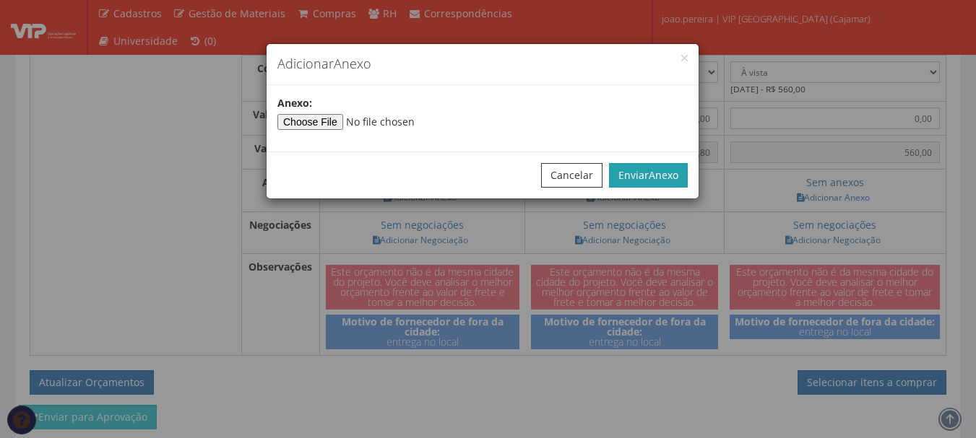
click at [662, 172] on span "Anexo" at bounding box center [663, 175] width 30 height 14
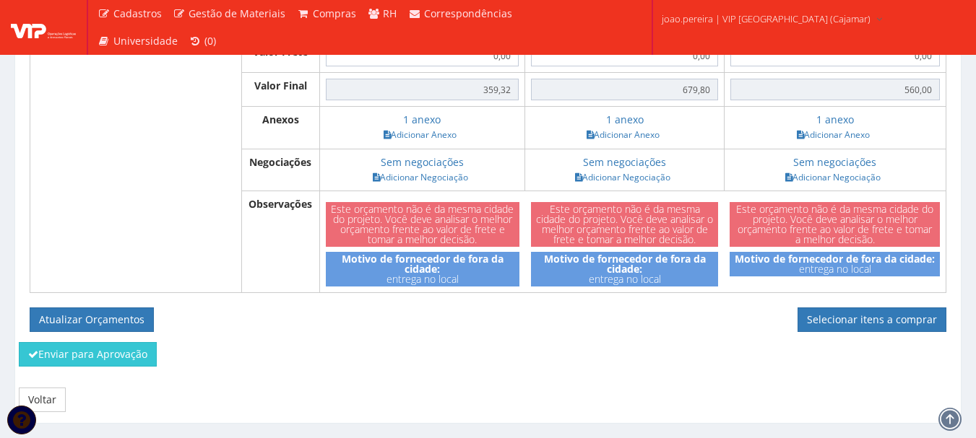
scroll to position [762, 0]
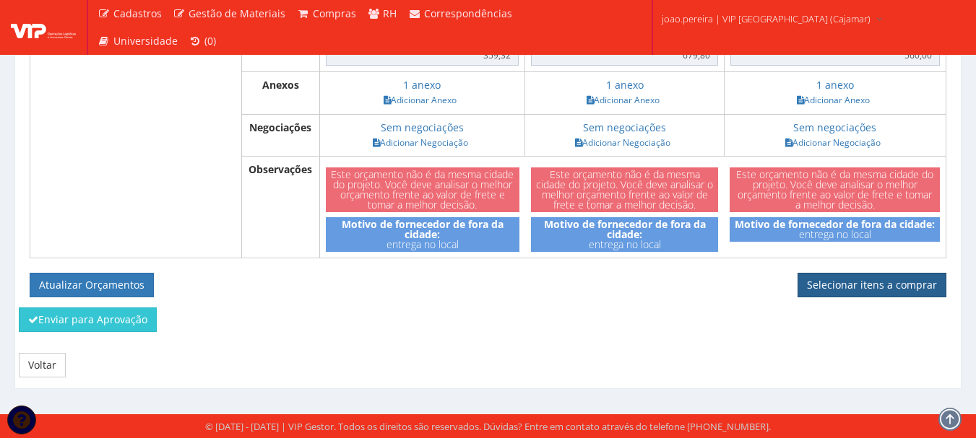
click at [862, 283] on link "Selecionar itens a comprar" at bounding box center [871, 285] width 149 height 25
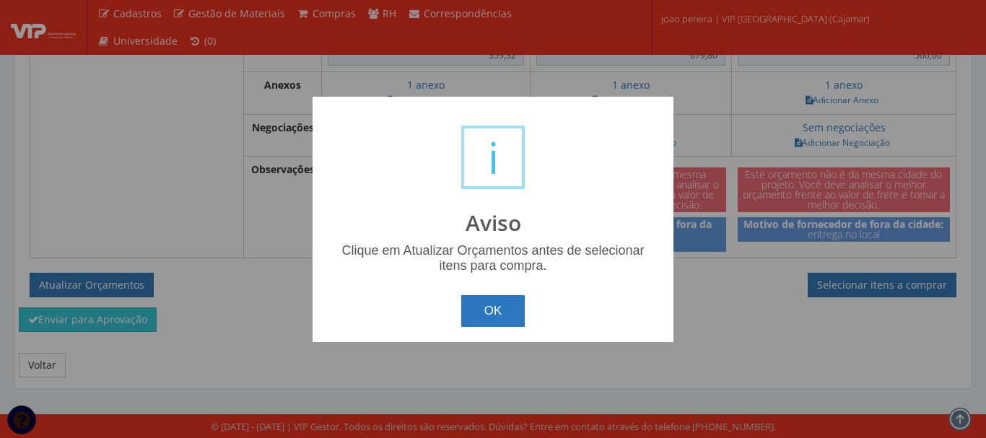
click at [503, 303] on button "OK" at bounding box center [493, 311] width 64 height 32
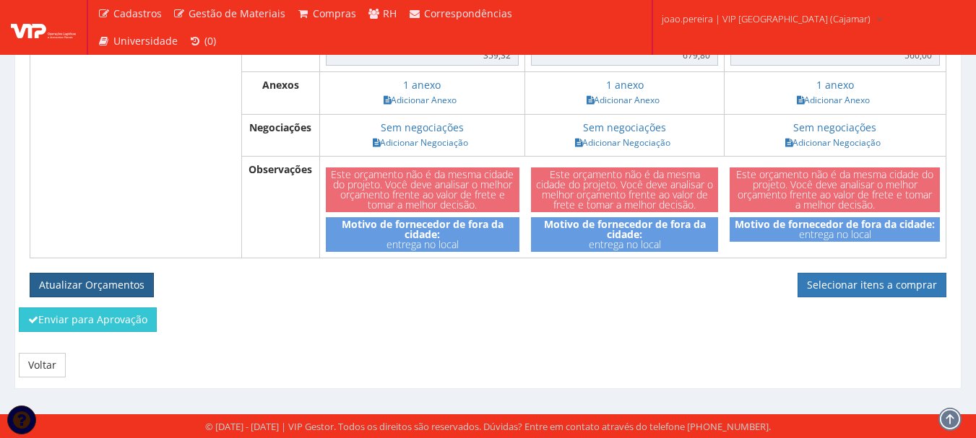
click at [56, 285] on button "Atualizar Orçamentos" at bounding box center [92, 285] width 124 height 25
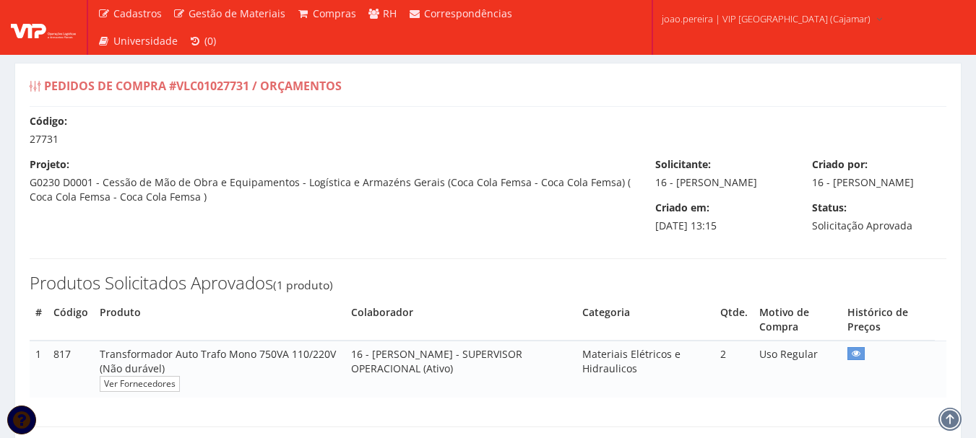
select select "0"
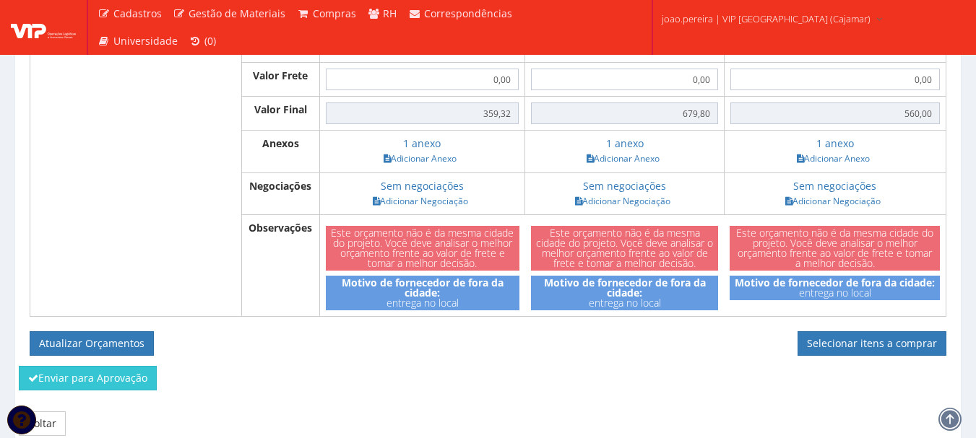
scroll to position [710, 0]
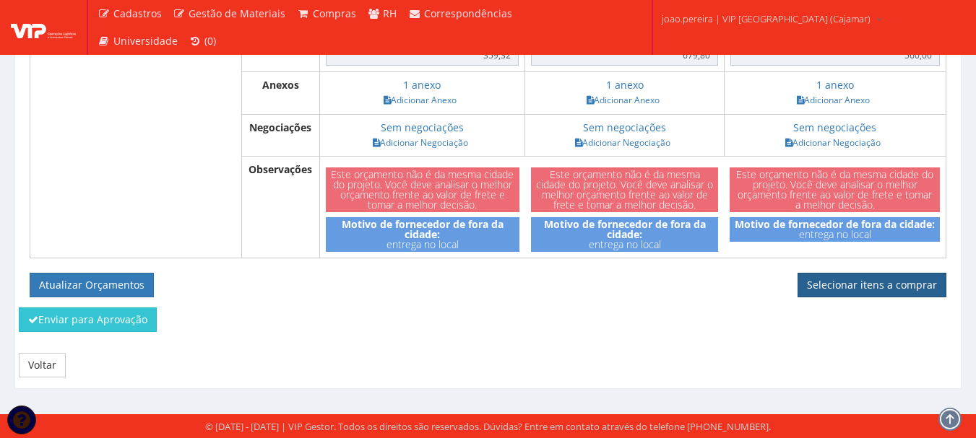
click at [874, 291] on link "Selecionar itens a comprar" at bounding box center [871, 285] width 149 height 25
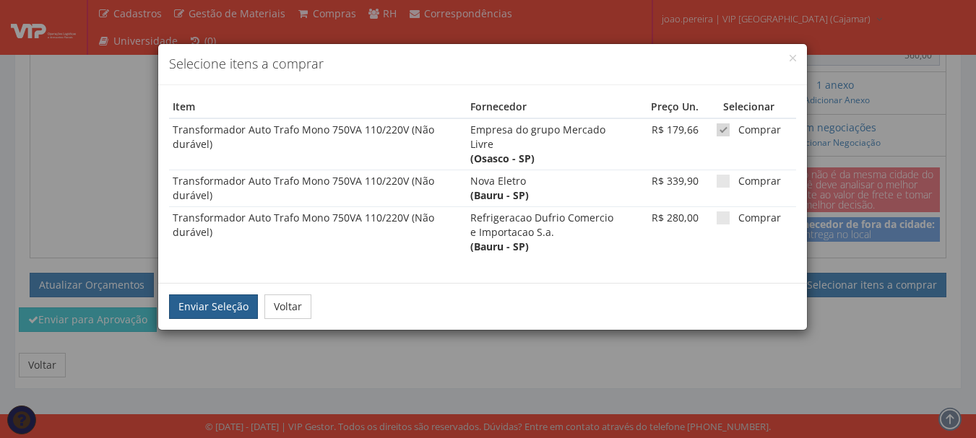
click at [202, 311] on button "Enviar Seleção" at bounding box center [213, 307] width 89 height 25
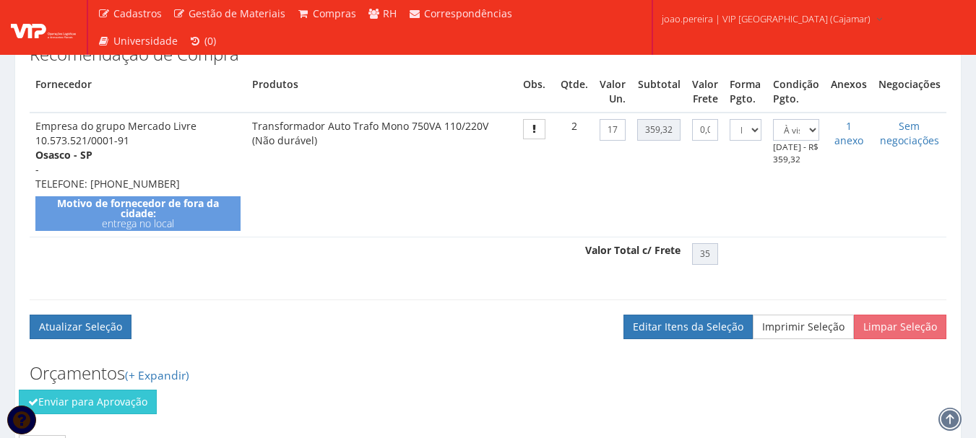
scroll to position [531, 0]
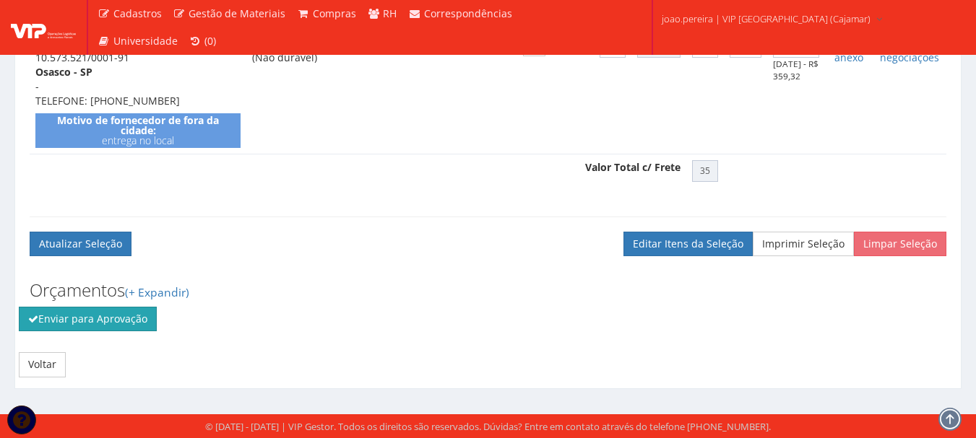
click at [100, 313] on button "Enviar para Aprovação" at bounding box center [88, 319] width 138 height 25
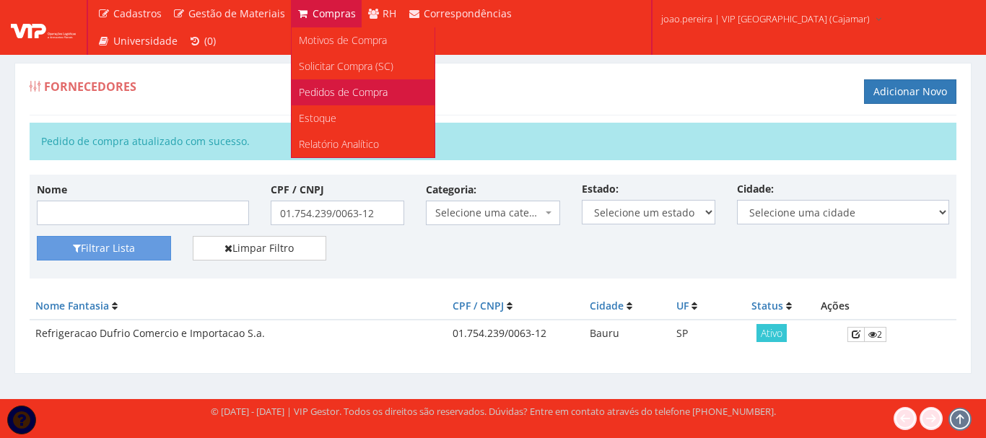
click at [344, 87] on span "Pedidos de Compra" at bounding box center [343, 92] width 89 height 14
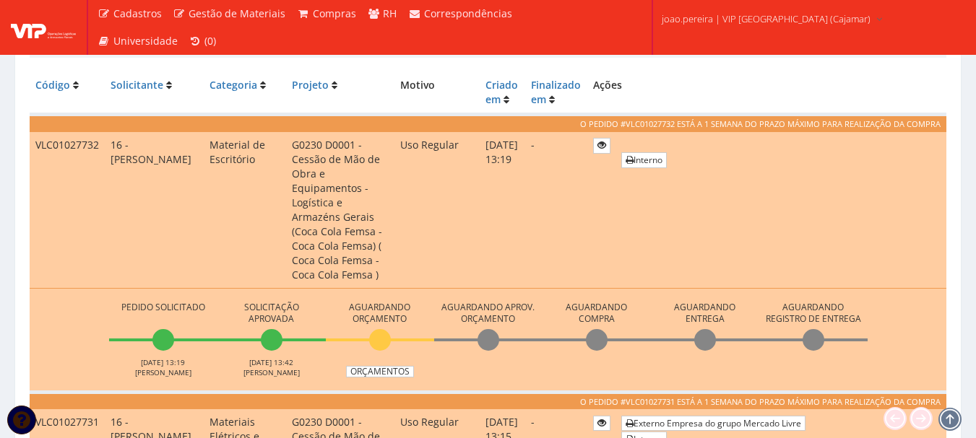
scroll to position [361, 0]
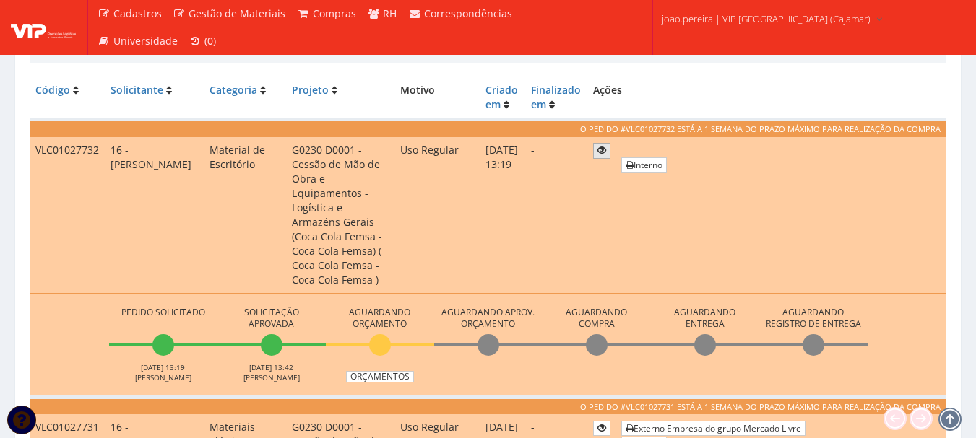
click at [606, 149] on icon at bounding box center [601, 150] width 9 height 10
click at [380, 371] on link "Orçamentos" at bounding box center [380, 377] width 68 height 12
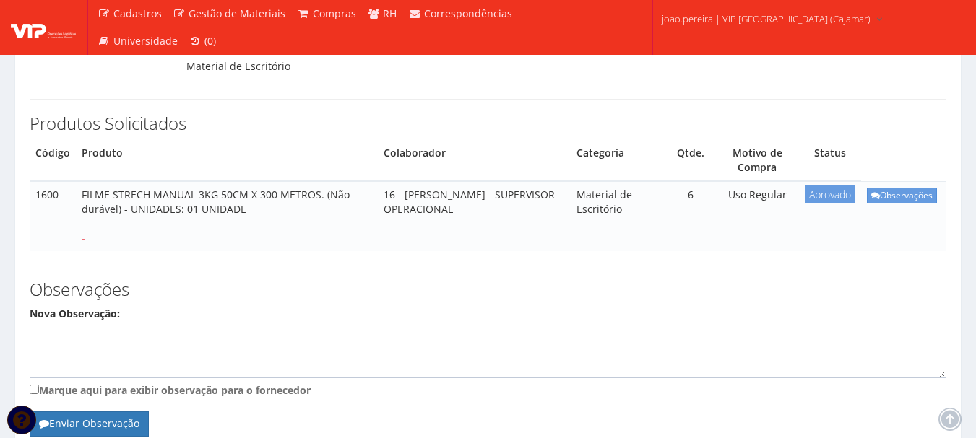
scroll to position [217, 0]
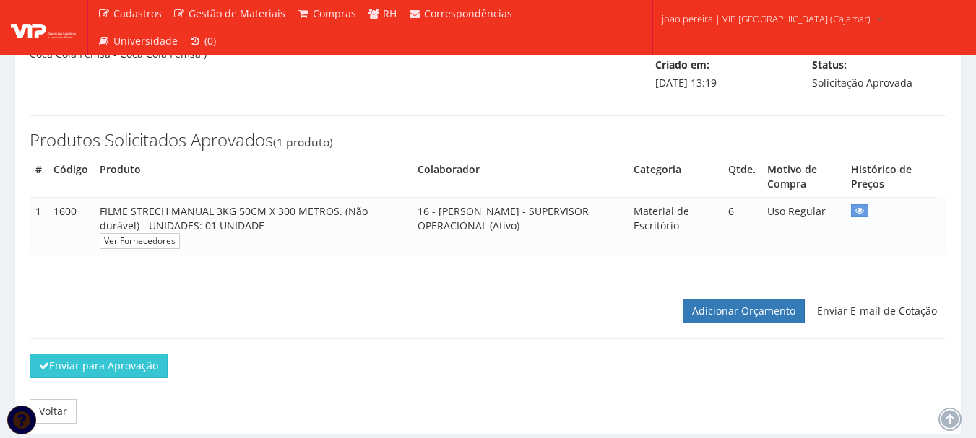
scroll to position [144, 0]
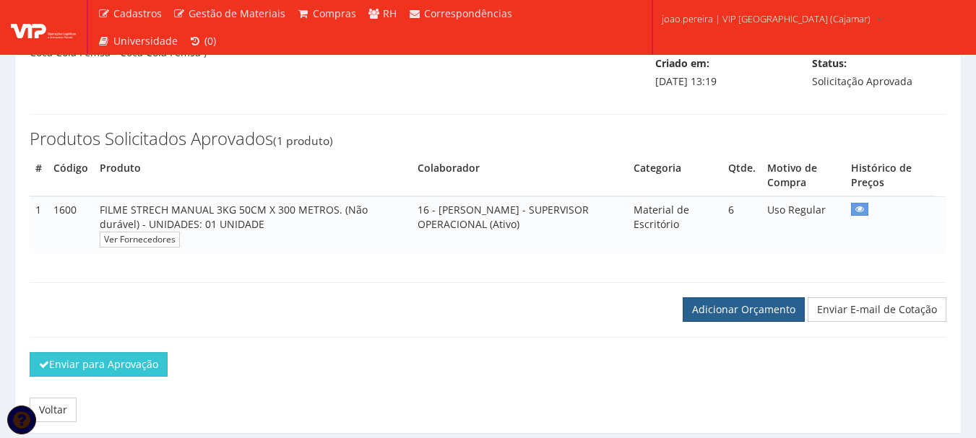
click at [746, 322] on link "Adicionar Orçamento" at bounding box center [743, 310] width 122 height 25
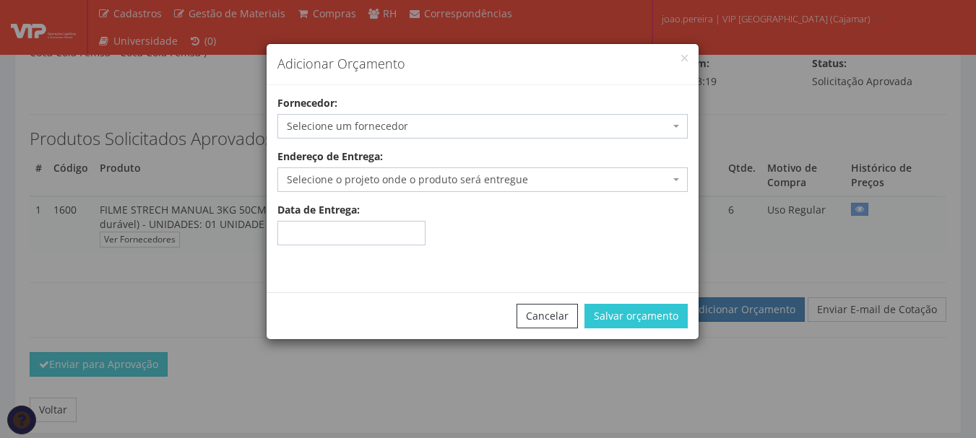
click at [392, 128] on span "Selecione um fornecedor" at bounding box center [478, 126] width 383 height 14
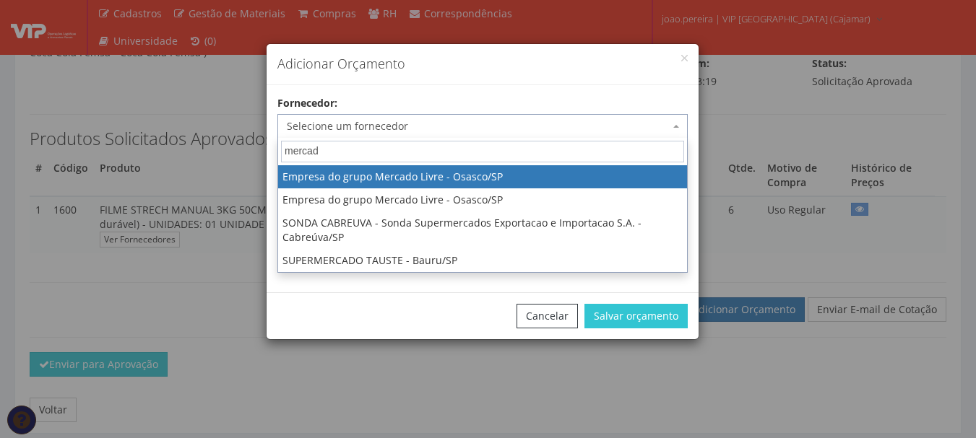
type input "mercado"
select select "318"
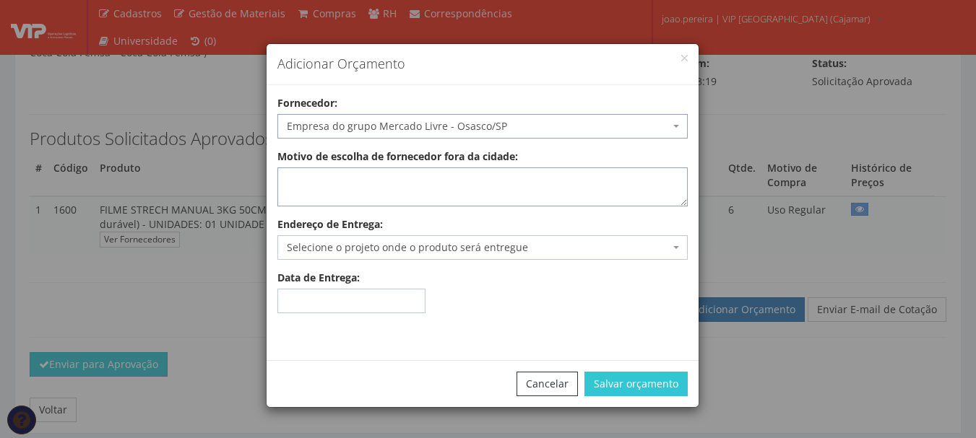
click at [391, 194] on textarea "Motivo de escolha de fornecedor fora da cidade:" at bounding box center [482, 187] width 410 height 39
type textarea "Entrega no local"
click at [395, 249] on span "Selecione o projeto onde o produto será entregue" at bounding box center [478, 247] width 383 height 14
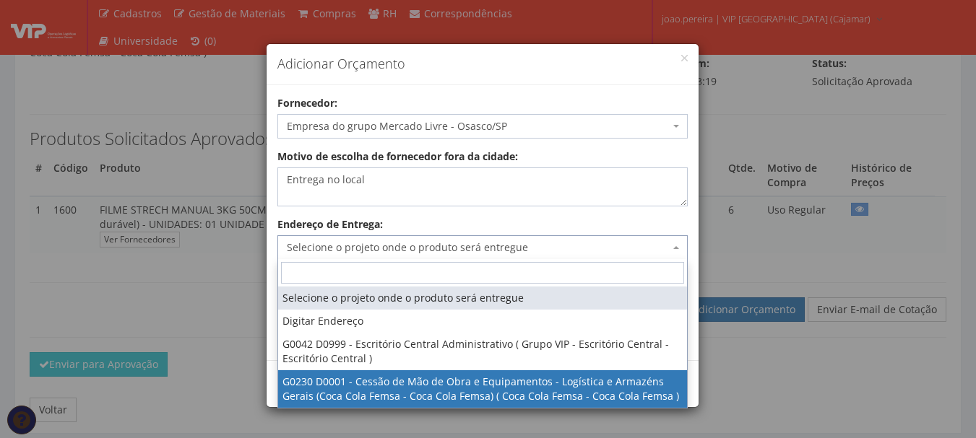
select select "230"
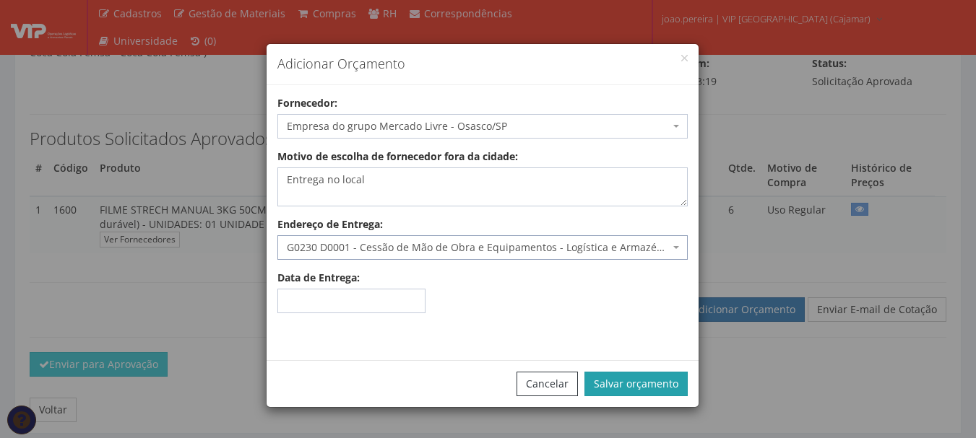
click at [654, 381] on button "Salvar orçamento" at bounding box center [635, 384] width 103 height 25
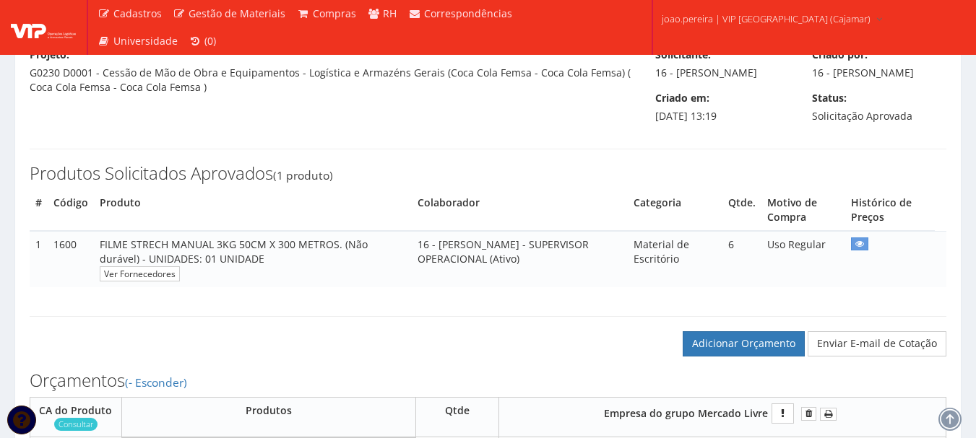
scroll to position [289, 0]
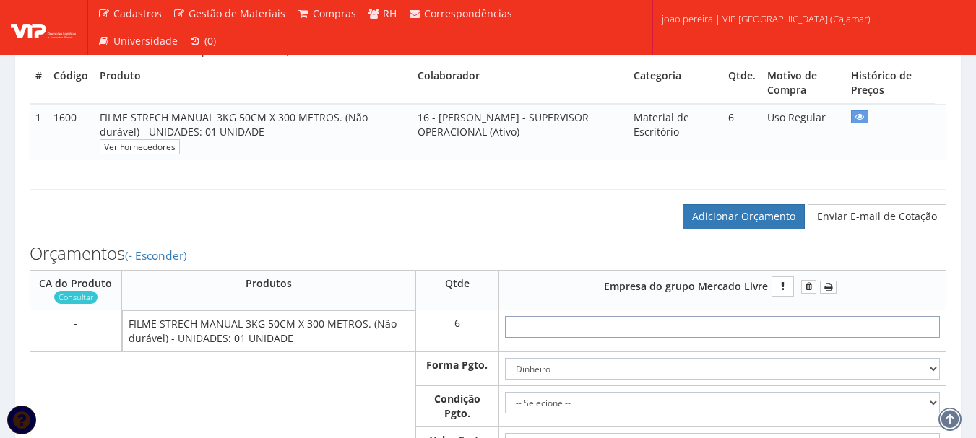
click at [762, 338] on input "text" at bounding box center [722, 327] width 435 height 22
type input "8"
type input "48,00"
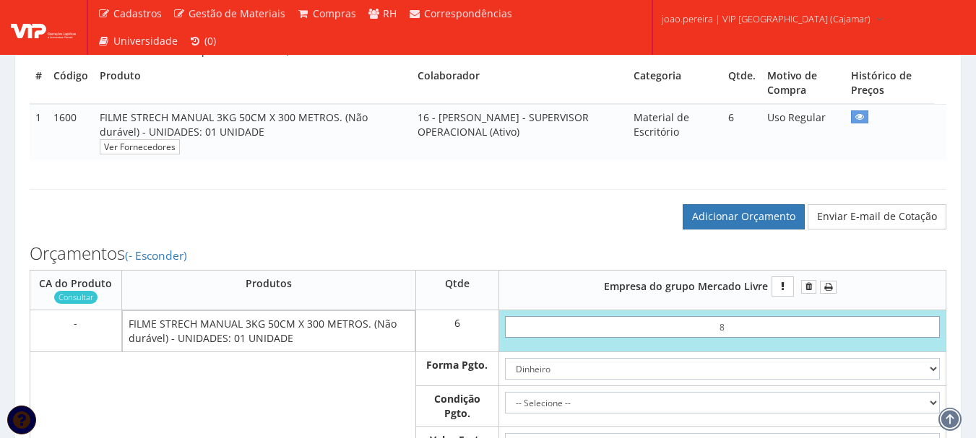
type input "84"
type input "504,00"
type input "8,46"
type input "50,76"
type input "84,63"
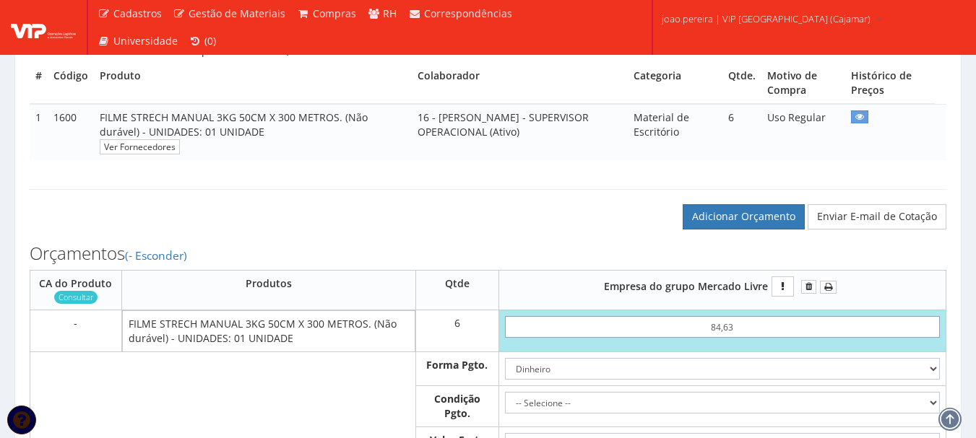
type input "507,78"
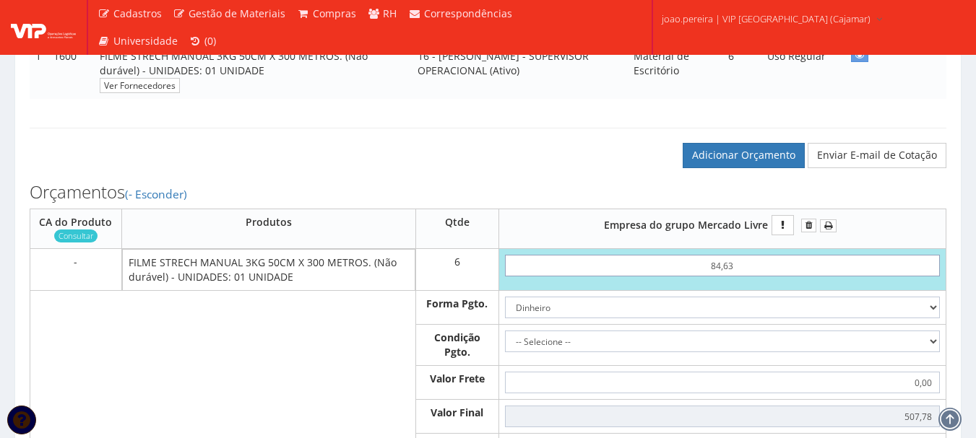
scroll to position [433, 0]
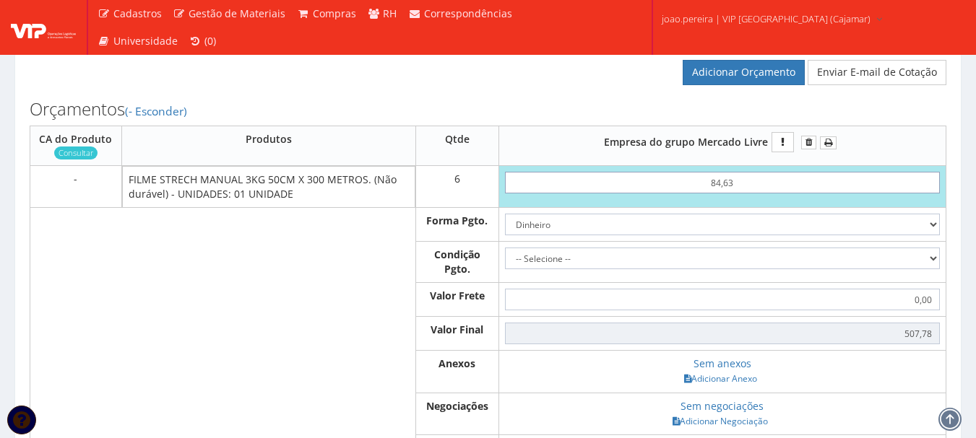
type input "84,63"
click at [802, 235] on select "Dinheiro Boleto Bancário Depósito Transferência Bancária Cartão de Crédito Cart…" at bounding box center [722, 225] width 435 height 22
click at [505, 228] on select "Dinheiro Boleto Bancário Depósito Transferência Bancária Cartão de Crédito Cart…" at bounding box center [722, 225] width 435 height 22
click at [750, 269] on select "-- Selecione -- À vista 7 dias 10 dias" at bounding box center [722, 259] width 435 height 22
click at [670, 309] on input "0,00" at bounding box center [722, 300] width 435 height 22
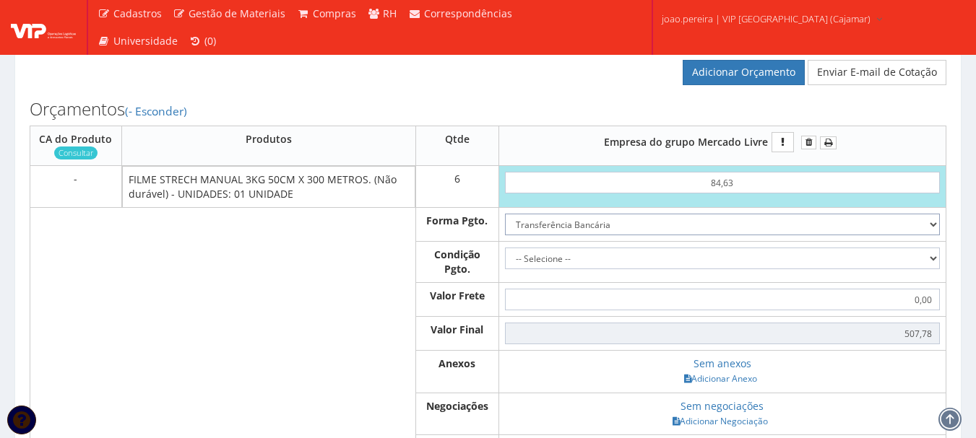
drag, startPoint x: 810, startPoint y: 233, endPoint x: 805, endPoint y: 242, distance: 10.0
click at [810, 233] on select "Dinheiro Boleto Bancário Depósito Transferência Bancária Cartão de Crédito Cart…" at bounding box center [722, 225] width 435 height 22
select select "1"
click at [505, 228] on select "Dinheiro Boleto Bancário Depósito Transferência Bancária Cartão de Crédito Cart…" at bounding box center [722, 225] width 435 height 22
click at [700, 269] on select "-- Selecione -- À vista 7 dias 10 dias" at bounding box center [722, 259] width 435 height 22
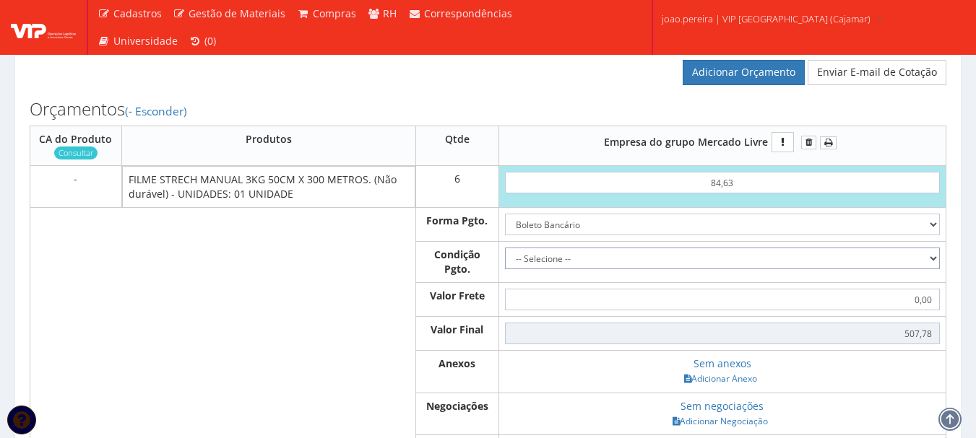
select select "0"
click at [505, 262] on select "-- Selecione -- À vista 7 dias 10 dias" at bounding box center [722, 259] width 435 height 22
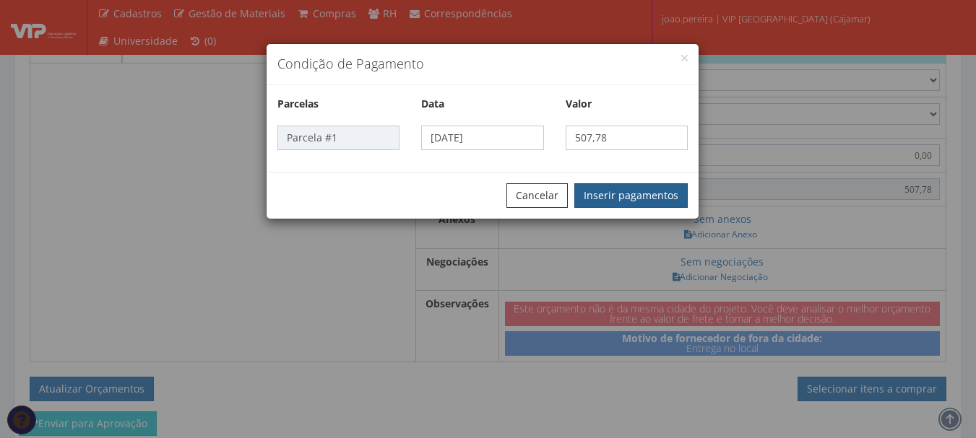
click at [641, 193] on button "Inserir pagamentos" at bounding box center [630, 195] width 113 height 25
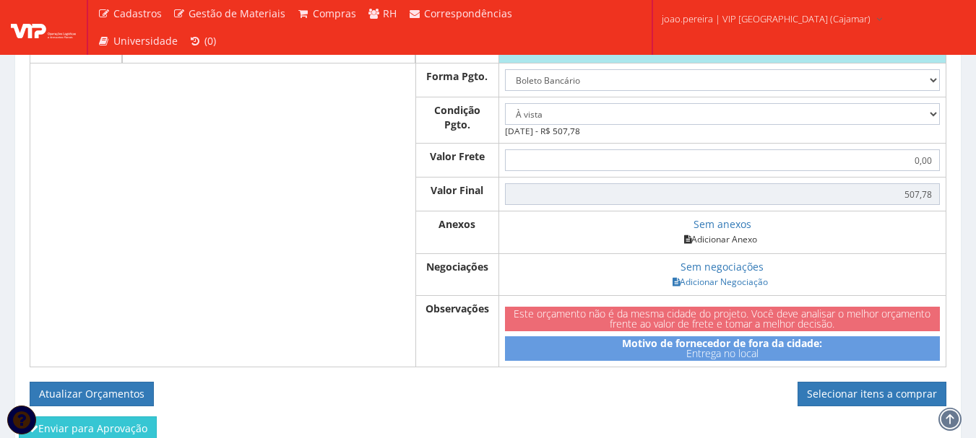
click at [732, 247] on link "Adicionar Anexo" at bounding box center [721, 239] width 82 height 15
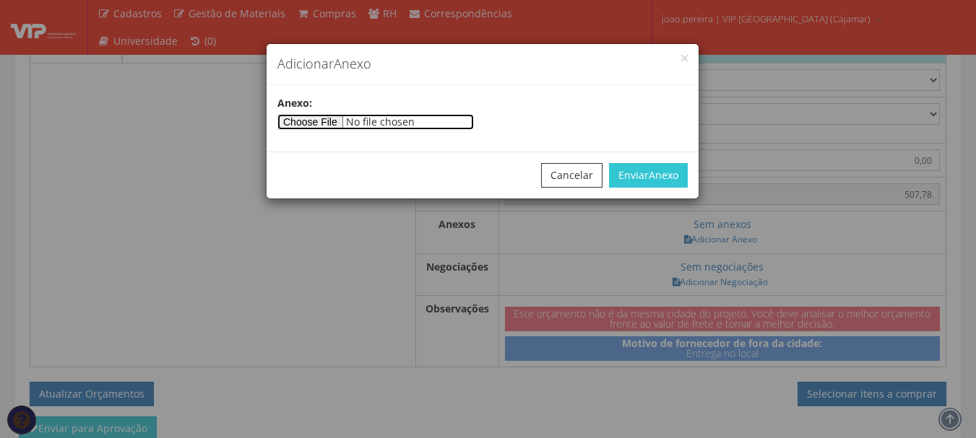
click at [343, 119] on input"] "file" at bounding box center [375, 122] width 196 height 16
type input"] "C:\fakepath\FILME STRECH.jpg"
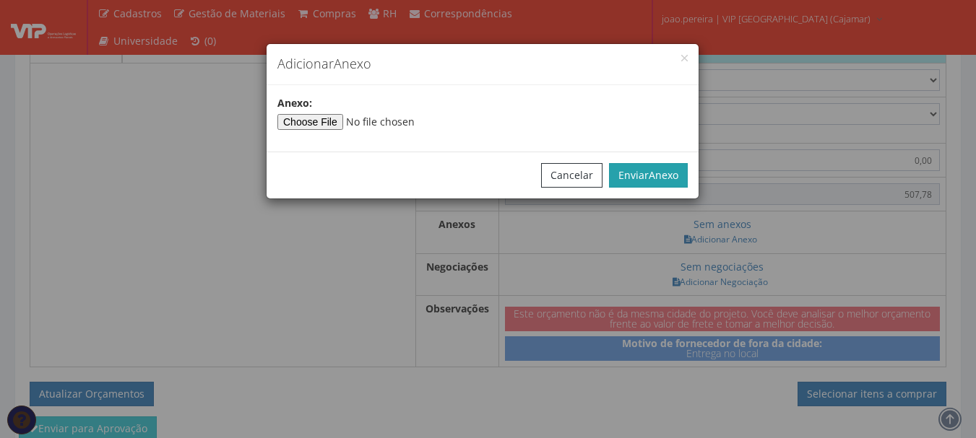
click at [682, 181] on button "Enviar Anexo" at bounding box center [648, 175] width 79 height 25
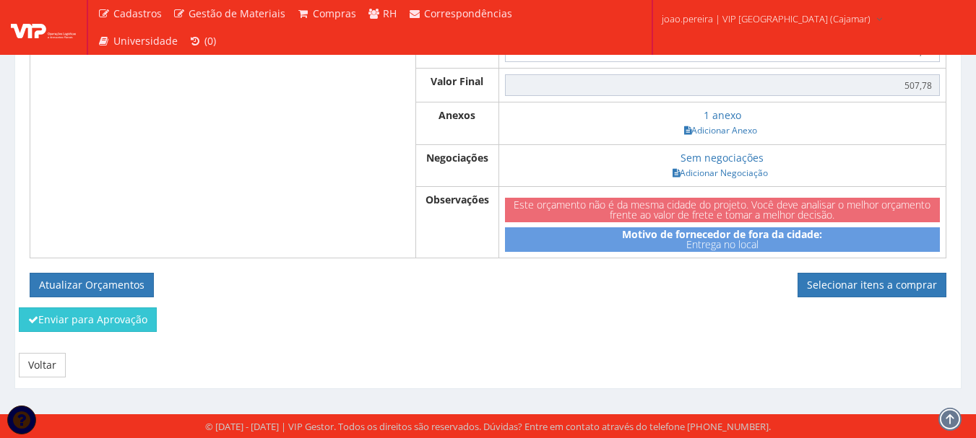
scroll to position [701, 0]
click at [133, 278] on button "Atualizar Orçamentos" at bounding box center [92, 285] width 124 height 25
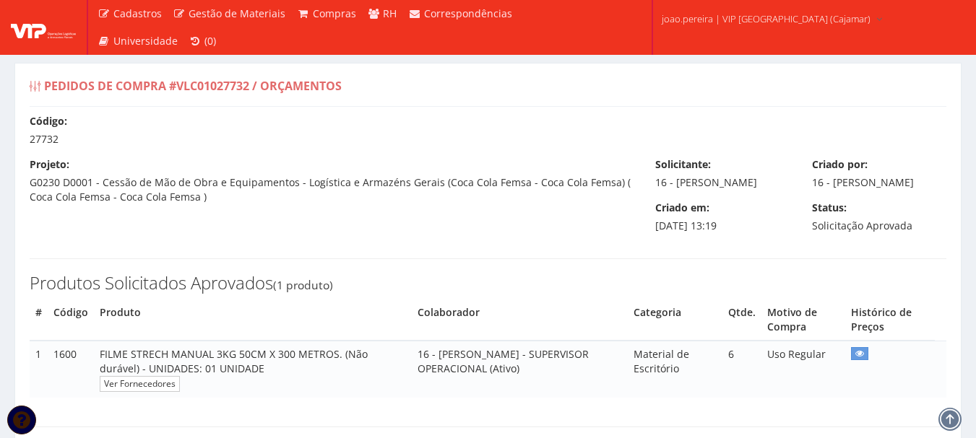
select select "0"
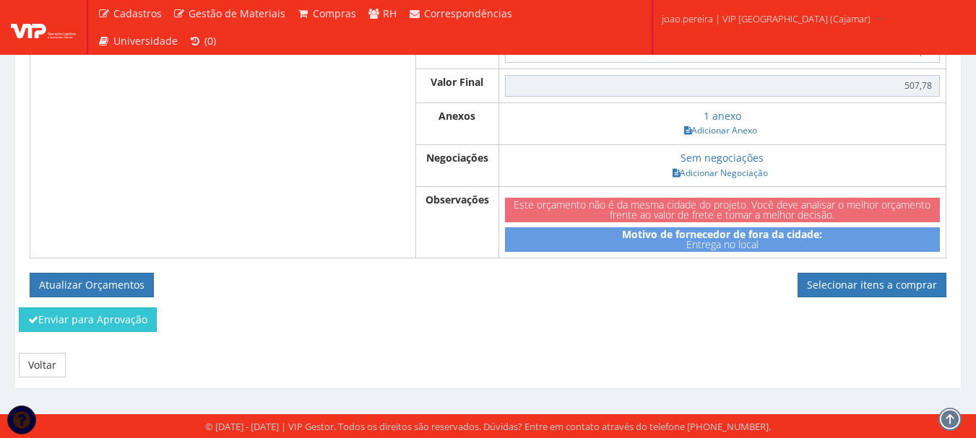
scroll to position [649, 0]
click at [44, 363] on link "Voltar" at bounding box center [42, 365] width 47 height 25
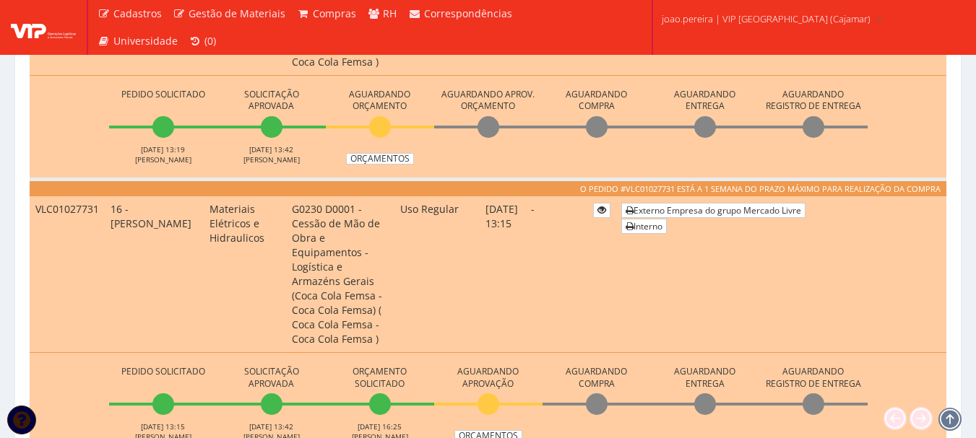
scroll to position [578, 0]
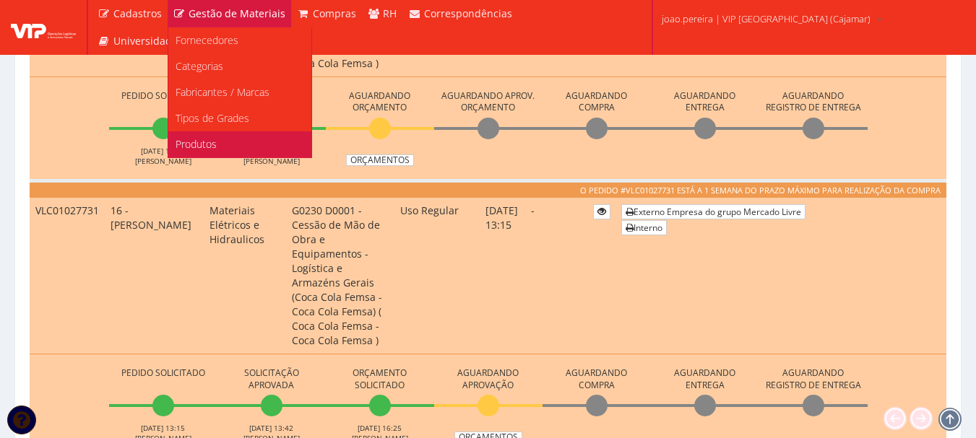
click at [205, 147] on span "Produtos" at bounding box center [195, 144] width 41 height 14
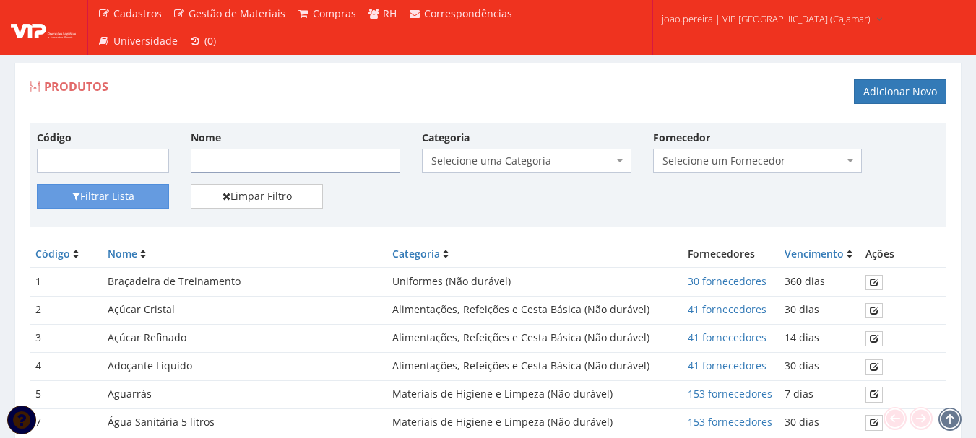
click at [232, 154] on input "Nome" at bounding box center [295, 161] width 209 height 25
type input "nobreak"
click at [37, 184] on button "Filtrar Lista" at bounding box center [103, 196] width 132 height 25
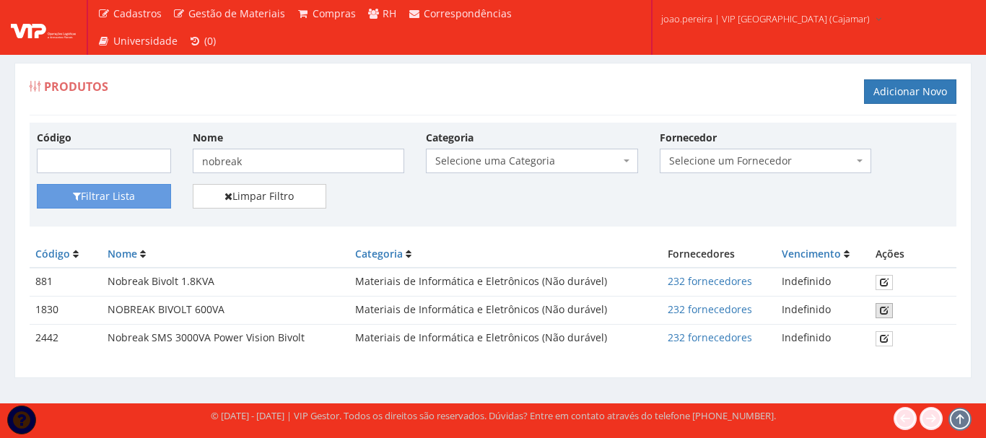
click at [885, 312] on icon at bounding box center [884, 310] width 9 height 10
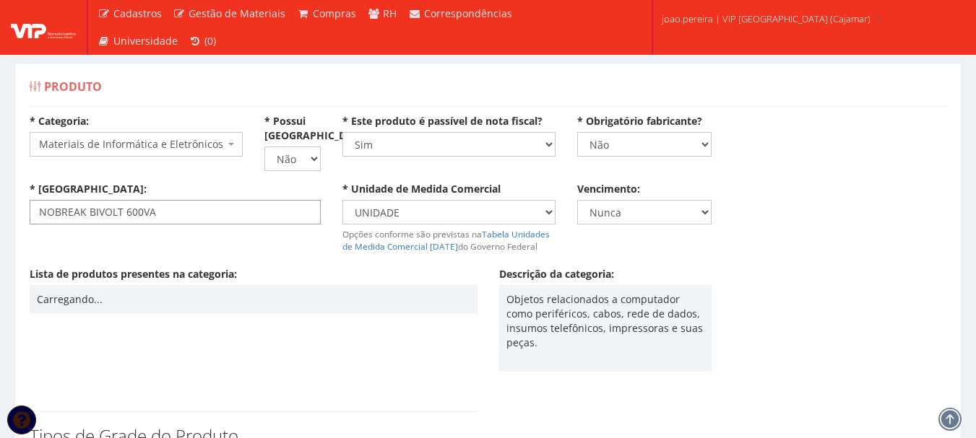
drag, startPoint x: 125, startPoint y: 209, endPoint x: 395, endPoint y: 214, distance: 270.1
click at [395, 214] on div "* Nome: NOBREAK BIVOLT 600VA * Unidade de Medida Comercial Selecione uma unidad…" at bounding box center [488, 224] width 938 height 85
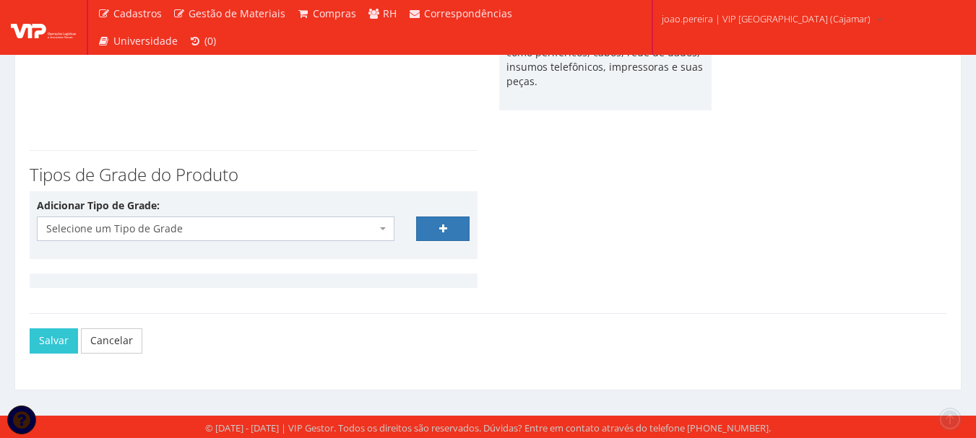
scroll to position [263, 0]
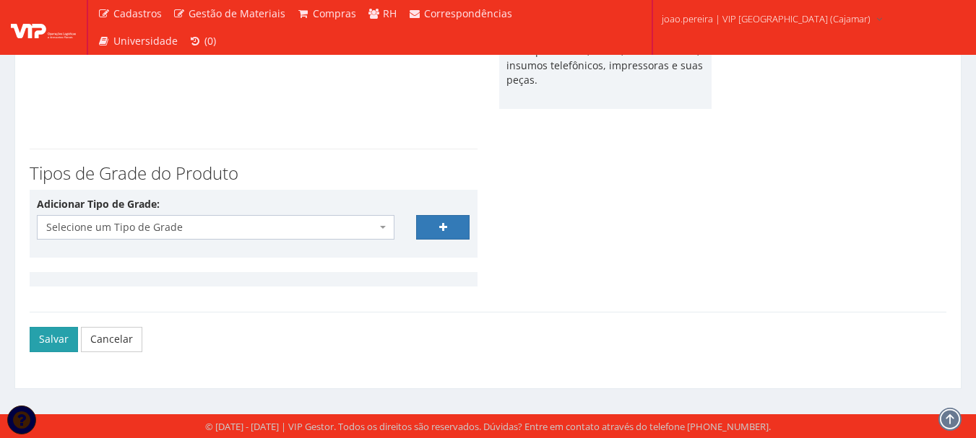
type input "NOBREAK BIVOLT"
click at [61, 338] on button "Salvar" at bounding box center [54, 339] width 48 height 25
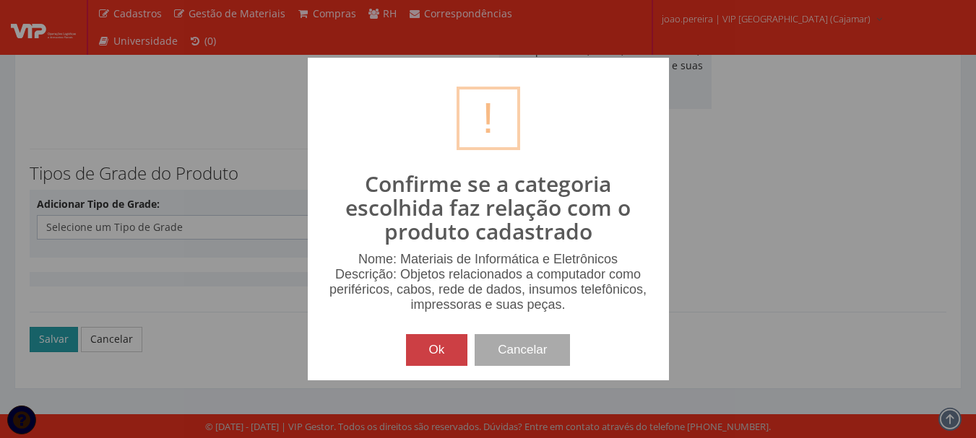
scroll to position [248, 0]
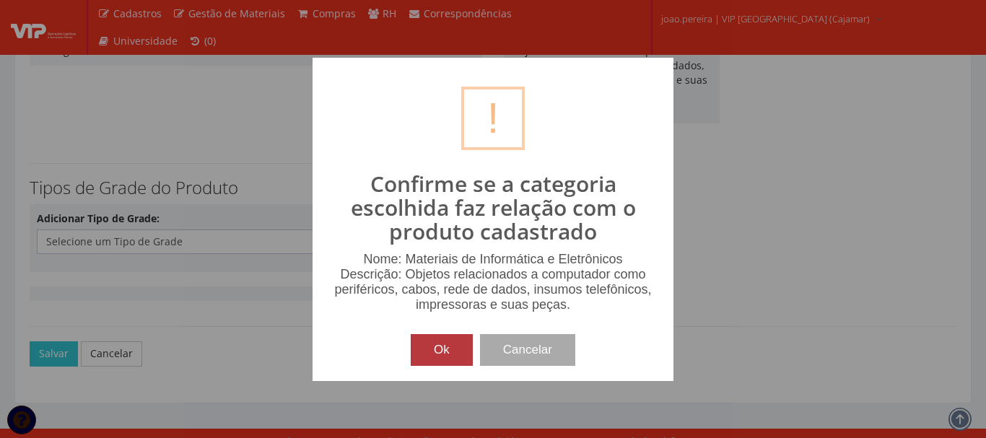
click at [438, 347] on button "Ok" at bounding box center [442, 350] width 62 height 32
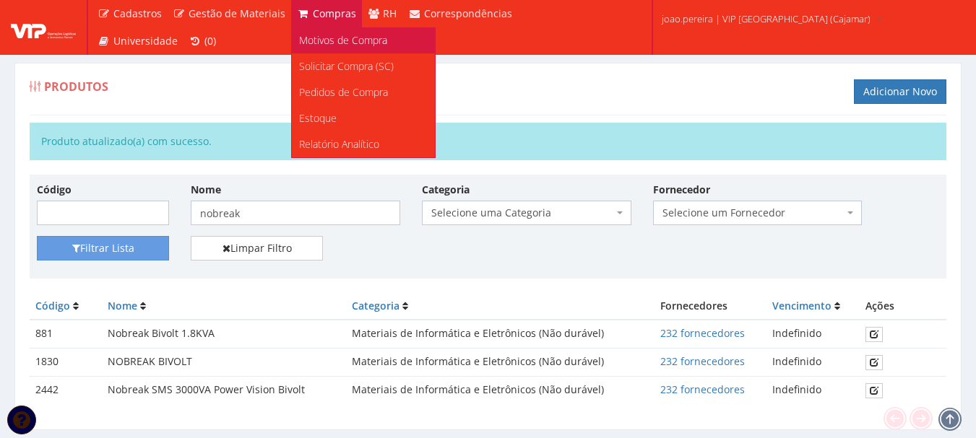
click at [334, 40] on span "Motivos de Compra" at bounding box center [343, 40] width 88 height 14
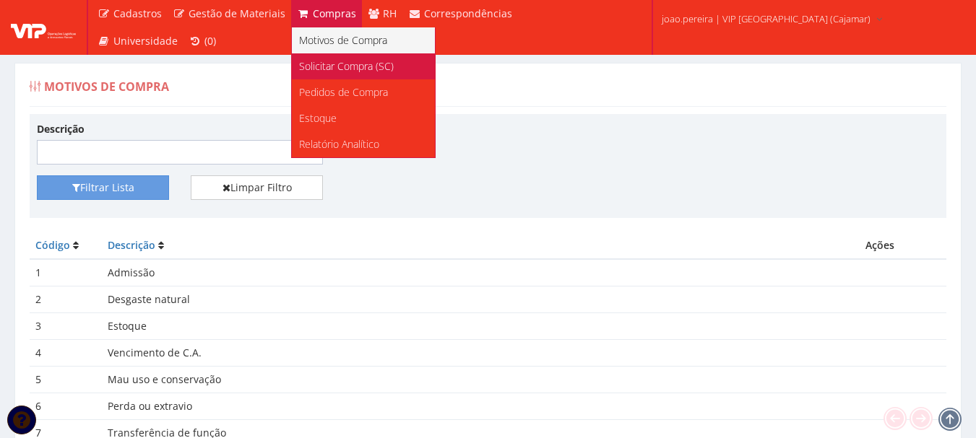
click at [328, 64] on span "Solicitar Compra (SC)" at bounding box center [346, 66] width 95 height 14
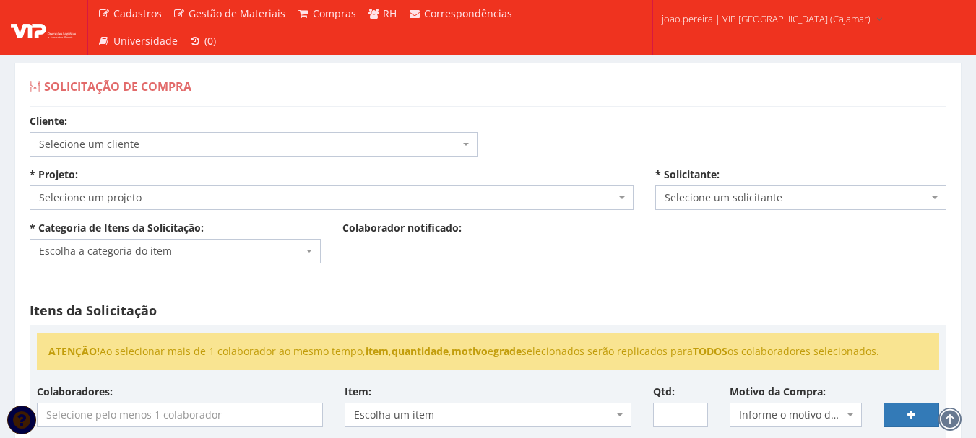
click at [200, 144] on span "Selecione um cliente" at bounding box center [249, 144] width 420 height 14
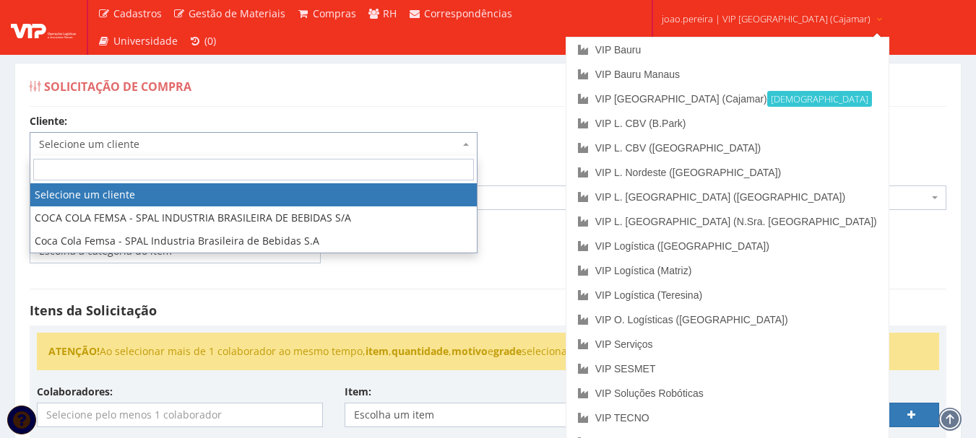
click at [737, 13] on span "joao.pereira | VIP [GEOGRAPHIC_DATA] (Cajamar)" at bounding box center [765, 19] width 209 height 14
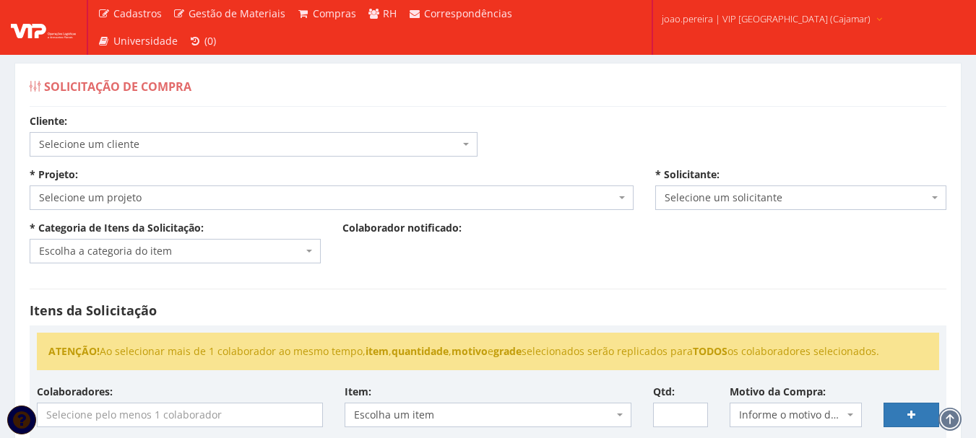
click at [729, 22] on span "joao.pereira | VIP [GEOGRAPHIC_DATA] (Cajamar)" at bounding box center [765, 19] width 209 height 14
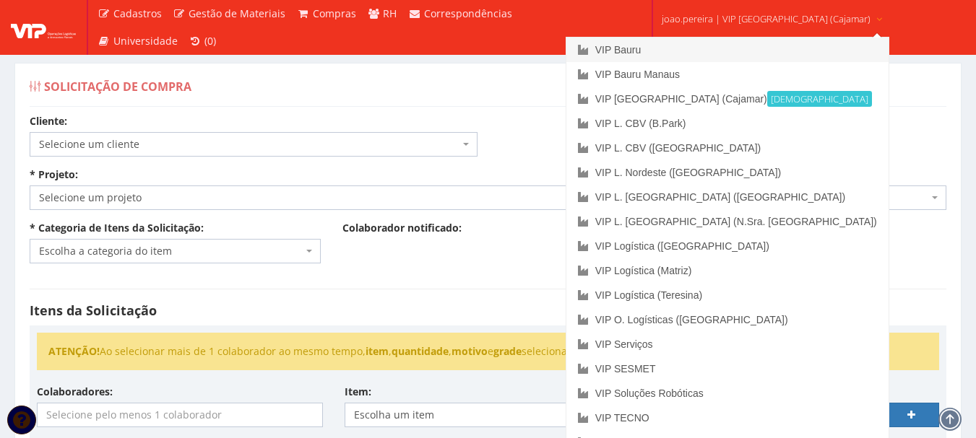
click at [667, 48] on link "VIP Bauru" at bounding box center [727, 50] width 322 height 25
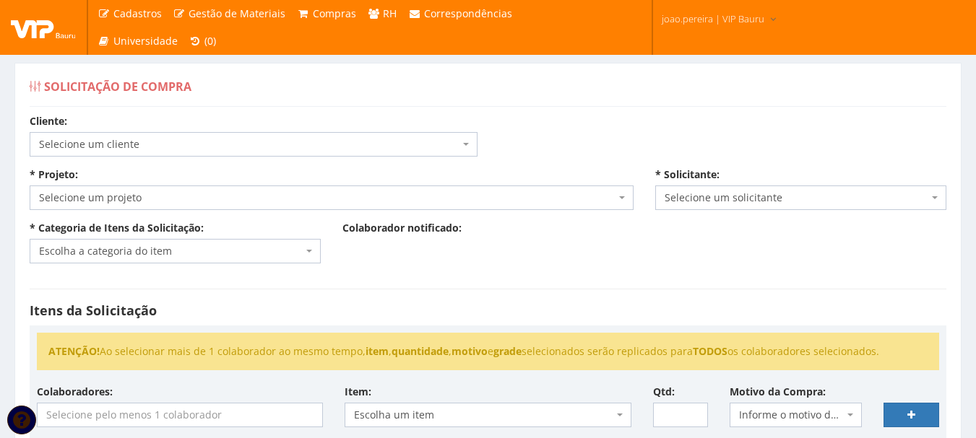
click at [150, 147] on span "Selecione um cliente" at bounding box center [249, 144] width 420 height 14
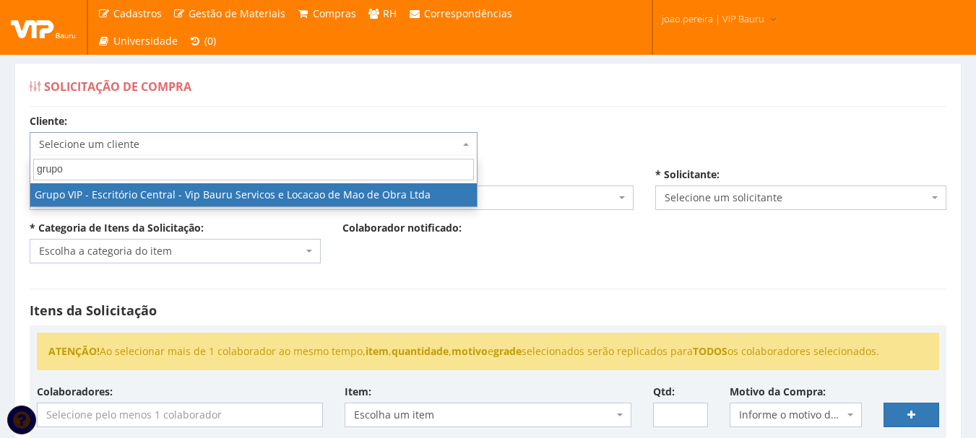
type input "grupo"
select select "16"
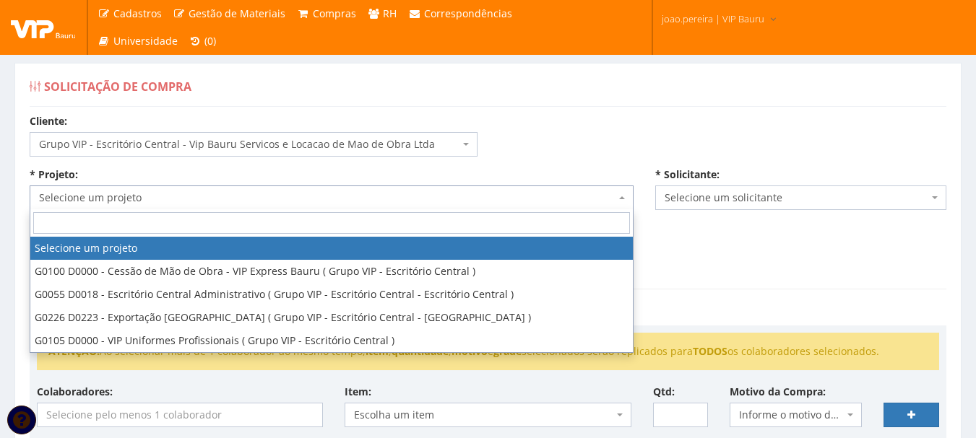
click at [160, 199] on span "Selecione um projeto" at bounding box center [327, 198] width 576 height 14
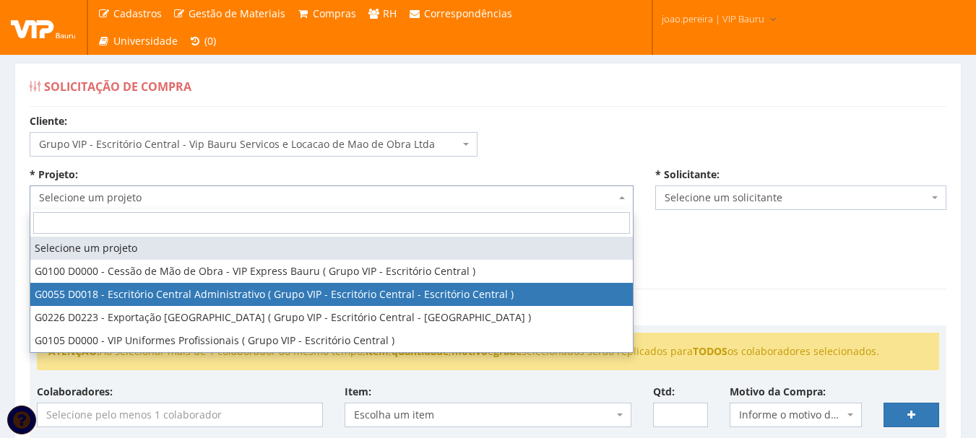
select select "55"
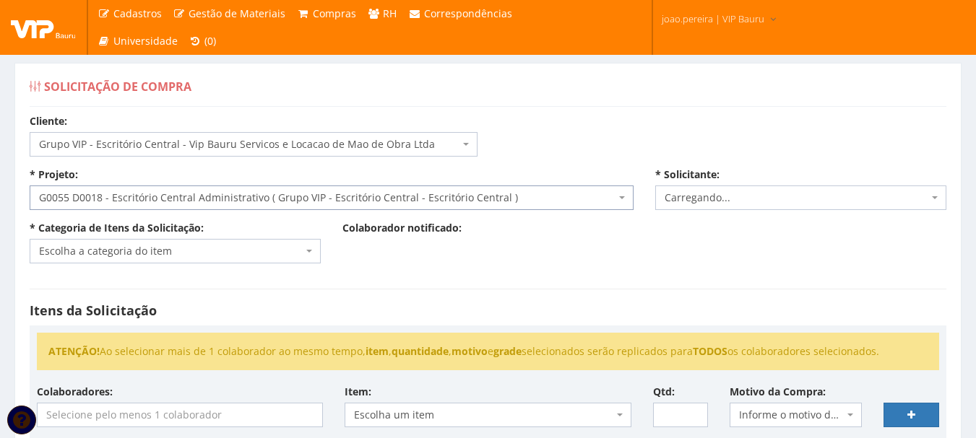
select select "4079"
click at [214, 247] on span "Escolha a categoria do item" at bounding box center [171, 251] width 264 height 14
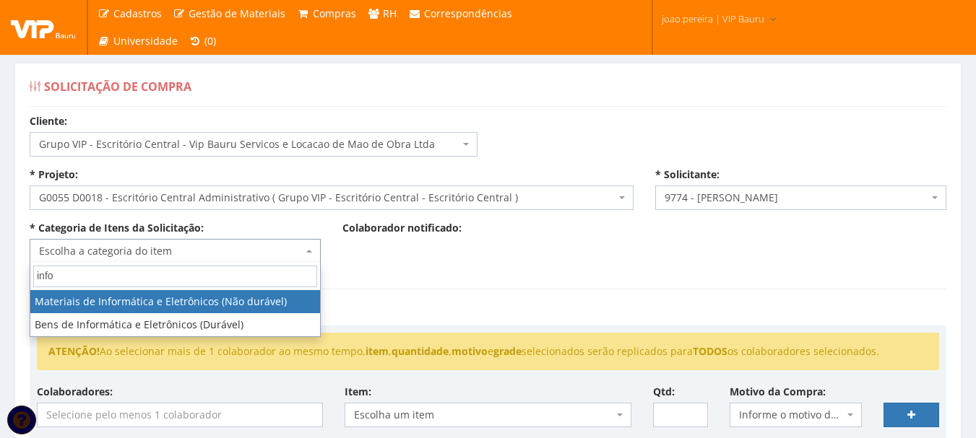
type input "info"
select select "9"
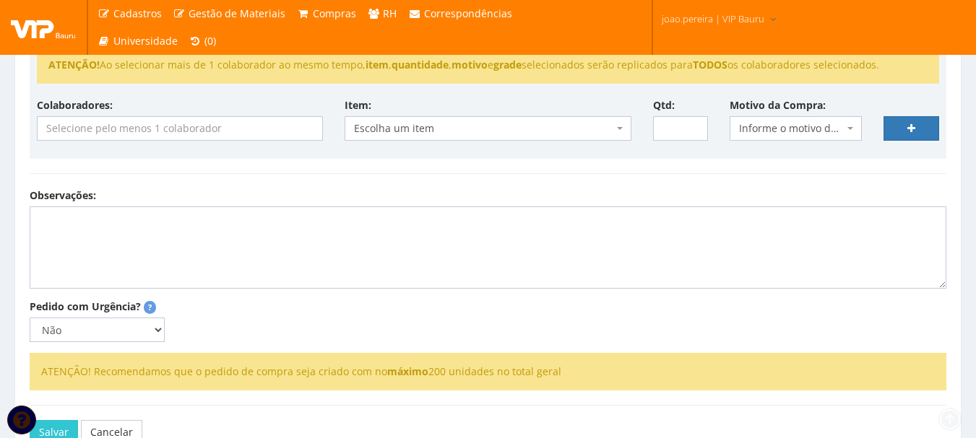
scroll to position [289, 0]
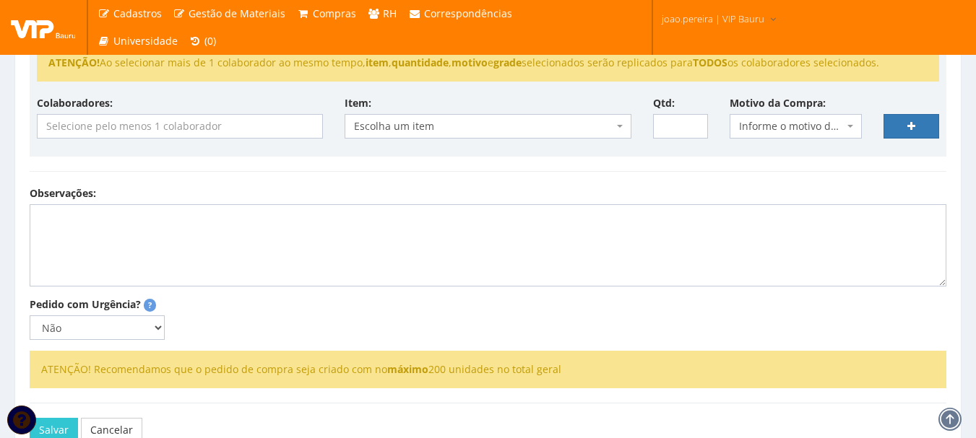
click at [190, 126] on input "search" at bounding box center [180, 126] width 285 height 23
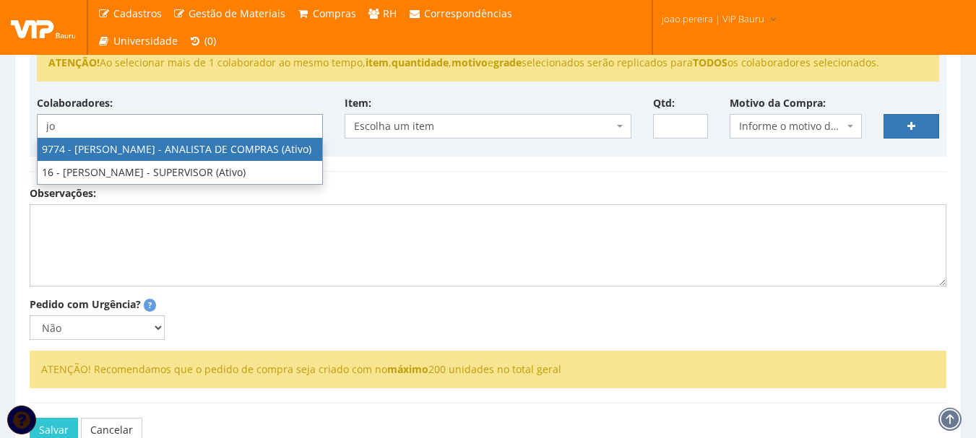
type input "jo"
select select "4079"
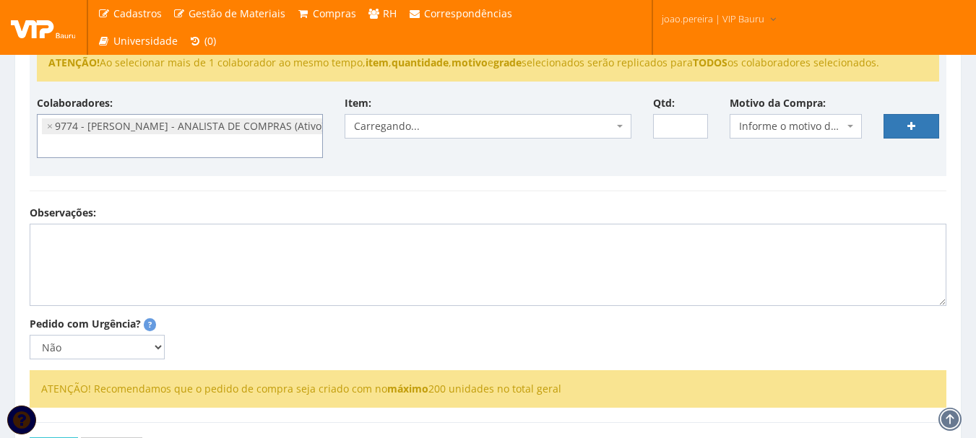
scroll to position [159, 0]
click at [497, 175] on div "ATENÇÃO! Ao selecionar mais de 1 colaborador ao mesmo tempo, item , quantidade …" at bounding box center [488, 106] width 916 height 139
click at [384, 125] on span "Escolha um item" at bounding box center [483, 126] width 259 height 14
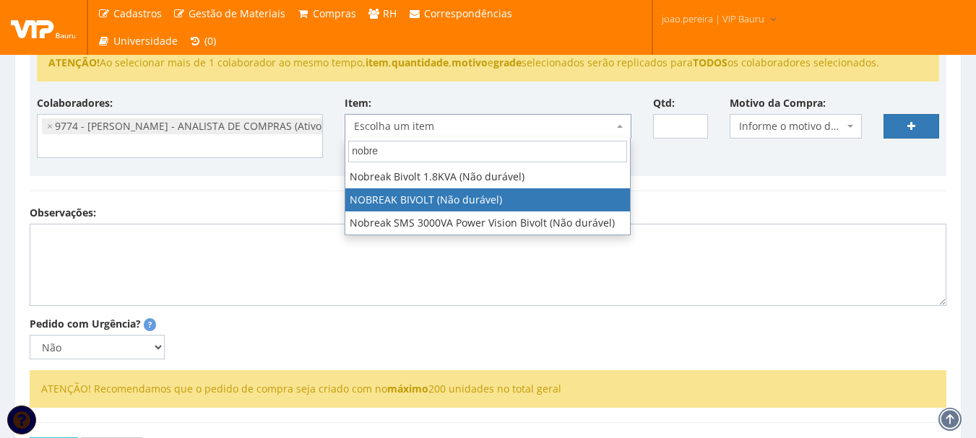
type input "nobre"
select select "1830"
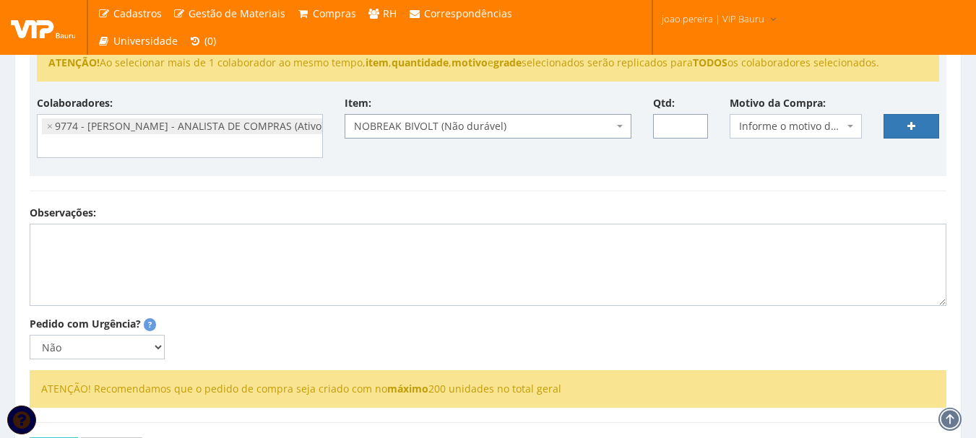
click at [674, 126] on input "Qtd:" at bounding box center [681, 126] width 56 height 25
type input "2"
click at [799, 124] on span "Informe o motivo da compra" at bounding box center [791, 126] width 105 height 14
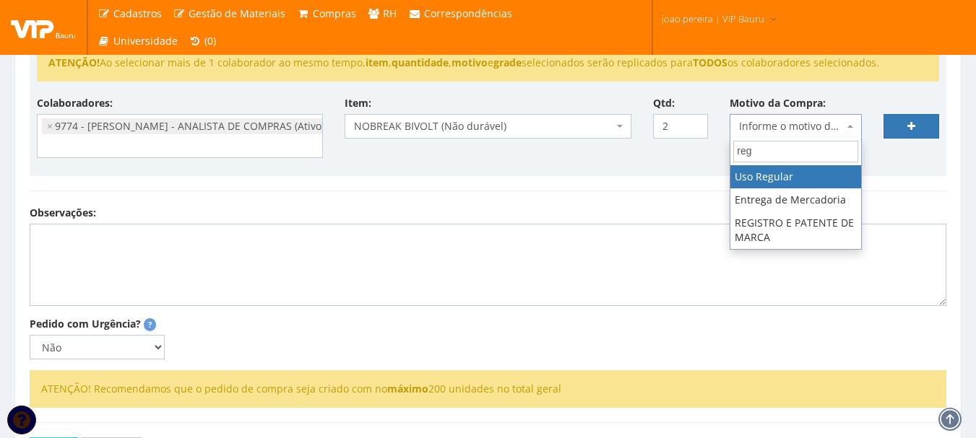
type input "reg"
select select "13"
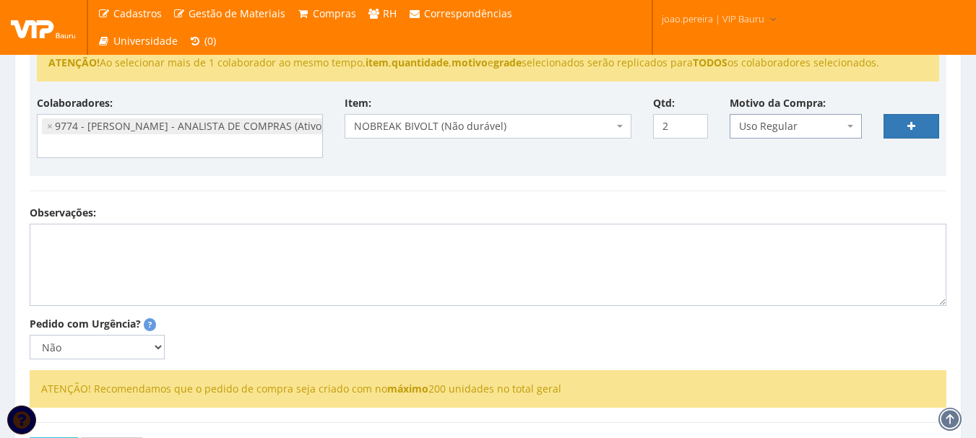
click at [805, 127] on span "Uso Regular" at bounding box center [791, 126] width 105 height 14
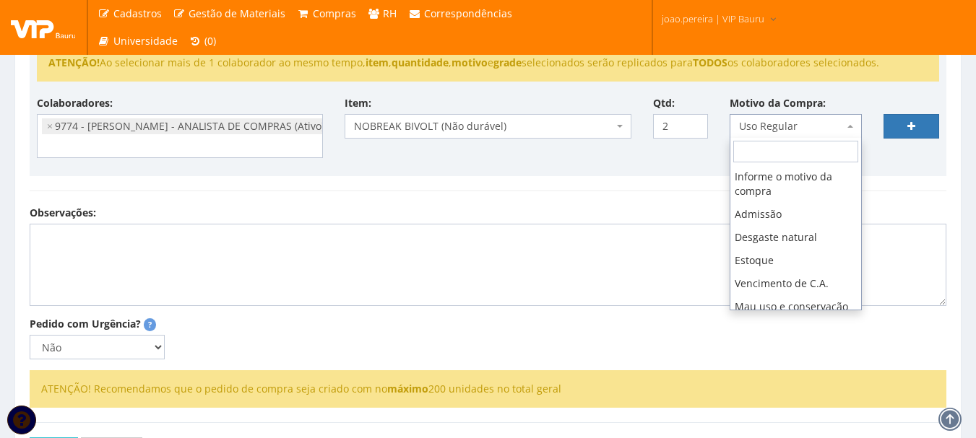
scroll to position [326, 0]
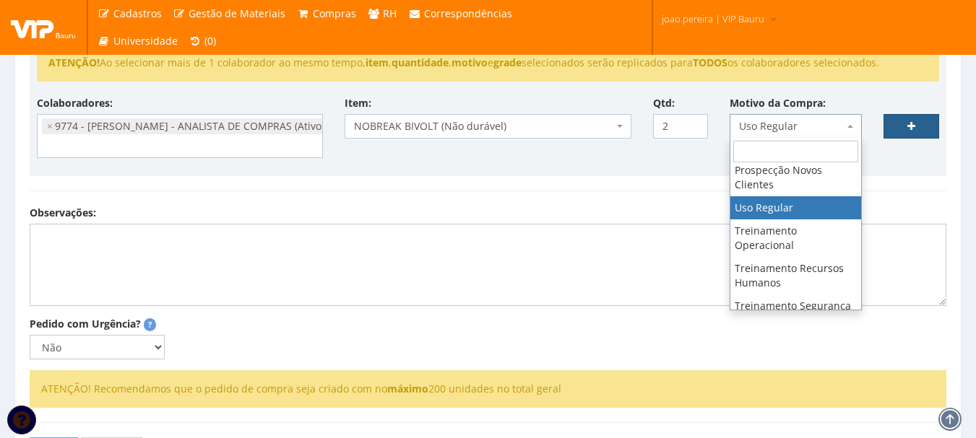
click at [921, 126] on link at bounding box center [911, 126] width 56 height 25
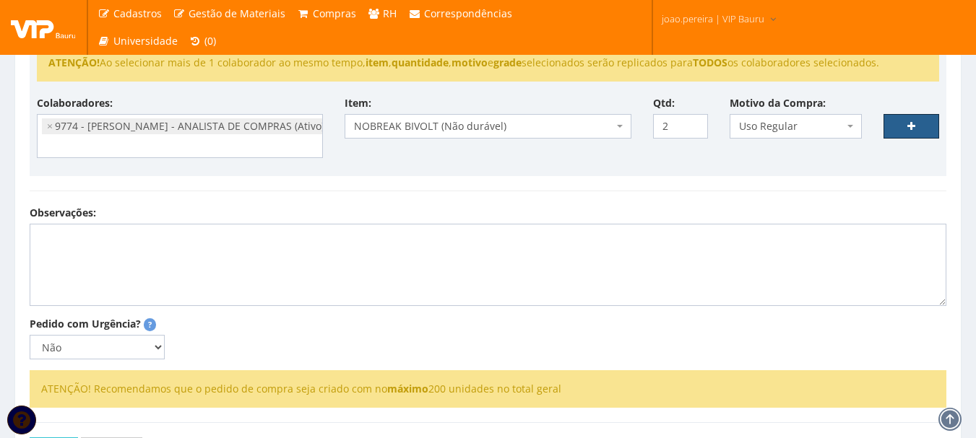
select select
type input "0"
select select
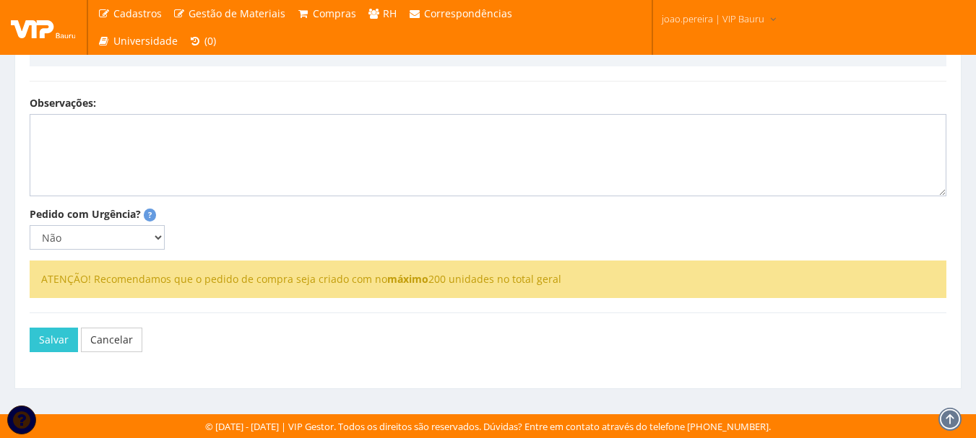
scroll to position [447, 0]
click at [51, 337] on button "Salvar" at bounding box center [54, 340] width 48 height 25
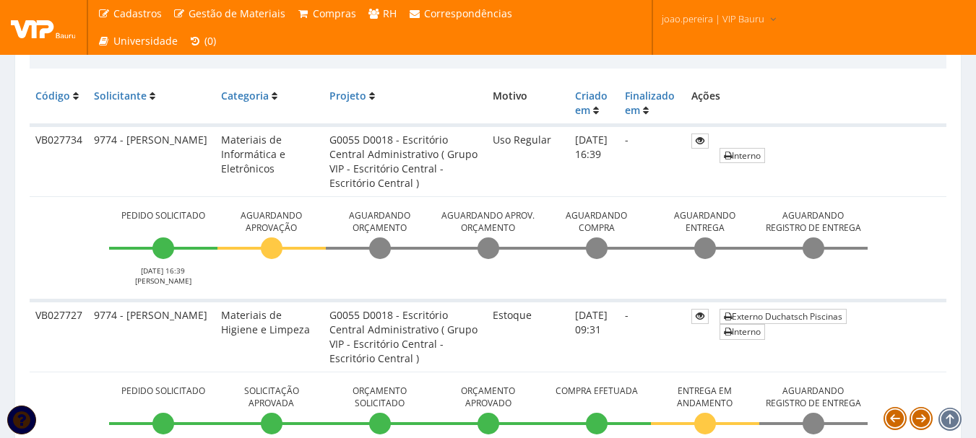
scroll to position [289, 0]
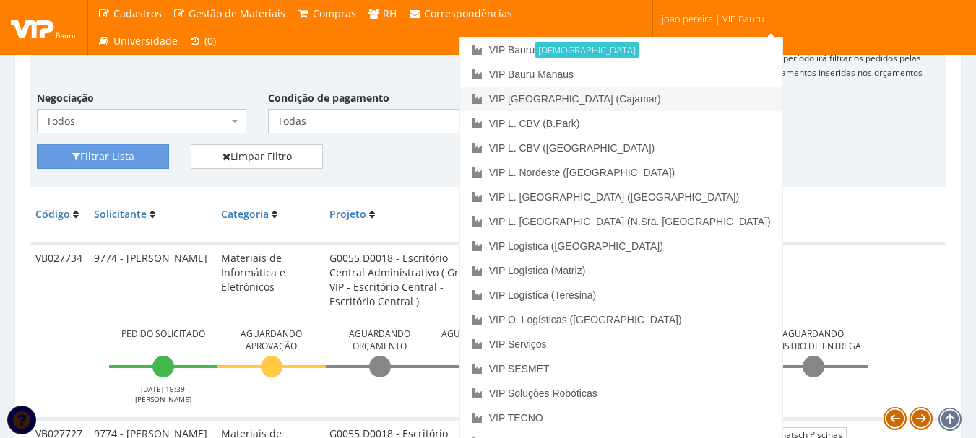
click at [700, 100] on link "VIP [GEOGRAPHIC_DATA] (Cajamar)" at bounding box center [621, 99] width 322 height 25
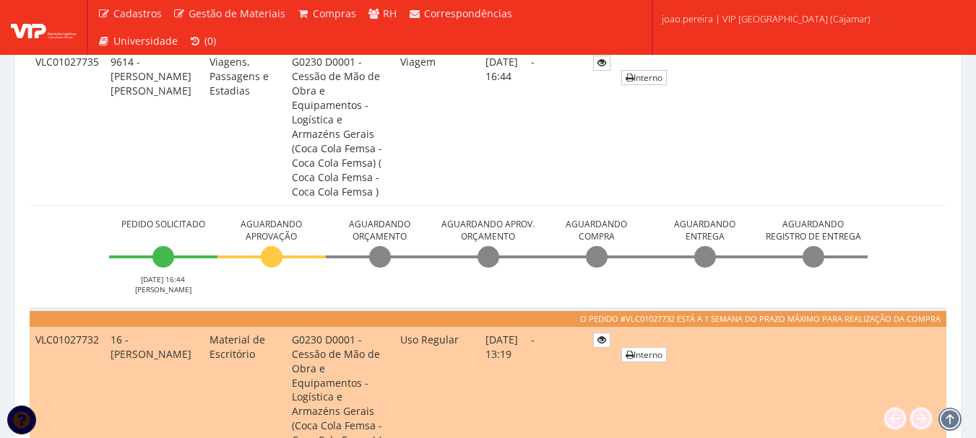
scroll to position [289, 0]
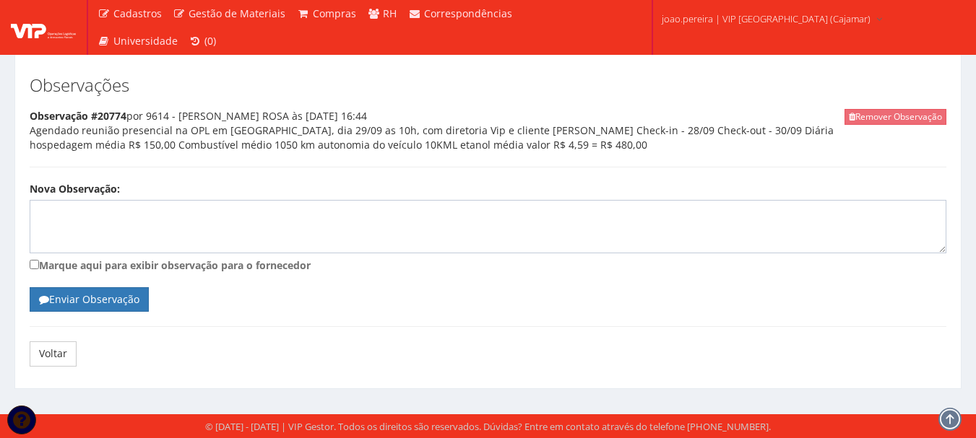
scroll to position [487, 0]
